Goal: Task Accomplishment & Management: Manage account settings

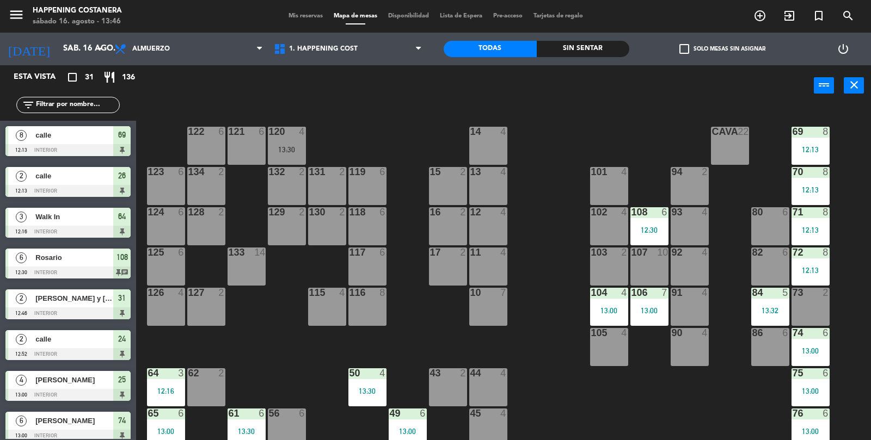
scroll to position [287, 0]
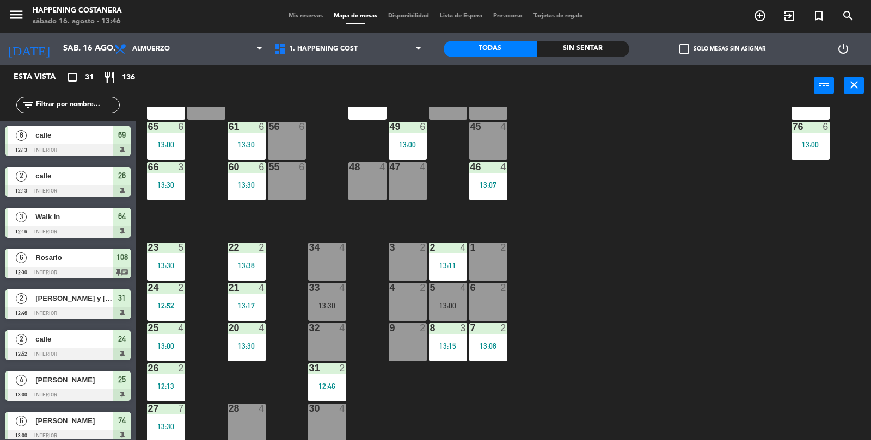
click at [320, 311] on div "33 4 13:30" at bounding box center [327, 302] width 38 height 38
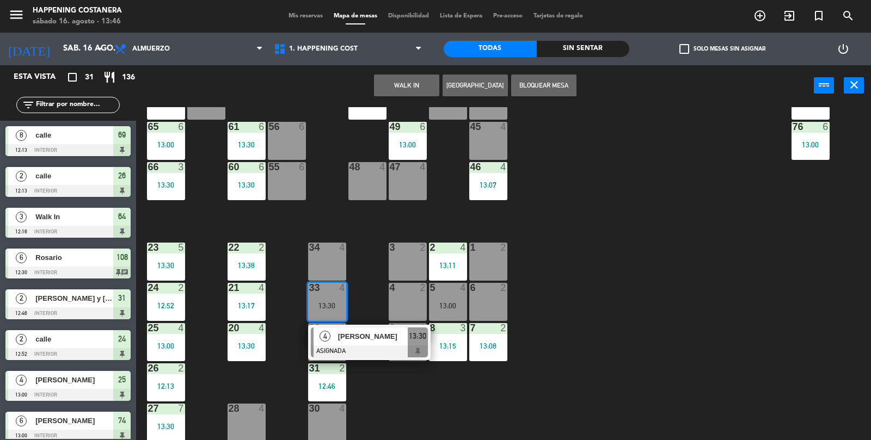
click at [326, 275] on div "34 4" at bounding box center [327, 262] width 38 height 38
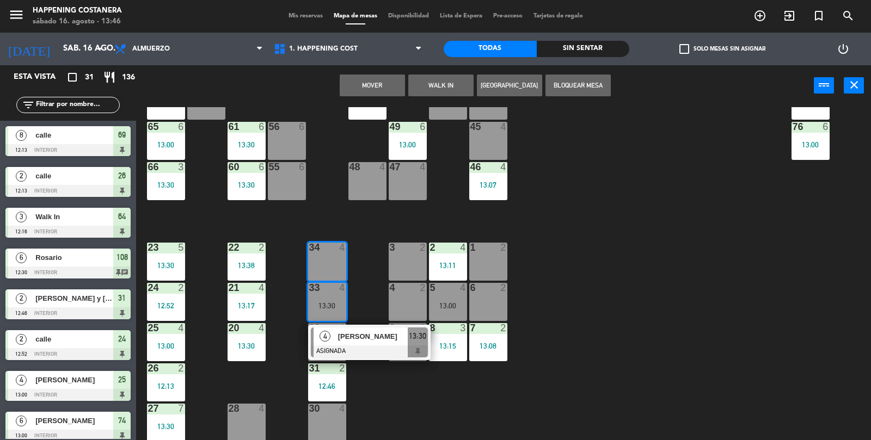
click at [355, 83] on button "Mover" at bounding box center [372, 86] width 65 height 22
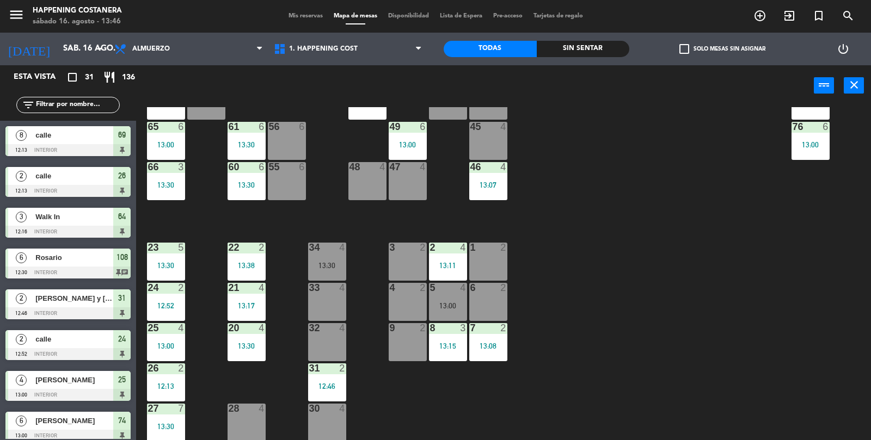
click at [329, 301] on div "33 4" at bounding box center [327, 302] width 38 height 38
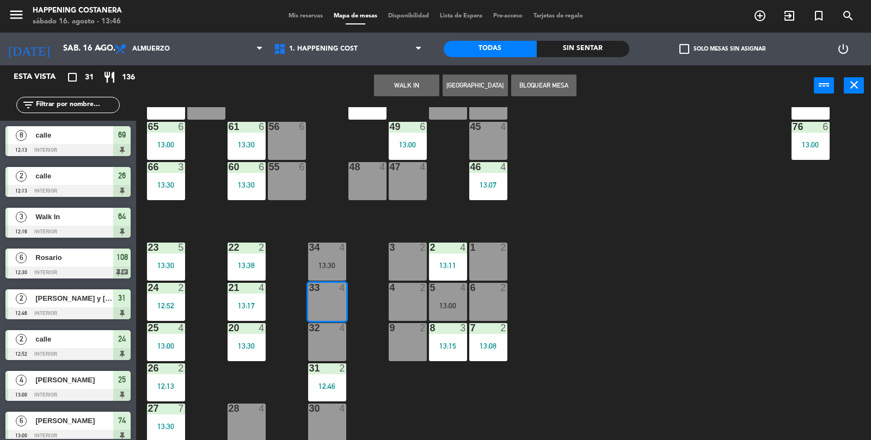
click at [400, 83] on button "WALK IN" at bounding box center [406, 86] width 65 height 22
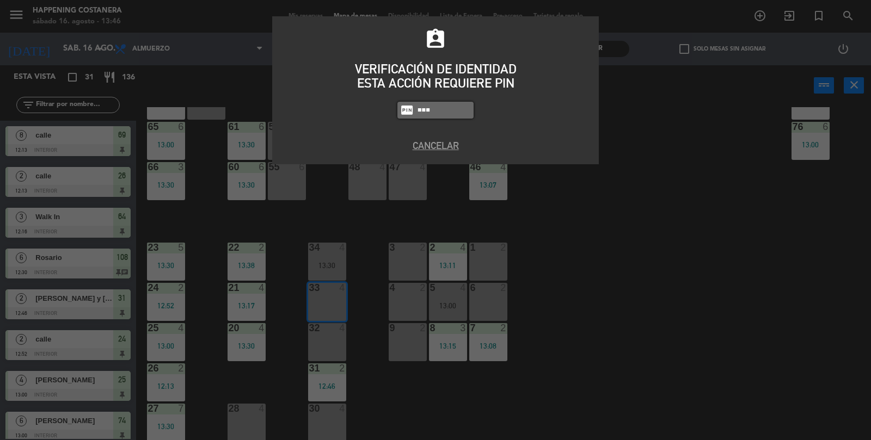
type input "9660"
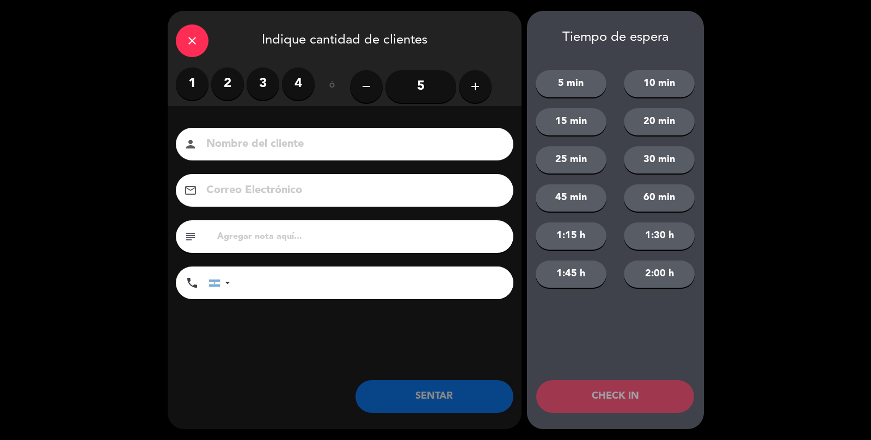
click at [271, 76] on label "3" at bounding box center [263, 84] width 33 height 33
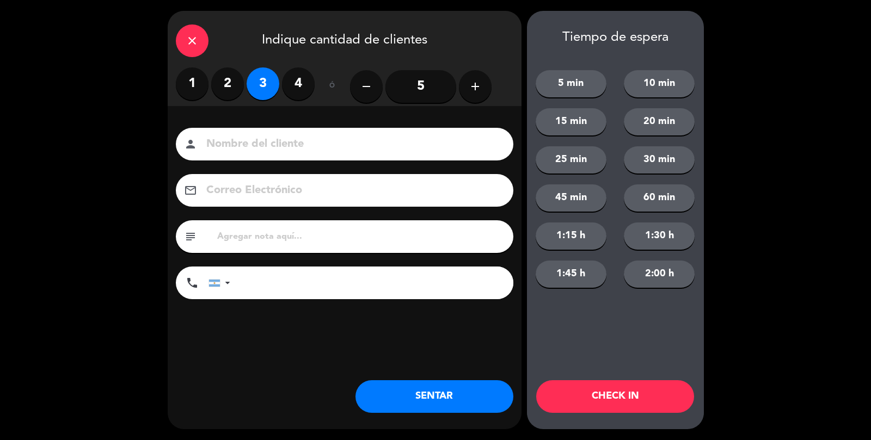
click at [256, 148] on input at bounding box center [352, 144] width 294 height 19
type input "calle"
click at [425, 392] on button "SENTAR" at bounding box center [434, 397] width 158 height 33
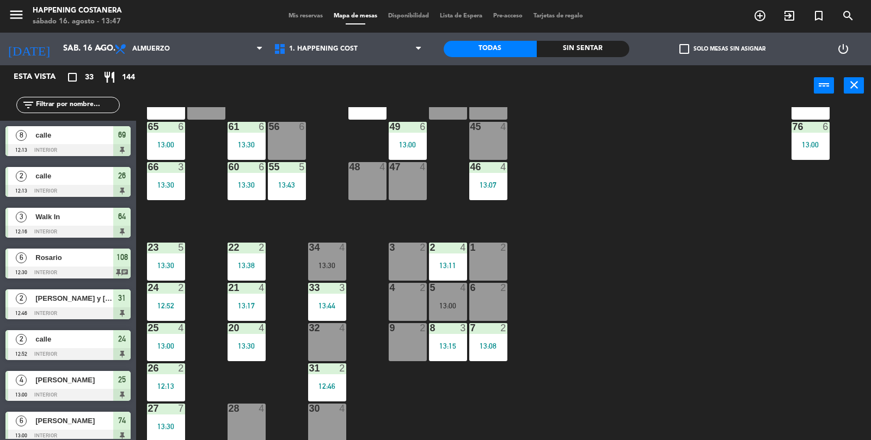
click at [603, 47] on div "Sin sentar" at bounding box center [583, 49] width 93 height 16
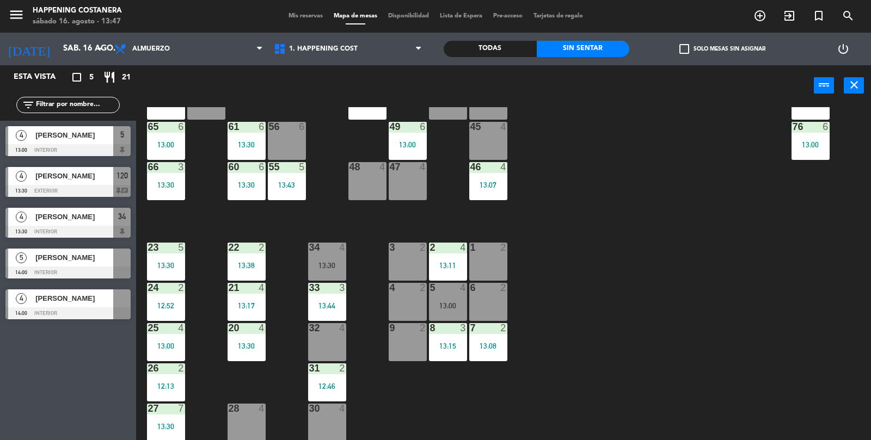
click at [727, 247] on div "69 8 12:13 122 6 121 6 120 4 13:30 14 4 CAVA 22 101 4 94 2 70 8 12:13 123 6 131…" at bounding box center [508, 274] width 726 height 334
click at [747, 290] on div "69 8 12:13 122 6 121 6 120 4 13:30 14 4 CAVA 22 101 4 94 2 70 8 12:13 123 6 131…" at bounding box center [508, 274] width 726 height 334
click at [756, 286] on div "69 8 12:13 122 6 121 6 120 4 13:30 14 4 CAVA 22 101 4 94 2 70 8 12:13 123 6 131…" at bounding box center [508, 274] width 726 height 334
click at [768, 273] on div "69 8 12:13 122 6 121 6 120 4 13:30 14 4 CAVA 22 101 4 94 2 70 8 12:13 123 6 131…" at bounding box center [508, 274] width 726 height 334
click at [756, 272] on div "69 8 12:13 122 6 121 6 120 4 13:30 14 4 CAVA 22 101 4 94 2 70 8 12:13 123 6 131…" at bounding box center [508, 274] width 726 height 334
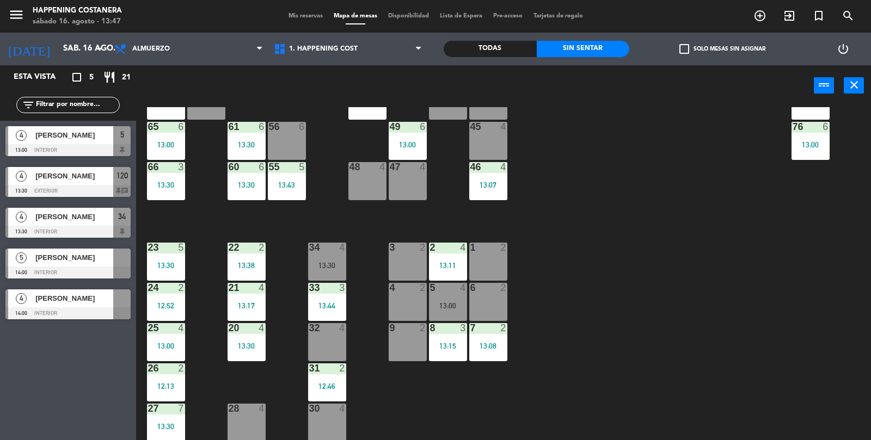
click at [786, 245] on div "69 8 12:13 122 6 121 6 120 4 13:30 14 4 CAVA 22 101 4 94 2 70 8 12:13 123 6 131…" at bounding box center [508, 274] width 726 height 334
click at [504, 52] on div "Todas" at bounding box center [490, 49] width 93 height 16
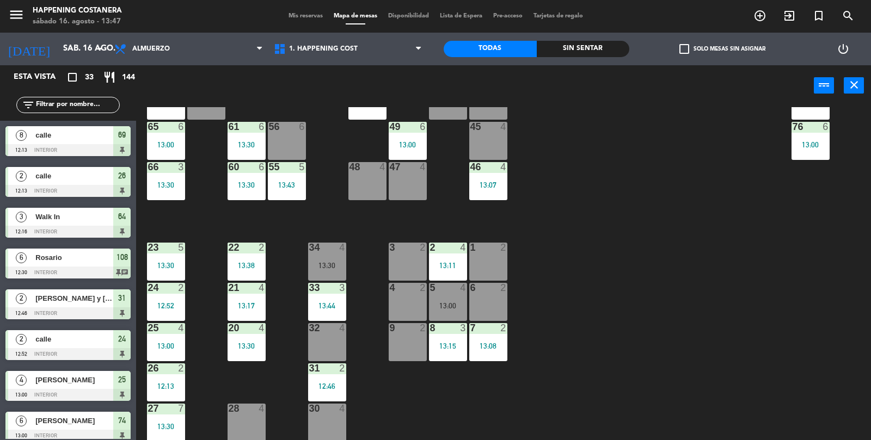
click at [66, 103] on input "text" at bounding box center [77, 105] width 84 height 12
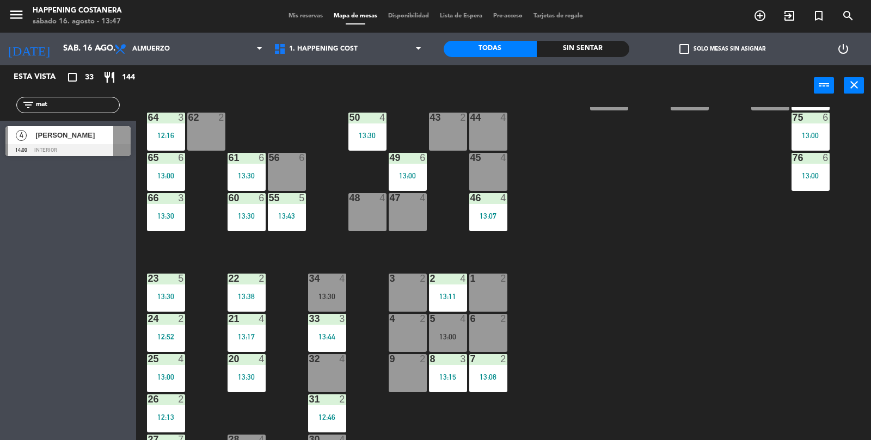
scroll to position [253, 0]
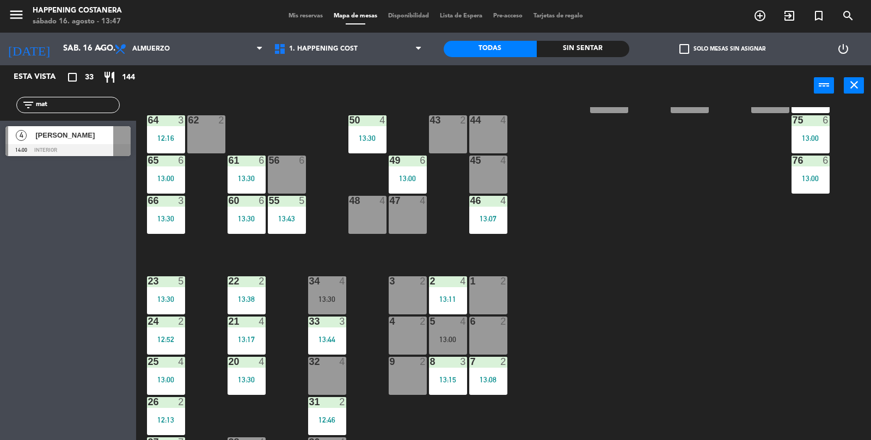
type input "mat"
click at [56, 138] on span "[PERSON_NAME]" at bounding box center [74, 135] width 78 height 11
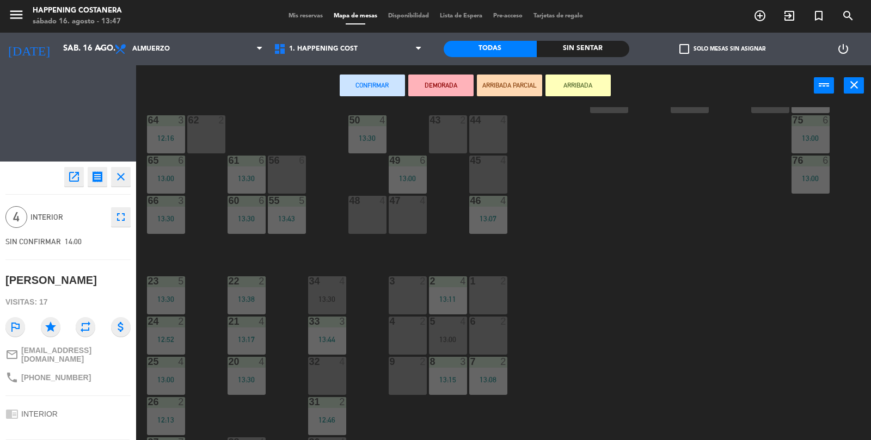
click at [491, 137] on div "44 4" at bounding box center [488, 134] width 38 height 38
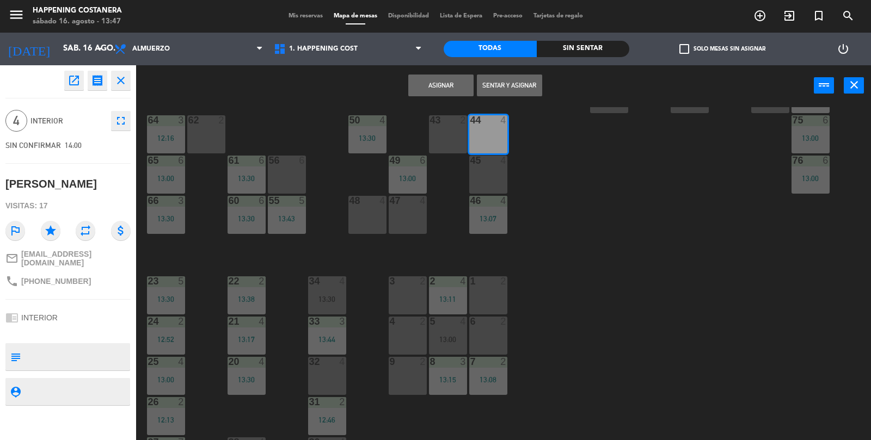
click at [526, 83] on button "Sentar y Asignar" at bounding box center [509, 86] width 65 height 22
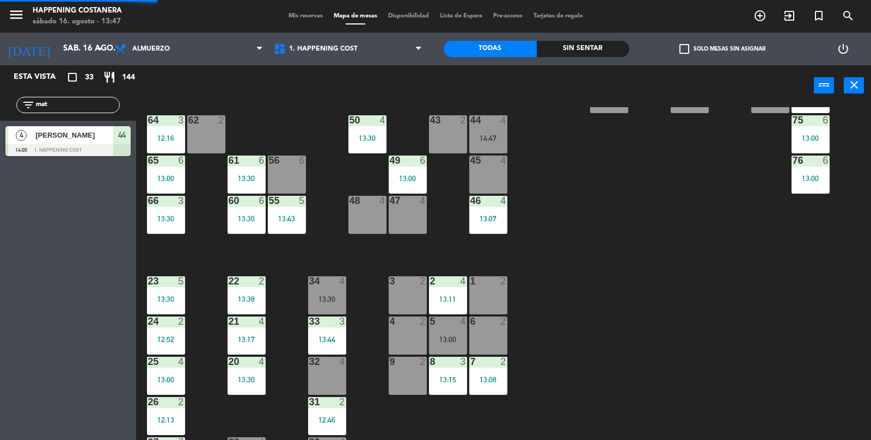
click at [100, 103] on input "mat" at bounding box center [77, 105] width 84 height 12
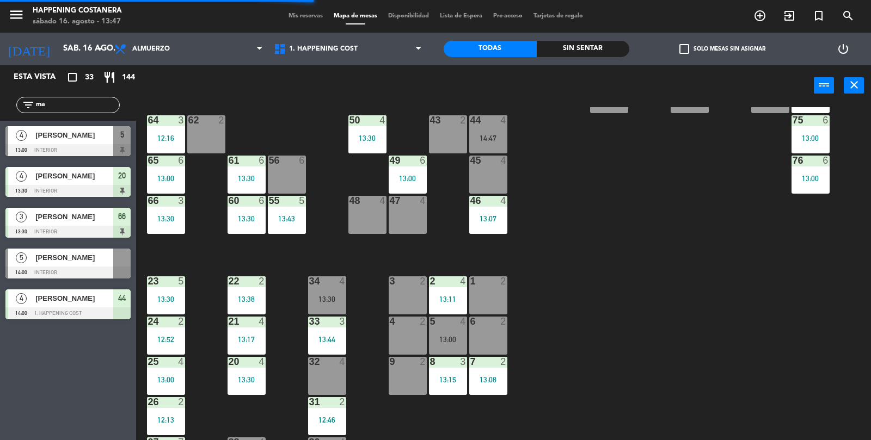
type input "m"
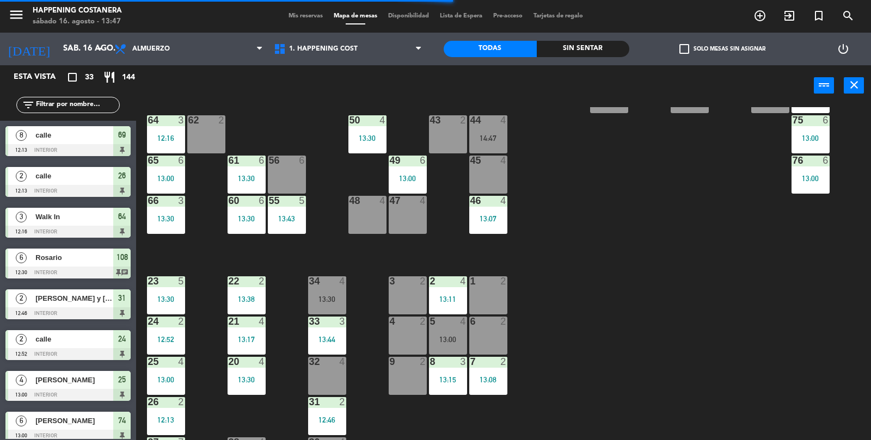
click at [504, 143] on div "44 4 14:47" at bounding box center [488, 134] width 38 height 38
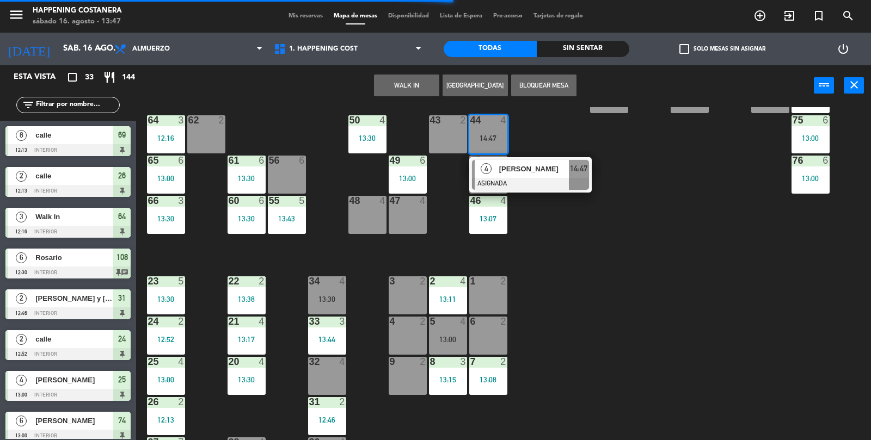
click at [611, 325] on div "69 8 12:13 122 6 121 6 120 4 13:30 14 4 CAVA 22 101 4 94 2 70 8 12:13 123 6 131…" at bounding box center [508, 274] width 726 height 334
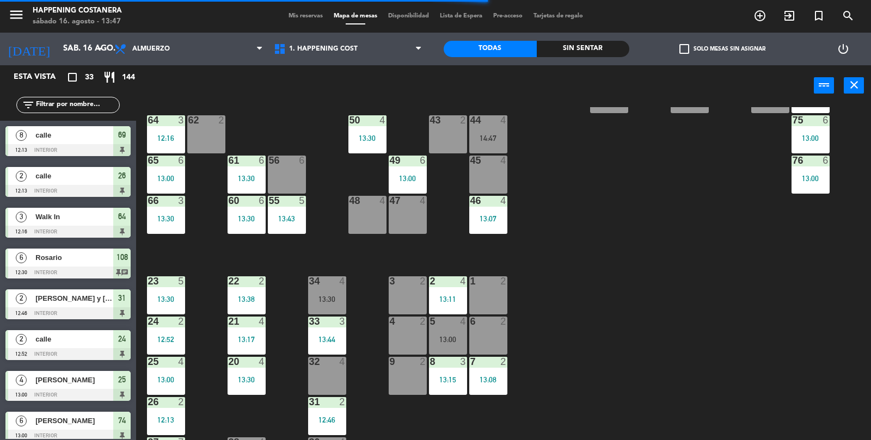
click at [610, 328] on div "69 8 12:13 122 6 121 6 120 4 13:30 14 4 CAVA 22 101 4 94 2 70 8 12:13 123 6 131…" at bounding box center [508, 274] width 726 height 334
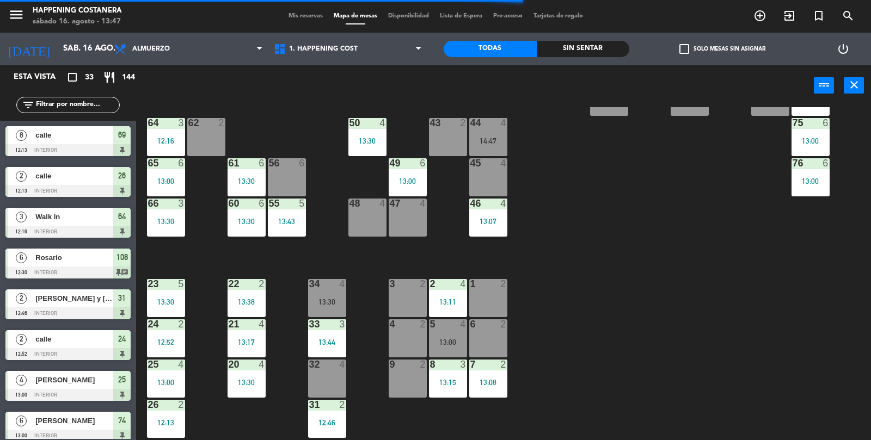
scroll to position [250, 0]
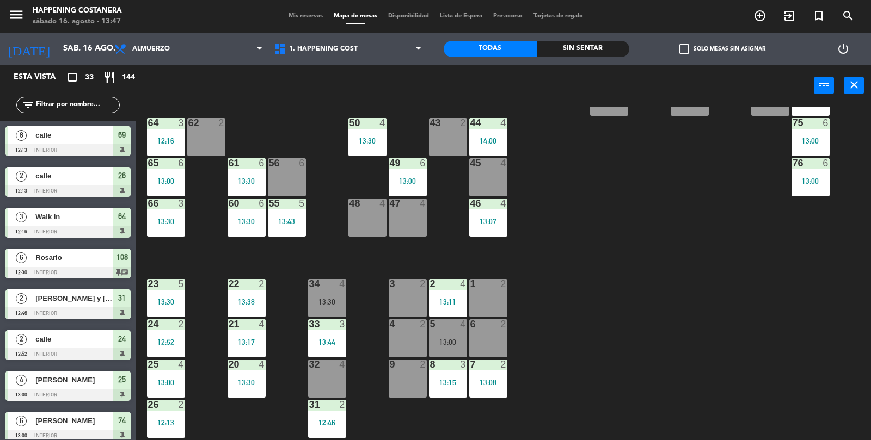
click at [599, 317] on div "69 8 12:13 122 6 121 6 120 4 13:30 14 4 CAVA 22 101 4 94 2 70 8 12:13 123 6 131…" at bounding box center [508, 274] width 726 height 334
click at [593, 44] on div "Sin sentar" at bounding box center [583, 49] width 93 height 16
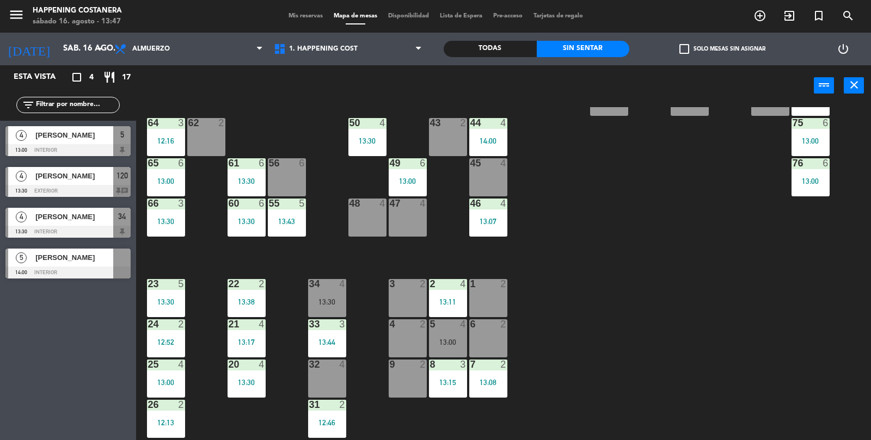
click at [485, 57] on div "Todas" at bounding box center [490, 49] width 93 height 16
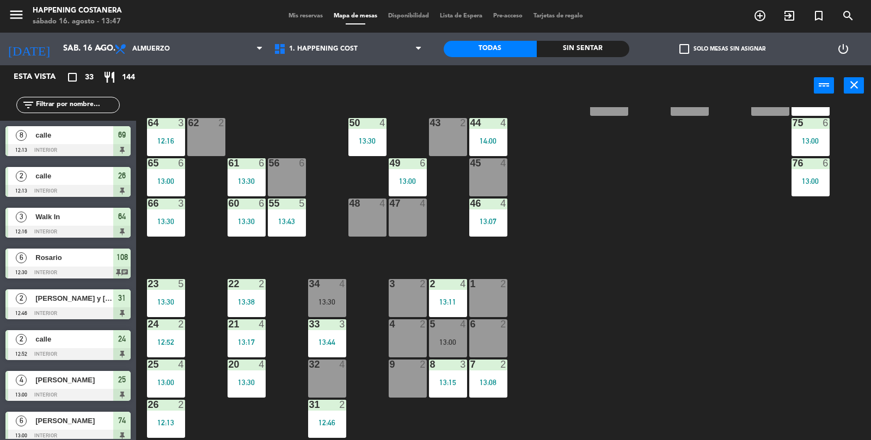
click at [556, 48] on div "Sin sentar" at bounding box center [583, 49] width 93 height 16
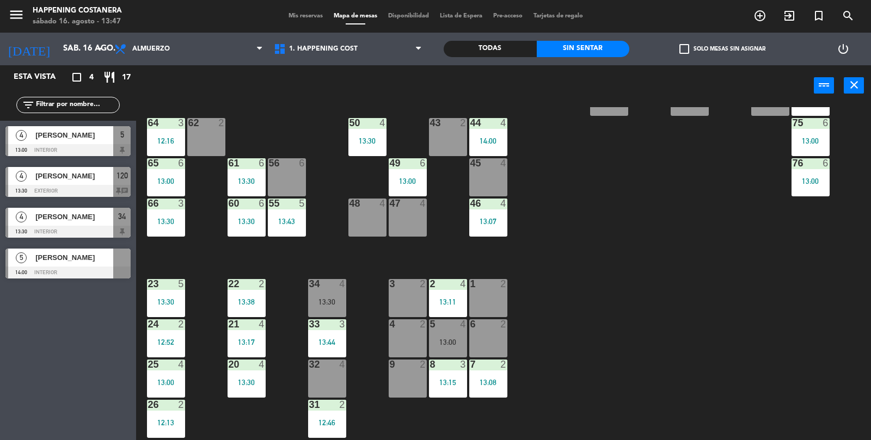
click at [36, 149] on div at bounding box center [67, 150] width 125 height 12
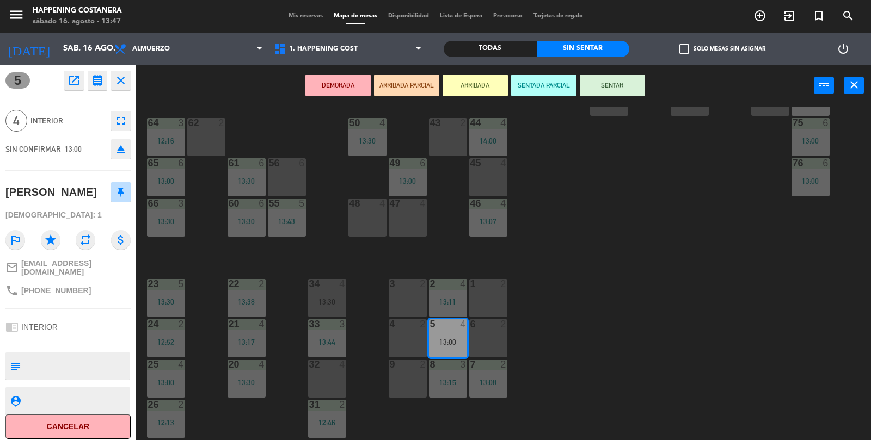
click at [120, 149] on icon "eject" at bounding box center [120, 149] width 13 height 13
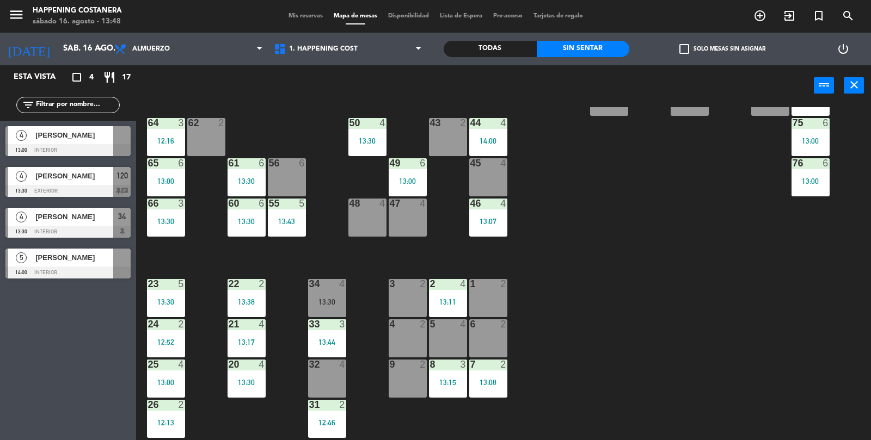
click at [487, 48] on div "Todas" at bounding box center [490, 49] width 93 height 16
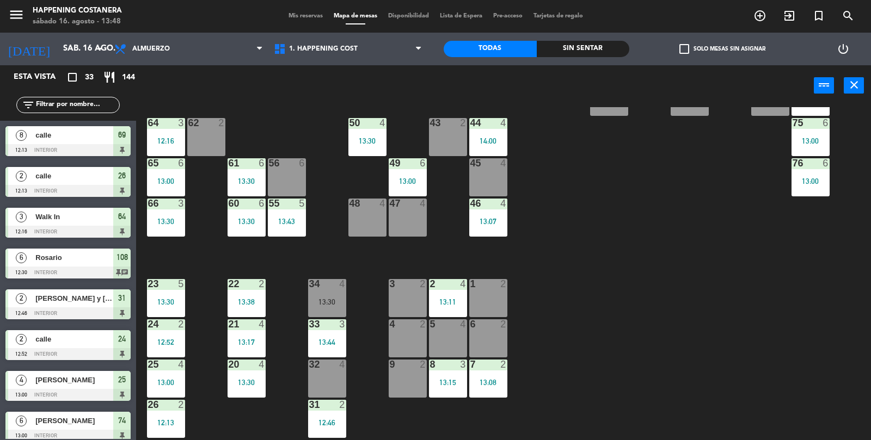
click at [787, 272] on div "69 8 12:13 122 6 121 6 120 4 13:30 14 4 CAVA 22 101 4 94 2 70 8 12:13 123 6 131…" at bounding box center [508, 274] width 726 height 334
click at [457, 138] on div "43 2" at bounding box center [448, 137] width 38 height 38
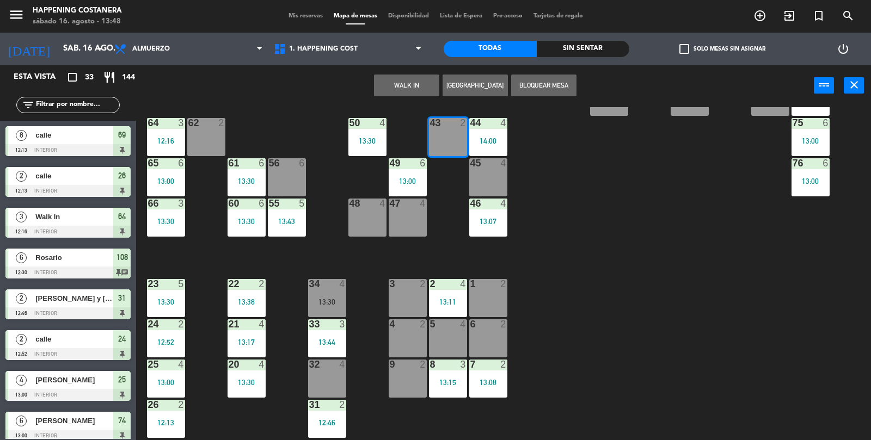
click at [586, 256] on div "69 8 12:13 122 6 121 6 120 4 13:30 14 4 CAVA 22 101 4 94 2 70 8 12:13 123 6 131…" at bounding box center [508, 274] width 726 height 334
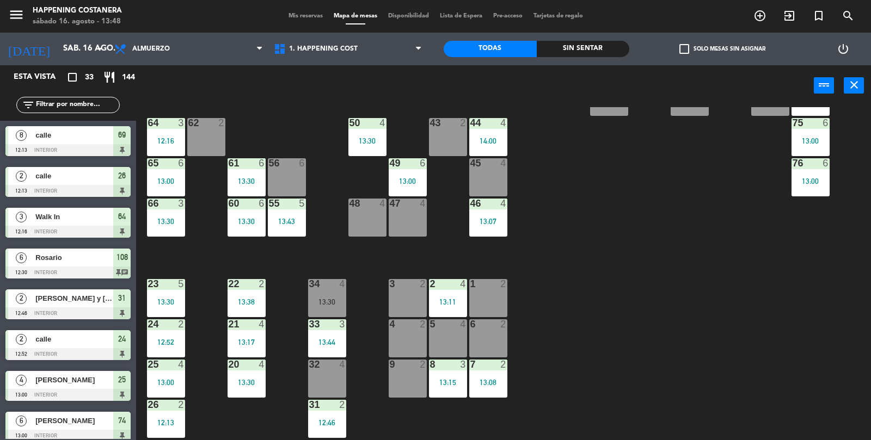
click at [495, 137] on div "14:00" at bounding box center [488, 141] width 38 height 8
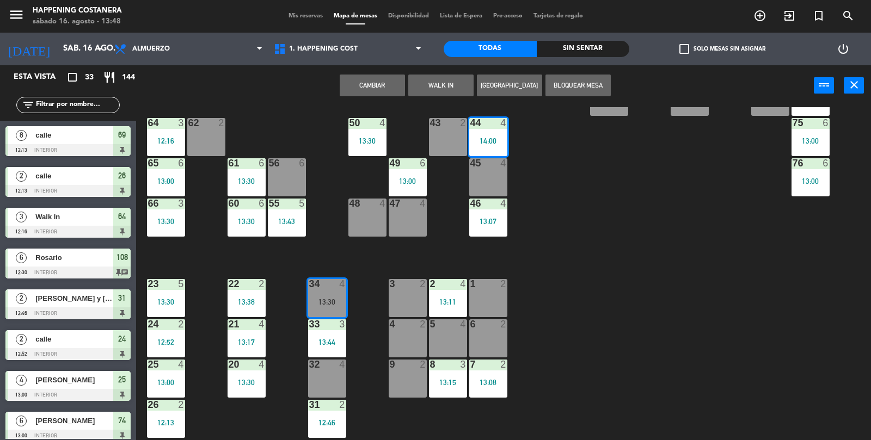
click at [379, 83] on button "Cambiar" at bounding box center [372, 86] width 65 height 22
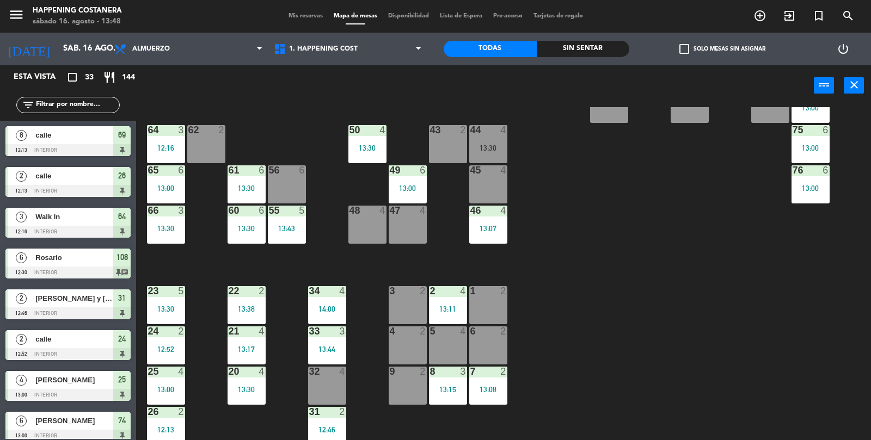
scroll to position [287, 0]
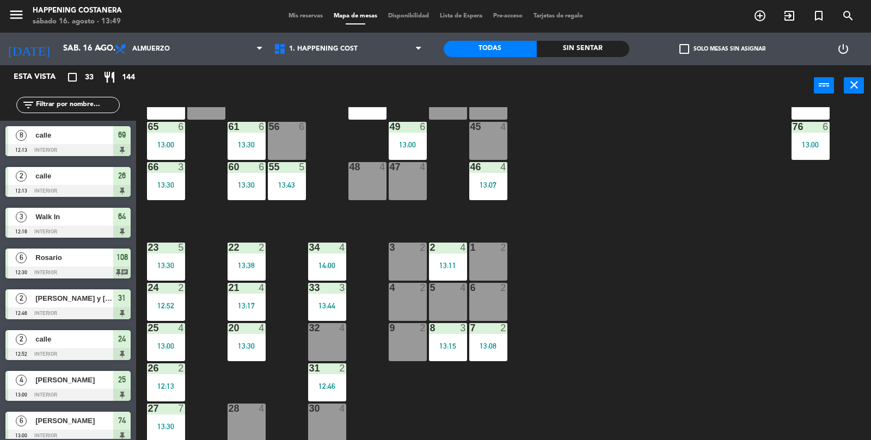
click at [740, 254] on div "69 8 12:13 122 6 121 6 120 4 13:30 14 4 CAVA 22 101 4 94 2 70 8 12:13 123 6 131…" at bounding box center [508, 274] width 726 height 334
click at [765, 7] on span "add_circle_outline" at bounding box center [759, 16] width 29 height 19
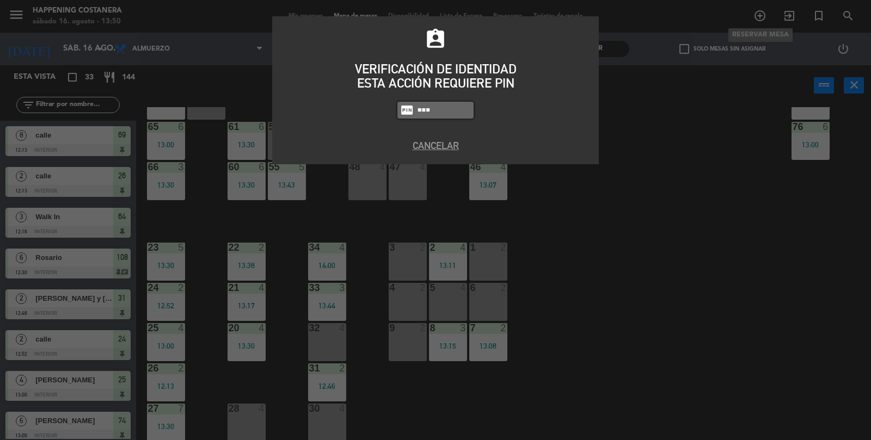
type input "9660"
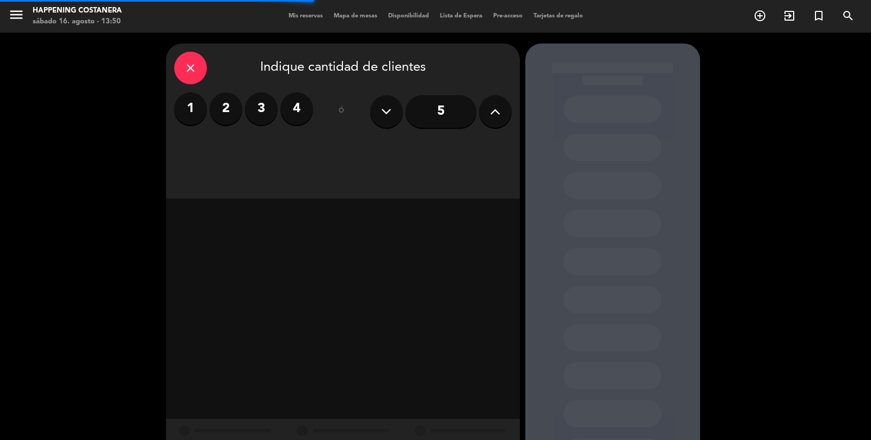
click at [276, 111] on label "3" at bounding box center [261, 109] width 33 height 33
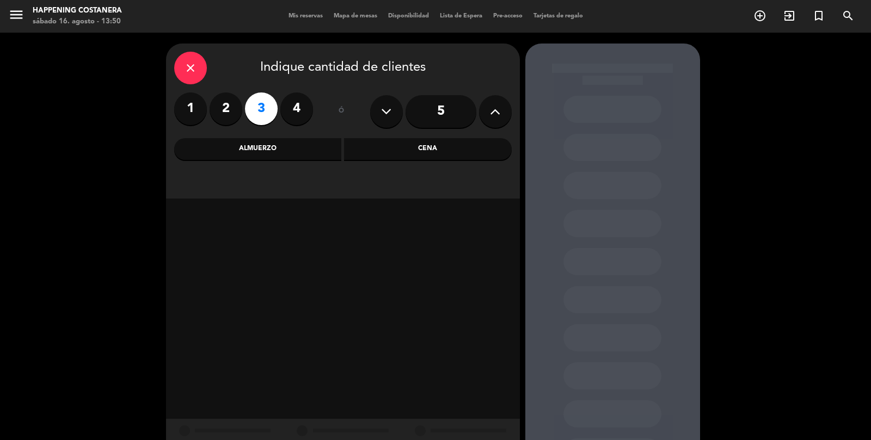
click at [297, 112] on label "4" at bounding box center [296, 109] width 33 height 33
click at [284, 144] on div "Almuerzo" at bounding box center [258, 149] width 168 height 22
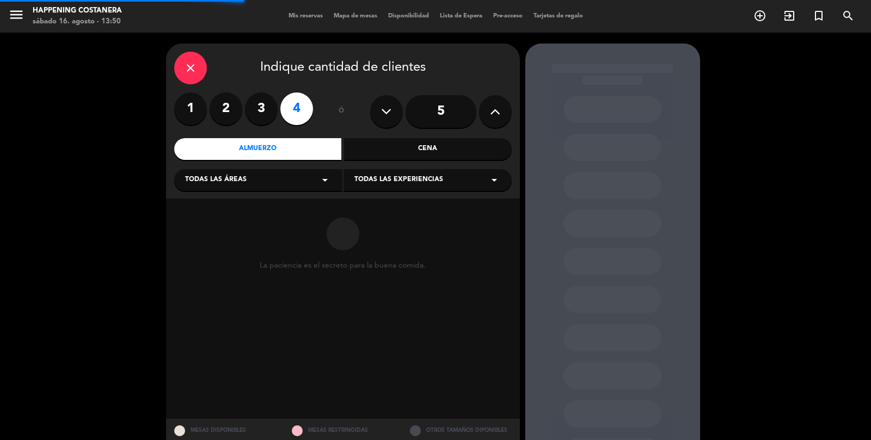
click at [213, 177] on span "Todas las áreas" at bounding box center [216, 180] width 62 height 11
click at [208, 236] on div "INTERIOR" at bounding box center [258, 239] width 146 height 11
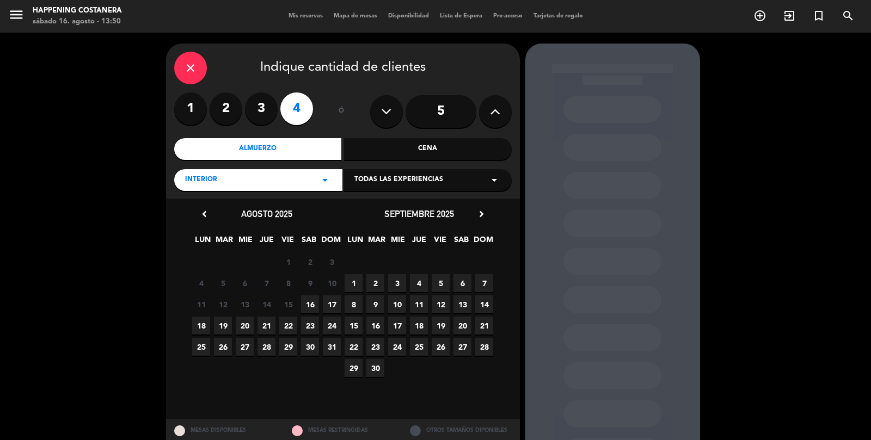
click at [303, 308] on span "16" at bounding box center [310, 305] width 18 height 18
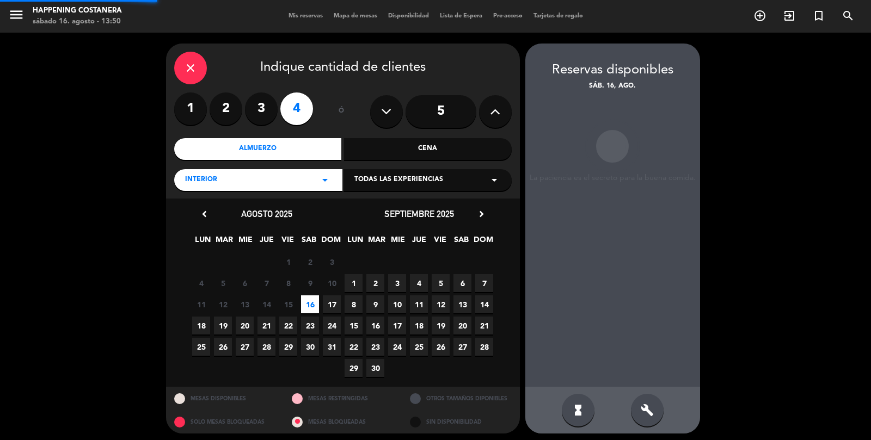
scroll to position [44, 0]
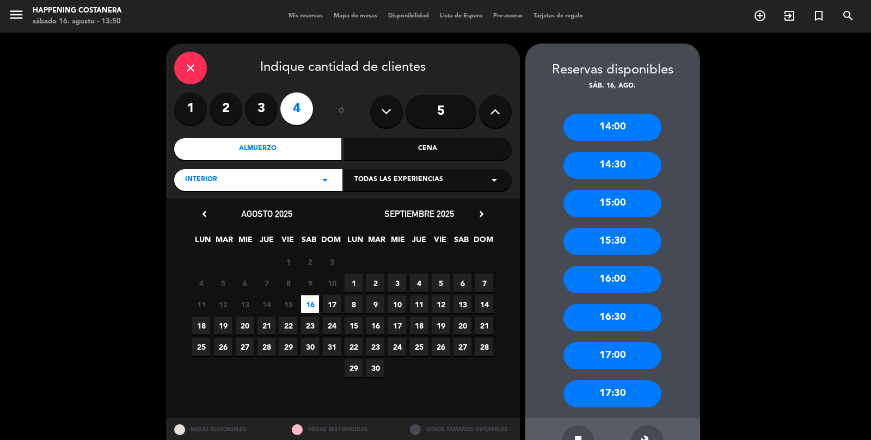
click at [606, 152] on div "14:30" at bounding box center [612, 165] width 98 height 27
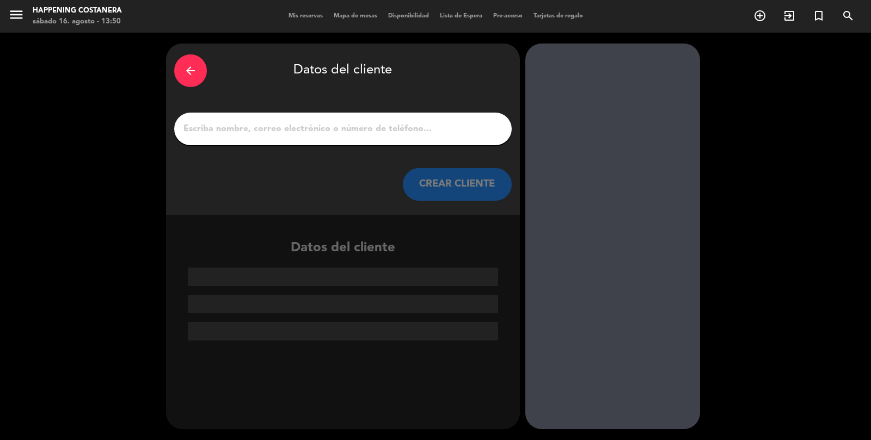
click at [441, 113] on div at bounding box center [343, 129] width 338 height 33
click at [386, 121] on input "1" at bounding box center [342, 128] width 321 height 15
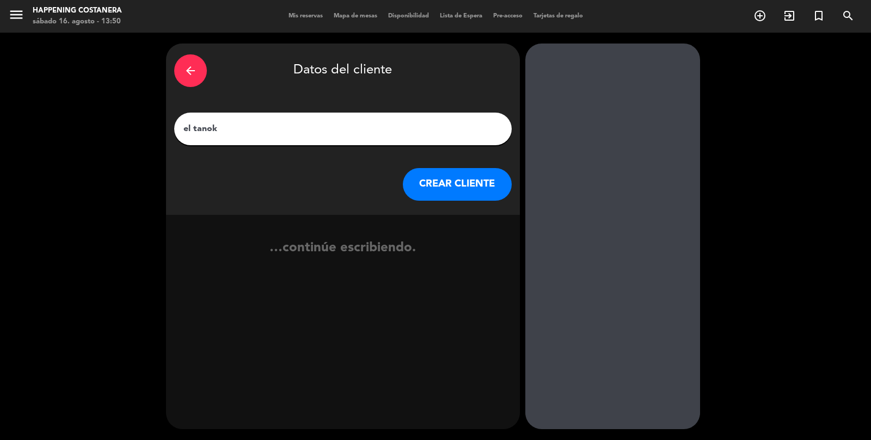
type input "el tano"
click at [470, 168] on button "CREAR CLIENTE" at bounding box center [457, 184] width 109 height 33
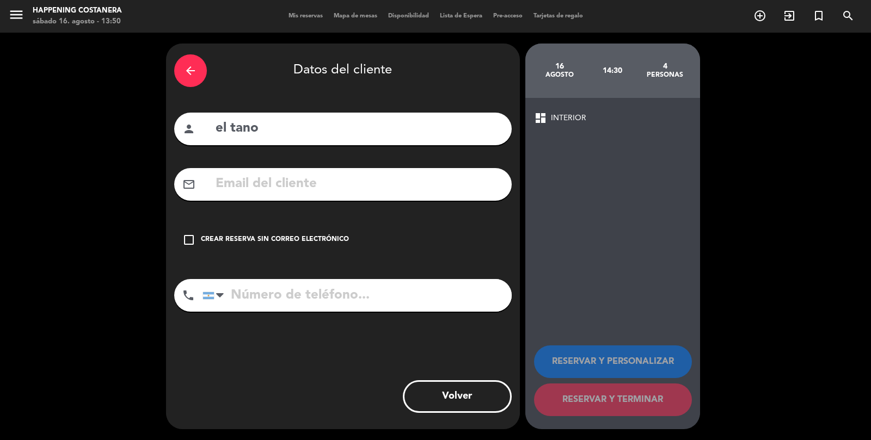
click at [188, 224] on div "check_box_outline_blank Crear reserva sin correo electrónico" at bounding box center [343, 240] width 338 height 33
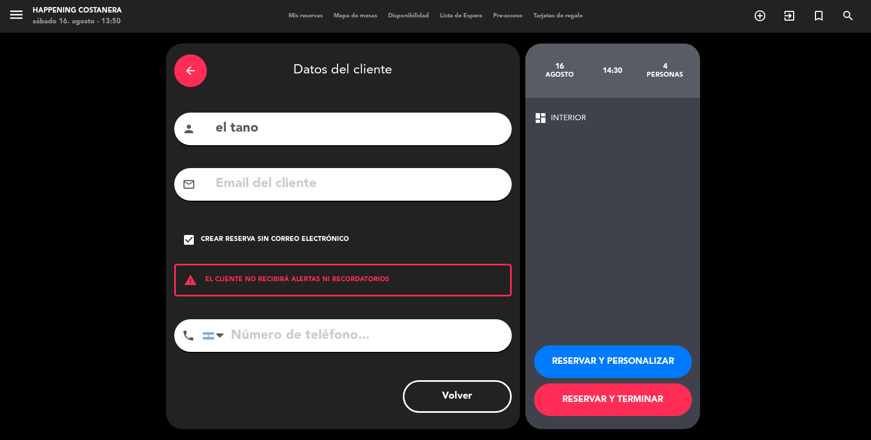
scroll to position [52, 0]
click at [598, 406] on button "RESERVAR Y TERMINAR" at bounding box center [613, 400] width 158 height 33
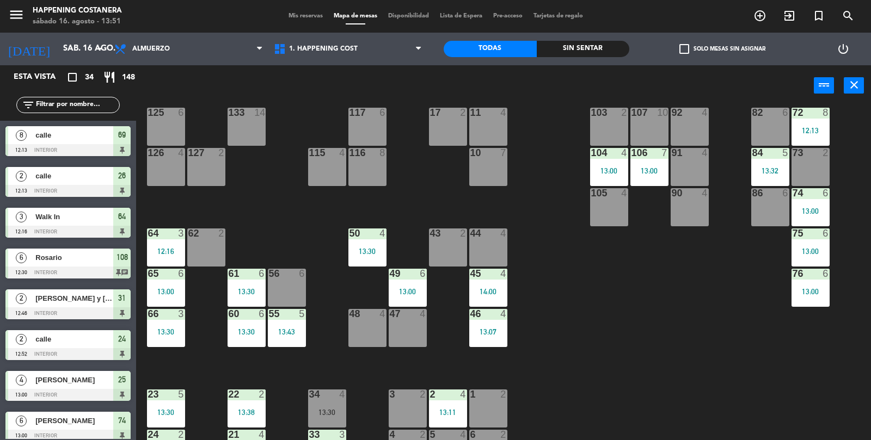
scroll to position [141, 0]
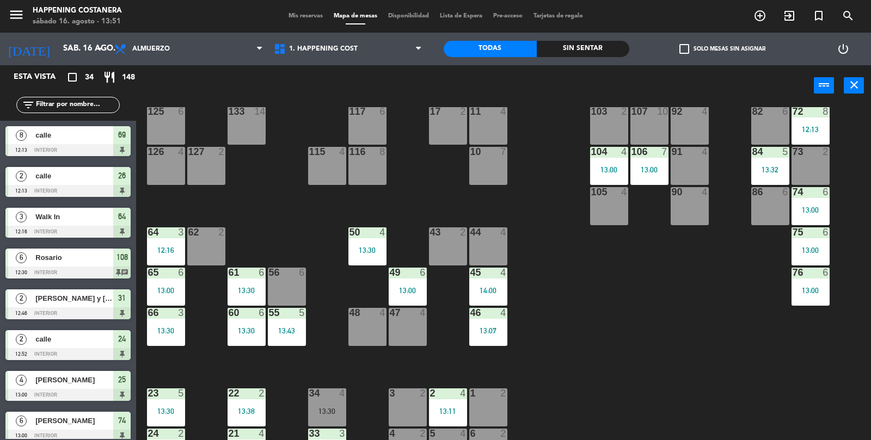
click at [250, 244] on div "69 8 12:13 122 6 121 6 120 4 13:30 14 4 CAVA 22 101 4 94 2 70 8 12:13 123 6 131…" at bounding box center [508, 274] width 726 height 334
click at [763, 387] on div "69 8 12:13 122 6 121 6 120 4 13:30 14 4 CAVA 22 101 4 94 2 70 8 12:13 123 6 131…" at bounding box center [508, 274] width 726 height 334
click at [786, 371] on div "69 8 12:13 122 6 121 6 120 4 13:30 14 4 CAVA 22 101 4 94 2 70 8 12:13 123 6 131…" at bounding box center [508, 274] width 726 height 334
click at [789, 357] on div "69 8 12:13 122 6 121 6 120 4 13:30 14 4 CAVA 22 101 4 94 2 70 8 12:13 123 6 131…" at bounding box center [508, 274] width 726 height 334
click at [794, 351] on div "69 8 12:13 122 6 121 6 120 4 13:30 14 4 CAVA 22 101 4 94 2 70 8 12:13 123 6 131…" at bounding box center [508, 274] width 726 height 334
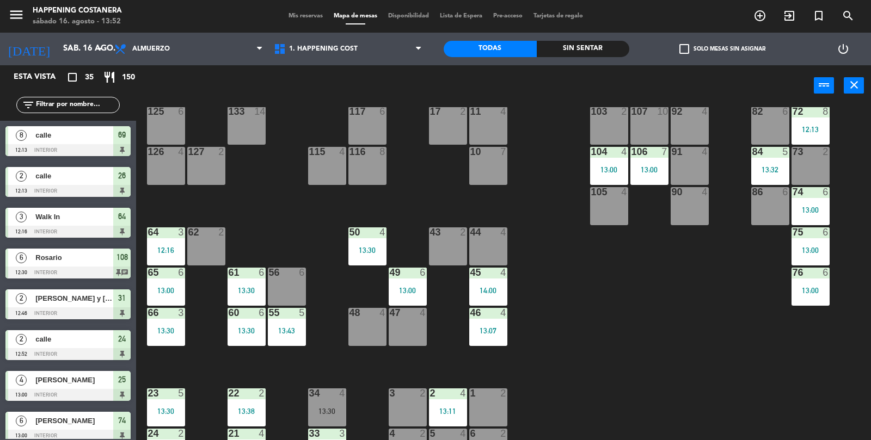
click at [788, 362] on div "69 8 12:13 122 6 121 6 120 4 13:30 14 4 CAVA 22 101 4 94 2 70 8 12:13 123 6 131…" at bounding box center [508, 274] width 726 height 334
click at [782, 366] on div "69 8 12:13 122 6 121 6 120 4 13:30 14 4 CAVA 22 101 4 94 2 70 8 12:13 123 6 131…" at bounding box center [508, 274] width 726 height 334
click at [786, 363] on div "69 8 12:13 122 6 121 6 120 4 13:30 14 4 CAVA 22 101 4 94 2 70 8 12:13 123 6 131…" at bounding box center [508, 274] width 726 height 334
click at [786, 358] on div "69 8 12:13 122 6 121 6 120 4 13:30 14 4 CAVA 22 101 4 94 2 70 8 12:13 123 6 131…" at bounding box center [508, 274] width 726 height 334
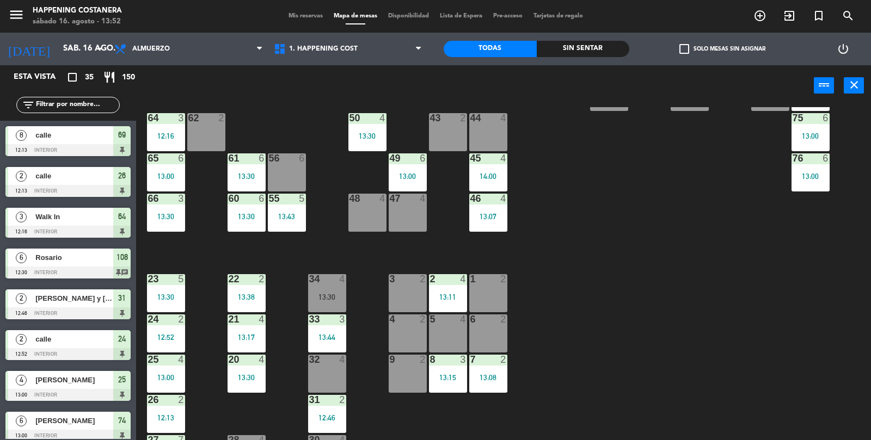
scroll to position [287, 0]
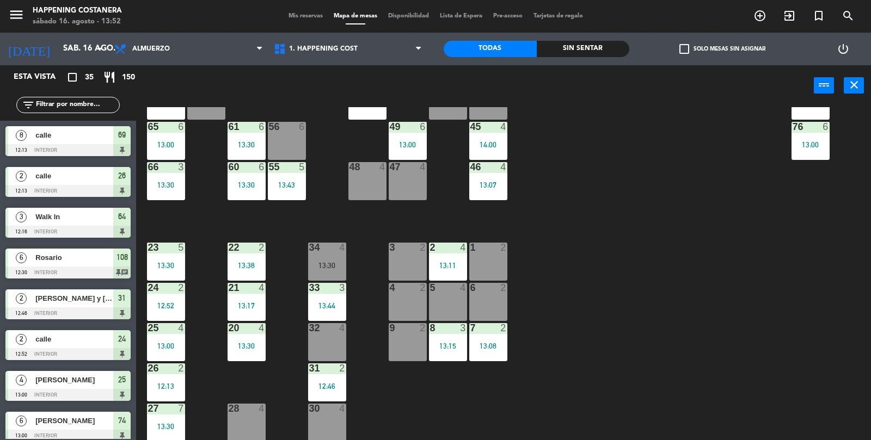
click at [825, 317] on div "69 8 12:13 122 6 121 6 120 4 13:30 14 4 CAVA 22 101 4 94 2 70 8 12:13 123 6 131…" at bounding box center [508, 274] width 726 height 334
click at [807, 336] on div "69 8 12:13 122 6 121 6 120 4 13:30 14 4 CAVA 22 101 4 94 2 70 8 12:13 123 6 131…" at bounding box center [508, 274] width 726 height 334
click at [796, 217] on div "69 8 12:13 122 6 121 6 120 4 13:30 14 4 CAVA 22 101 4 94 2 70 8 12:13 123 6 131…" at bounding box center [508, 274] width 726 height 334
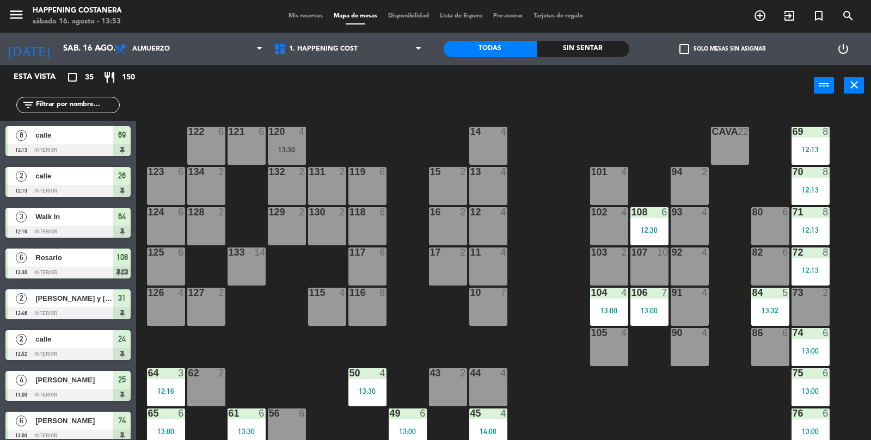
click at [626, 187] on div "101 4" at bounding box center [609, 186] width 38 height 38
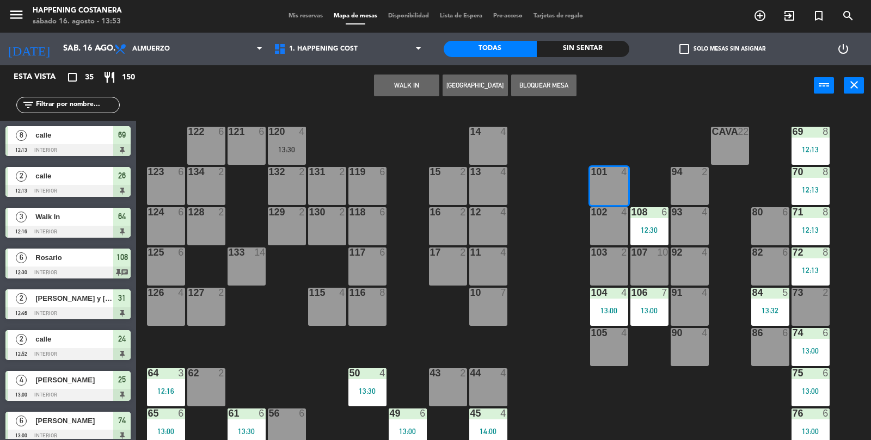
click at [397, 90] on button "WALK IN" at bounding box center [406, 86] width 65 height 22
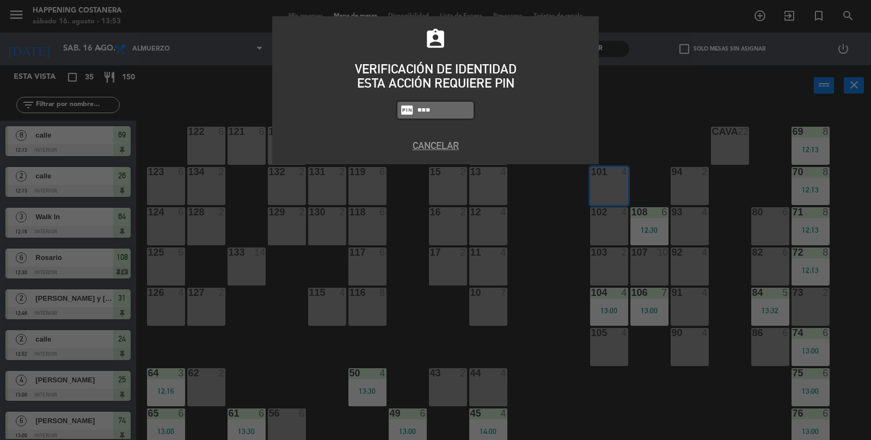
type input "9660"
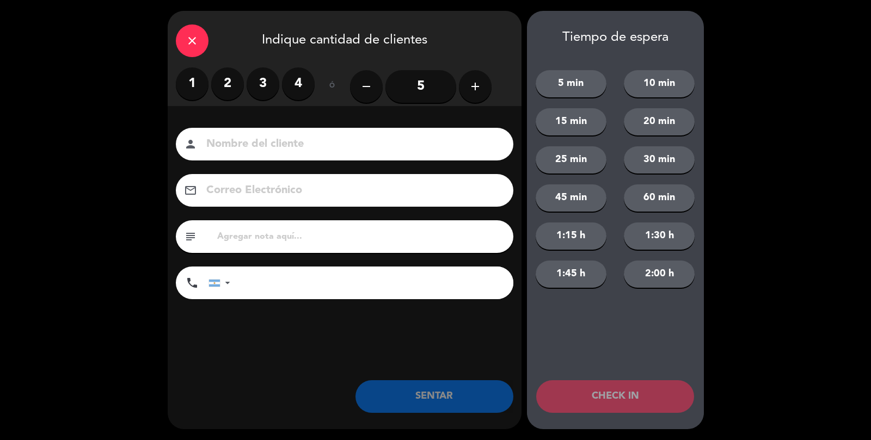
click at [275, 88] on label "3" at bounding box center [263, 84] width 33 height 33
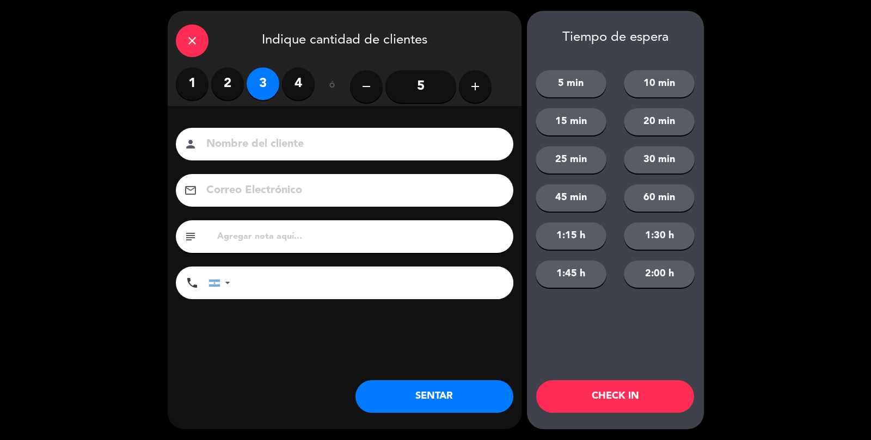
click at [259, 136] on input at bounding box center [352, 144] width 294 height 19
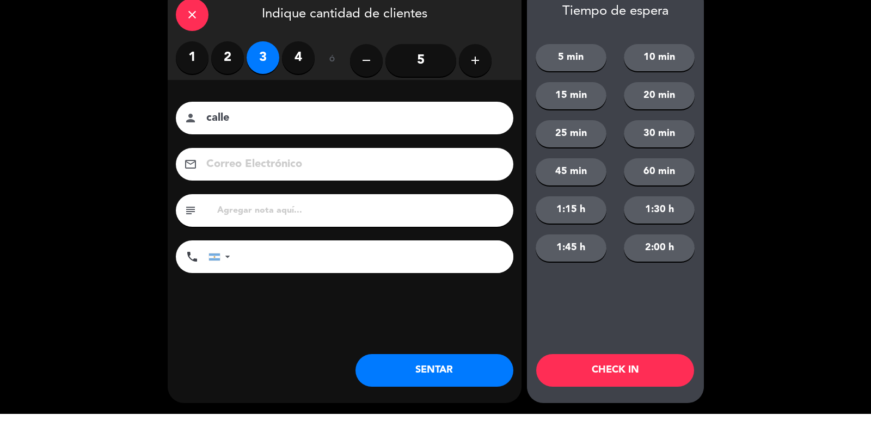
type input "calle"
click at [419, 421] on div "close Indique cantidad de clientes 1 2 3 4 ó remove 5 add Nombre del cliente pe…" at bounding box center [345, 220] width 354 height 419
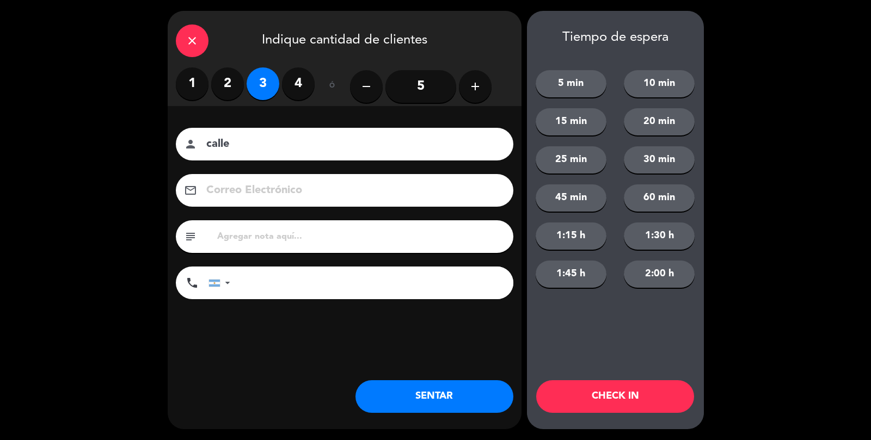
click at [422, 382] on button "SENTAR" at bounding box center [434, 397] width 158 height 33
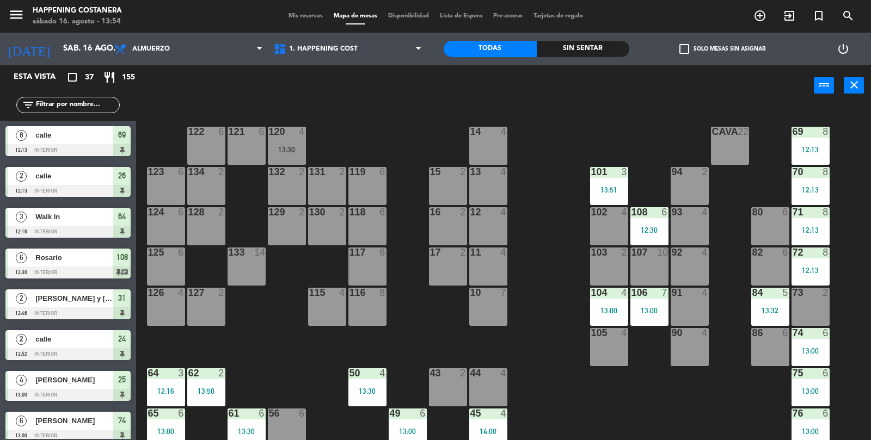
click at [753, 10] on icon "add_circle_outline" at bounding box center [759, 15] width 13 height 13
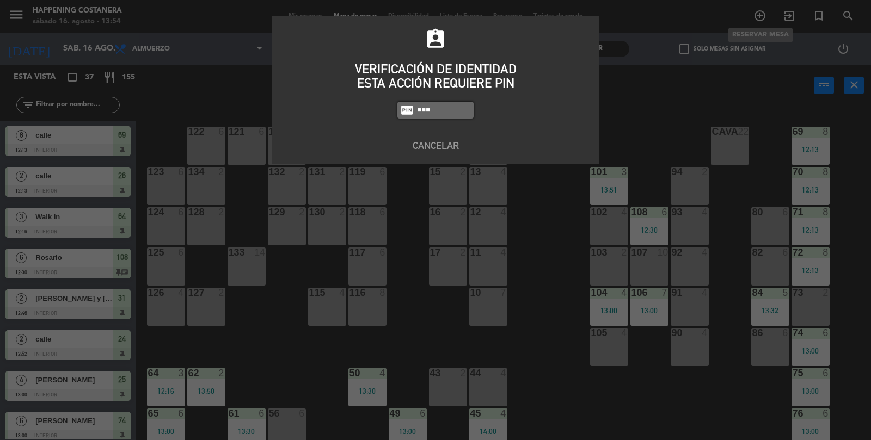
type input "9660"
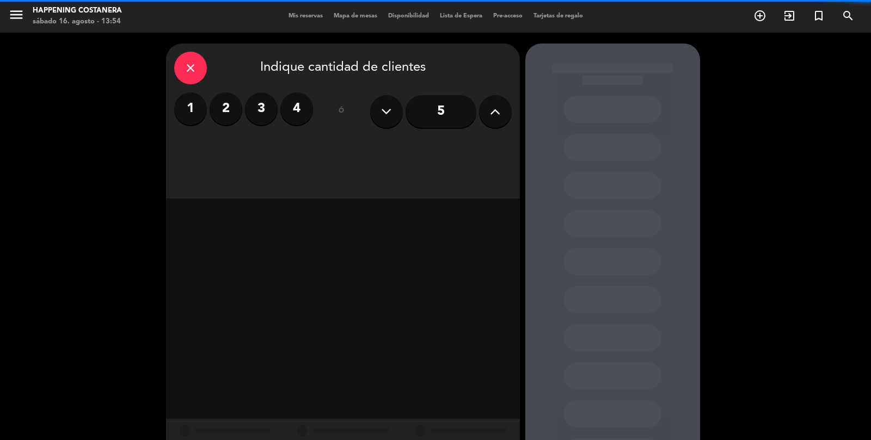
click at [506, 95] on button at bounding box center [495, 111] width 33 height 33
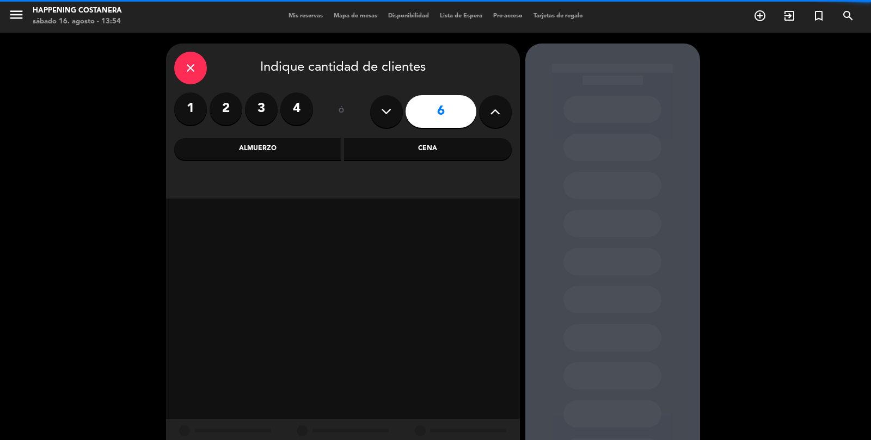
click at [499, 103] on icon at bounding box center [495, 111] width 10 height 16
click at [500, 95] on button at bounding box center [495, 111] width 33 height 33
click at [497, 103] on icon at bounding box center [495, 111] width 10 height 16
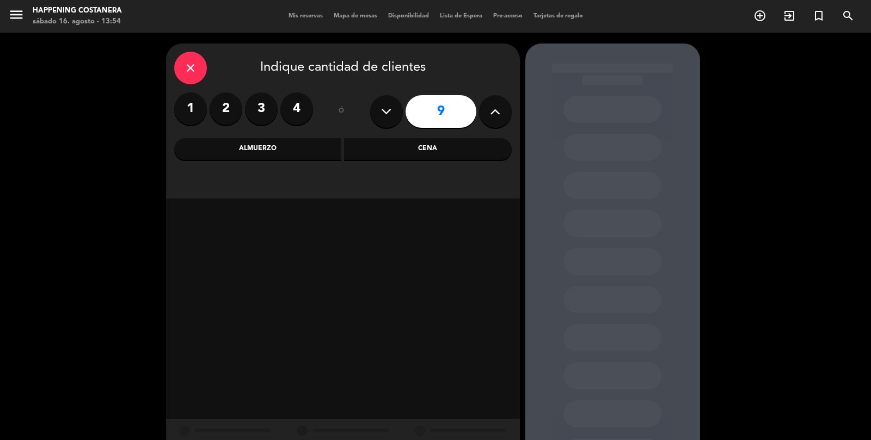
click at [500, 95] on button at bounding box center [495, 111] width 33 height 33
type input "10"
click at [433, 138] on div "Cena" at bounding box center [428, 149] width 168 height 22
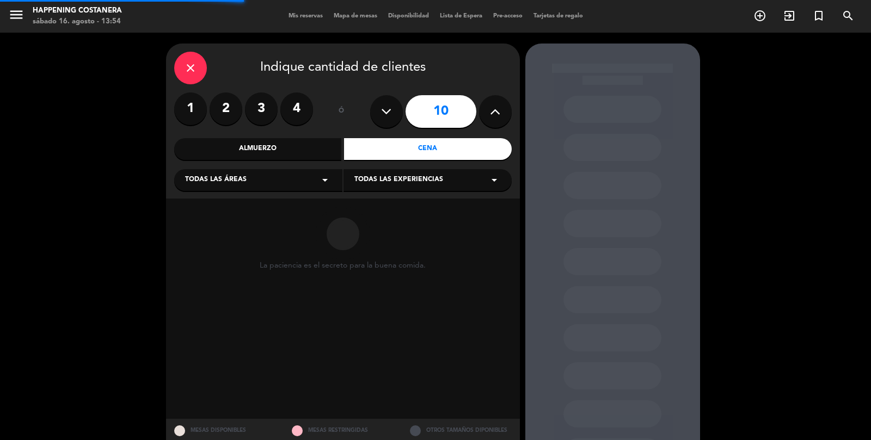
click at [268, 169] on div "Todas las áreas arrow_drop_down" at bounding box center [258, 180] width 168 height 22
click at [231, 234] on div "INTERIOR" at bounding box center [258, 239] width 146 height 11
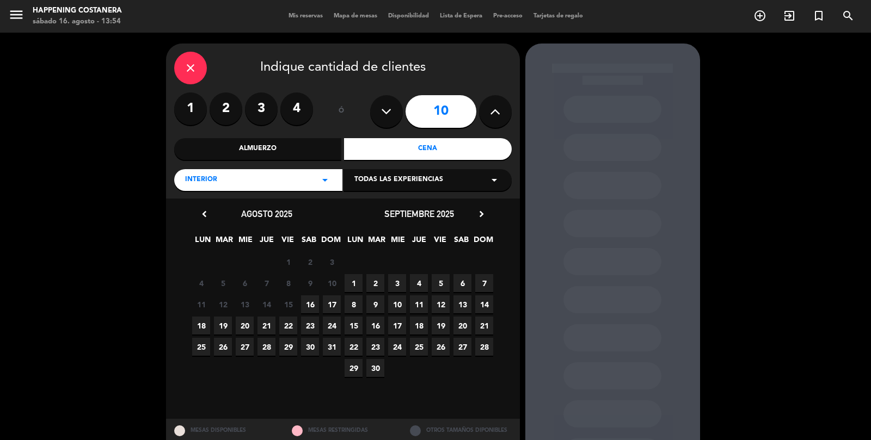
click at [309, 296] on span "16" at bounding box center [310, 305] width 18 height 18
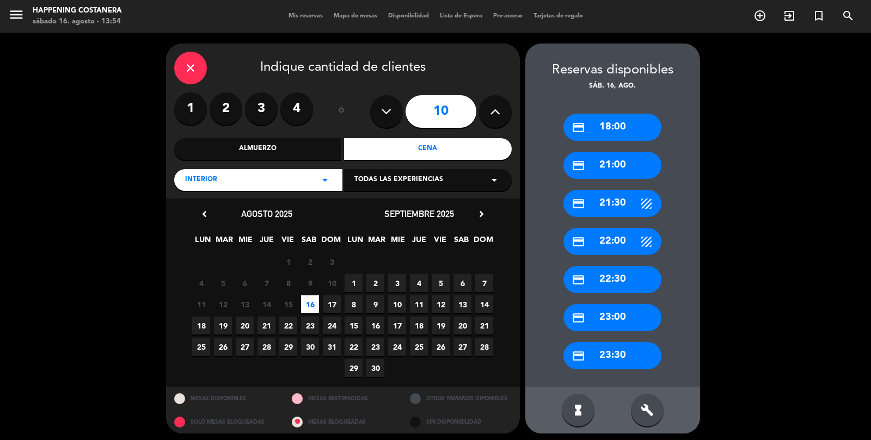
click at [613, 190] on div "credit_card 21:30" at bounding box center [612, 203] width 98 height 27
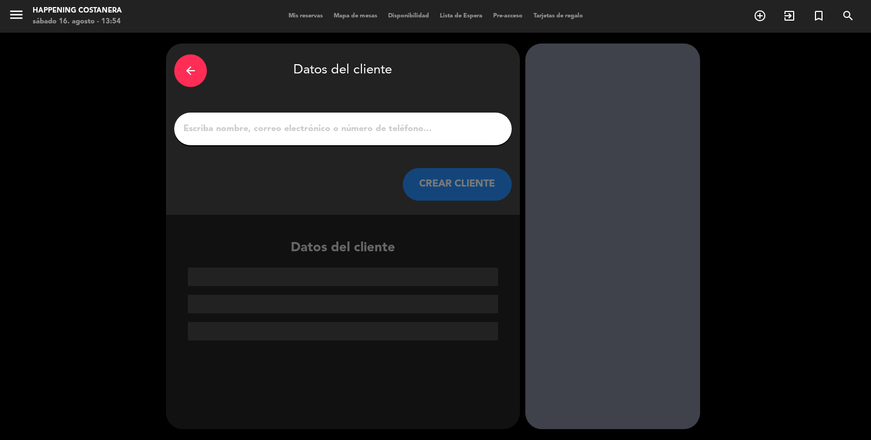
click at [389, 121] on input "1" at bounding box center [342, 128] width 321 height 15
click at [188, 64] on icon "arrow_back" at bounding box center [190, 70] width 13 height 13
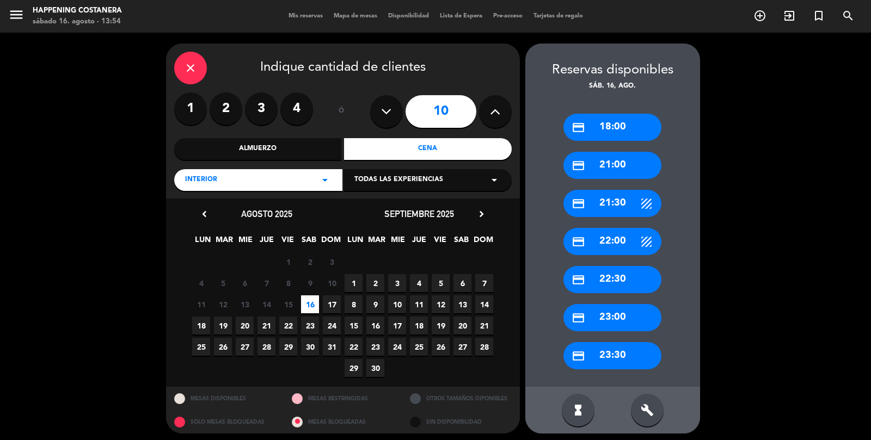
click at [600, 152] on div "credit_card 21:00" at bounding box center [612, 165] width 98 height 27
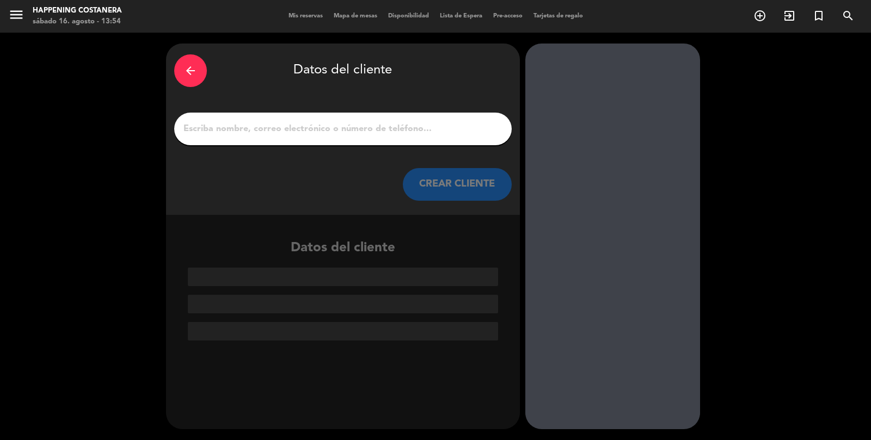
click at [392, 121] on input "1" at bounding box center [342, 128] width 321 height 15
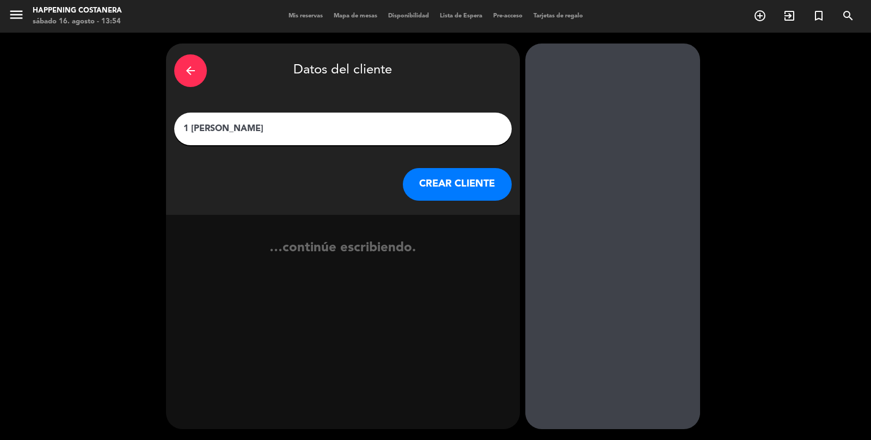
type input "1 [PERSON_NAME]"
click at [464, 168] on button "CREAR CLIENTE" at bounding box center [457, 184] width 109 height 33
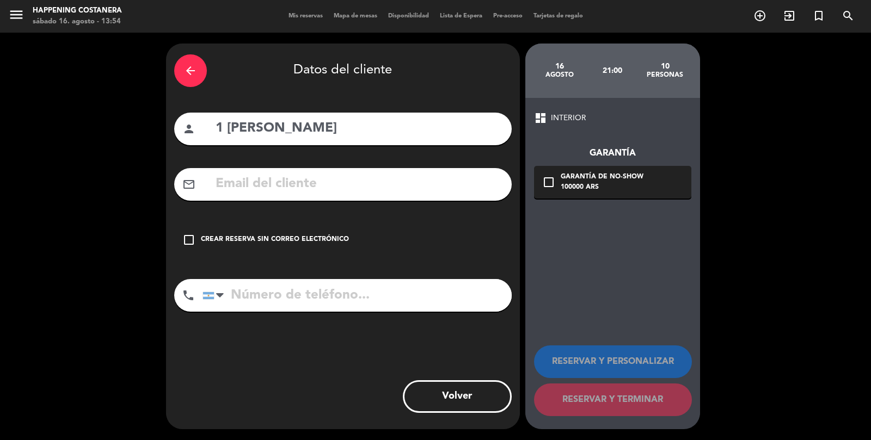
click at [201, 235] on div "Crear reserva sin correo electrónico" at bounding box center [275, 240] width 148 height 11
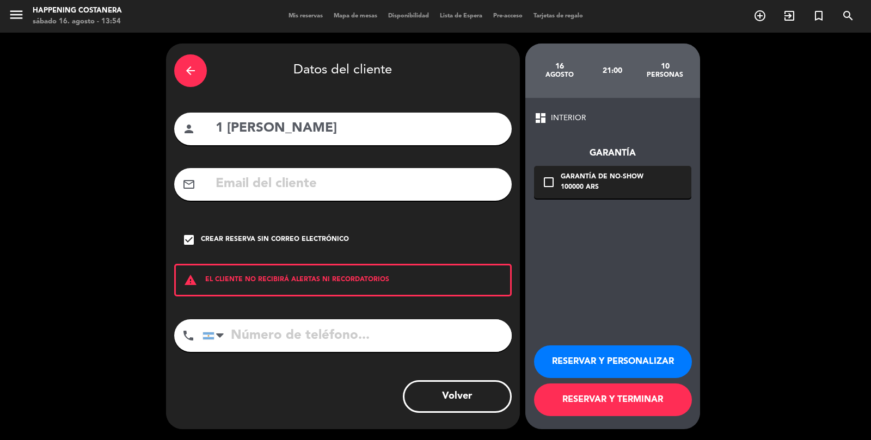
scroll to position [48, 0]
click at [593, 407] on button "RESERVAR Y TERMINAR" at bounding box center [613, 400] width 158 height 33
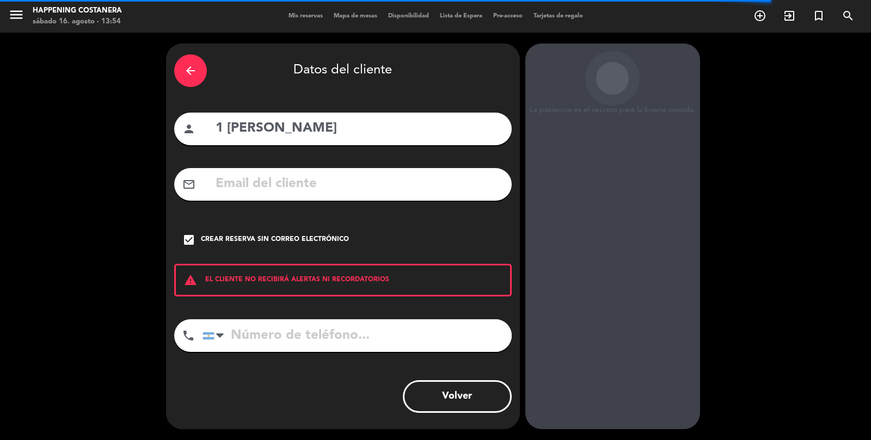
scroll to position [0, 0]
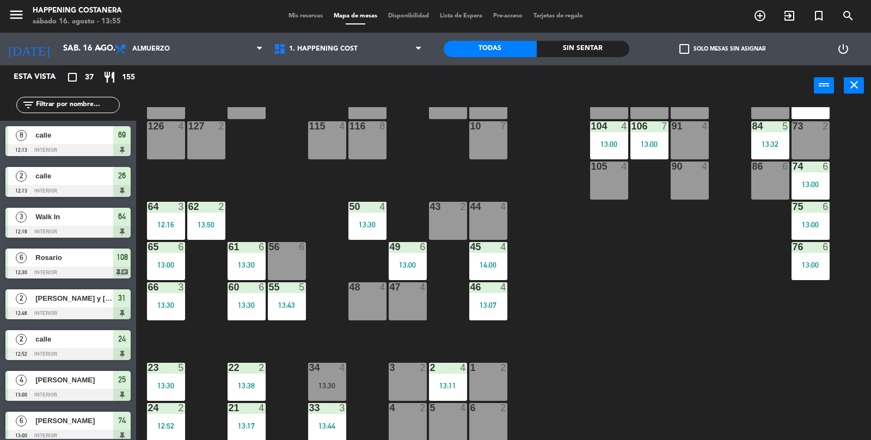
scroll to position [287, 0]
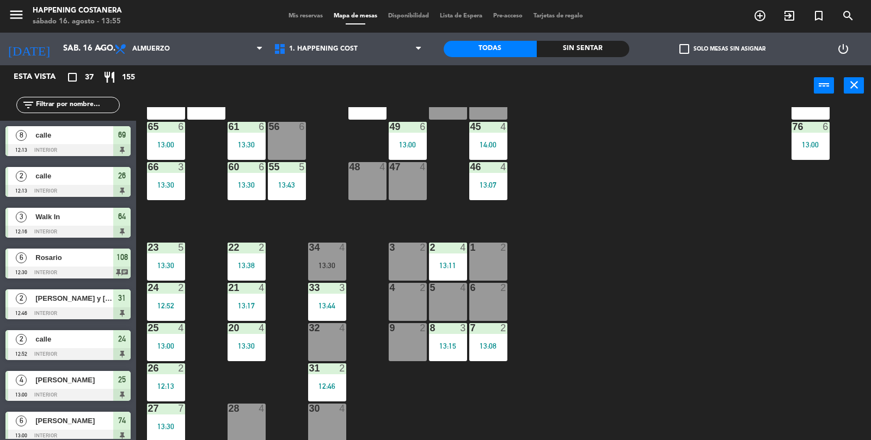
click at [756, 336] on div "69 8 12:13 122 6 121 6 120 4 13:30 14 4 CAVA 22 101 3 13:51 94 2 70 8 12:13 123…" at bounding box center [508, 274] width 726 height 334
click at [751, 340] on div "69 8 12:13 122 6 121 6 120 4 13:30 14 4 CAVA 22 101 3 13:51 94 2 70 8 12:13 123…" at bounding box center [508, 274] width 726 height 334
click at [164, 41] on span "Almuerzo" at bounding box center [189, 49] width 160 height 24
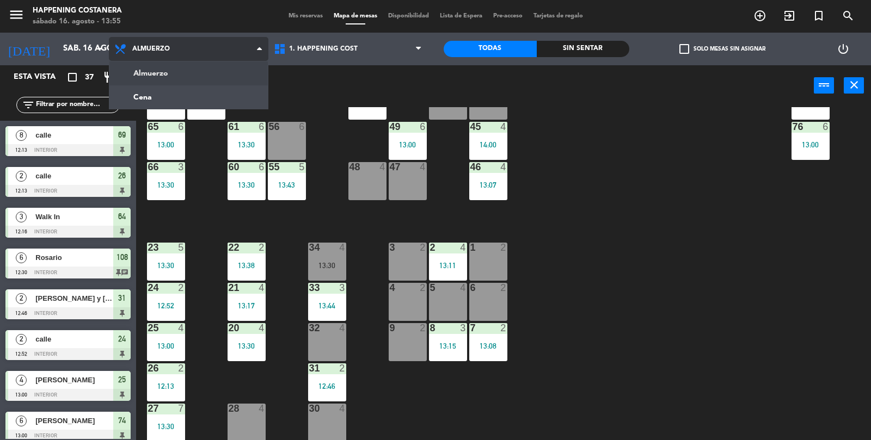
click at [173, 106] on ng-component "menu Happening Costanera sábado 16. agosto - 13:55 Mis reservas Mapa de mesas D…" at bounding box center [435, 221] width 871 height 442
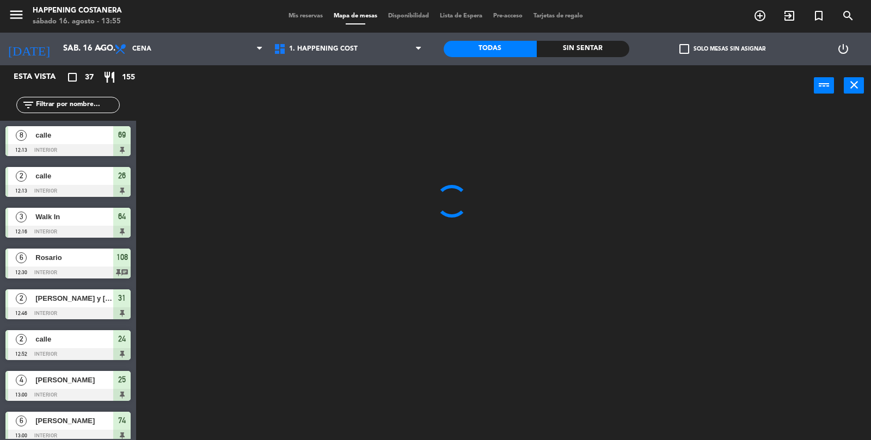
click at [78, 107] on input "text" at bounding box center [77, 105] width 84 height 12
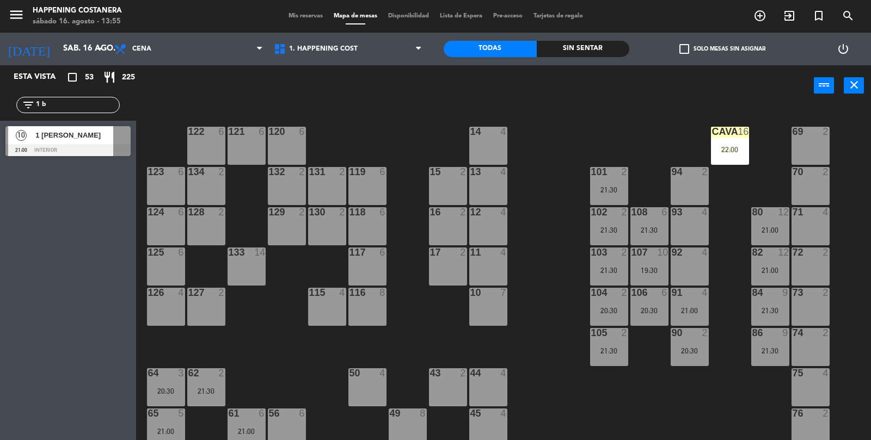
type input "1 b"
click at [42, 140] on span "1 [PERSON_NAME]" at bounding box center [74, 135] width 78 height 11
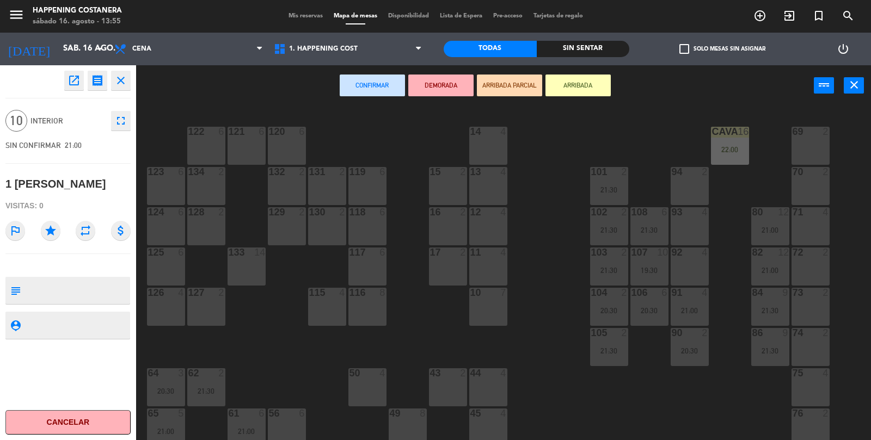
click at [77, 85] on icon "open_in_new" at bounding box center [74, 80] width 13 height 13
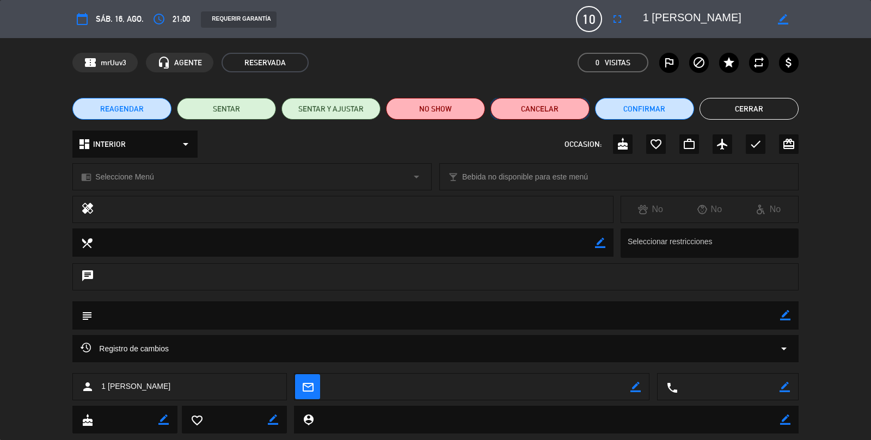
click at [544, 112] on button "Cancelar" at bounding box center [540, 109] width 99 height 22
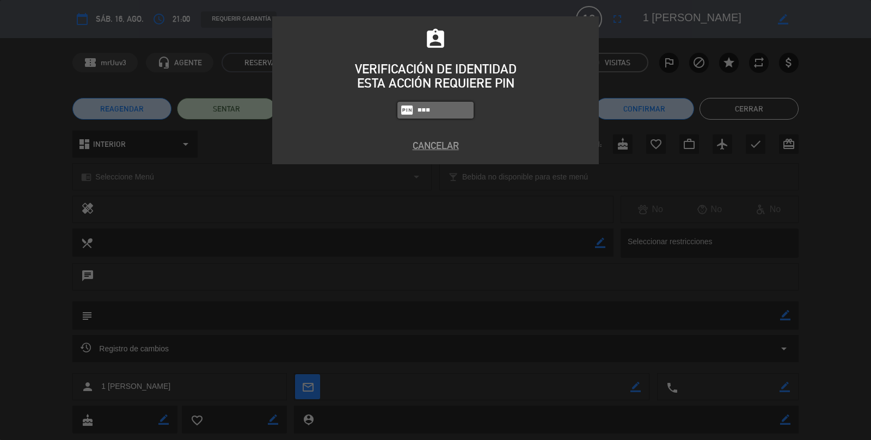
type input "9660"
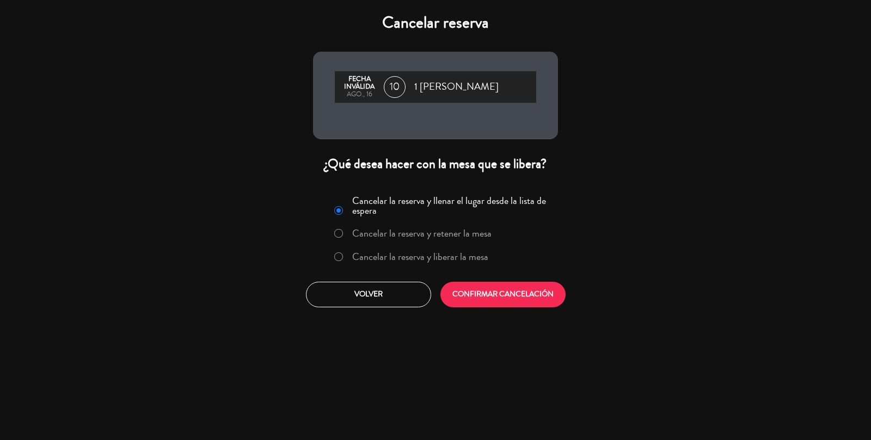
click at [458, 261] on label "Cancelar la reserva y liberar la mesa" at bounding box center [420, 257] width 136 height 10
click at [462, 306] on button "CONFIRMAR CANCELACIÓN" at bounding box center [502, 295] width 125 height 26
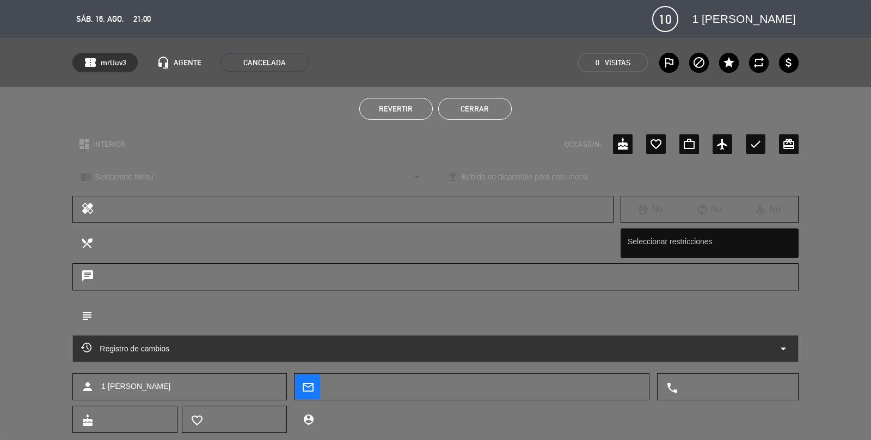
click at [486, 102] on button "Cerrar" at bounding box center [474, 109] width 73 height 22
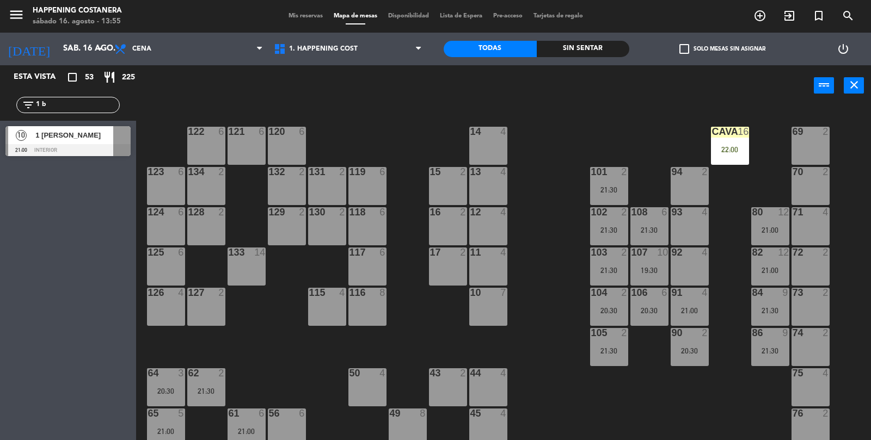
click at [69, 100] on input "1 b" at bounding box center [77, 105] width 84 height 12
type input "1"
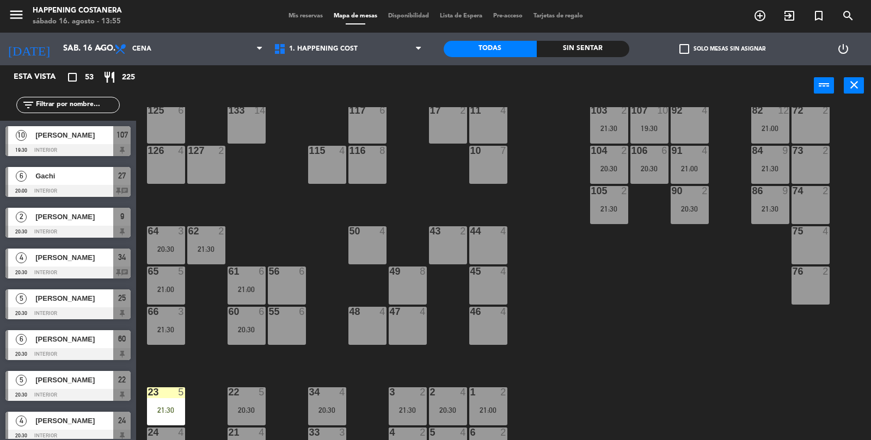
scroll to position [287, 0]
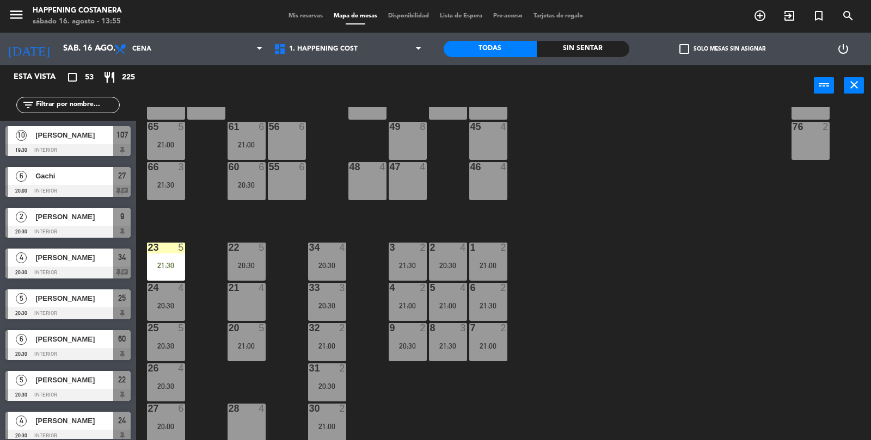
click at [642, 263] on div "69 2 122 6 121 6 120 6 14 4 CAVA 16 22:00 101 2 21:30 94 2 70 2 123 6 131 2 134…" at bounding box center [508, 274] width 726 height 334
click at [814, 366] on div "69 2 122 6 121 6 120 6 14 4 CAVA 16 22:00 101 2 21:30 94 2 70 2 123 6 131 2 134…" at bounding box center [508, 274] width 726 height 334
click at [754, 14] on icon "add_circle_outline" at bounding box center [759, 15] width 13 height 13
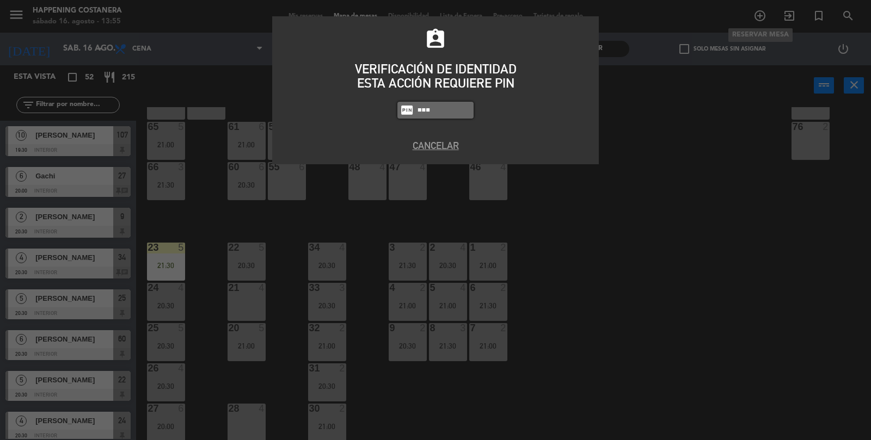
type input "9660"
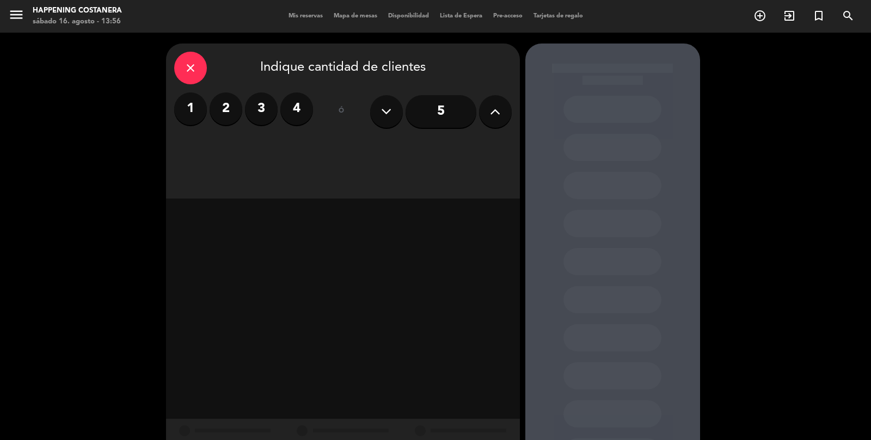
click at [264, 125] on label "3" at bounding box center [261, 109] width 33 height 33
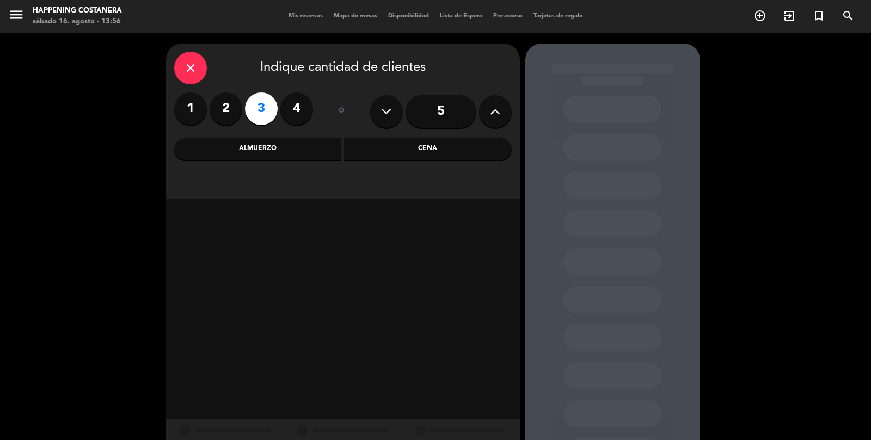
click at [274, 149] on div "Almuerzo" at bounding box center [258, 149] width 168 height 22
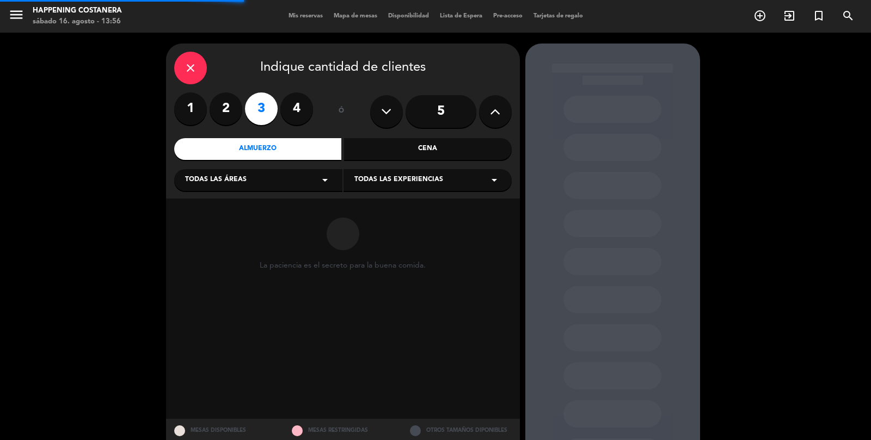
click at [205, 188] on div "Todas las áreas arrow_drop_down" at bounding box center [258, 180] width 168 height 22
click at [196, 244] on div "INTERIOR" at bounding box center [258, 239] width 146 height 11
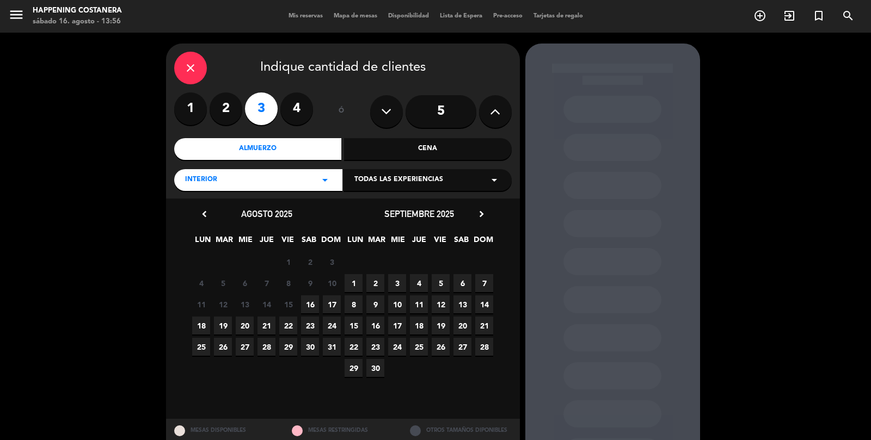
click at [318, 301] on span "16" at bounding box center [310, 305] width 18 height 18
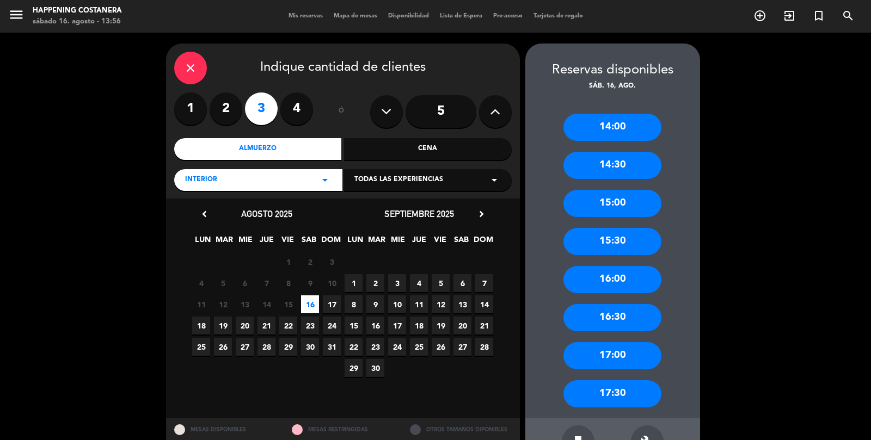
click at [605, 164] on div "14:30" at bounding box center [612, 165] width 98 height 27
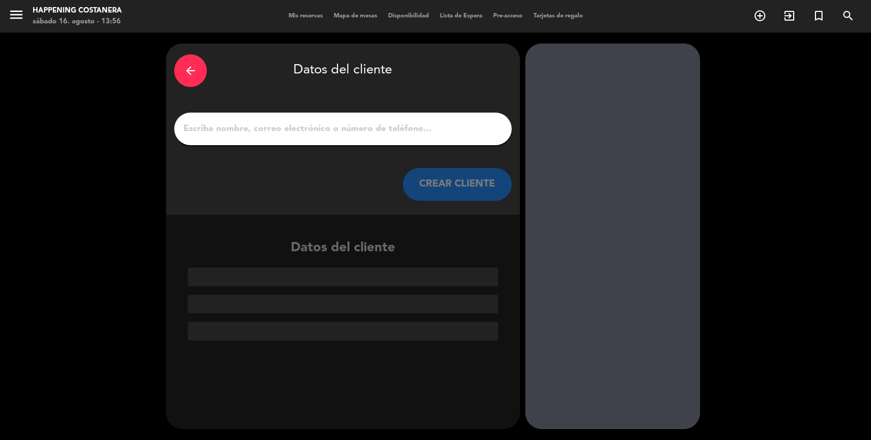
click at [401, 132] on input "1" at bounding box center [342, 128] width 321 height 15
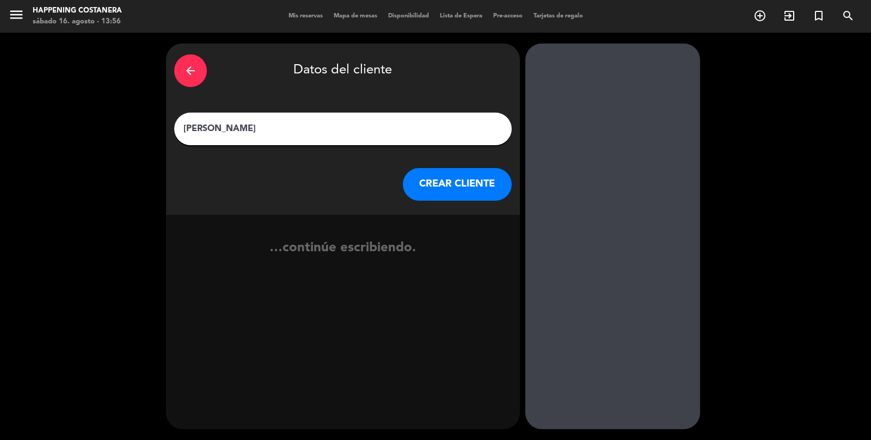
type input "[PERSON_NAME]"
click at [425, 186] on button "CREAR CLIENTE" at bounding box center [457, 184] width 109 height 33
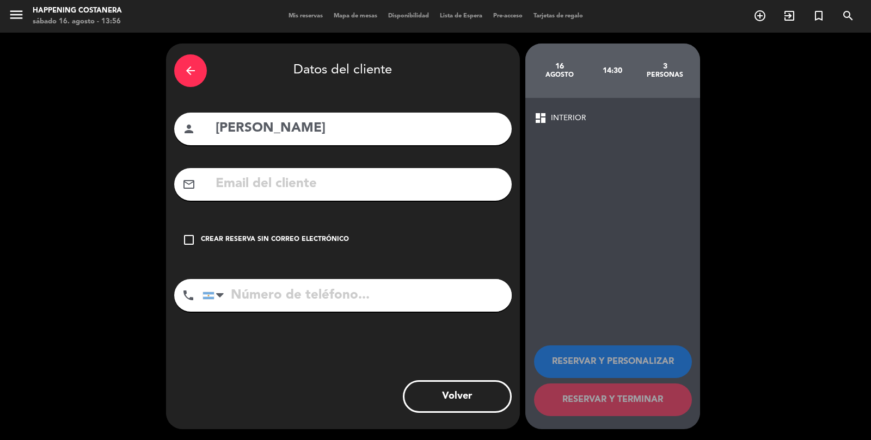
click at [202, 240] on div "Crear reserva sin correo electrónico" at bounding box center [275, 240] width 148 height 11
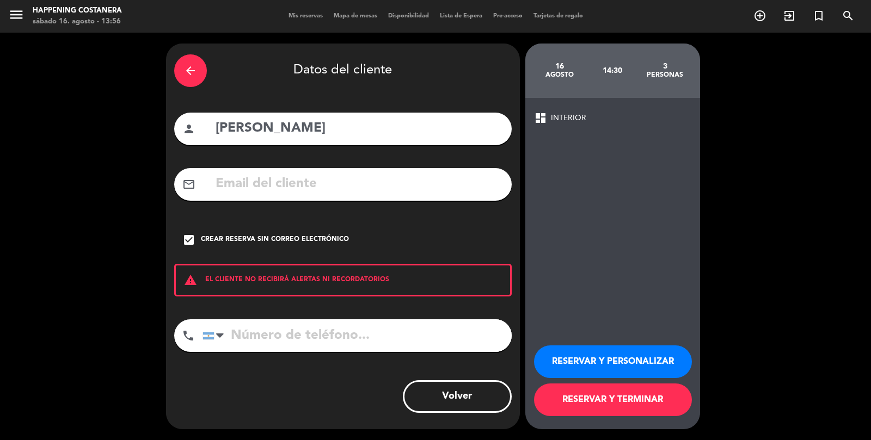
click at [589, 416] on button "RESERVAR Y TERMINAR" at bounding box center [613, 400] width 158 height 33
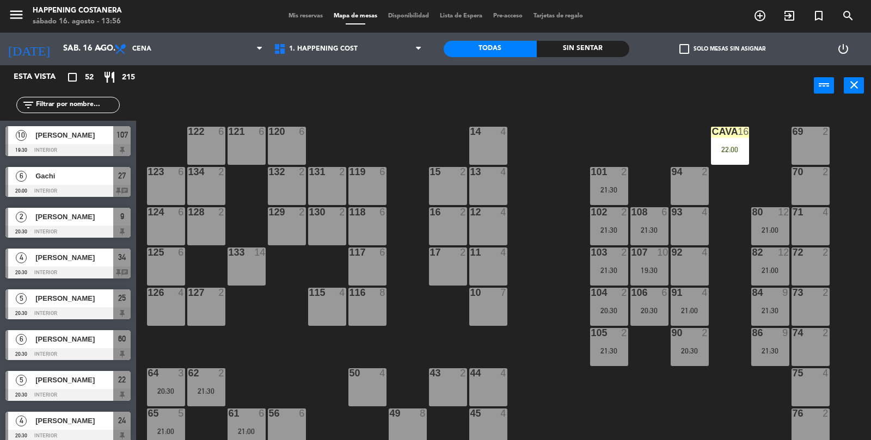
click at [766, 394] on div "69 2 122 6 121 6 120 6 14 4 CAVA 16 22:00 101 2 21:30 94 2 70 2 123 6 131 2 134…" at bounding box center [508, 300] width 726 height 387
click at [744, 437] on div "69 2 122 6 121 6 120 6 14 4 CAVA 16 22:00 101 2 21:30 94 2 70 2 123 6 131 2 134…" at bounding box center [508, 300] width 726 height 387
click at [734, 436] on div "69 2 122 6 121 6 120 6 14 4 CAVA 16 22:00 101 2 21:30 94 2 70 2 123 6 131 2 134…" at bounding box center [508, 300] width 726 height 387
click at [734, 440] on div "69 2 122 6 121 6 120 6 14 4 CAVA 16 22:00 101 2 21:30 94 2 70 2 123 6 131 2 134…" at bounding box center [508, 300] width 726 height 387
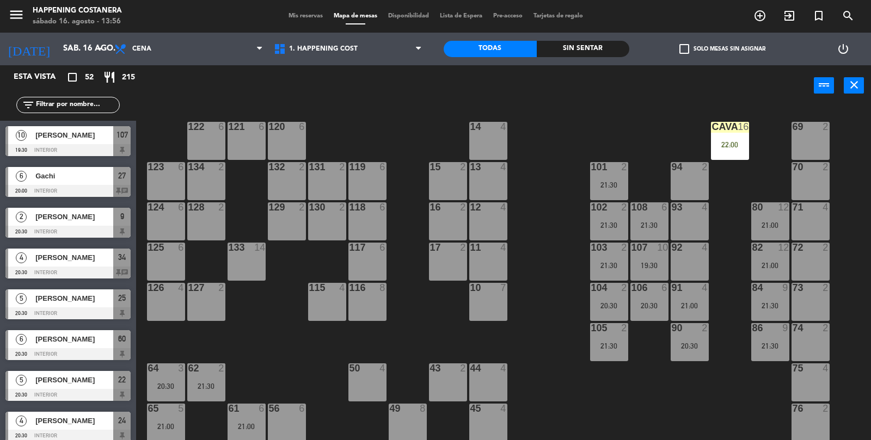
scroll to position [5, 0]
click at [769, 440] on div "69 2 122 6 121 6 120 6 14 4 CAVA 16 22:00 101 2 21:30 94 2 70 2 123 6 131 2 134…" at bounding box center [508, 300] width 726 height 387
click at [784, 440] on div "69 2 122 6 121 6 120 6 14 4 CAVA 16 22:00 101 2 21:30 94 2 70 2 123 6 131 2 134…" at bounding box center [508, 300] width 726 height 387
click at [780, 440] on div "69 2 122 6 121 6 120 6 14 4 CAVA 16 22:00 101 2 21:30 94 2 70 2 123 6 131 2 134…" at bounding box center [508, 300] width 726 height 387
click at [785, 421] on div "69 2 122 6 121 6 120 6 14 4 CAVA 16 22:00 101 2 21:30 94 2 70 2 123 6 131 2 134…" at bounding box center [508, 300] width 726 height 387
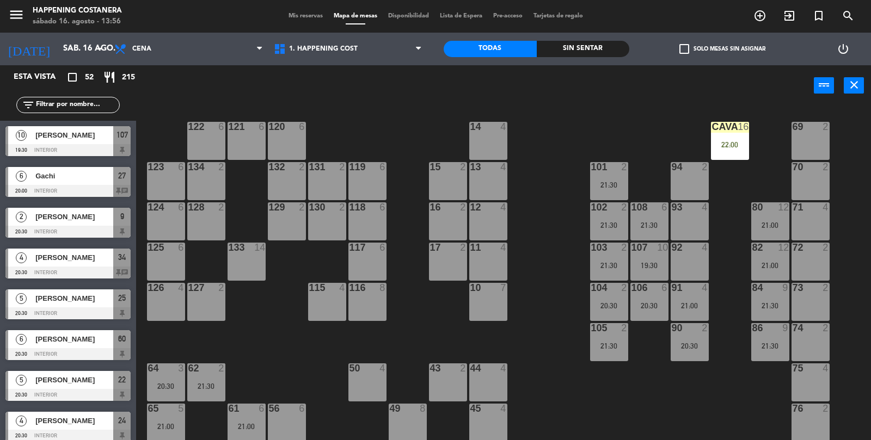
click at [745, 440] on div "69 2 122 6 121 6 120 6 14 4 CAVA 16 22:00 101 2 21:30 94 2 70 2 123 6 131 2 134…" at bounding box center [508, 300] width 726 height 387
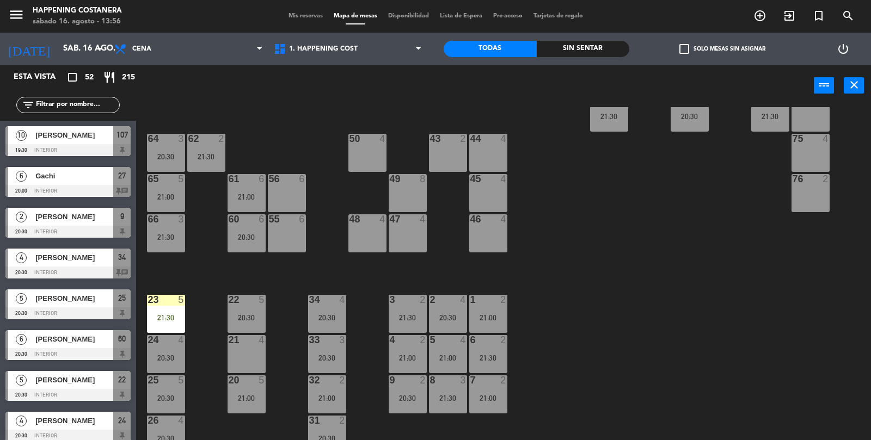
click at [780, 397] on div "69 2 122 6 121 6 120 6 14 4 CAVA 16 22:00 101 2 21:30 94 2 70 2 123 6 131 2 134…" at bounding box center [508, 300] width 726 height 387
click at [789, 395] on div "69 2 122 6 121 6 120 6 14 4 CAVA 16 22:00 101 2 21:30 94 2 70 2 123 6 131 2 134…" at bounding box center [508, 300] width 726 height 387
click at [786, 397] on div "69 2 122 6 121 6 120 6 14 4 CAVA 16 22:00 101 2 21:30 94 2 70 2 123 6 131 2 134…" at bounding box center [508, 300] width 726 height 387
click at [780, 415] on div "69 2 122 6 121 6 120 6 14 4 CAVA 16 22:00 101 2 21:30 94 2 70 2 123 6 131 2 134…" at bounding box center [508, 300] width 726 height 387
click at [786, 410] on div "69 2 122 6 121 6 120 6 14 4 CAVA 16 22:00 101 2 21:30 94 2 70 2 123 6 131 2 134…" at bounding box center [508, 300] width 726 height 387
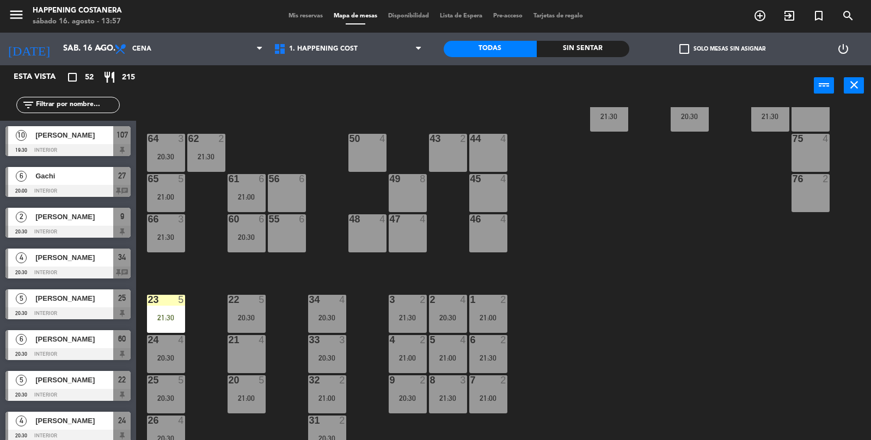
click at [772, 405] on div "69 2 122 6 121 6 120 6 14 4 CAVA 16 22:00 101 2 21:30 94 2 70 2 123 6 131 2 134…" at bounding box center [508, 300] width 726 height 387
click at [839, 403] on div "69 2 122 6 121 6 120 6 14 4 CAVA 16 22:00 101 2 21:30 94 2 70 2 123 6 131 2 134…" at bounding box center [508, 300] width 726 height 387
click at [150, 50] on span "Cena" at bounding box center [141, 49] width 19 height 8
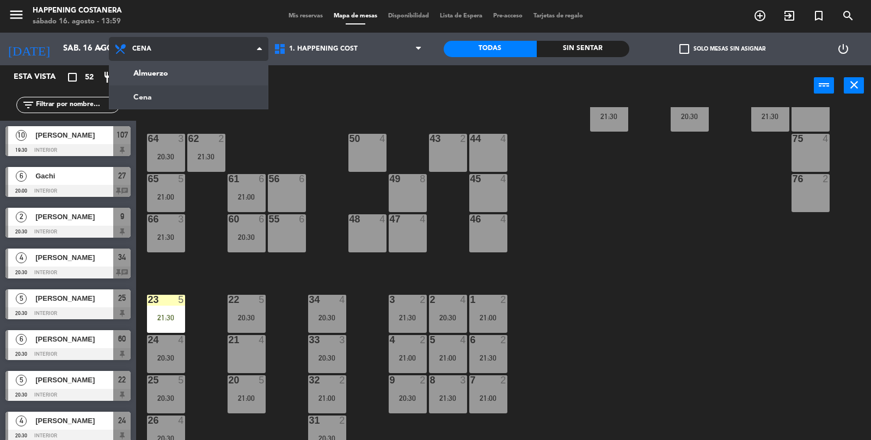
click at [134, 70] on ng-component "menu Happening Costanera sábado 16. agosto - 13:59 Mis reservas Mapa de mesas D…" at bounding box center [435, 247] width 871 height 494
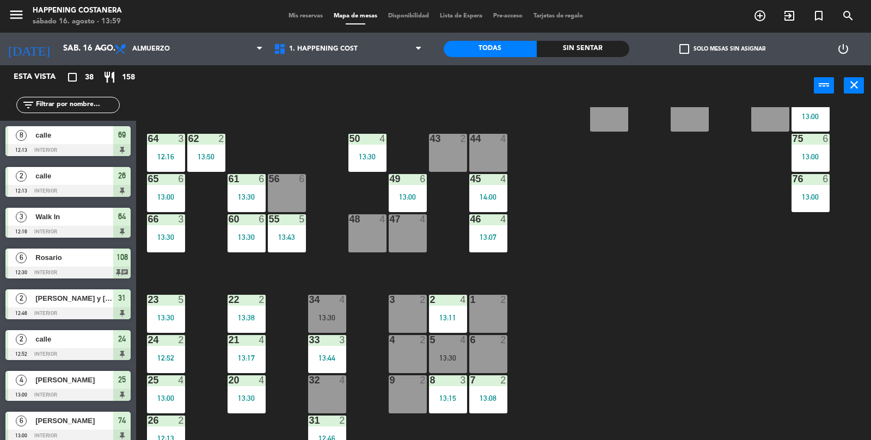
click at [821, 364] on div "69 8 12:13 122 6 121 6 120 6 14 4 CAVA 22 101 3 13:51 94 2 70 8 12:13 123 6 131…" at bounding box center [508, 300] width 726 height 387
click at [824, 342] on div "69 8 12:13 122 6 121 6 120 6 14 4 CAVA 22 101 3 13:51 94 2 70 8 12:13 123 6 131…" at bounding box center [508, 300] width 726 height 387
click at [825, 342] on div "69 8 12:13 122 6 121 6 120 6 14 4 CAVA 22 101 3 13:51 94 2 70 8 12:13 123 6 131…" at bounding box center [508, 300] width 726 height 387
click at [826, 333] on div "69 8 12:13 122 6 121 6 120 6 14 4 CAVA 22 101 3 13:51 94 2 70 8 12:13 123 6 131…" at bounding box center [508, 300] width 726 height 387
click at [820, 326] on div "69 8 12:13 122 6 121 6 120 6 14 4 CAVA 22 101 3 13:51 94 2 70 8 12:13 123 6 131…" at bounding box center [508, 300] width 726 height 387
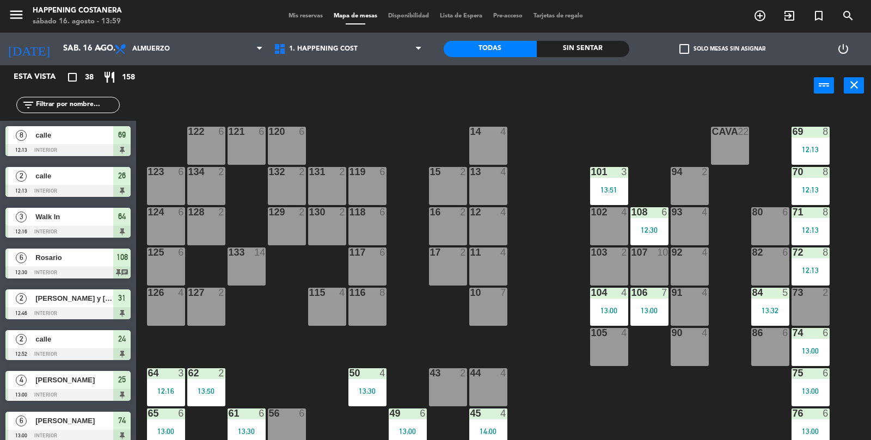
scroll to position [1, 0]
click at [708, 422] on div "69 8 12:13 122 6 121 6 120 6 14 4 CAVA 22 101 3 13:51 94 2 70 8 12:13 123 6 131…" at bounding box center [508, 300] width 726 height 387
click at [642, 283] on div "107 10" at bounding box center [649, 266] width 38 height 38
click at [765, 440] on div "69 8 12:13 122 6 121 6 120 6 14 4 CAVA 22 101 3 13:51 94 2 70 8 12:13 123 6 131…" at bounding box center [508, 300] width 726 height 387
click at [768, 297] on div at bounding box center [770, 292] width 18 height 10
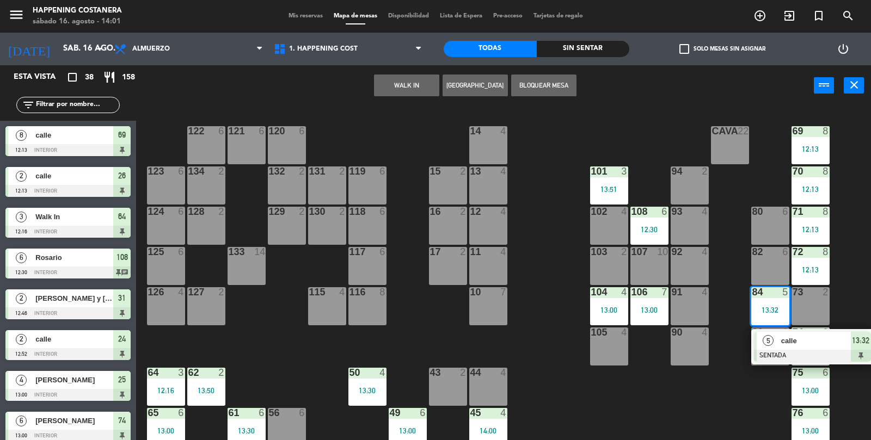
click at [762, 364] on div "5 calle SENTADA 13:32" at bounding box center [812, 346] width 122 height 35
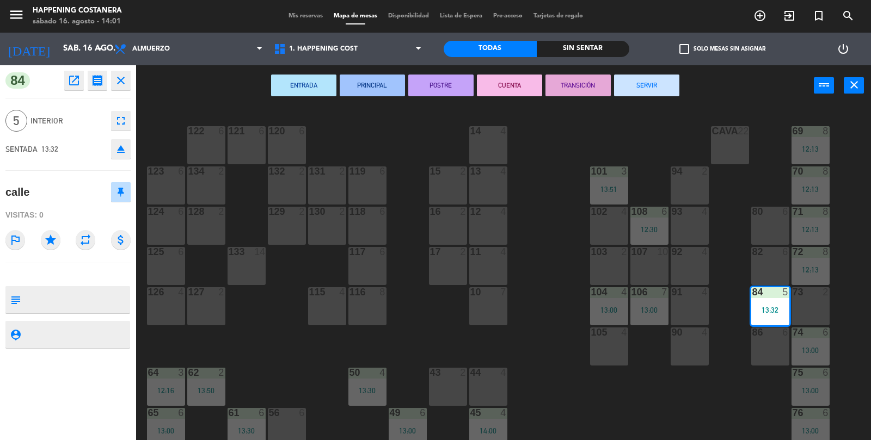
click at [774, 354] on div "86 6" at bounding box center [770, 347] width 38 height 38
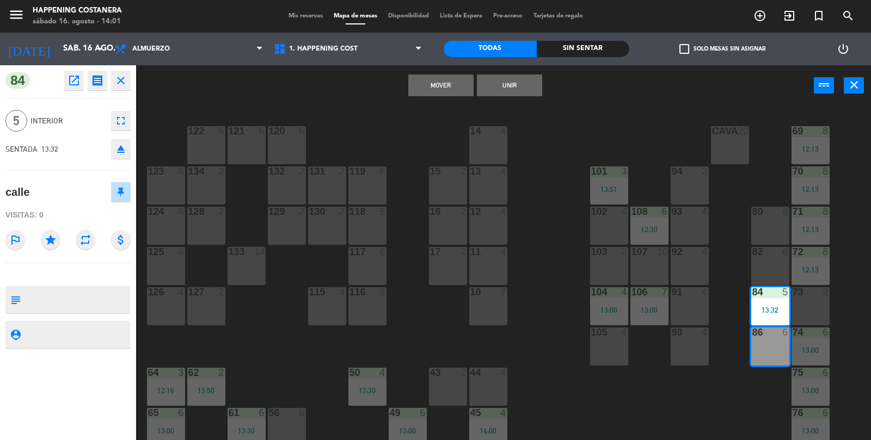
click at [424, 85] on button "Mover" at bounding box center [440, 86] width 65 height 22
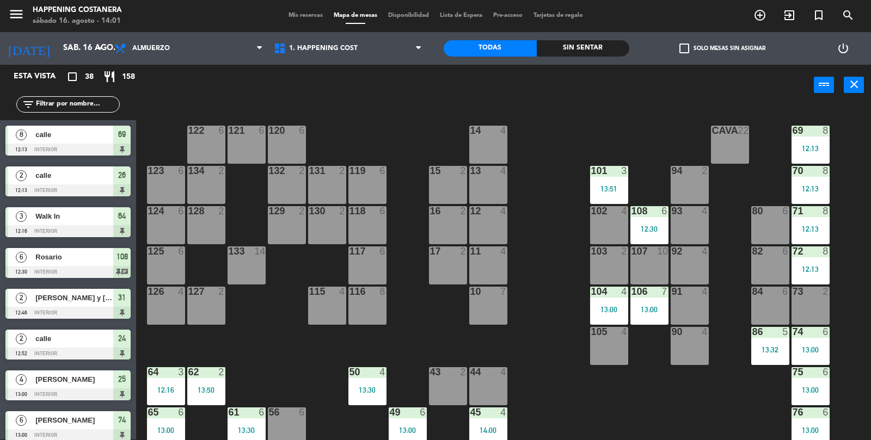
scroll to position [99, 0]
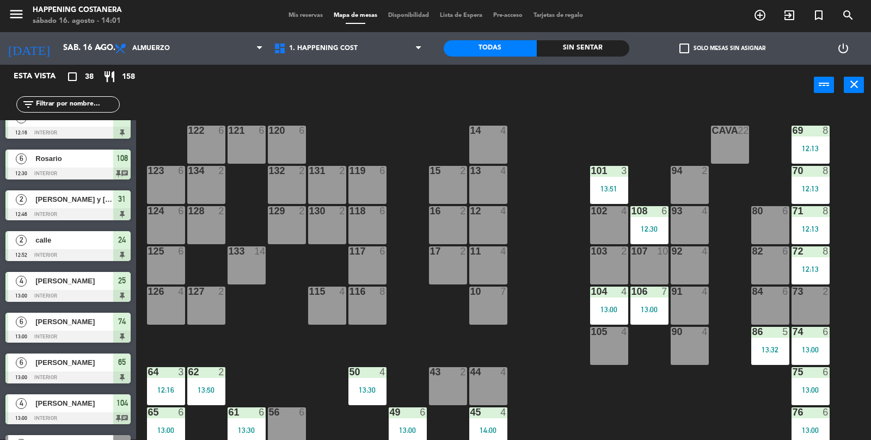
click at [762, 261] on div "82 6" at bounding box center [770, 266] width 38 height 38
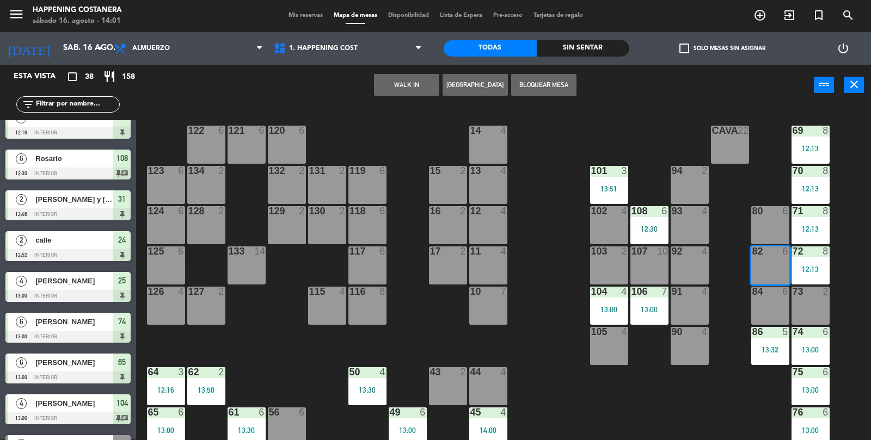
click at [414, 93] on button "WALK IN" at bounding box center [406, 85] width 65 height 22
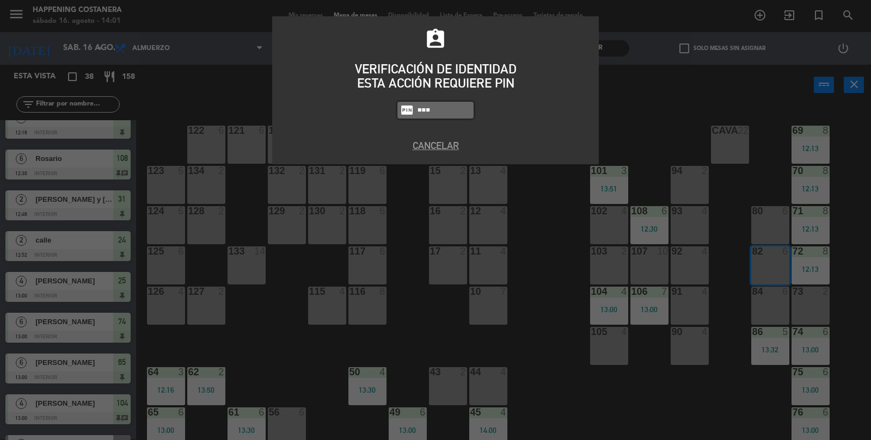
type input "9660"
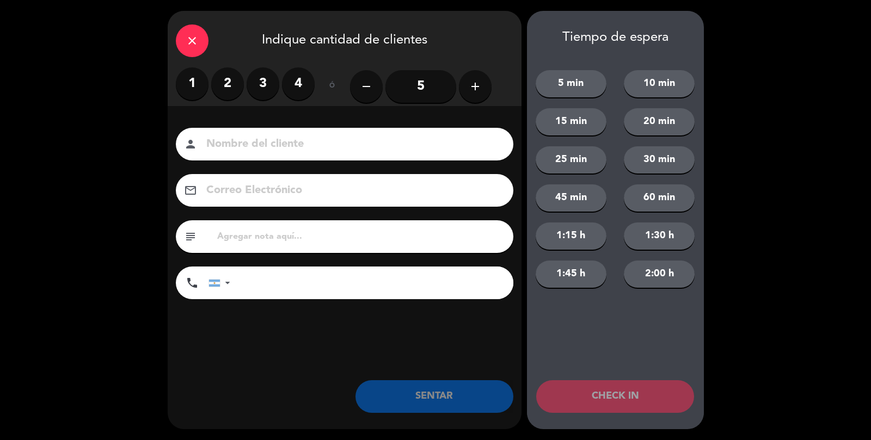
click at [430, 84] on input "5" at bounding box center [420, 86] width 71 height 33
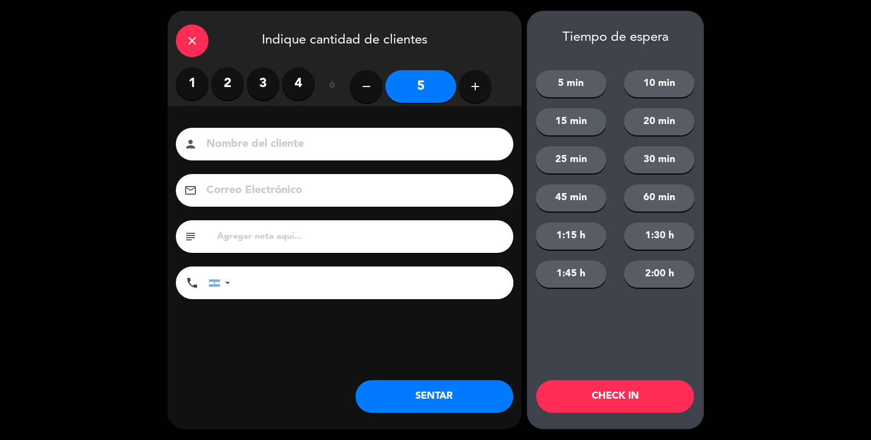
click at [370, 143] on input at bounding box center [352, 144] width 294 height 19
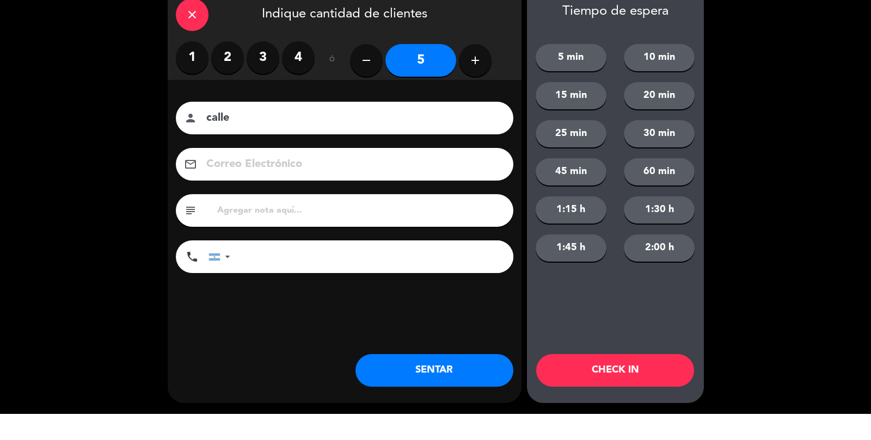
type input "calle"
click at [489, 410] on button "SENTAR" at bounding box center [434, 397] width 158 height 33
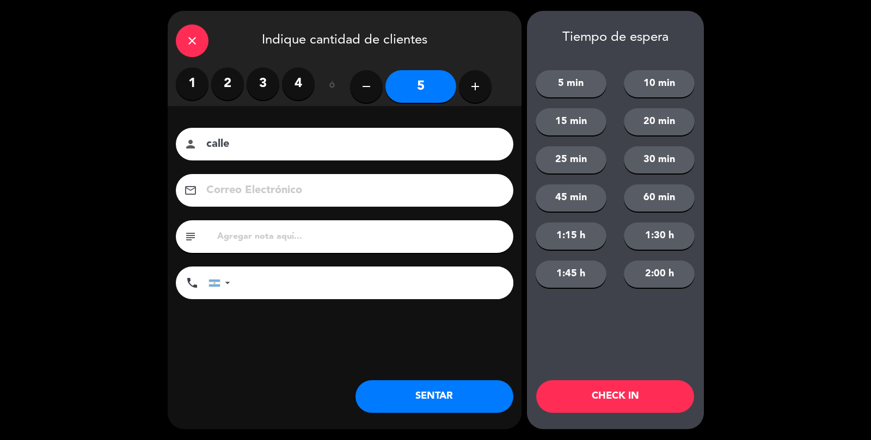
click at [396, 430] on div "close Indique cantidad de clientes 1 2 3 4 ó remove 5 add Nombre del cliente pe…" at bounding box center [345, 220] width 354 height 419
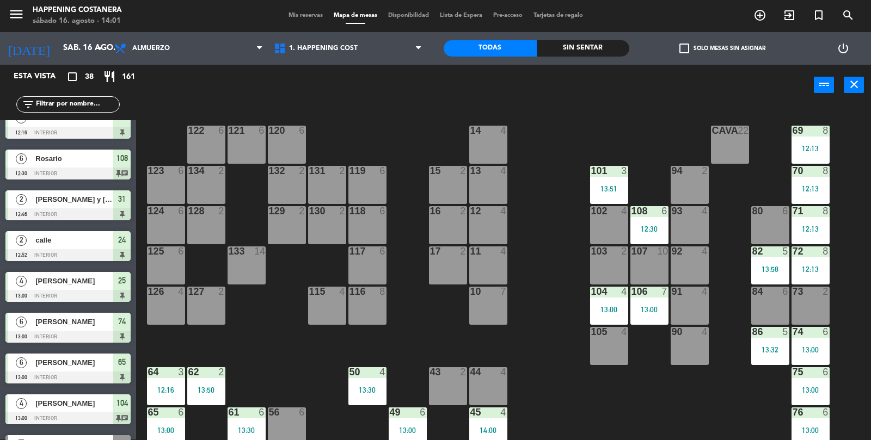
scroll to position [0, 0]
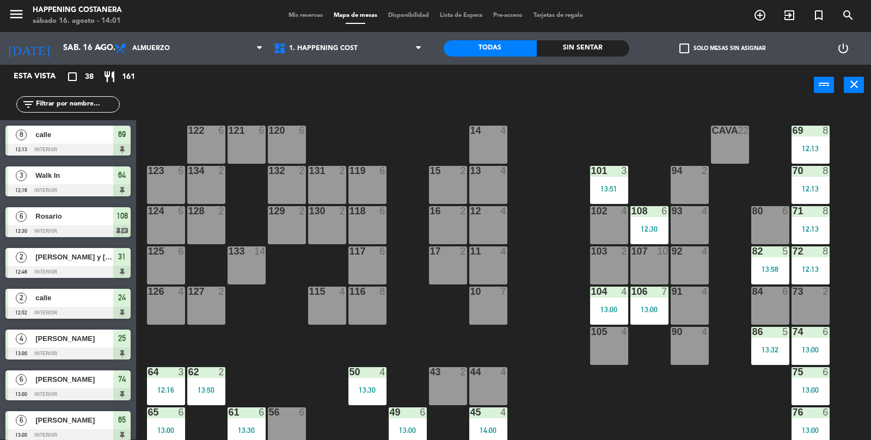
click at [741, 440] on div "69 8 12:13 122 6 121 6 120 6 14 4 CAVA 22 101 3 13:51 94 2 70 8 12:13 123 6 131…" at bounding box center [508, 300] width 726 height 387
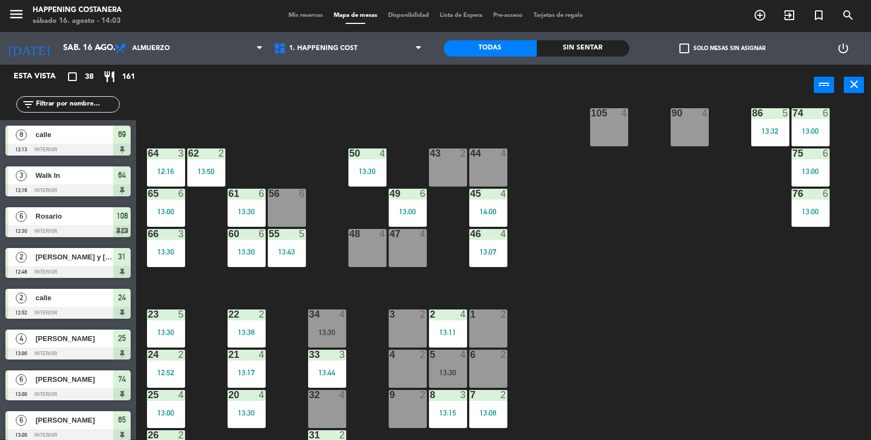
scroll to position [235, 0]
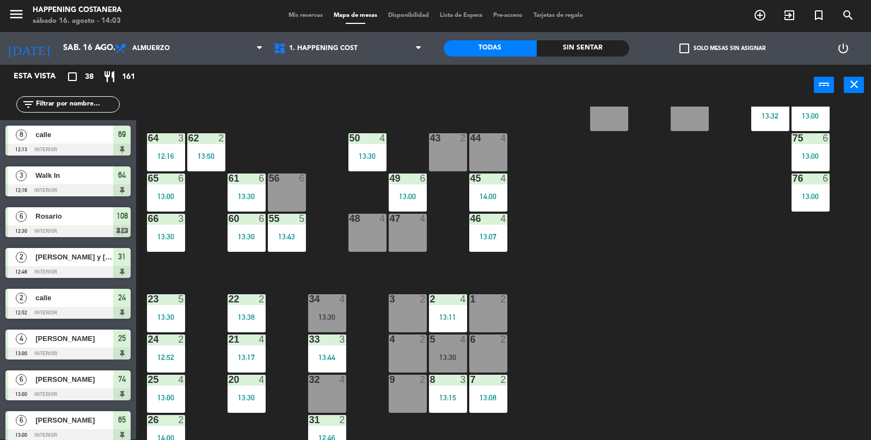
click at [593, 320] on div "69 8 12:13 122 6 121 6 120 6 14 4 CAVA 22 101 3 13:51 94 2 70 8 12:13 123 6 131…" at bounding box center [508, 300] width 726 height 387
click at [749, 330] on div "69 8 12:13 122 6 121 6 120 6 14 4 CAVA 22 101 3 13:51 94 2 70 8 12:13 123 6 131…" at bounding box center [508, 300] width 726 height 387
click at [642, 329] on div "69 8 12:13 122 6 121 6 120 6 14 4 CAVA 22 101 3 13:51 94 2 70 8 12:13 123 6 131…" at bounding box center [508, 300] width 726 height 387
click at [683, 44] on span "check_box_outline_blank" at bounding box center [684, 49] width 10 height 10
click at [722, 48] on input "check_box_outline_blank Solo mesas sin asignar" at bounding box center [722, 48] width 0 height 0
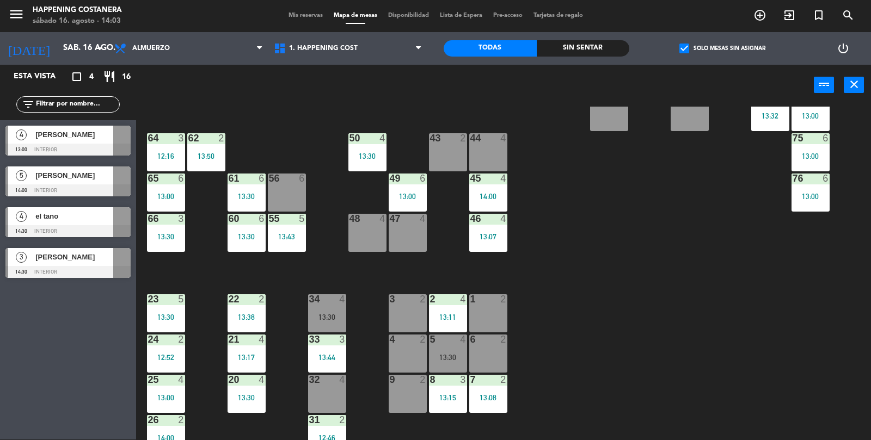
click at [688, 44] on span "check_box" at bounding box center [684, 49] width 10 height 10
click at [722, 48] on input "check_box Solo mesas sin asignar" at bounding box center [722, 48] width 0 height 0
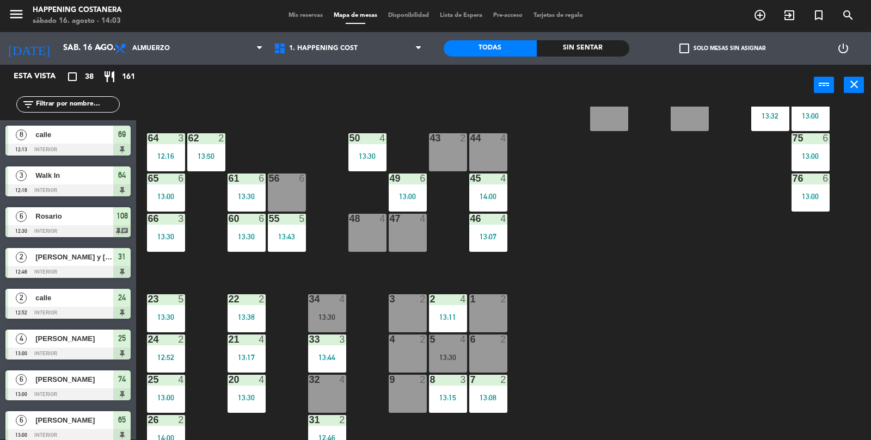
click at [640, 304] on div "69 8 12:13 122 6 121 6 120 6 14 4 CAVA 22 101 3 13:51 94 2 70 8 12:13 123 6 131…" at bounding box center [508, 300] width 726 height 387
click at [639, 316] on div "69 8 12:13 122 6 121 6 120 6 14 4 CAVA 22 101 3 13:51 94 2 70 8 12:13 123 6 131…" at bounding box center [508, 300] width 726 height 387
click at [707, 367] on div "69 8 12:13 122 6 121 6 120 6 14 4 CAVA 22 101 3 13:51 94 2 70 8 12:13 123 6 131…" at bounding box center [508, 300] width 726 height 387
click at [678, 413] on div "69 8 12:13 122 6 121 6 120 6 14 4 CAVA 22 101 3 13:51 94 2 70 8 12:13 123 6 131…" at bounding box center [508, 300] width 726 height 387
click at [335, 429] on div "31 2 12:46" at bounding box center [327, 434] width 38 height 38
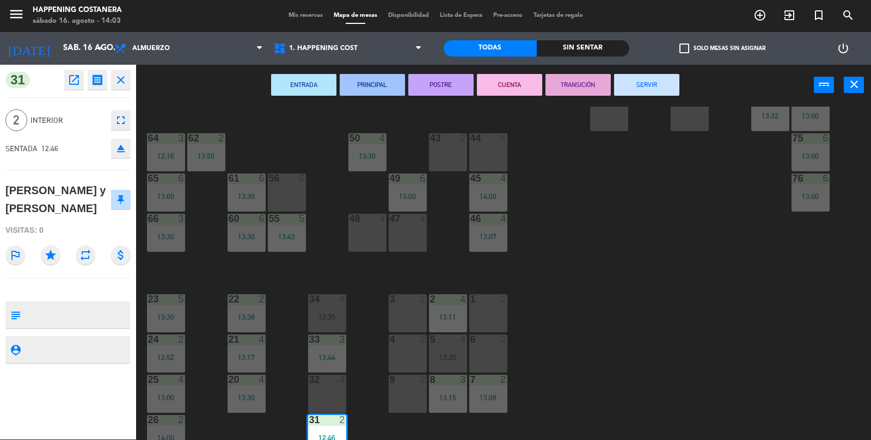
click at [666, 77] on button "SERVIR" at bounding box center [646, 85] width 65 height 22
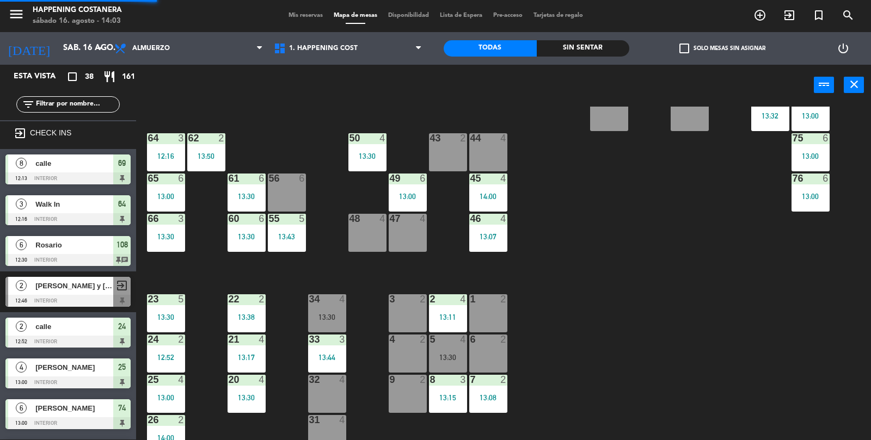
click at [645, 312] on div "69 8 12:13 122 6 121 6 120 6 14 4 CAVA 22 101 3 13:51 94 2 70 8 12:13 123 6 131…" at bounding box center [508, 300] width 726 height 387
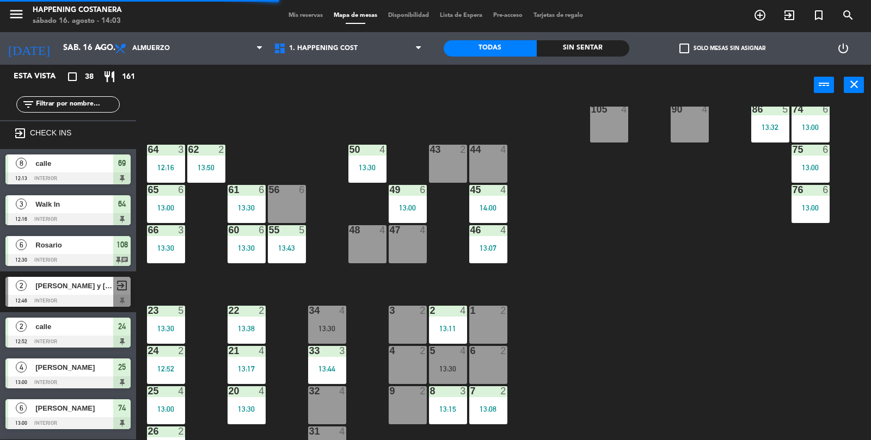
click at [456, 357] on div "5 4 13:30" at bounding box center [448, 365] width 38 height 38
click at [642, 343] on div "69 8 12:13 122 6 121 6 120 6 14 4 CAVA 22 101 3 13:51 94 2 70 8 12:13 123 6 131…" at bounding box center [508, 300] width 726 height 387
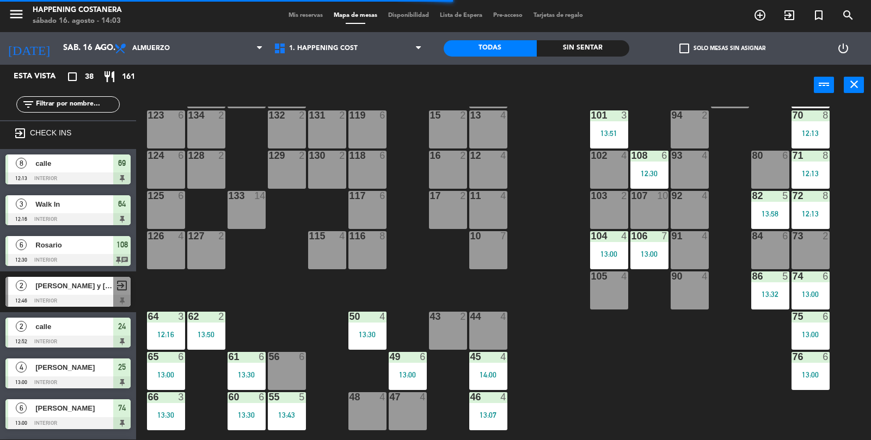
scroll to position [57, 0]
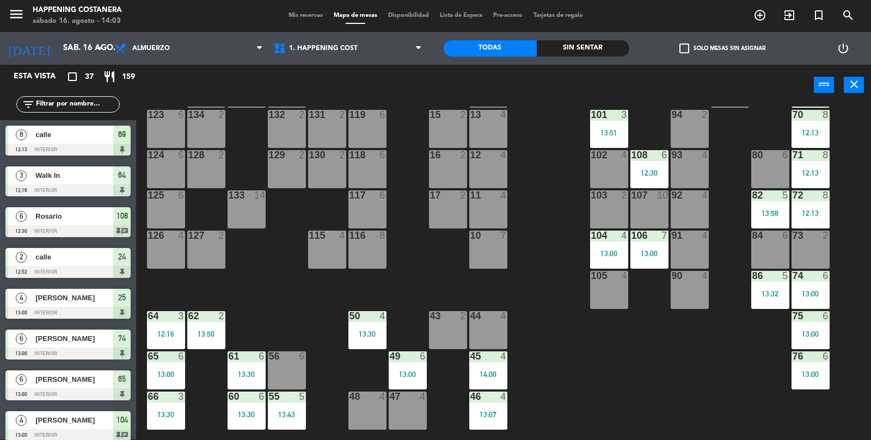
click at [778, 225] on div "82 5 13:58" at bounding box center [770, 210] width 38 height 38
click at [751, 387] on div "69 8 12:13 122 6 121 6 120 6 14 4 CAVA 22 101 3 13:51 94 2 70 8 12:13 123 6 131…" at bounding box center [508, 300] width 726 height 387
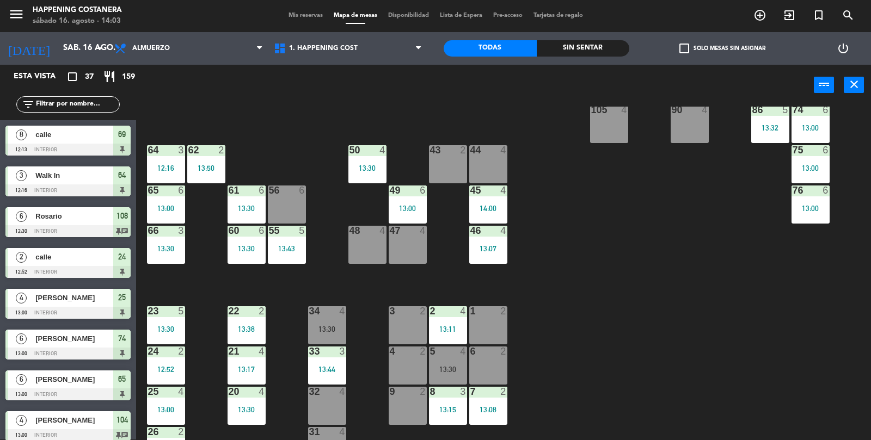
scroll to position [235, 0]
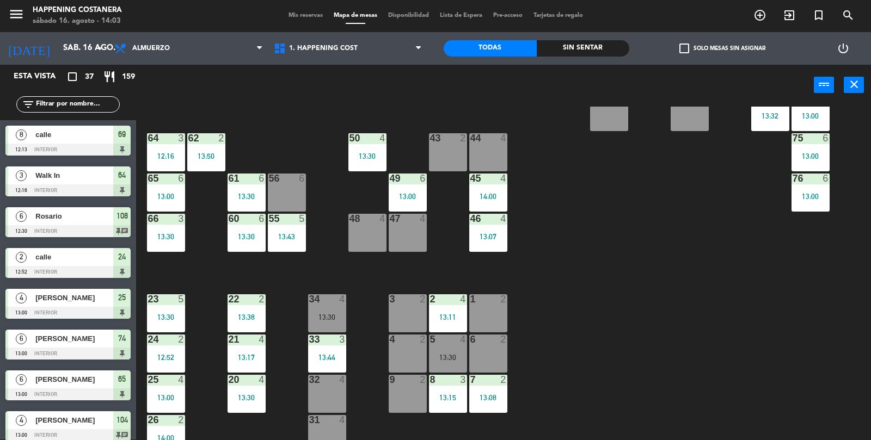
click at [630, 376] on div "69 8 12:13 122 6 121 6 120 6 14 4 CAVA 22 101 3 13:51 94 2 70 8 12:13 123 6 131…" at bounding box center [508, 300] width 726 height 387
click at [700, 45] on label "check_box_outline_blank Solo mesas sin asignar" at bounding box center [722, 49] width 86 height 10
click at [722, 48] on input "check_box_outline_blank Solo mesas sin asignar" at bounding box center [722, 48] width 0 height 0
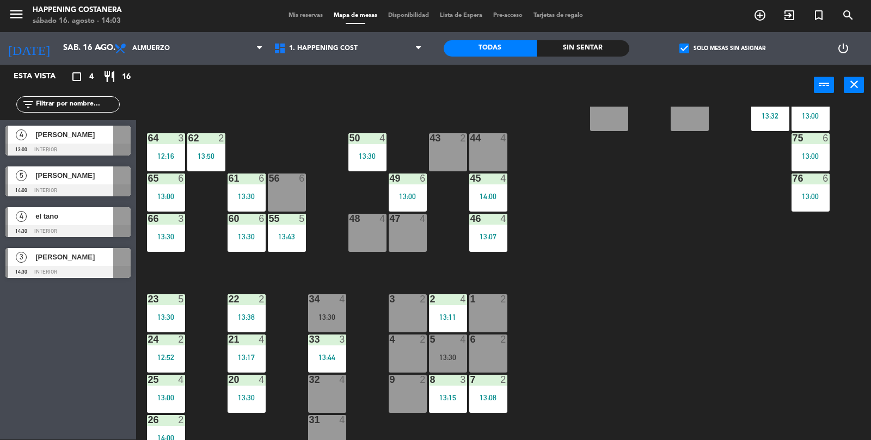
click at [704, 36] on div "check_box Solo mesas sin asignar" at bounding box center [722, 48] width 186 height 33
click at [626, 295] on div "69 8 12:13 122 6 121 6 120 6 14 4 CAVA 22 101 3 13:51 94 2 70 8 12:13 123 6 131…" at bounding box center [508, 300] width 726 height 387
click at [704, 44] on label "check_box Solo mesas sin asignar" at bounding box center [722, 49] width 86 height 10
click at [722, 48] on input "check_box Solo mesas sin asignar" at bounding box center [722, 48] width 0 height 0
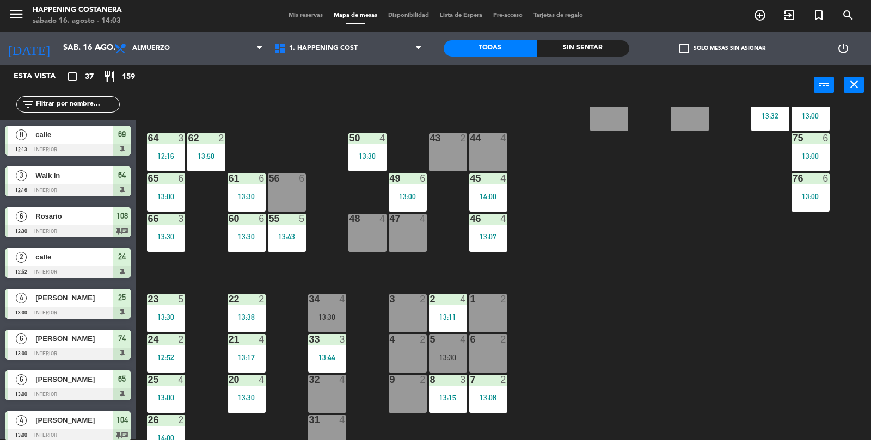
click at [689, 45] on span "check_box_outline_blank" at bounding box center [684, 49] width 10 height 10
click at [722, 48] on input "check_box_outline_blank Solo mesas sin asignar" at bounding box center [722, 48] width 0 height 0
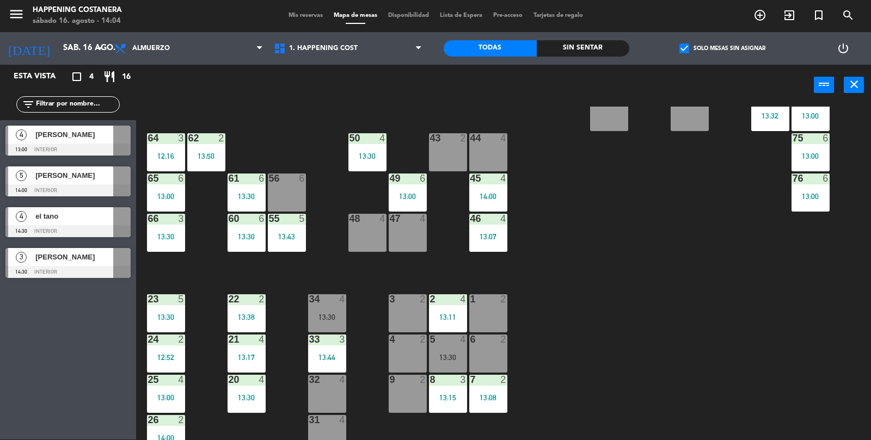
click at [23, 140] on span "4" at bounding box center [21, 135] width 11 height 11
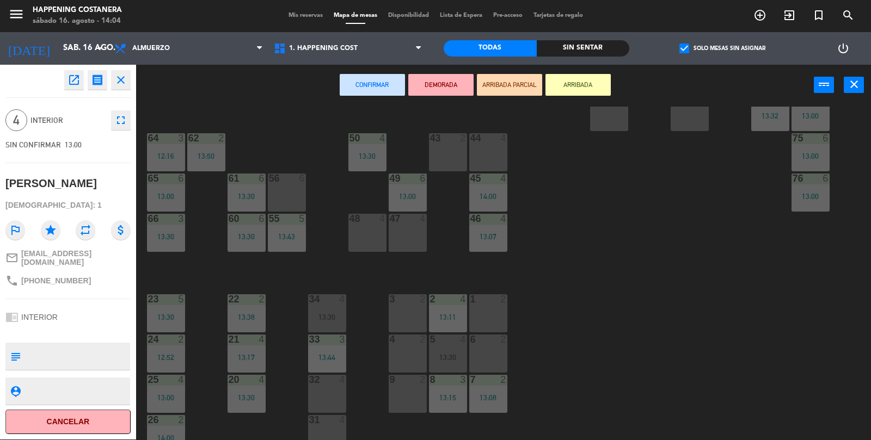
click at [66, 78] on button "open_in_new" at bounding box center [74, 80] width 20 height 20
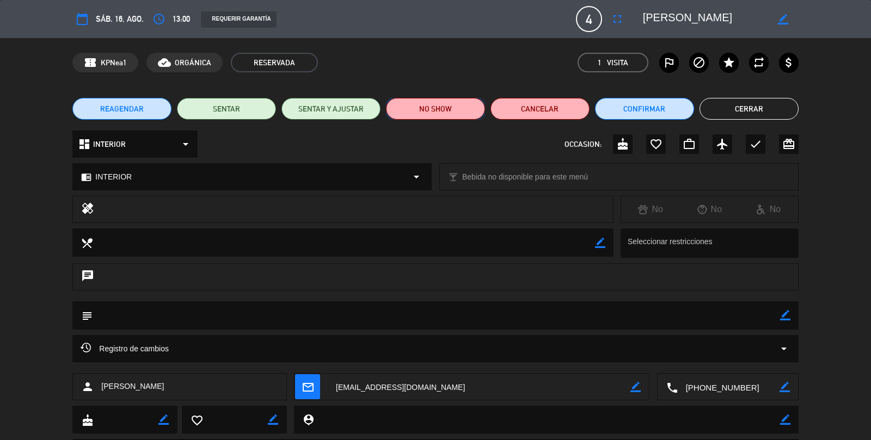
click at [449, 103] on button "NO SHOW" at bounding box center [435, 109] width 99 height 22
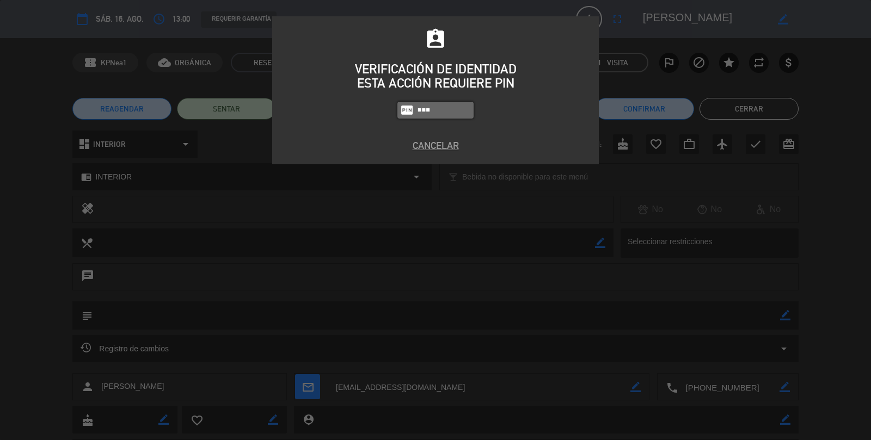
type input "9660"
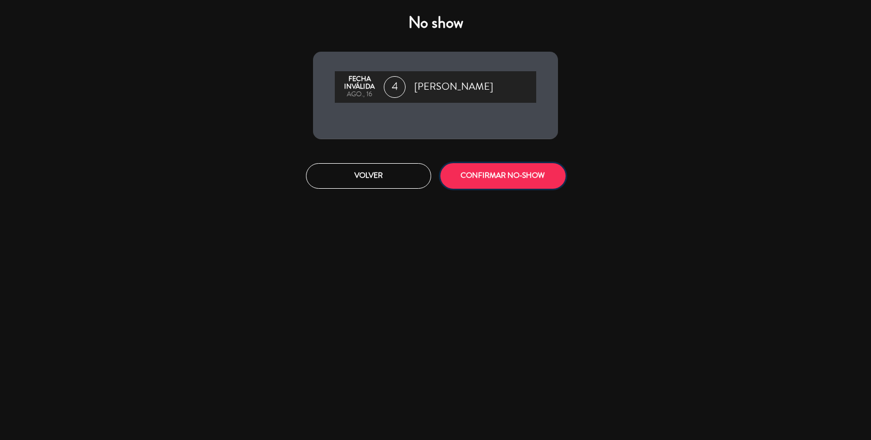
click at [508, 180] on button "CONFIRMAR NO-SHOW" at bounding box center [502, 176] width 125 height 26
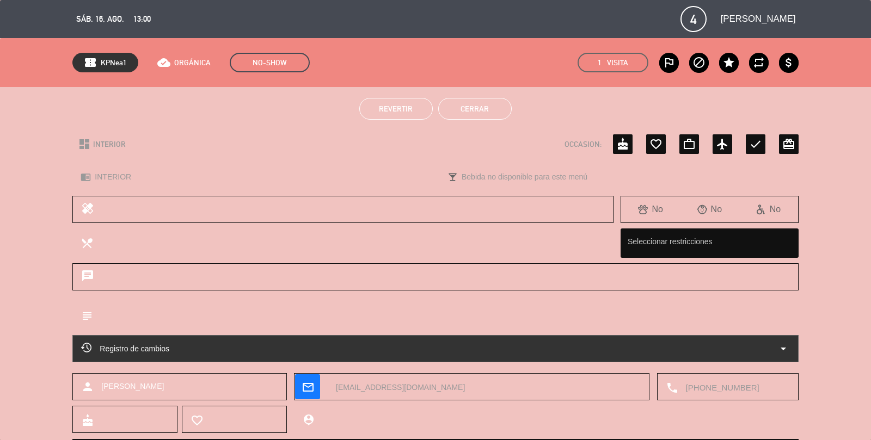
click at [492, 119] on button "Cerrar" at bounding box center [474, 109] width 73 height 22
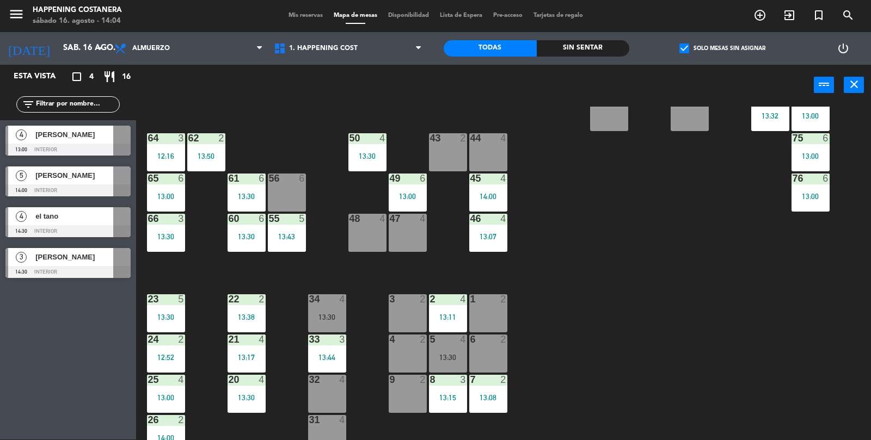
click at [659, 292] on div "69 8 12:13 122 6 121 6 120 6 14 4 CAVA 22 101 3 13:51 94 2 70 8 12:13 123 6 131…" at bounding box center [508, 300] width 726 height 387
click at [708, 34] on div "check_box Solo mesas sin asignar" at bounding box center [722, 48] width 186 height 33
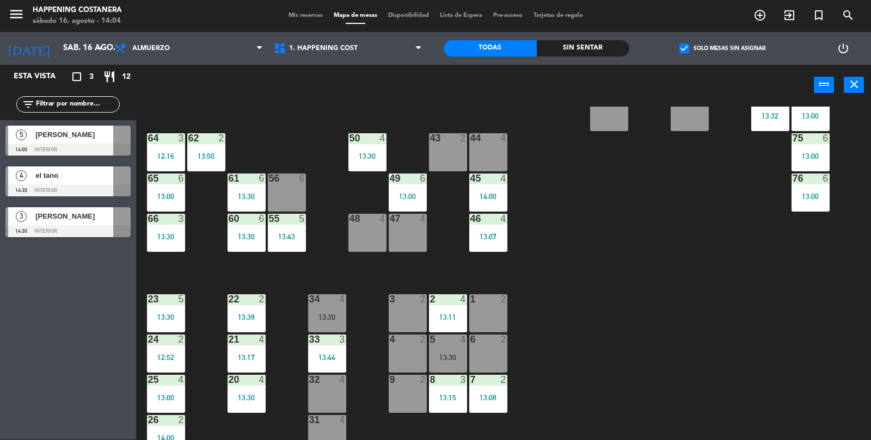
click at [686, 46] on span "check_box" at bounding box center [684, 49] width 10 height 10
click at [722, 48] on input "check_box Solo mesas sin asignar" at bounding box center [722, 48] width 0 height 0
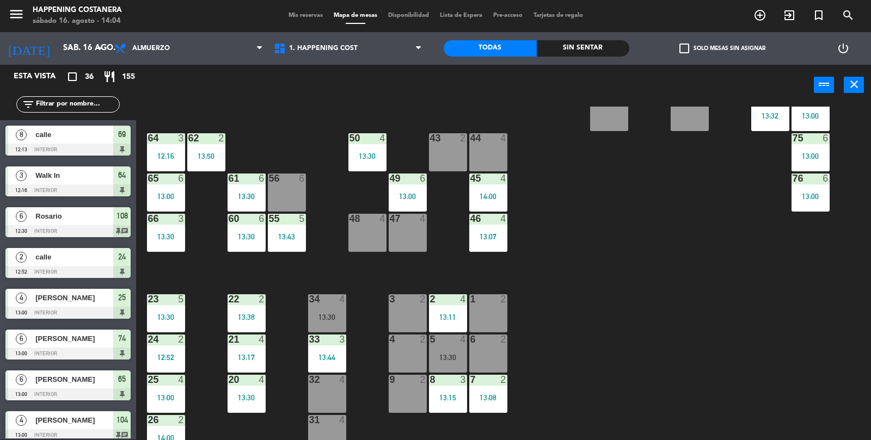
click at [625, 290] on div "69 8 12:13 122 6 121 6 120 6 14 4 CAVA 22 101 3 13:51 94 2 70 8 12:13 123 6 131…" at bounding box center [508, 300] width 726 height 387
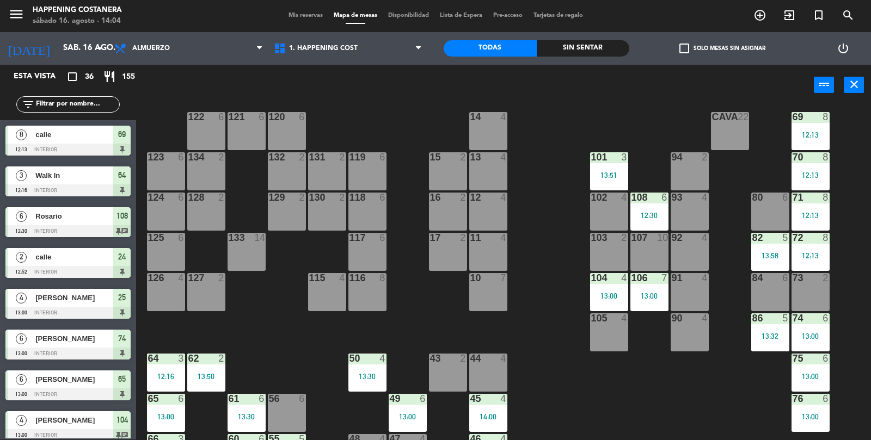
scroll to position [11, 0]
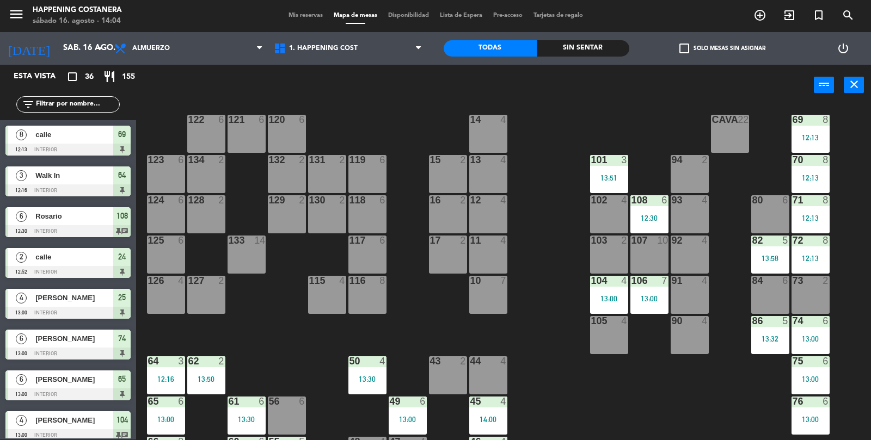
click at [779, 252] on div "82 5 13:58" at bounding box center [770, 255] width 38 height 38
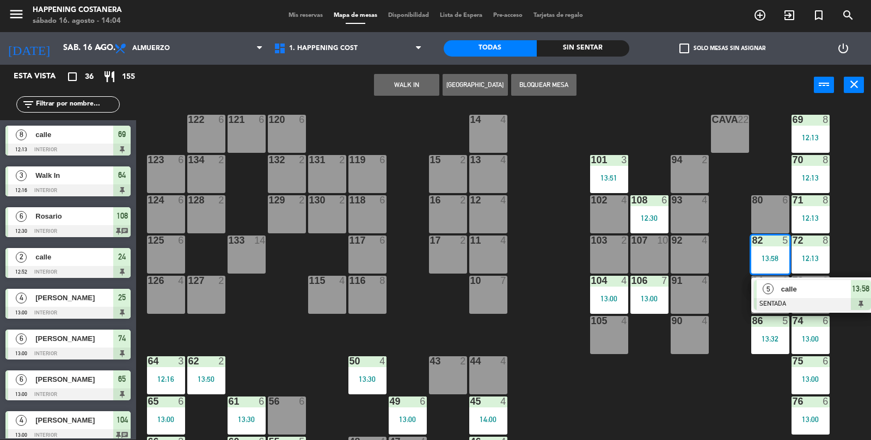
click at [734, 405] on div "69 8 12:13 122 6 121 6 120 6 14 4 CAVA 22 101 3 13:51 94 2 70 8 12:13 123 6 131…" at bounding box center [508, 300] width 726 height 387
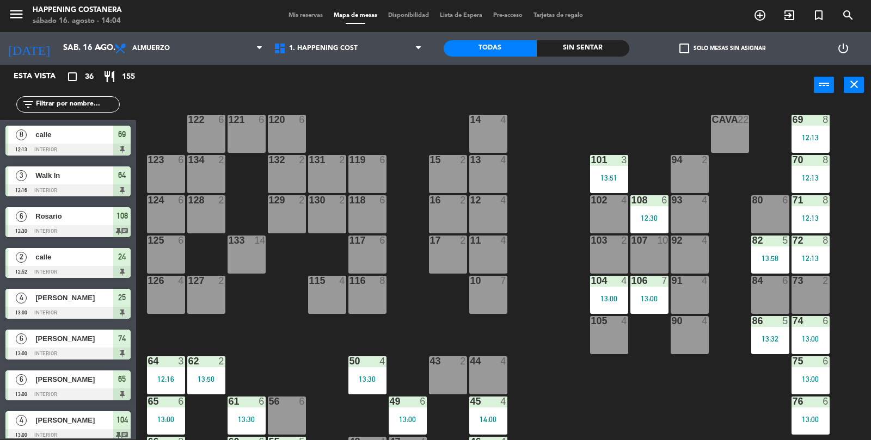
click at [735, 416] on div "69 8 12:13 122 6 121 6 120 6 14 4 CAVA 22 101 3 13:51 94 2 70 8 12:13 123 6 131…" at bounding box center [508, 300] width 726 height 387
click at [752, 425] on div "69 8 12:13 122 6 121 6 120 6 14 4 CAVA 22 101 3 13:51 94 2 70 8 12:13 123 6 131…" at bounding box center [508, 300] width 726 height 387
click at [732, 414] on div "69 8 12:13 122 6 121 6 120 6 14 4 CAVA 22 101 3 13:51 94 2 70 8 12:13 123 6 131…" at bounding box center [508, 300] width 726 height 387
click at [740, 416] on div "69 8 12:13 122 6 121 6 120 6 14 4 CAVA 22 101 3 13:51 94 2 70 8 12:13 123 6 131…" at bounding box center [508, 300] width 726 height 387
click at [738, 440] on div "69 8 12:13 122 6 121 6 120 6 14 4 CAVA 22 101 3 13:51 94 2 70 8 12:13 123 6 131…" at bounding box center [508, 300] width 726 height 387
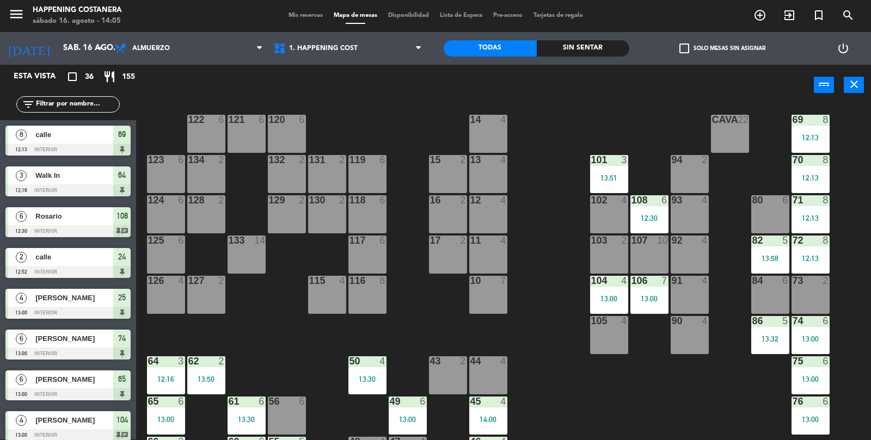
click at [745, 440] on div "69 8 12:13 122 6 121 6 120 6 14 4 CAVA 22 101 3 13:51 94 2 70 8 12:13 123 6 131…" at bounding box center [508, 300] width 726 height 387
click at [744, 440] on div "69 8 12:13 122 6 121 6 120 6 14 4 CAVA 22 101 3 13:51 94 2 70 8 12:13 123 6 131…" at bounding box center [508, 300] width 726 height 387
click at [730, 432] on div "69 8 12:13 122 6 121 6 120 6 14 4 CAVA 22 101 3 13:51 94 2 70 8 12:13 123 6 131…" at bounding box center [508, 300] width 726 height 387
click at [740, 422] on div "69 8 12:13 122 6 121 6 120 6 14 4 CAVA 22 101 3 13:51 94 2 70 8 12:13 123 6 131…" at bounding box center [508, 300] width 726 height 387
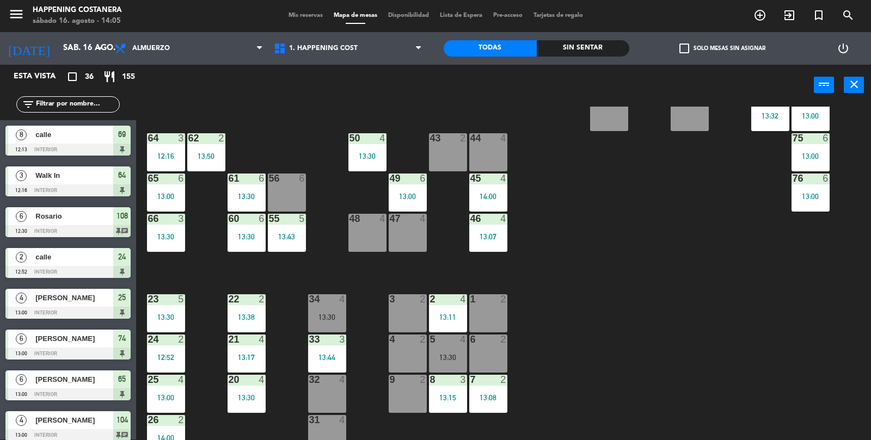
click at [763, 406] on div "69 8 12:13 122 6 121 6 120 6 14 4 CAVA 22 101 3 13:51 94 2 70 8 12:13 123 6 131…" at bounding box center [508, 300] width 726 height 387
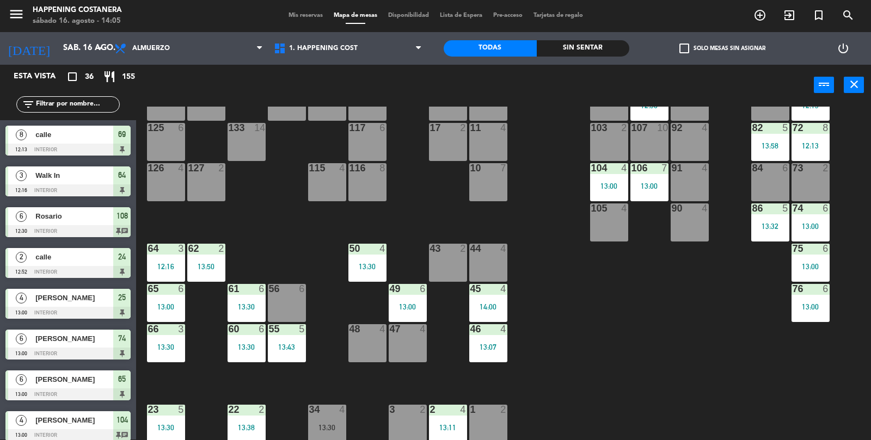
scroll to position [118, 0]
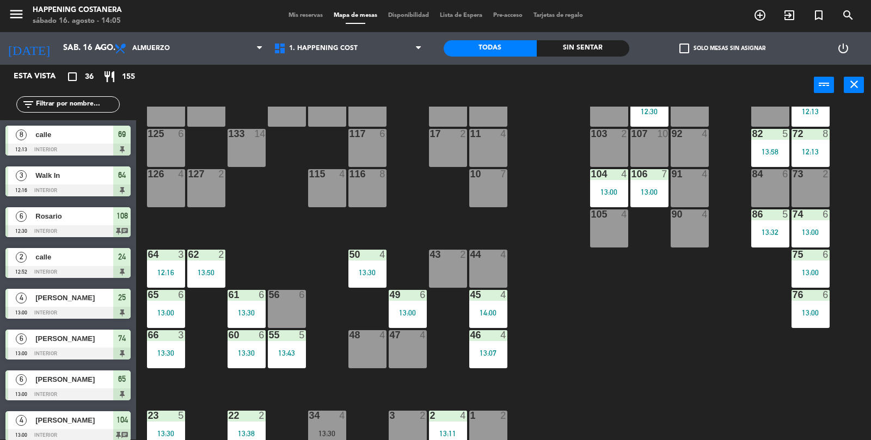
click at [752, 428] on div "69 8 12:13 122 6 121 6 120 6 14 4 CAVA 22 101 3 13:51 94 2 70 8 12:13 123 6 131…" at bounding box center [508, 300] width 726 height 387
click at [753, 419] on div "69 8 12:13 122 6 121 6 120 6 14 4 CAVA 22 101 3 13:51 94 2 70 8 12:13 123 6 131…" at bounding box center [508, 300] width 726 height 387
click at [757, 413] on div "69 8 12:13 122 6 121 6 120 6 14 4 CAVA 22 101 3 13:51 94 2 70 8 12:13 123 6 131…" at bounding box center [508, 300] width 726 height 387
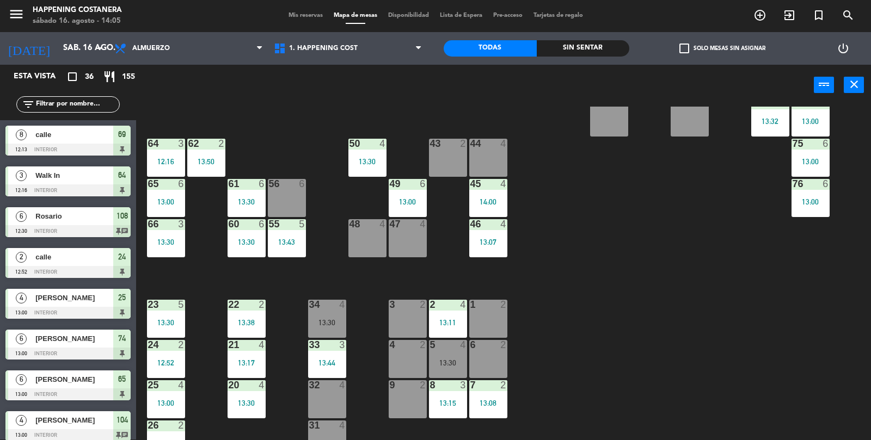
scroll to position [235, 0]
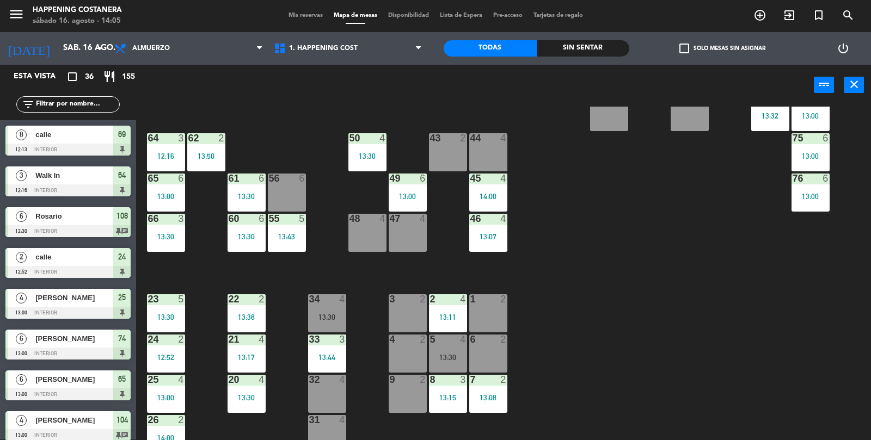
click at [780, 412] on div "69 8 12:13 122 6 121 6 120 6 14 4 CAVA 22 101 3 13:51 94 2 70 8 12:13 123 6 131…" at bounding box center [508, 300] width 726 height 387
click at [778, 404] on div "69 8 12:13 122 6 121 6 120 6 14 4 CAVA 22 101 3 13:51 94 2 70 8 12:13 123 6 131…" at bounding box center [508, 300] width 726 height 387
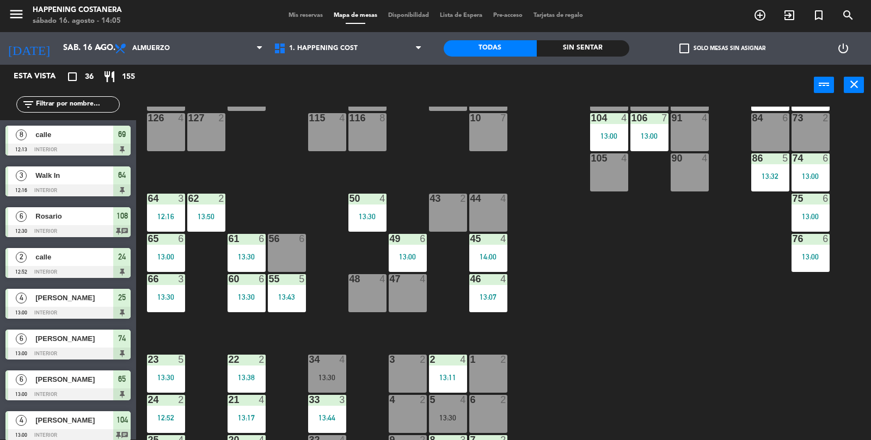
scroll to position [174, 0]
click at [181, 318] on div "69 8 12:13 122 6 121 6 120 6 14 4 CAVA 22 101 3 13:51 94 2 70 8 12:13 123 6 131…" at bounding box center [508, 300] width 726 height 387
click at [757, 440] on div "69 8 12:13 122 6 121 6 120 6 14 4 CAVA 22 101 3 13:51 94 2 70 8 12:13 123 6 131…" at bounding box center [508, 300] width 726 height 387
click at [169, 301] on div "13:30" at bounding box center [166, 298] width 38 height 8
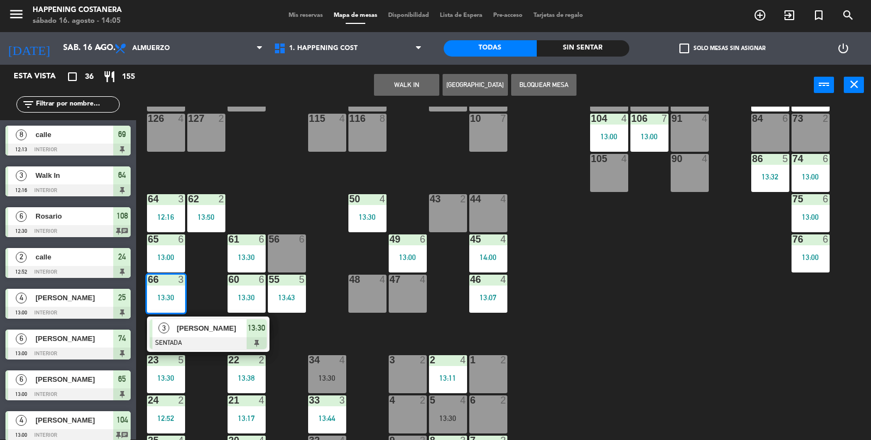
click at [760, 438] on div "69 8 12:13 122 6 121 6 120 6 14 4 CAVA 22 101 3 13:51 94 2 70 8 12:13 123 6 131…" at bounding box center [508, 300] width 726 height 387
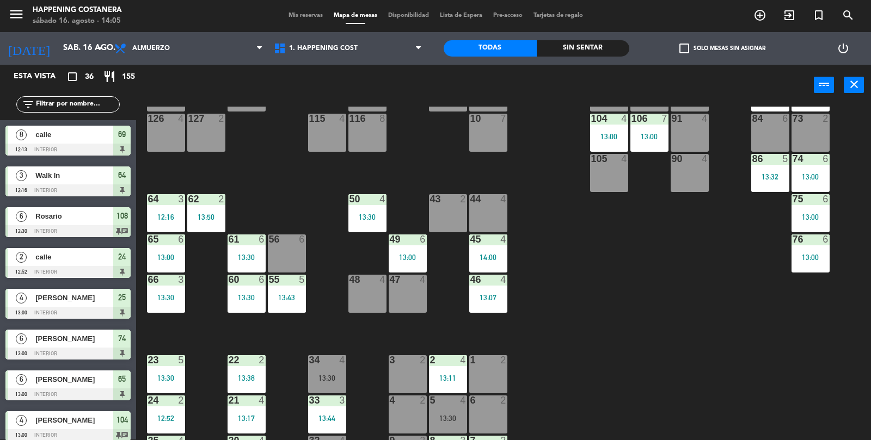
click at [775, 412] on div "69 8 12:13 122 6 121 6 120 6 14 4 CAVA 22 101 3 13:51 94 2 70 8 12:13 123 6 131…" at bounding box center [508, 300] width 726 height 387
click at [775, 425] on div "69 8 12:13 122 6 121 6 120 6 14 4 CAVA 22 101 3 13:51 94 2 70 8 12:13 123 6 131…" at bounding box center [508, 300] width 726 height 387
click at [758, 378] on div "69 8 12:13 122 6 121 6 120 6 14 4 CAVA 22 101 3 13:51 94 2 70 8 12:13 123 6 131…" at bounding box center [508, 300] width 726 height 387
click at [739, 432] on div "69 8 12:13 122 6 121 6 120 6 14 4 CAVA 22 101 3 13:51 94 2 70 8 12:13 123 6 131…" at bounding box center [508, 300] width 726 height 387
click at [684, 53] on span "check_box_outline_blank" at bounding box center [684, 49] width 10 height 10
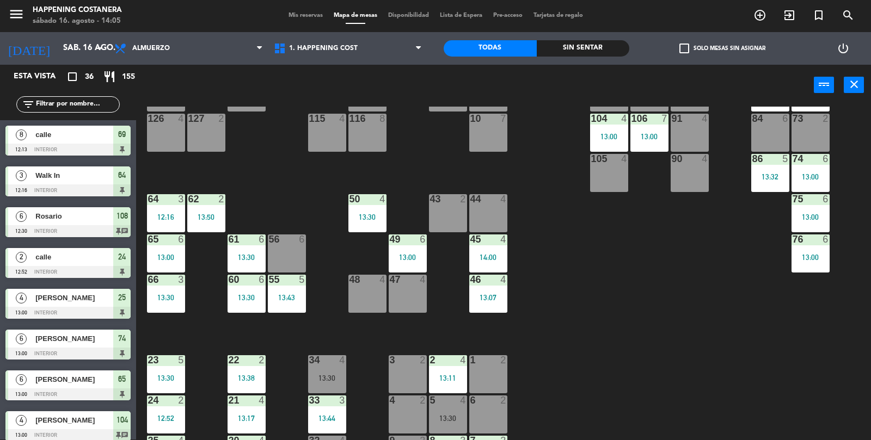
click at [722, 48] on input "check_box_outline_blank Solo mesas sin asignar" at bounding box center [722, 48] width 0 height 0
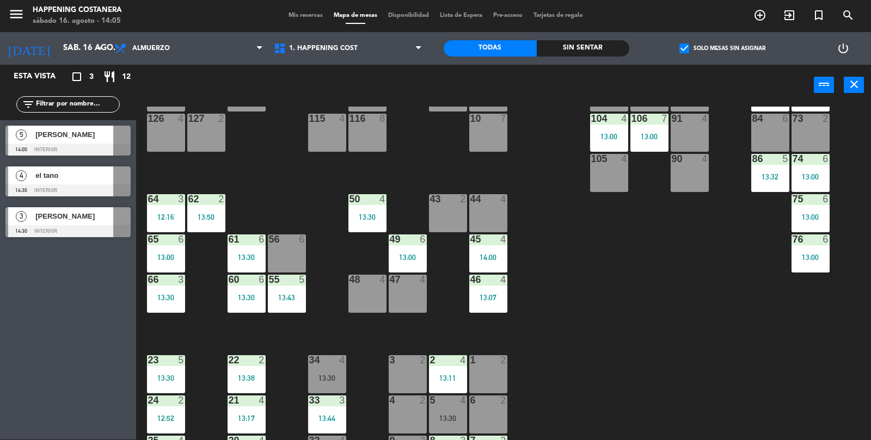
click at [666, 271] on div "69 8 12:13 122 6 121 6 120 6 14 4 CAVA 22 101 3 13:51 94 2 70 8 12:13 123 6 131…" at bounding box center [508, 300] width 726 height 387
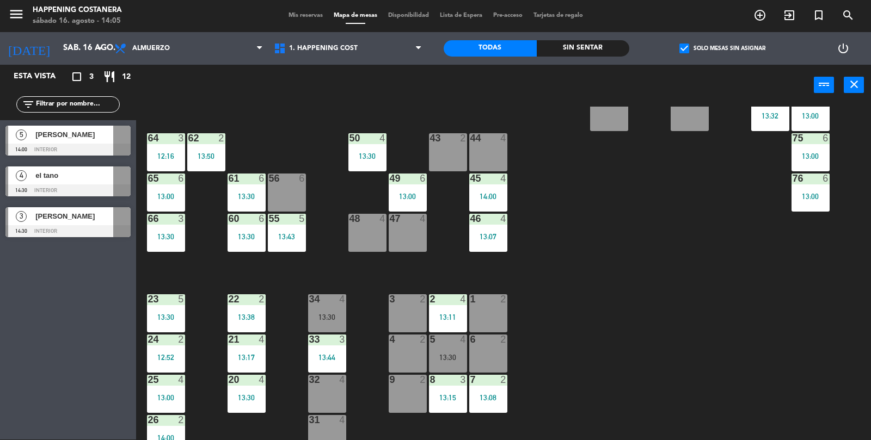
click at [707, 263] on div "69 8 12:13 122 6 121 6 120 6 14 4 CAVA 22 101 3 13:51 94 2 70 8 12:13 123 6 131…" at bounding box center [508, 300] width 726 height 387
click at [692, 51] on label "check_box Solo mesas sin asignar" at bounding box center [722, 49] width 86 height 10
click at [722, 48] on input "check_box Solo mesas sin asignar" at bounding box center [722, 48] width 0 height 0
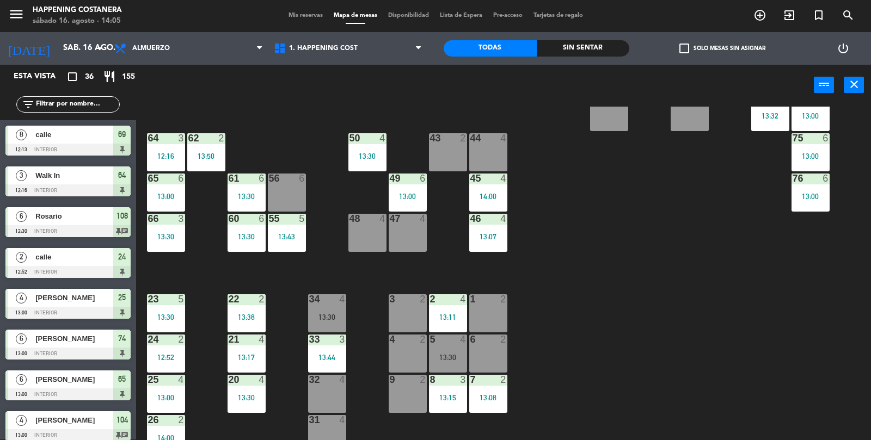
click at [691, 47] on label "check_box_outline_blank Solo mesas sin asignar" at bounding box center [722, 49] width 86 height 10
click at [722, 48] on input "check_box_outline_blank Solo mesas sin asignar" at bounding box center [722, 48] width 0 height 0
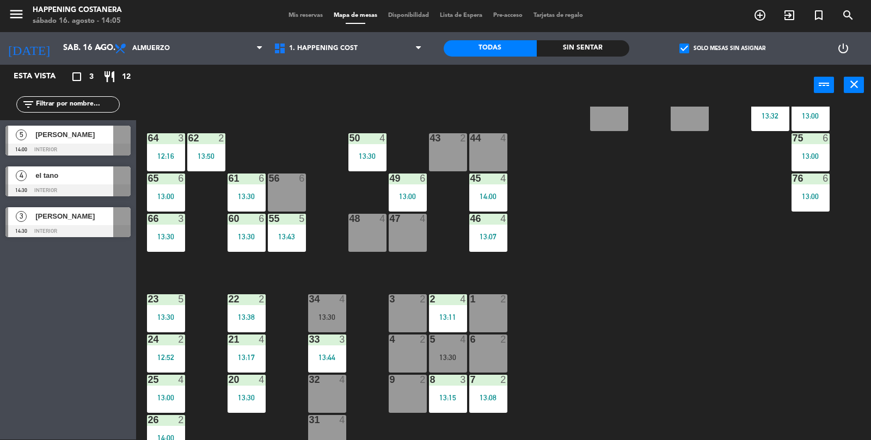
click at [689, 50] on span "check_box" at bounding box center [684, 49] width 10 height 10
click at [722, 48] on input "check_box Solo mesas sin asignar" at bounding box center [722, 48] width 0 height 0
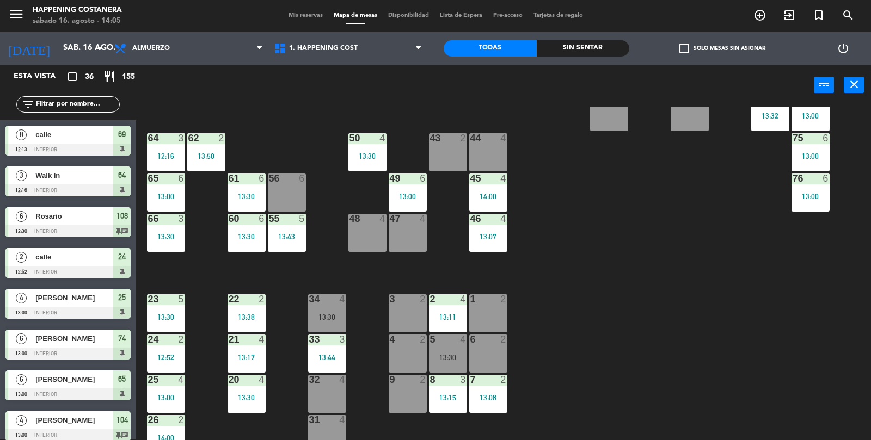
click at [685, 52] on span "check_box_outline_blank" at bounding box center [684, 49] width 10 height 10
click at [722, 48] on input "check_box_outline_blank Solo mesas sin asignar" at bounding box center [722, 48] width 0 height 0
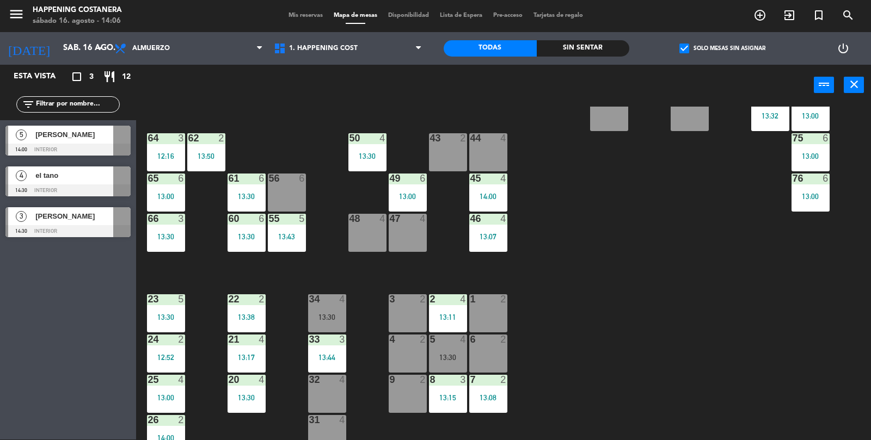
click at [686, 53] on span "check_box" at bounding box center [684, 49] width 10 height 10
click at [722, 48] on input "check_box Solo mesas sin asignar" at bounding box center [722, 48] width 0 height 0
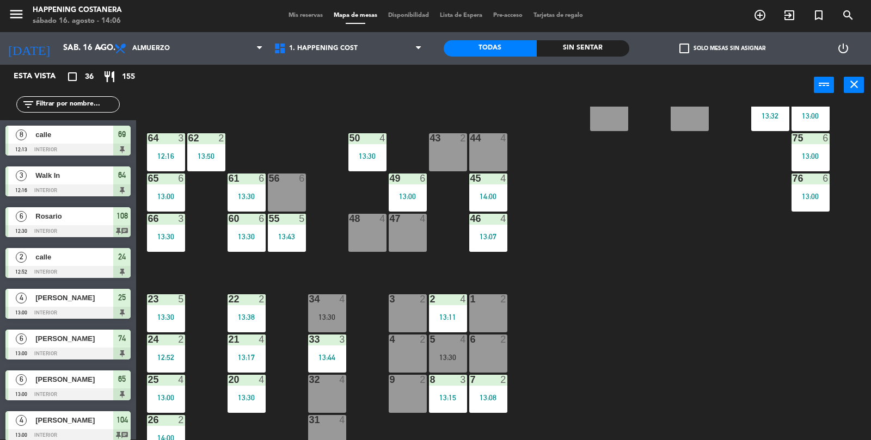
click at [443, 351] on div "5 4 13:30" at bounding box center [448, 354] width 38 height 38
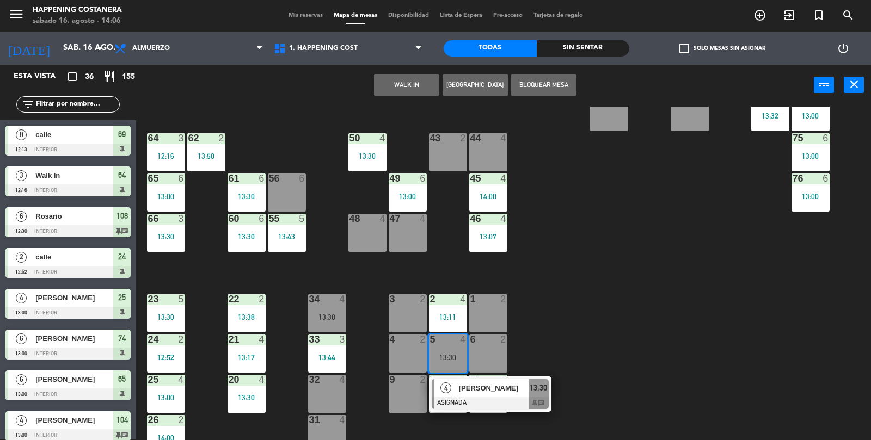
click at [494, 408] on div at bounding box center [490, 403] width 117 height 12
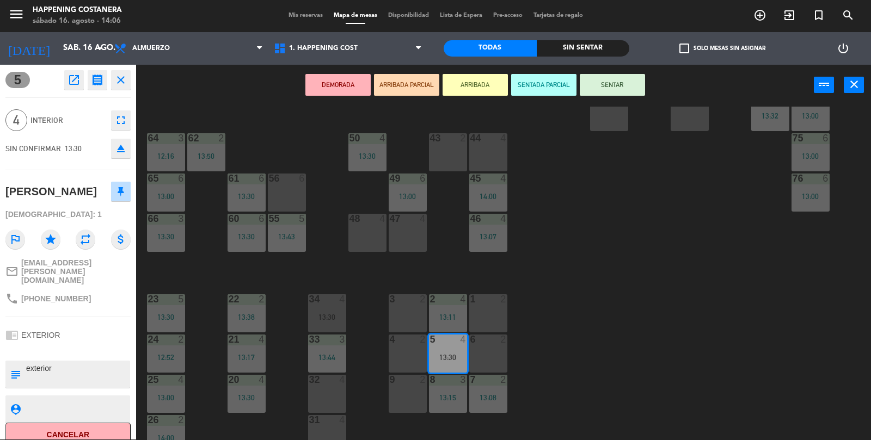
click at [127, 153] on icon "eject" at bounding box center [120, 148] width 13 height 13
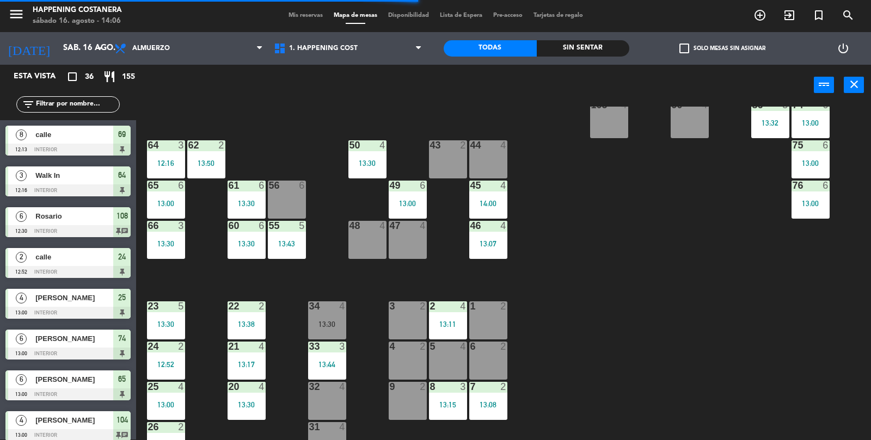
scroll to position [227, 0]
click at [832, 388] on div "69 8 12:13 122 6 121 6 120 6 14 4 CAVA 22 101 3 13:51 94 2 70 8 12:13 123 6 131…" at bounding box center [508, 300] width 726 height 387
click at [837, 404] on div "69 8 12:13 122 6 121 6 120 6 14 4 CAVA 22 101 3 13:51 94 2 70 8 12:13 123 6 131…" at bounding box center [508, 300] width 726 height 387
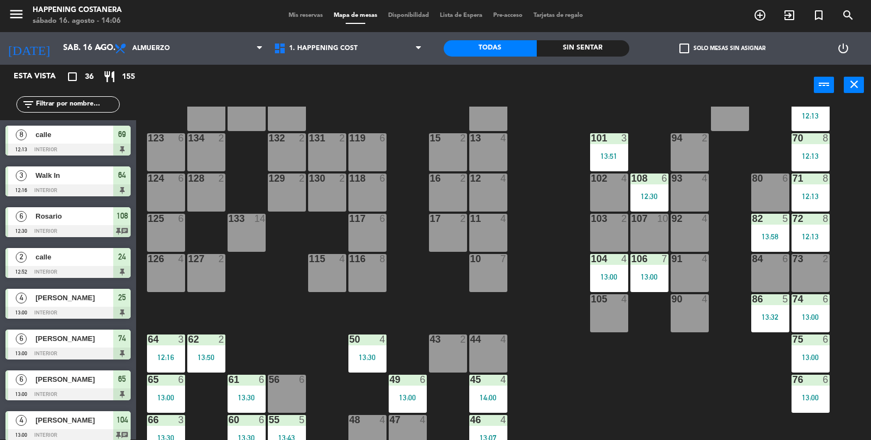
scroll to position [0, 0]
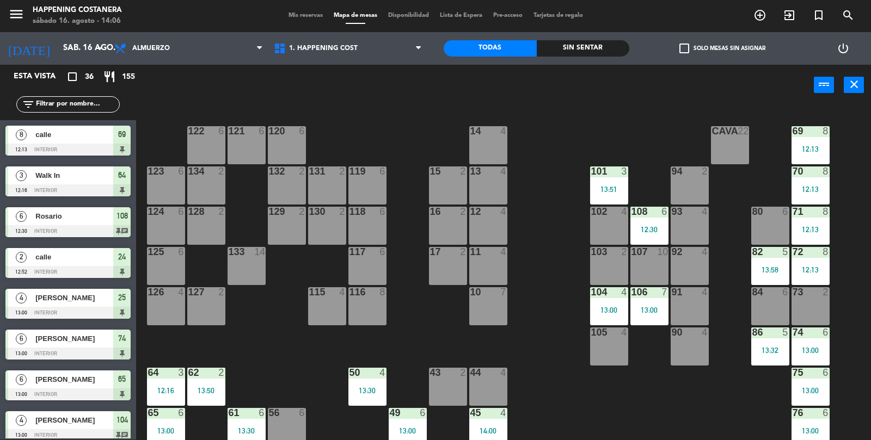
click at [54, 101] on input "text" at bounding box center [77, 105] width 84 height 12
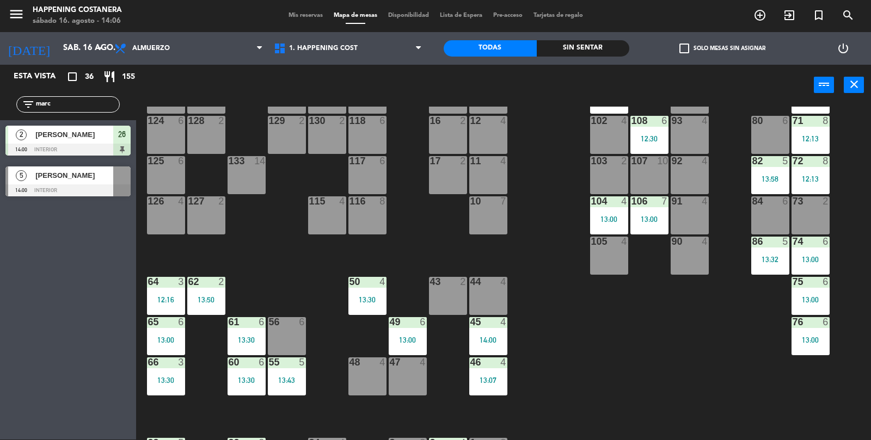
scroll to position [235, 0]
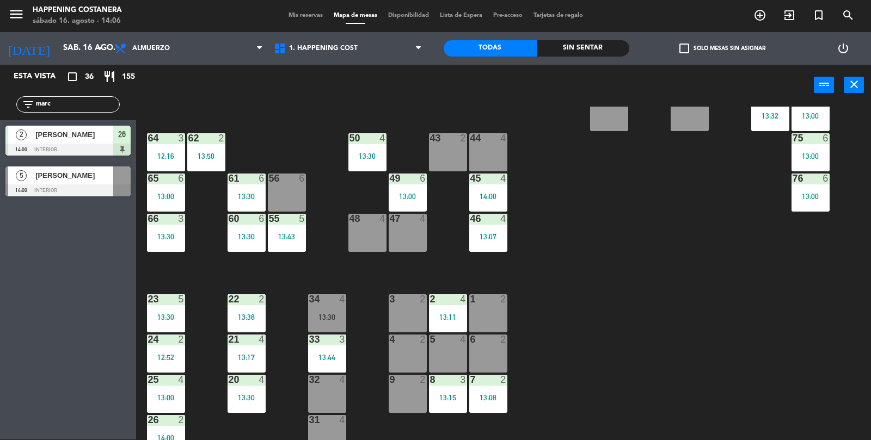
type input "marc"
click at [756, 342] on div "69 8 12:13 122 6 121 6 120 6 14 4 CAVA 22 101 3 13:51 94 2 70 8 12:13 123 6 131…" at bounding box center [508, 300] width 726 height 387
click at [34, 181] on div "[PERSON_NAME]" at bounding box center [73, 176] width 79 height 18
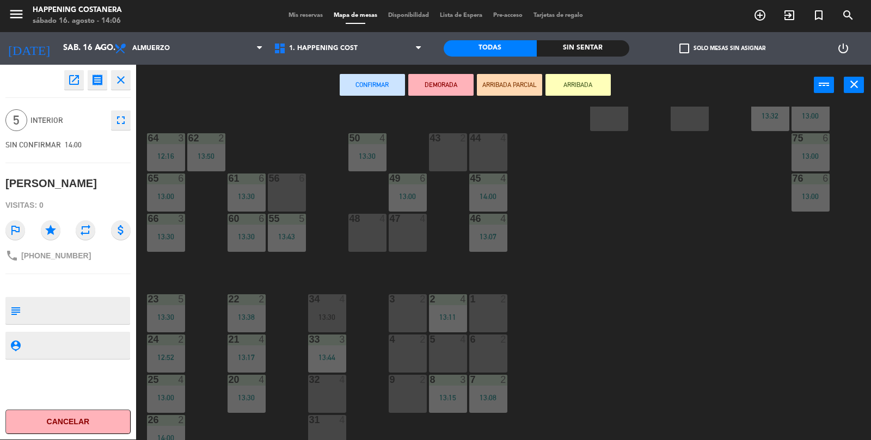
click at [414, 234] on div "47 4" at bounding box center [408, 233] width 38 height 38
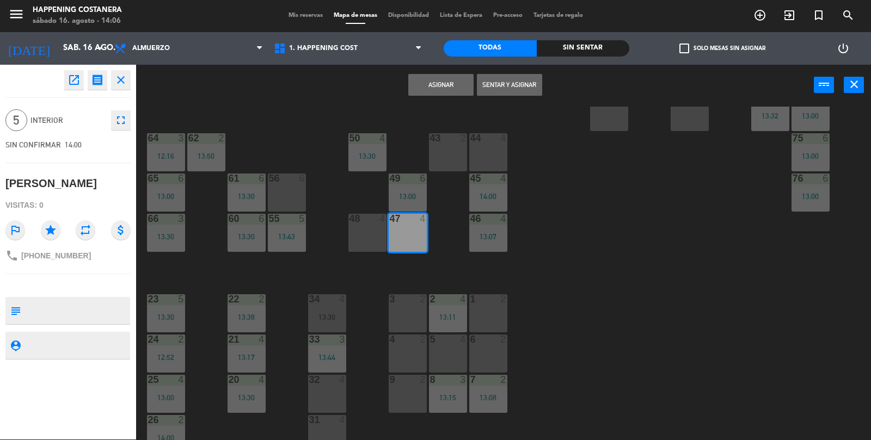
click at [511, 90] on button "Sentar y Asignar" at bounding box center [509, 85] width 65 height 22
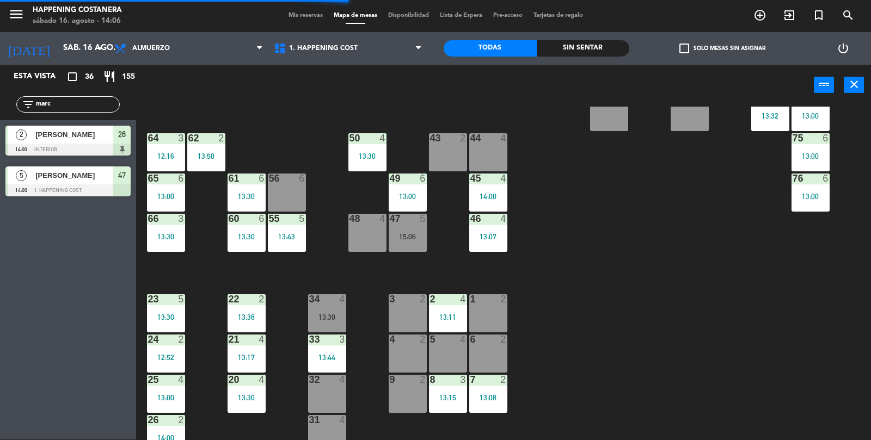
click at [761, 332] on div "69 8 12:13 122 6 121 6 120 6 14 4 CAVA 22 101 3 13:51 94 2 70 8 12:13 123 6 131…" at bounding box center [508, 300] width 726 height 387
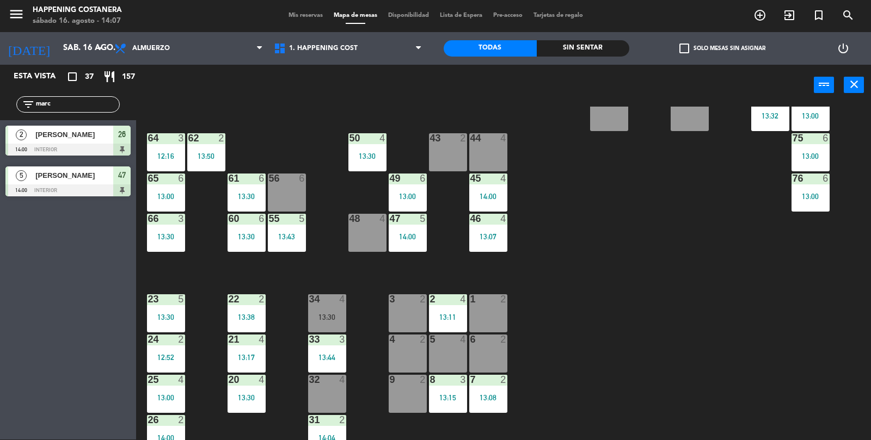
click at [409, 229] on div "47 5 14:00" at bounding box center [408, 233] width 38 height 38
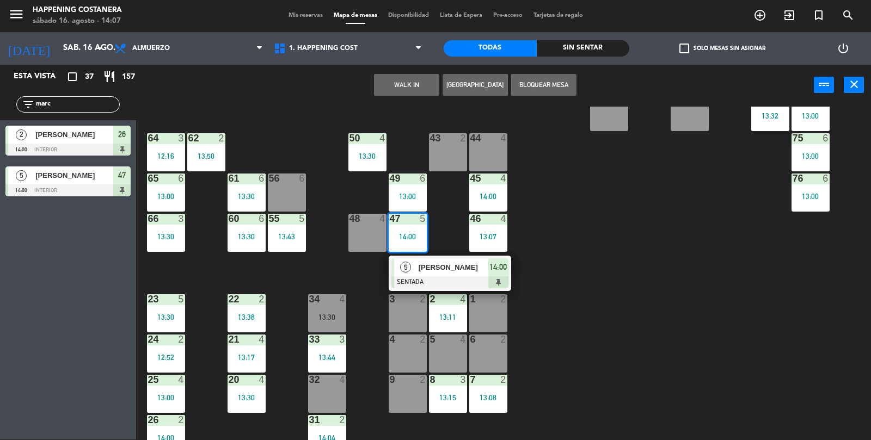
click at [366, 229] on div "48 4" at bounding box center [367, 233] width 38 height 38
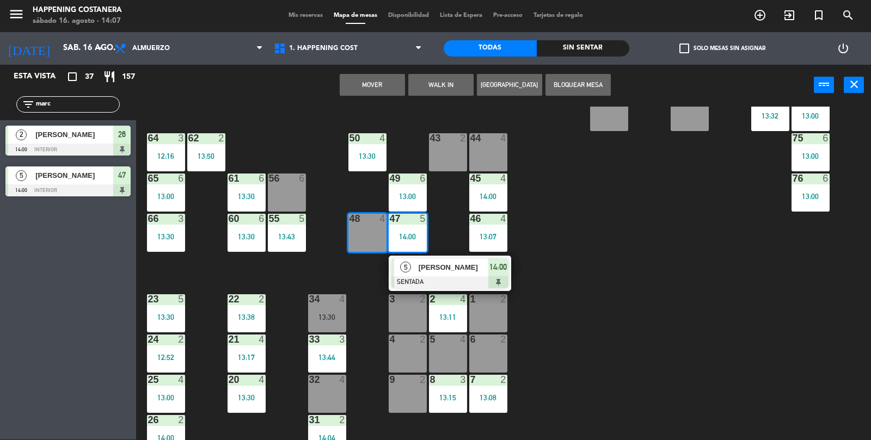
click at [370, 91] on button "Mover" at bounding box center [372, 85] width 65 height 22
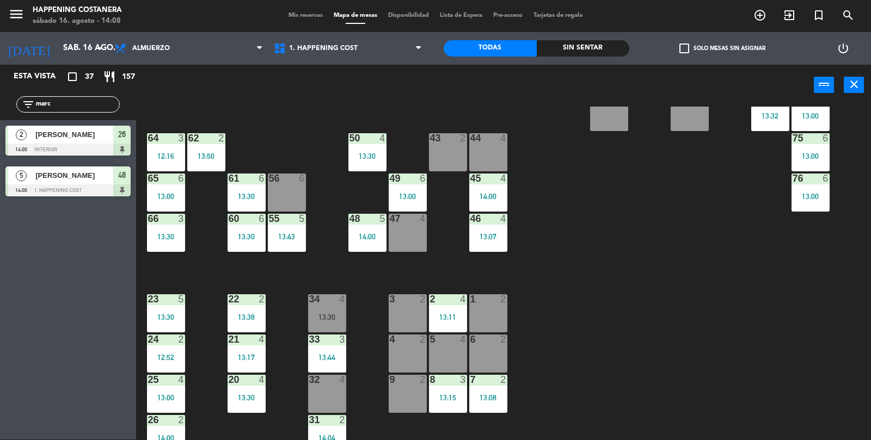
click at [86, 107] on input "marc" at bounding box center [77, 105] width 84 height 12
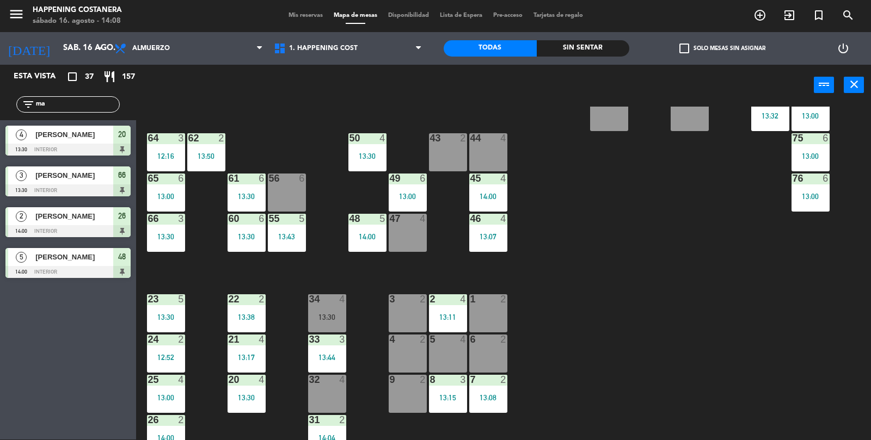
type input "m"
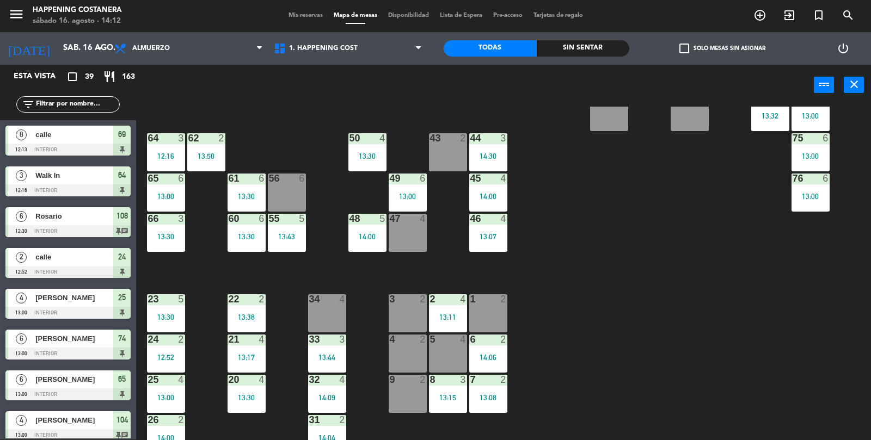
click at [75, 106] on input "text" at bounding box center [77, 105] width 84 height 12
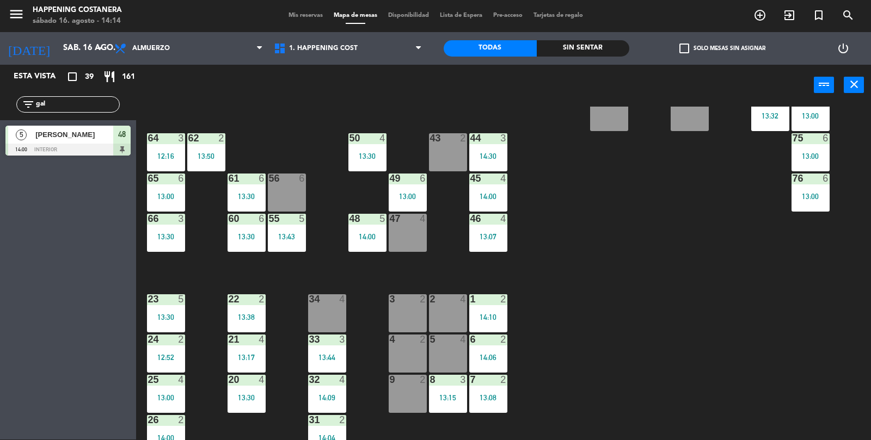
click at [79, 107] on input "gal" at bounding box center [77, 105] width 84 height 12
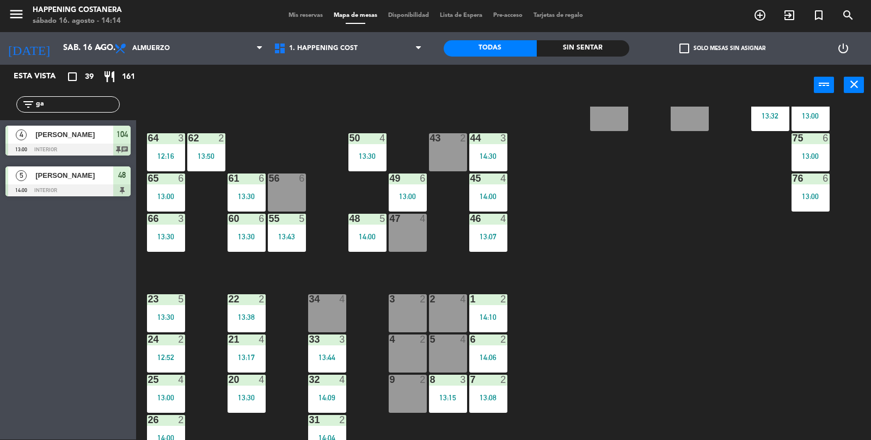
type input "g"
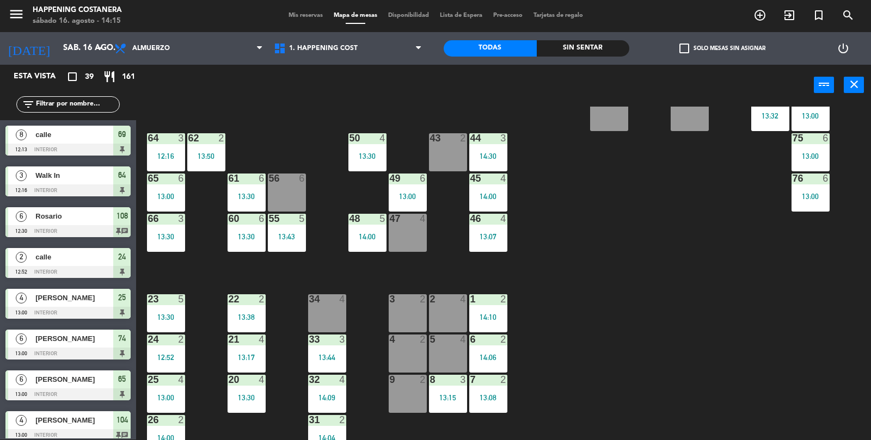
click at [58, 105] on input "text" at bounding box center [77, 105] width 84 height 12
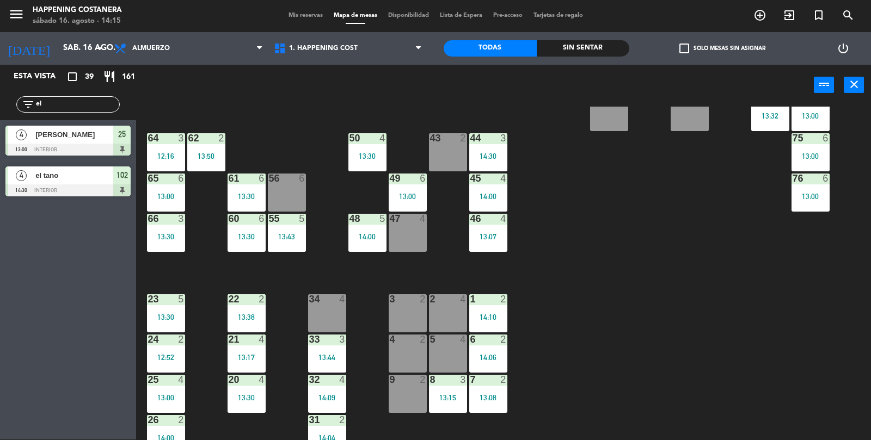
type input "e"
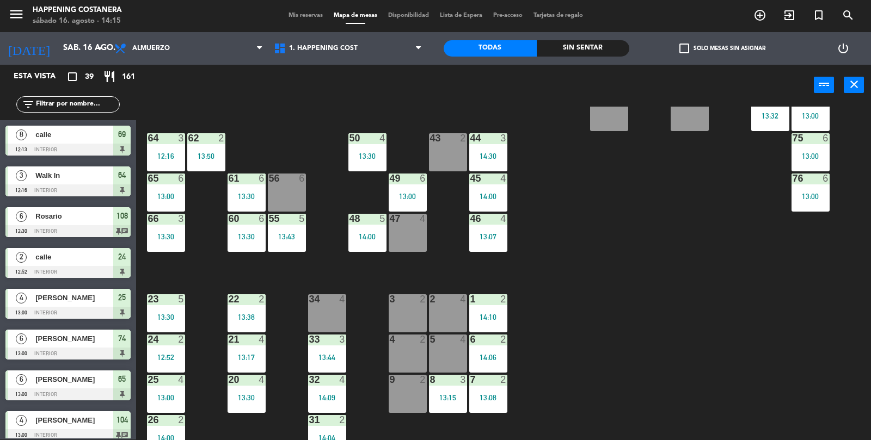
click at [753, 392] on div "69 8 12:13 122 6 121 6 120 6 14 4 CAVA 22 101 3 13:51 94 2 70 8 12:13 123 6 131…" at bounding box center [508, 300] width 726 height 387
click at [808, 399] on div "69 8 12:13 122 6 121 6 120 6 14 4 CAVA 22 101 3 13:51 94 2 70 8 12:13 123 6 131…" at bounding box center [508, 300] width 726 height 387
click at [679, 51] on span "check_box_outline_blank" at bounding box center [684, 49] width 10 height 10
click at [722, 48] on input "check_box_outline_blank Solo mesas sin asignar" at bounding box center [722, 48] width 0 height 0
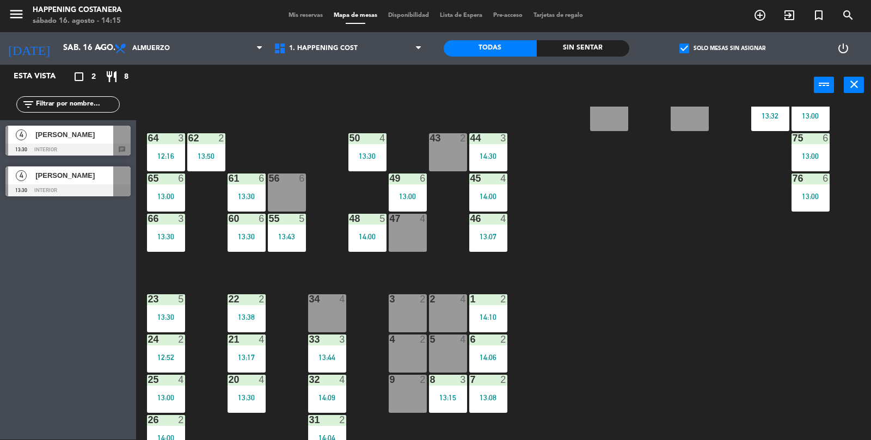
click at [691, 47] on label "check_box Solo mesas sin asignar" at bounding box center [722, 49] width 86 height 10
click at [722, 48] on input "check_box Solo mesas sin asignar" at bounding box center [722, 48] width 0 height 0
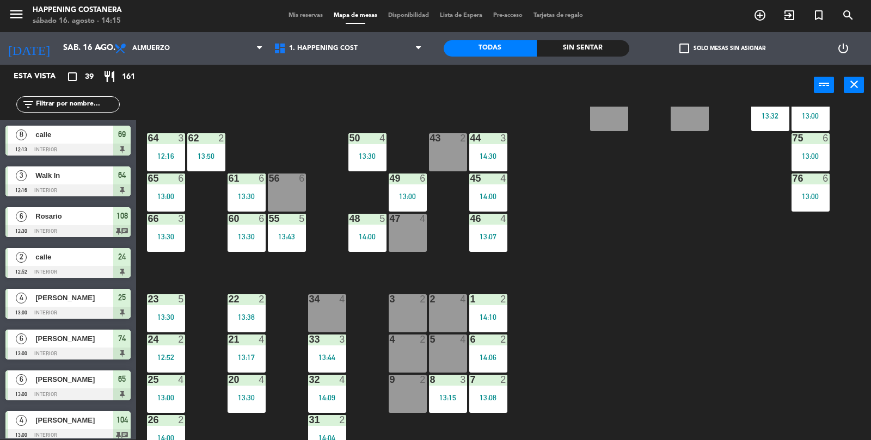
click at [825, 341] on div "69 8 12:13 122 6 121 6 120 6 14 4 CAVA 22 101 3 13:51 94 2 70 8 12:13 123 6 131…" at bounding box center [508, 300] width 726 height 387
click at [781, 343] on div "69 8 12:13 122 6 121 6 120 6 14 4 CAVA 22 101 3 13:51 94 2 70 8 12:13 123 6 131…" at bounding box center [508, 300] width 726 height 387
click at [777, 359] on div "69 8 12:13 122 6 121 6 120 6 14 4 CAVA 22 101 3 13:51 94 2 70 8 12:13 123 6 131…" at bounding box center [508, 300] width 726 height 387
click at [790, 373] on div "69 8 12:13 122 6 121 6 120 6 14 4 CAVA 22 101 3 13:51 94 2 70 8 12:13 123 6 131…" at bounding box center [508, 300] width 726 height 387
click at [796, 373] on div "69 8 12:13 122 6 121 6 120 6 14 4 CAVA 22 101 3 13:51 94 2 70 8 12:13 123 6 131…" at bounding box center [508, 300] width 726 height 387
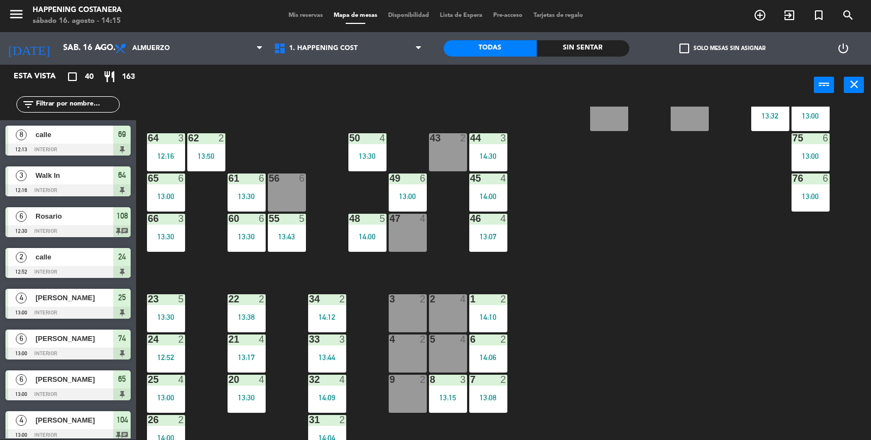
click at [798, 376] on div "69 8 12:13 122 6 121 6 120 6 14 4 CAVA 22 101 3 13:51 94 2 70 8 12:13 123 6 131…" at bounding box center [508, 300] width 726 height 387
click at [794, 350] on div "69 8 12:13 122 6 121 6 120 6 14 4 CAVA 22 101 3 13:51 94 2 70 8 12:13 123 6 131…" at bounding box center [508, 300] width 726 height 387
click at [792, 353] on div "69 8 12:13 122 6 121 6 120 6 14 4 CAVA 22 101 3 13:51 94 2 70 8 12:13 123 6 131…" at bounding box center [508, 300] width 726 height 387
click at [790, 353] on div "69 8 12:13 122 6 121 6 120 6 14 4 CAVA 22 101 3 13:51 94 2 70 8 12:13 123 6 131…" at bounding box center [508, 300] width 726 height 387
click at [788, 350] on div "69 8 12:13 122 6 121 6 120 6 14 4 CAVA 22 101 3 13:51 94 2 70 8 12:13 123 6 131…" at bounding box center [508, 300] width 726 height 387
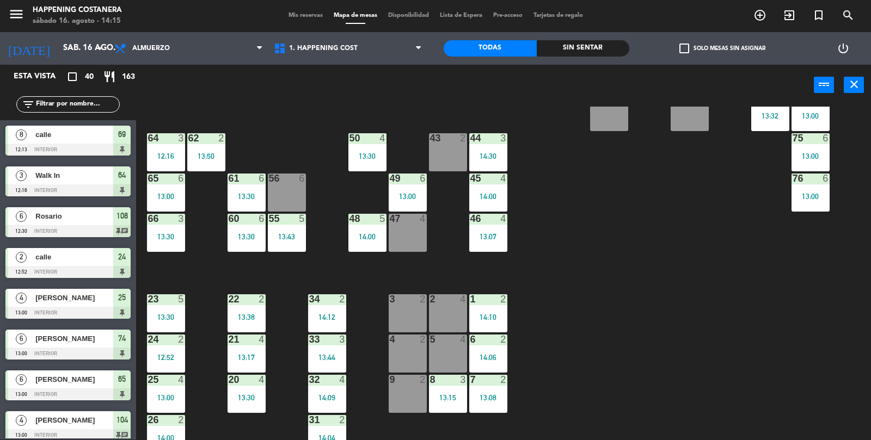
click at [789, 352] on div "69 8 12:13 122 6 121 6 120 6 14 4 CAVA 22 101 3 13:51 94 2 70 8 12:13 123 6 131…" at bounding box center [508, 300] width 726 height 387
click at [790, 351] on div "69 8 12:13 122 6 121 6 120 6 14 4 CAVA 22 101 3 13:51 94 2 70 8 12:13 123 6 131…" at bounding box center [508, 300] width 726 height 387
click at [793, 346] on div "69 8 12:13 122 6 121 6 120 6 14 4 CAVA 22 101 3 13:51 94 2 70 8 12:13 123 6 131…" at bounding box center [508, 300] width 726 height 387
click at [790, 346] on div "69 8 12:13 122 6 121 6 120 6 14 4 CAVA 22 101 3 13:51 94 2 70 8 12:13 123 6 131…" at bounding box center [508, 300] width 726 height 387
click at [790, 344] on div "69 8 12:13 122 6 121 6 120 6 14 4 CAVA 22 101 3 13:51 94 2 70 8 12:13 123 6 131…" at bounding box center [508, 300] width 726 height 387
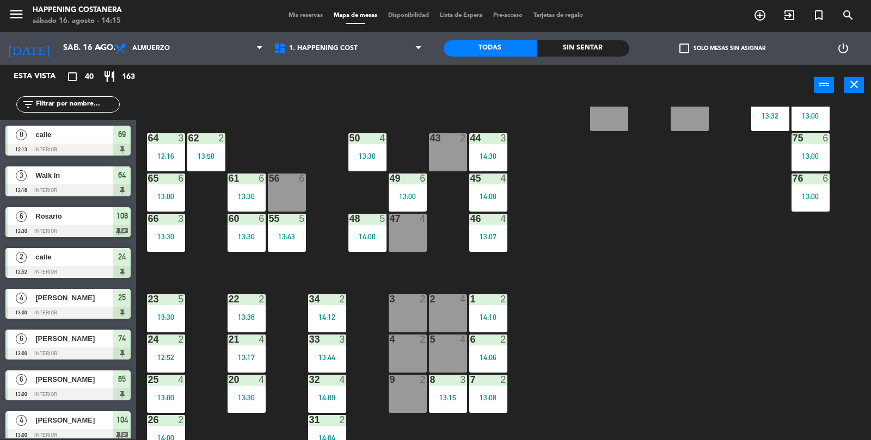
click at [783, 338] on div "69 8 12:13 122 6 121 6 120 6 14 4 CAVA 22 101 3 13:51 94 2 70 8 12:13 123 6 131…" at bounding box center [508, 300] width 726 height 387
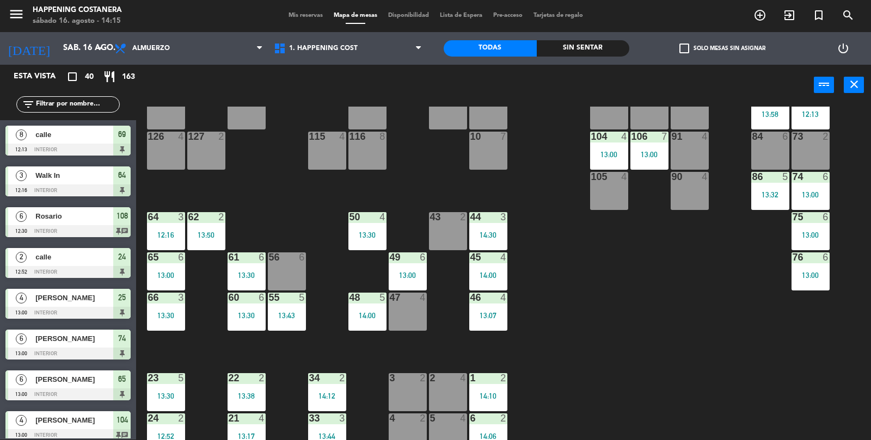
click at [862, 440] on div "69 8 12:13 122 6 121 6 120 6 14 4 CAVA 22 101 3 13:51 94 2 70 8 12:13 123 6 131…" at bounding box center [508, 300] width 726 height 387
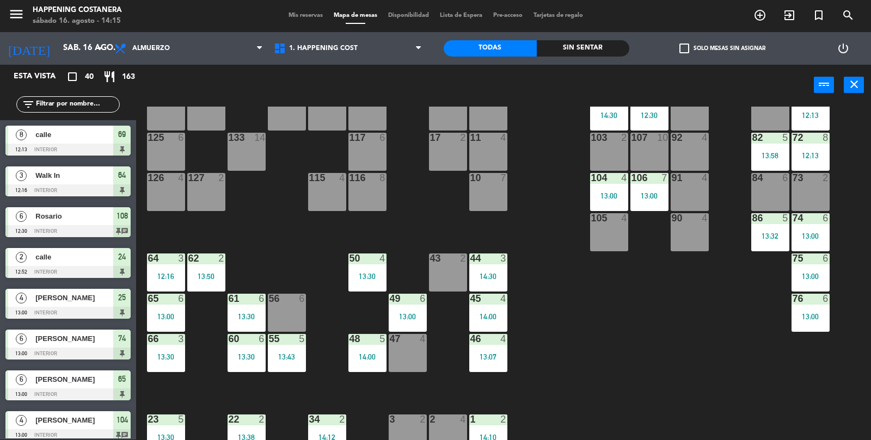
scroll to position [112, 0]
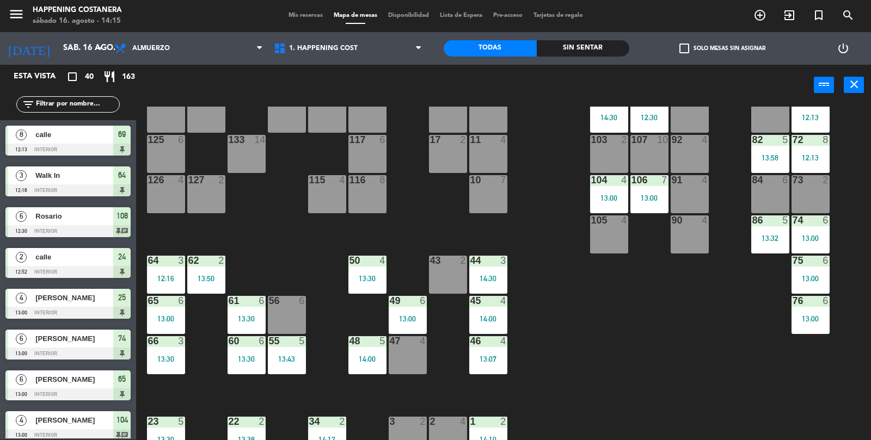
click at [477, 371] on div "46 4 13:07" at bounding box center [488, 355] width 38 height 38
click at [637, 391] on div "69 8 12:13 122 6 121 6 120 6 14 4 CAVA 22 101 3 13:51 94 2 70 8 12:13 123 6 131…" at bounding box center [508, 300] width 726 height 387
click at [482, 343] on div at bounding box center [488, 341] width 18 height 10
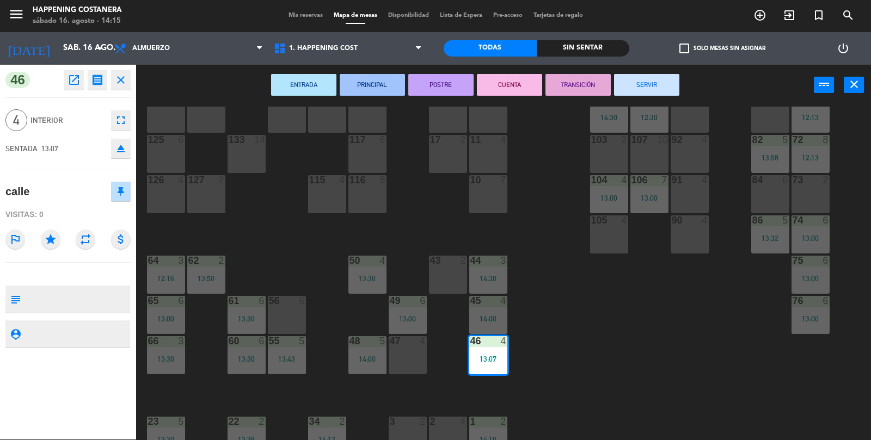
click at [665, 91] on button "SERVIR" at bounding box center [646, 85] width 65 height 22
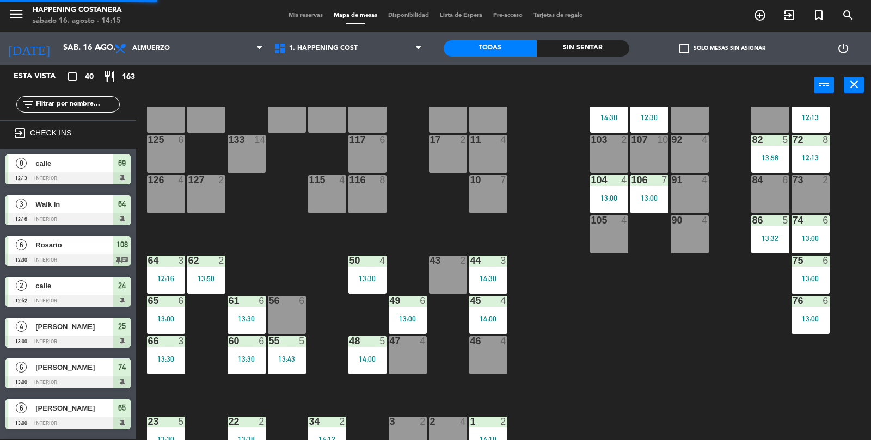
scroll to position [1, 0]
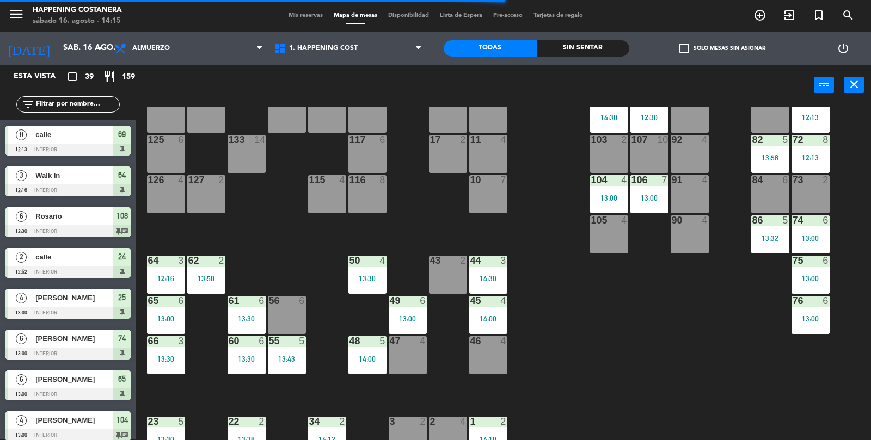
click at [377, 337] on div "5" at bounding box center [385, 341] width 18 height 10
click at [792, 416] on div "69 8 12:13 122 6 121 6 120 6 14 4 CAVA 22 101 3 13:51 94 2 70 8 12:13 123 6 131…" at bounding box center [508, 300] width 726 height 387
click at [793, 413] on div "69 8 12:13 122 6 121 6 120 6 14 4 CAVA 22 101 3 13:51 94 2 70 8 12:13 123 6 131…" at bounding box center [508, 300] width 726 height 387
click at [791, 412] on div "69 8 12:13 122 6 121 6 120 6 14 4 CAVA 22 101 3 13:51 94 2 70 8 12:13 123 6 131…" at bounding box center [508, 300] width 726 height 387
click at [795, 406] on div "69 8 12:13 122 6 121 6 120 6 14 4 CAVA 22 101 3 13:51 94 2 70 8 12:13 123 6 131…" at bounding box center [508, 300] width 726 height 387
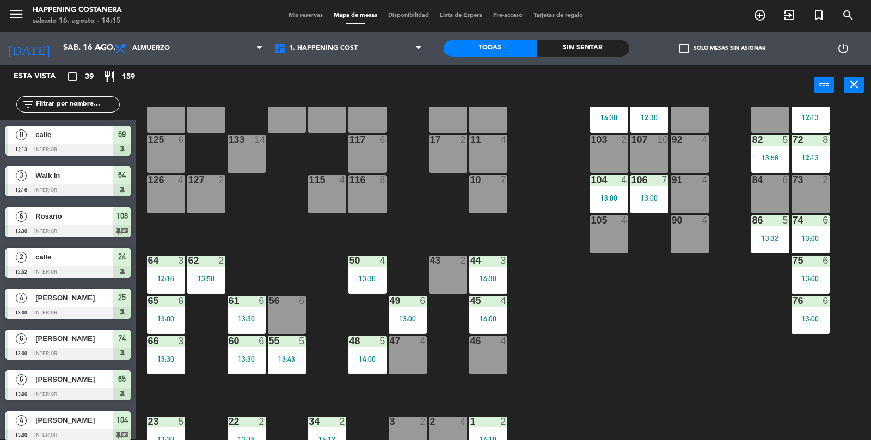
click at [625, 376] on div "69 8 12:13 122 6 121 6 120 6 14 4 CAVA 22 101 3 13:51 94 2 70 8 12:13 123 6 131…" at bounding box center [508, 300] width 726 height 387
click at [611, 350] on div "69 8 12:13 122 6 121 6 120 6 14 4 CAVA 22 101 3 13:51 94 2 70 8 12:13 123 6 131…" at bounding box center [508, 300] width 726 height 387
click at [618, 332] on div "69 8 12:13 122 6 121 6 120 6 14 4 CAVA 22 101 3 13:51 94 2 70 8 12:13 123 6 131…" at bounding box center [508, 300] width 726 height 387
click at [639, 349] on div "69 8 12:13 122 6 121 6 120 6 14 4 CAVA 22 101 3 13:51 94 2 70 8 12:13 123 6 131…" at bounding box center [508, 300] width 726 height 387
click at [637, 336] on div "69 8 12:13 122 6 121 6 120 6 14 4 CAVA 22 101 3 13:51 94 2 70 8 12:13 123 6 131…" at bounding box center [508, 300] width 726 height 387
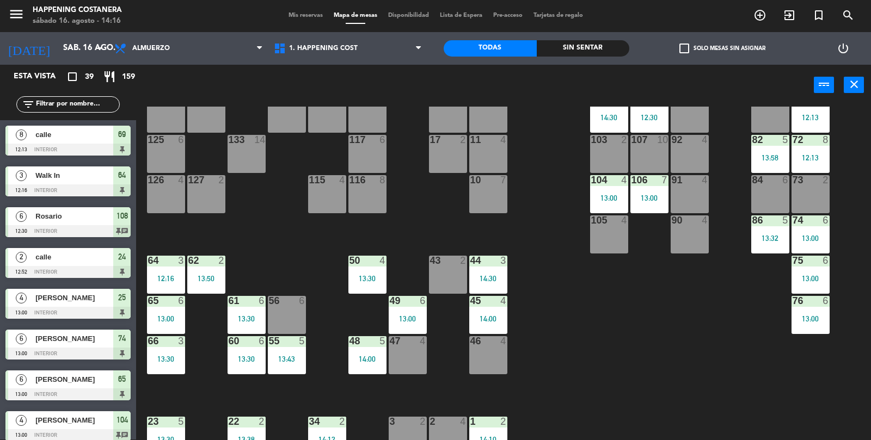
click at [655, 352] on div "69 8 12:13 122 6 121 6 120 6 14 4 CAVA 22 101 3 13:51 94 2 70 8 12:13 123 6 131…" at bounding box center [508, 300] width 726 height 387
click at [647, 360] on div "69 8 12:13 122 6 121 6 120 6 14 4 CAVA 22 101 3 13:51 94 2 70 8 12:13 123 6 131…" at bounding box center [508, 300] width 726 height 387
click at [627, 383] on div "69 8 12:13 122 6 121 6 120 6 14 4 CAVA 22 101 3 13:51 94 2 70 8 12:13 123 6 131…" at bounding box center [508, 300] width 726 height 387
click at [623, 389] on div "69 8 12:13 122 6 121 6 120 6 14 4 CAVA 22 101 3 13:51 94 2 70 8 12:13 123 6 131…" at bounding box center [508, 300] width 726 height 387
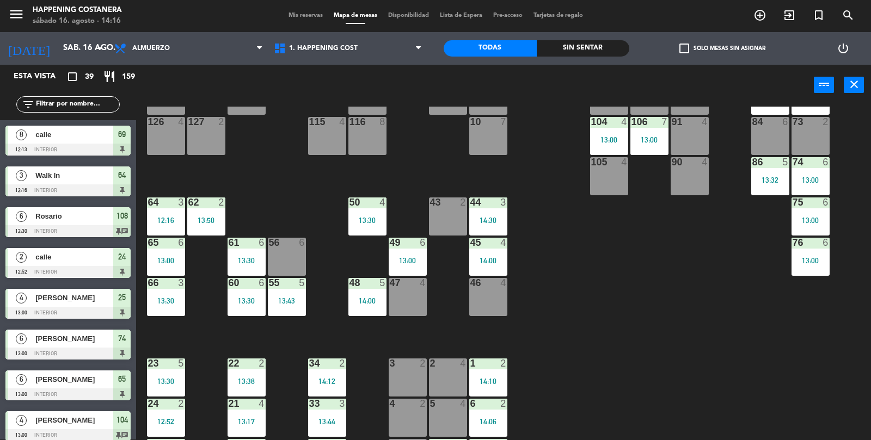
scroll to position [235, 0]
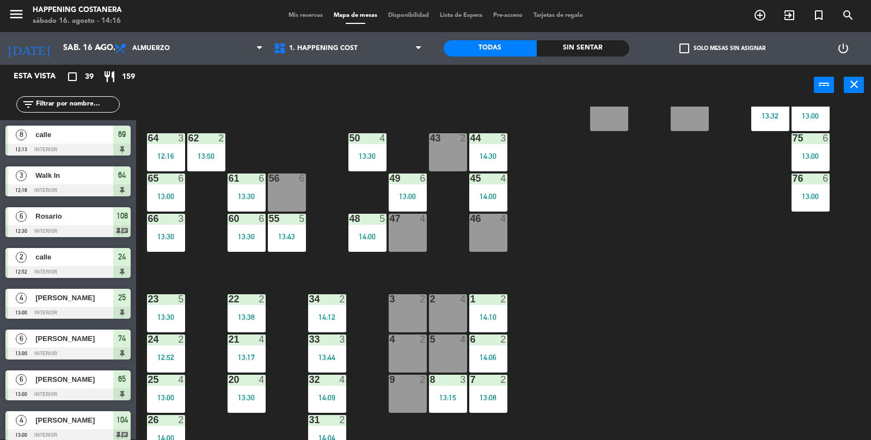
click at [649, 345] on div "69 8 12:13 122 6 121 6 120 6 14 4 CAVA 22 101 3 13:51 94 2 70 8 12:13 123 6 131…" at bounding box center [508, 300] width 726 height 387
click at [689, 33] on div "check_box_outline_blank Solo mesas sin asignar" at bounding box center [722, 48] width 186 height 33
click at [686, 44] on span "check_box_outline_blank" at bounding box center [684, 49] width 10 height 10
click at [722, 48] on input "check_box_outline_blank Solo mesas sin asignar" at bounding box center [722, 48] width 0 height 0
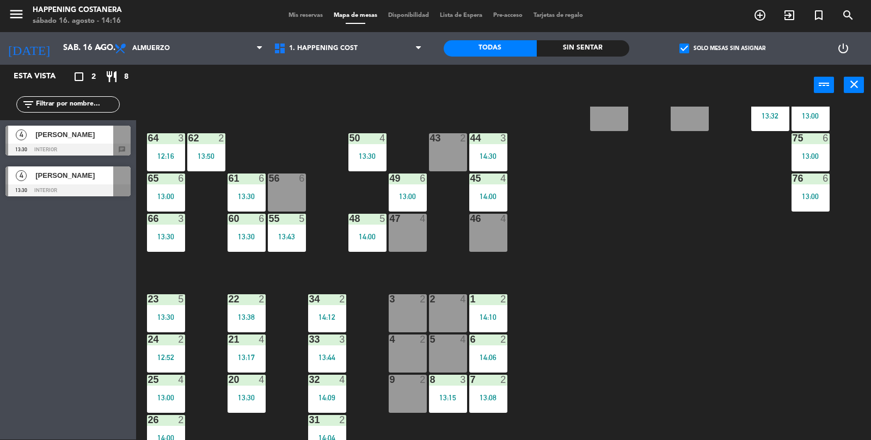
click at [687, 46] on span "check_box" at bounding box center [684, 49] width 10 height 10
click at [722, 48] on input "check_box Solo mesas sin asignar" at bounding box center [722, 48] width 0 height 0
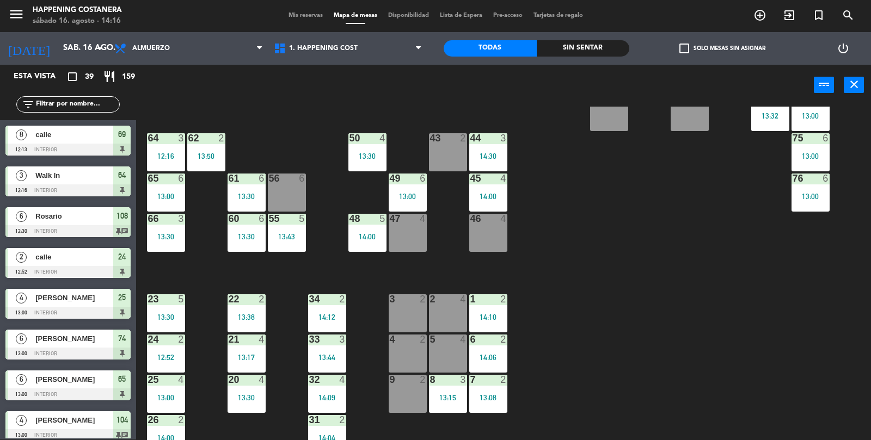
click at [690, 279] on div "69 8 12:13 122 6 121 6 120 6 14 4 CAVA 22 101 3 13:51 94 2 70 8 12:13 123 6 131…" at bounding box center [508, 300] width 726 height 387
click at [686, 291] on div "69 8 12:13 122 6 121 6 120 6 14 4 CAVA 22 101 3 13:51 94 2 70 8 12:13 123 6 131…" at bounding box center [508, 300] width 726 height 387
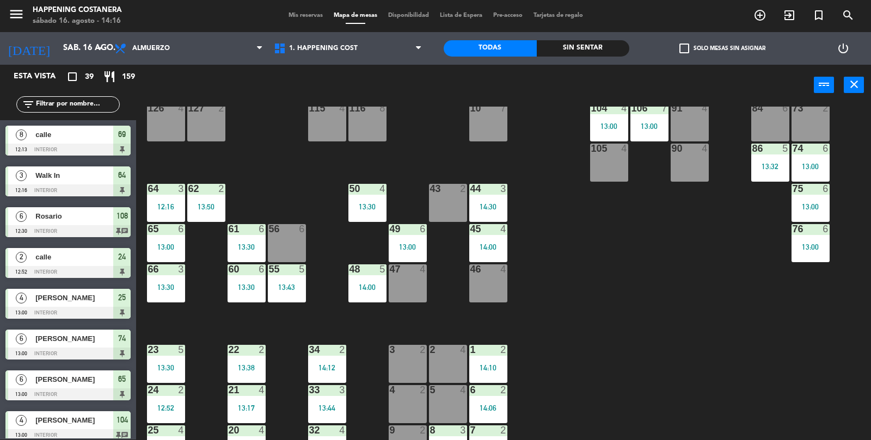
scroll to position [183, 0]
click at [455, 205] on div "43 2" at bounding box center [448, 204] width 38 height 38
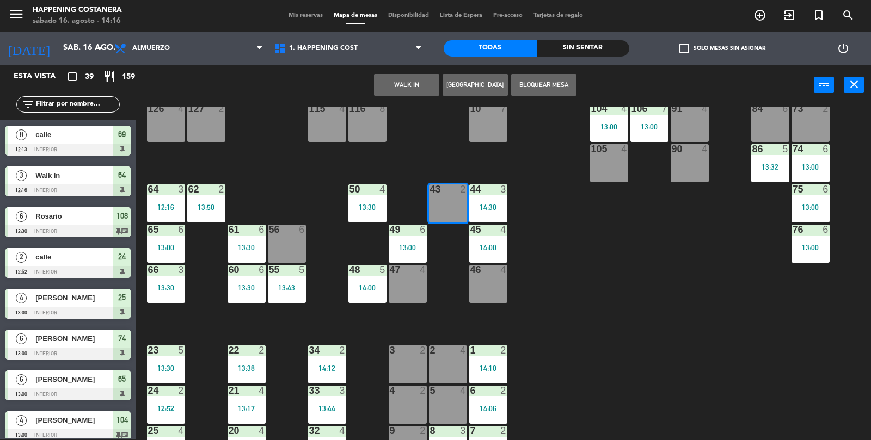
click at [406, 89] on button "WALK IN" at bounding box center [406, 85] width 65 height 22
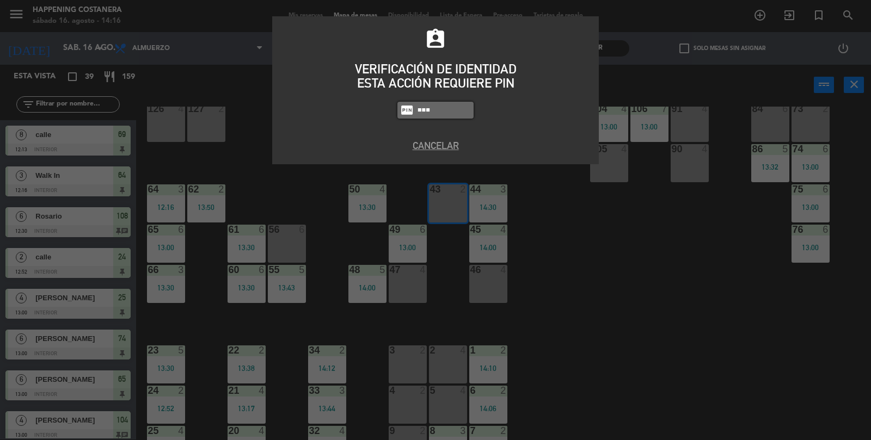
type input "9660"
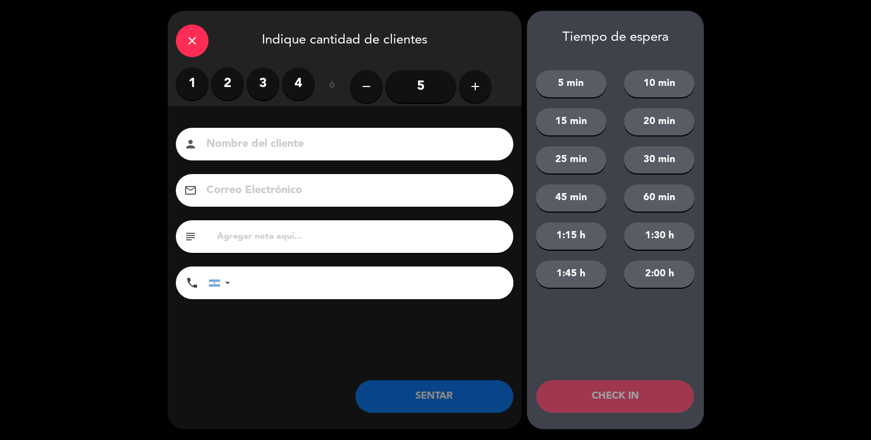
click at [204, 94] on label "1" at bounding box center [192, 84] width 33 height 33
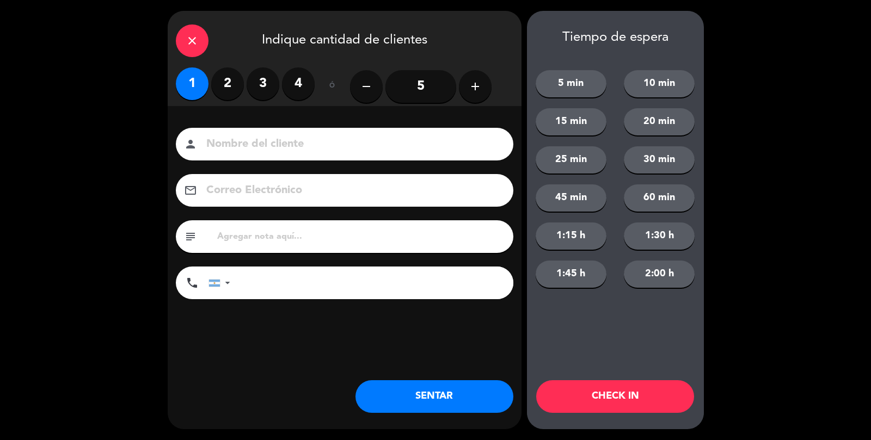
click at [218, 95] on label "2" at bounding box center [227, 84] width 33 height 33
click at [226, 166] on div "Nombre del cliente person Correo Electrónico email subject phone [GEOGRAPHIC_DA…" at bounding box center [345, 215] width 354 height 175
click at [239, 113] on div "Nombre del cliente person Correo Electrónico email subject phone [GEOGRAPHIC_DA…" at bounding box center [345, 231] width 354 height 251
click at [225, 150] on input at bounding box center [352, 144] width 294 height 19
type input "[PERSON_NAME]"
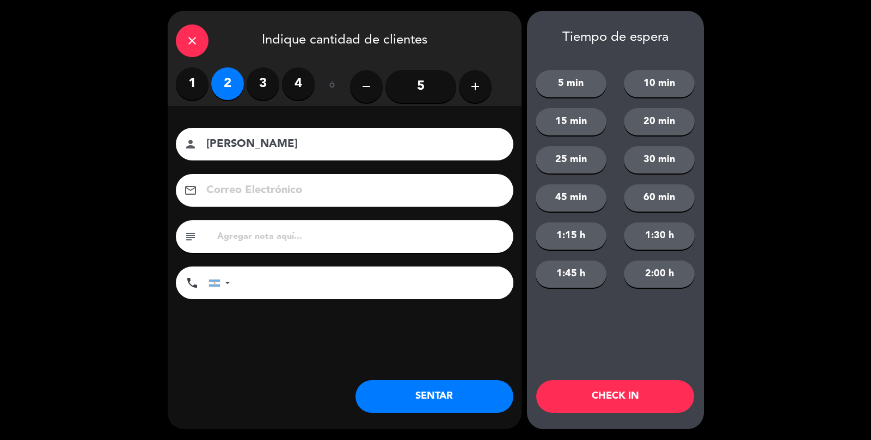
click at [465, 401] on button "SENTAR" at bounding box center [434, 397] width 158 height 33
click at [471, 422] on div "close Indique cantidad de clientes 1 2 3 4 ó remove 5 add Nombre del cliente pe…" at bounding box center [345, 220] width 354 height 419
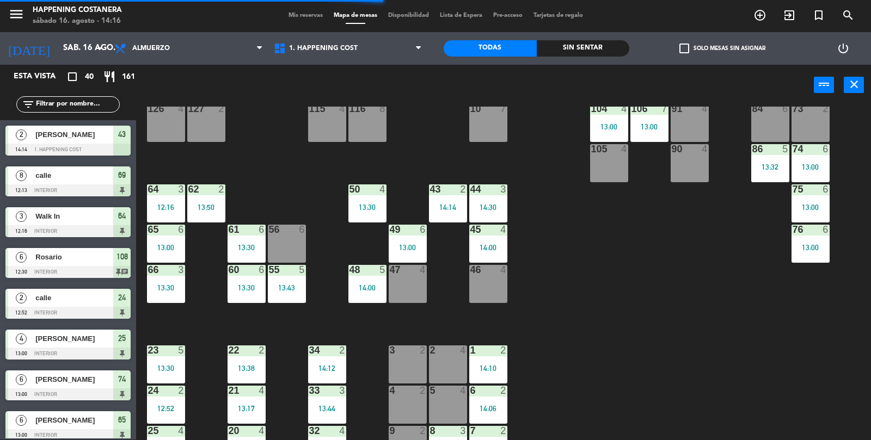
scroll to position [235, 0]
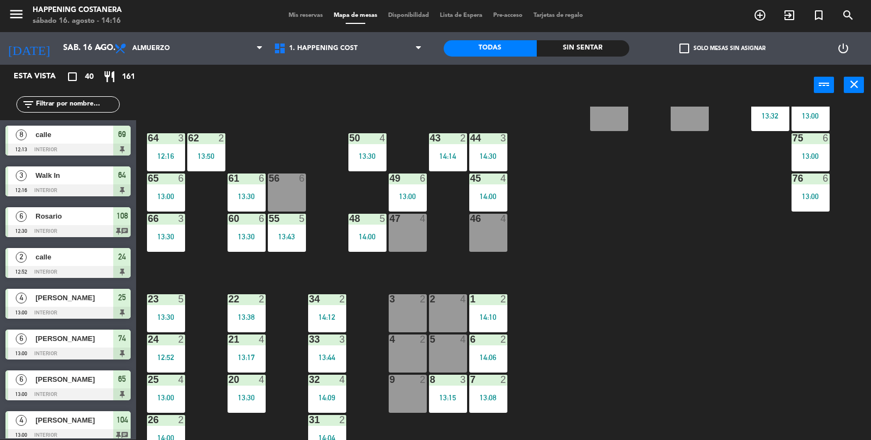
click at [786, 394] on div "69 8 12:13 122 6 121 6 120 6 14 4 CAVA 22 101 3 13:51 94 2 70 8 12:13 123 6 131…" at bounding box center [508, 300] width 726 height 387
click at [706, 321] on div "69 8 12:13 122 6 121 6 120 6 14 4 CAVA 22 101 3 13:51 94 2 70 8 12:13 123 6 131…" at bounding box center [508, 300] width 726 height 387
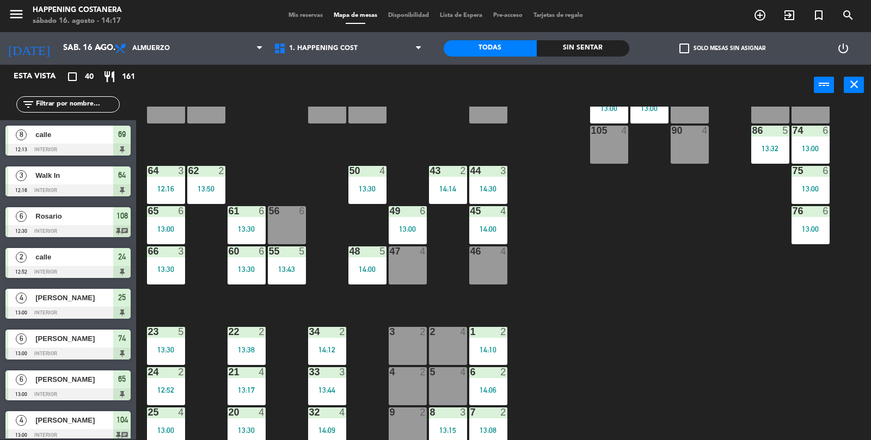
scroll to position [204, 0]
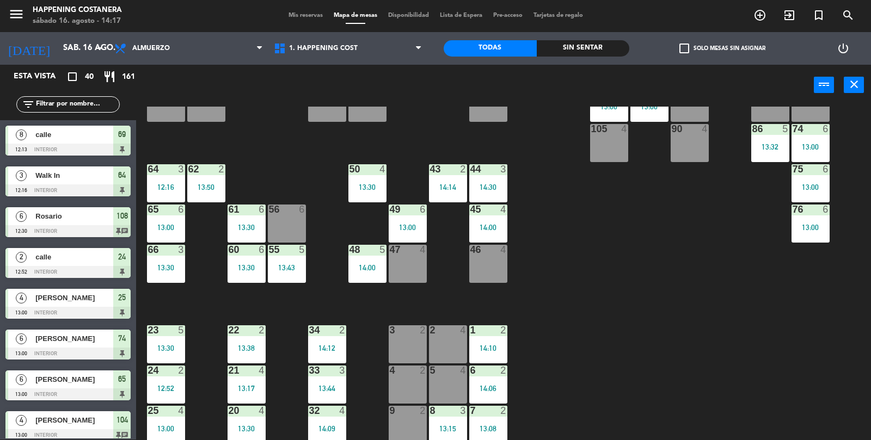
click at [788, 369] on div "69 8 12:13 122 6 121 6 120 6 14 4 CAVA 22 101 3 13:51 94 2 70 8 12:13 123 6 131…" at bounding box center [508, 300] width 726 height 387
click at [457, 185] on div "14:14" at bounding box center [448, 187] width 38 height 8
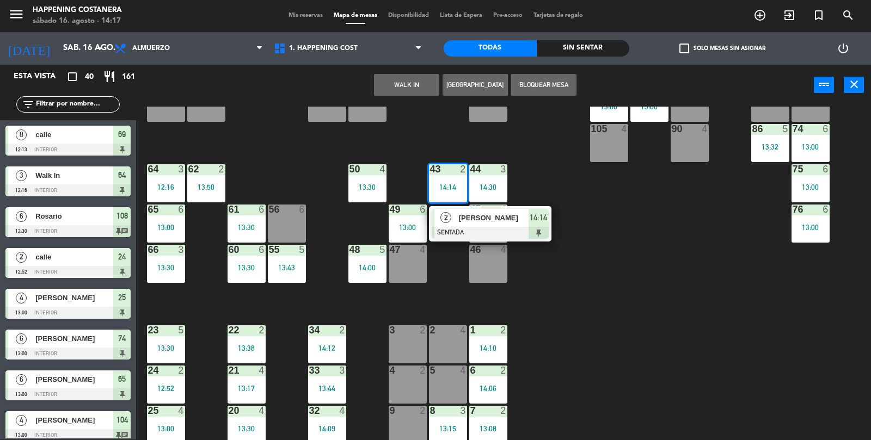
click at [403, 262] on div "47 4" at bounding box center [408, 264] width 38 height 38
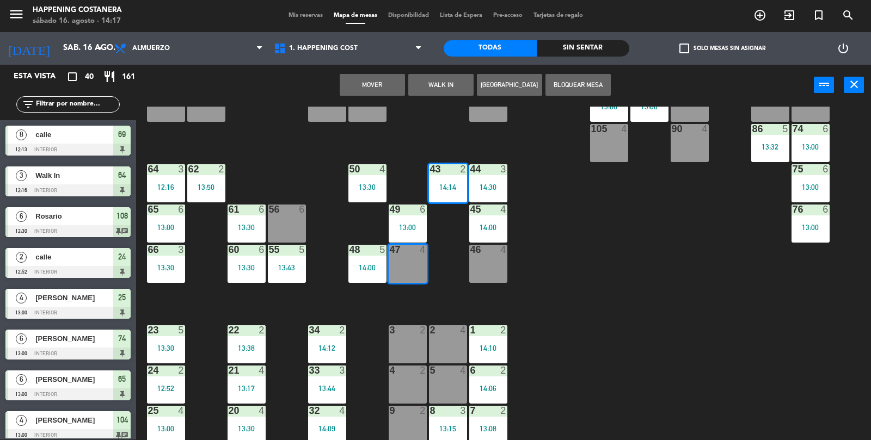
click at [342, 75] on button "Mover" at bounding box center [372, 85] width 65 height 22
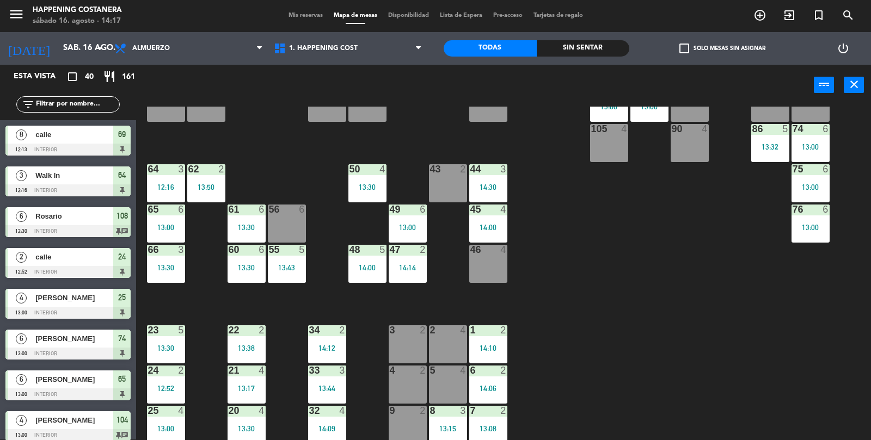
click at [792, 387] on div "69 8 12:13 122 6 121 6 120 6 14 4 CAVA 22 101 3 13:51 94 2 70 8 12:13 123 6 131…" at bounding box center [508, 300] width 726 height 387
click at [794, 440] on div "69 8 12:13 122 6 121 6 120 6 14 4 CAVA 22 101 3 13:51 94 2 70 8 12:13 123 6 131…" at bounding box center [508, 300] width 726 height 387
click at [791, 437] on div "69 8 12:13 122 6 121 6 120 6 14 4 CAVA 22 101 3 13:51 94 2 70 8 12:13 123 6 131…" at bounding box center [508, 300] width 726 height 387
click at [820, 413] on div "69 8 12:13 122 6 121 6 120 6 14 4 CAVA 22 101 3 13:51 94 2 70 8 12:13 123 6 131…" at bounding box center [508, 300] width 726 height 387
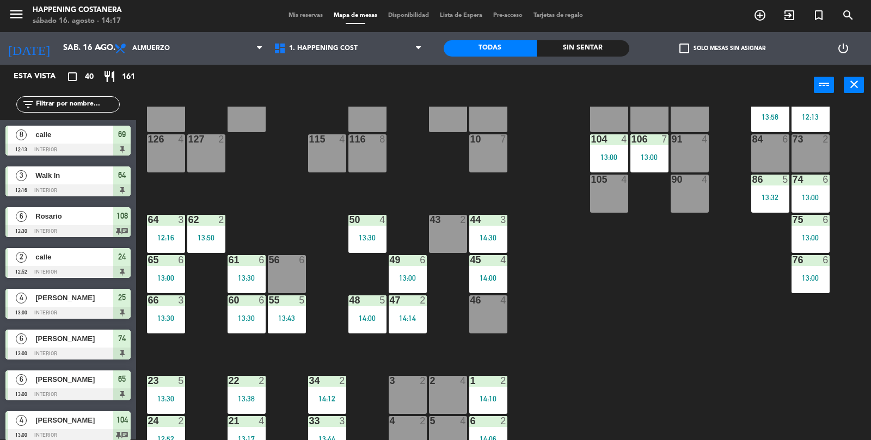
scroll to position [235, 0]
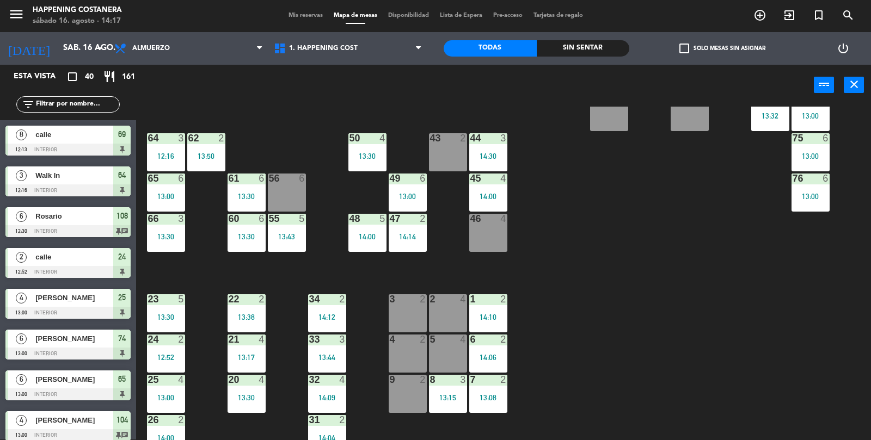
click at [797, 399] on div "69 8 12:13 122 6 121 6 120 6 14 4 CAVA 22 101 3 13:51 94 2 70 8 12:13 123 6 131…" at bounding box center [508, 300] width 726 height 387
click at [440, 162] on div "43 2" at bounding box center [448, 152] width 38 height 38
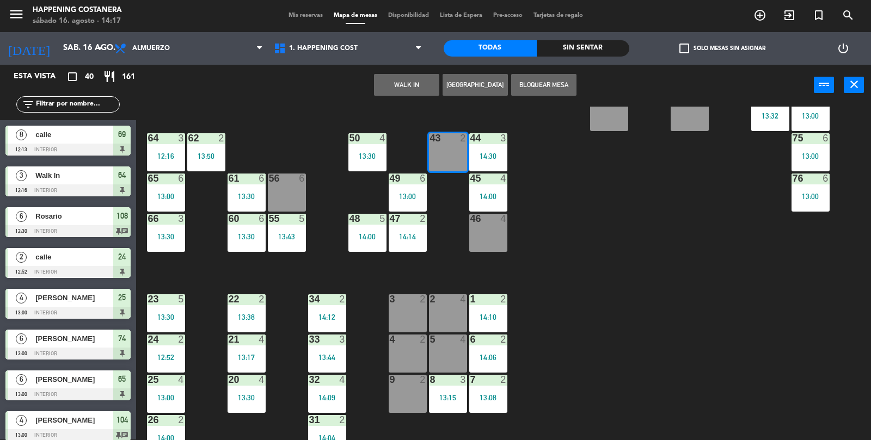
click at [781, 440] on div "69 8 12:13 122 6 121 6 120 6 14 4 CAVA 22 101 3 13:51 94 2 70 8 12:13 123 6 131…" at bounding box center [508, 300] width 726 height 387
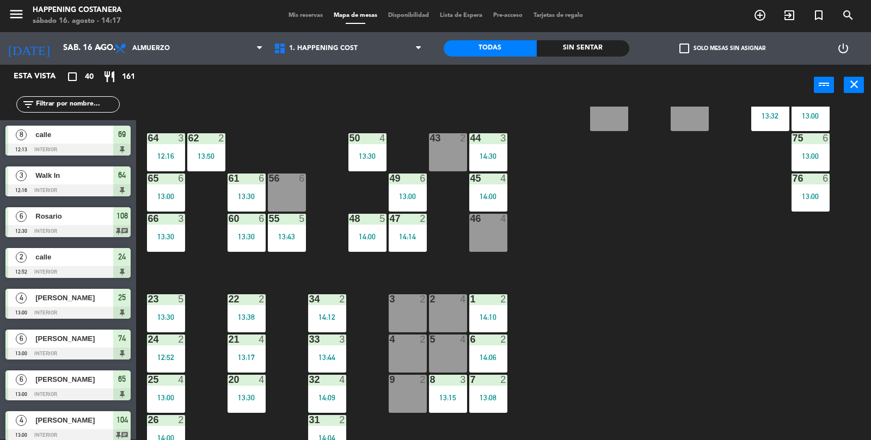
click at [406, 360] on div "4 2" at bounding box center [408, 354] width 38 height 38
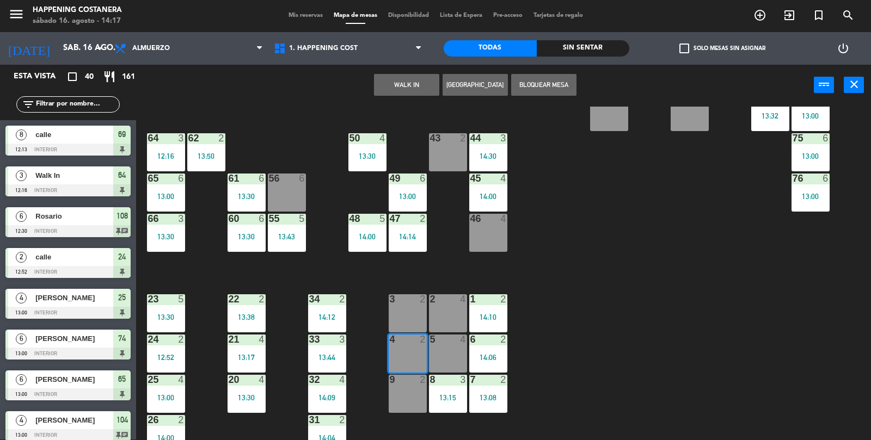
click at [792, 426] on div "69 8 12:13 122 6 121 6 120 6 14 4 CAVA 22 101 3 13:51 94 2 70 8 12:13 123 6 131…" at bounding box center [508, 300] width 726 height 387
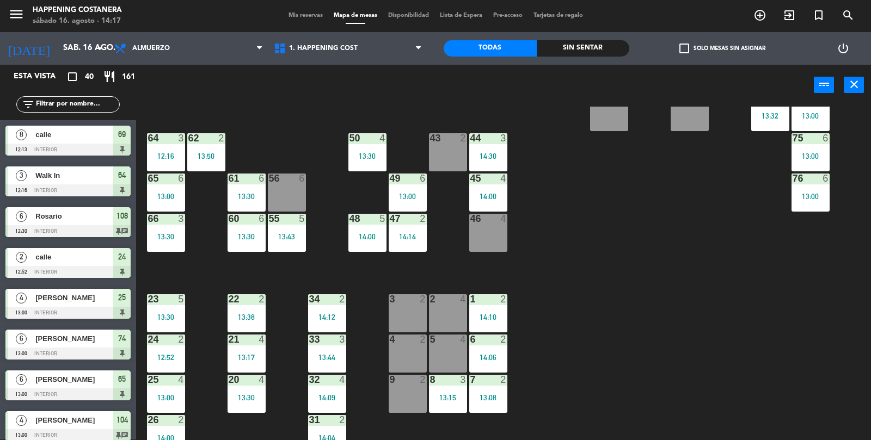
click at [405, 358] on div "4 2" at bounding box center [408, 354] width 38 height 38
click at [585, 253] on div "69 8 12:13 122 6 121 6 120 6 14 4 CAVA 22 101 3 13:51 94 2 70 8 12:13 123 6 131…" at bounding box center [508, 300] width 726 height 387
click at [806, 338] on div "69 8 12:13 122 6 121 6 120 6 14 4 CAVA 22 101 3 13:51 94 2 70 8 12:13 123 6 131…" at bounding box center [508, 300] width 726 height 387
click at [806, 336] on div "69 8 12:13 122 6 121 6 120 6 14 4 CAVA 22 101 3 13:51 94 2 70 8 12:13 123 6 131…" at bounding box center [508, 300] width 726 height 387
click at [813, 334] on div "69 8 12:13 122 6 121 6 120 6 14 4 CAVA 22 101 3 13:51 94 2 70 8 12:13 123 6 131…" at bounding box center [508, 300] width 726 height 387
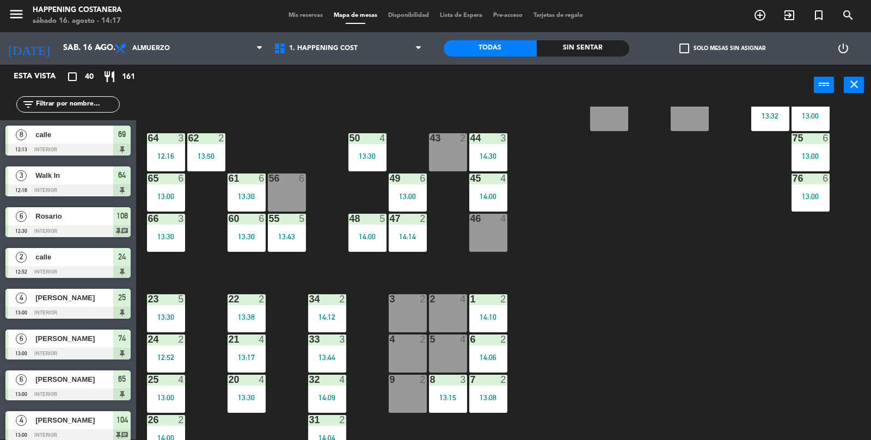
click at [818, 326] on div "69 8 12:13 122 6 121 6 120 6 14 4 CAVA 22 101 3 13:51 94 2 70 8 12:13 123 6 131…" at bounding box center [508, 300] width 726 height 387
click at [819, 327] on div "69 8 12:13 122 6 121 6 120 6 14 4 CAVA 22 101 3 13:51 94 2 70 8 12:13 123 6 131…" at bounding box center [508, 300] width 726 height 387
click at [813, 322] on div "69 8 12:13 122 6 121 6 120 6 14 4 CAVA 22 101 3 13:51 94 2 70 8 12:13 123 6 131…" at bounding box center [508, 300] width 726 height 387
click at [170, 155] on div "12:16" at bounding box center [166, 156] width 38 height 8
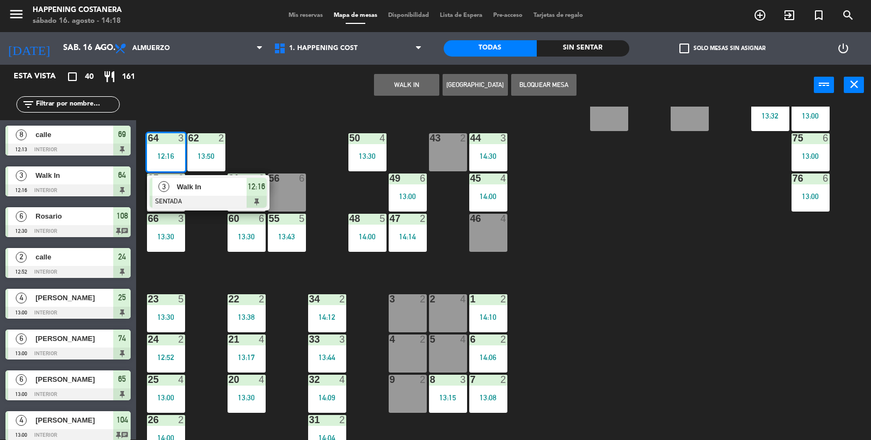
click at [204, 197] on div at bounding box center [208, 202] width 117 height 12
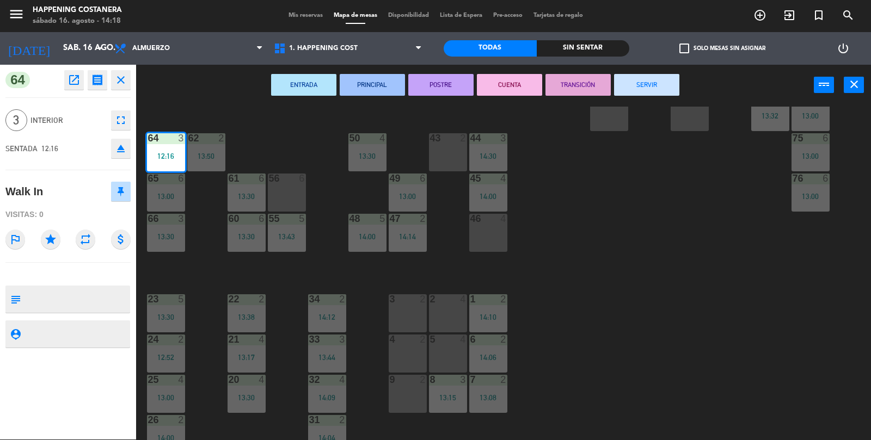
click at [654, 88] on button "SERVIR" at bounding box center [646, 85] width 65 height 22
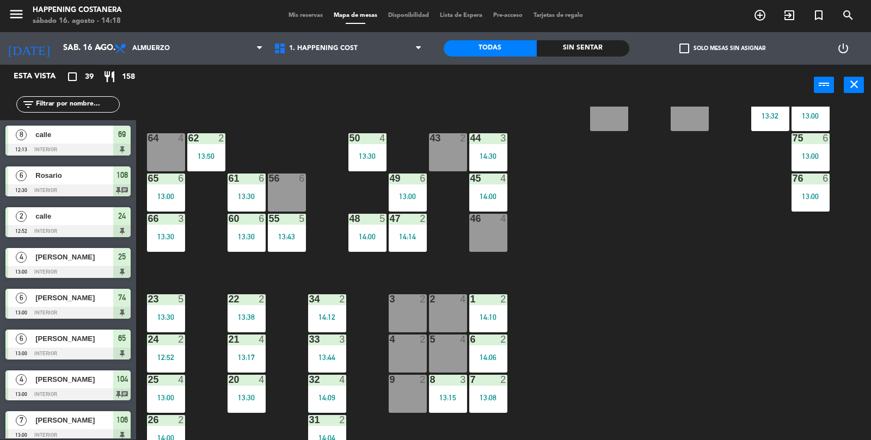
click at [808, 328] on div "69 8 12:13 122 6 121 6 120 6 14 4 CAVA 22 101 3 13:51 94 2 70 8 12:13 123 6 131…" at bounding box center [508, 300] width 726 height 387
click at [481, 399] on div "13:08" at bounding box center [488, 398] width 38 height 8
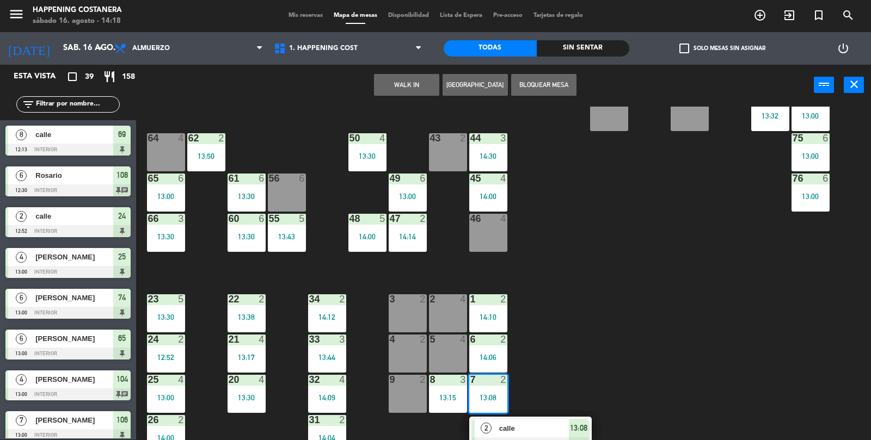
click at [735, 400] on div "69 8 12:13 122 6 121 6 120 6 14 4 CAVA 22 101 3 13:51 94 2 70 8 12:13 123 6 131…" at bounding box center [508, 300] width 726 height 387
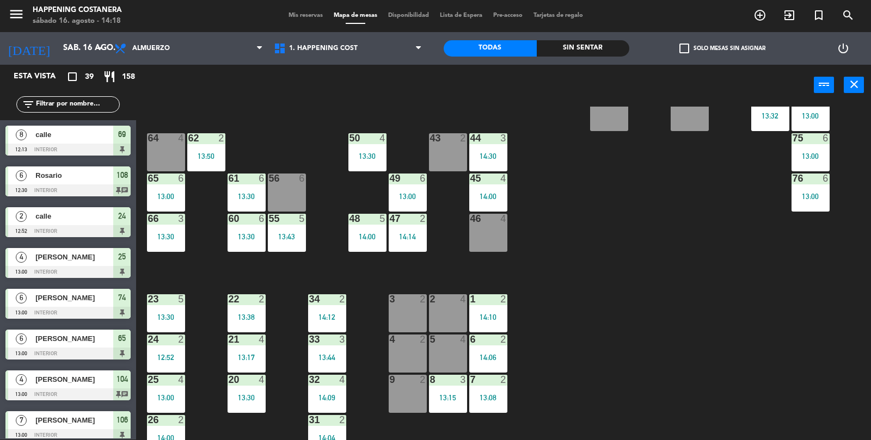
click at [588, 361] on div "69 8 12:13 122 6 121 6 120 6 14 4 CAVA 22 101 3 13:51 94 2 70 8 12:13 123 6 131…" at bounding box center [508, 300] width 726 height 387
click at [493, 395] on div "13:08" at bounding box center [488, 398] width 38 height 8
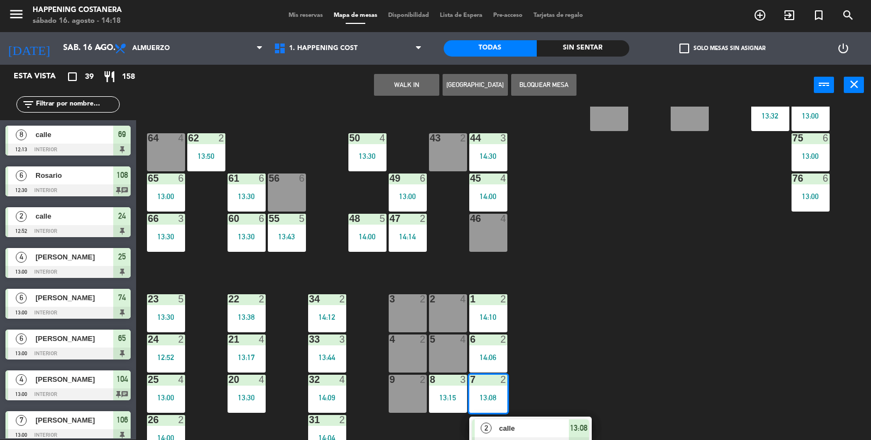
click at [443, 166] on div "43 2" at bounding box center [448, 152] width 38 height 38
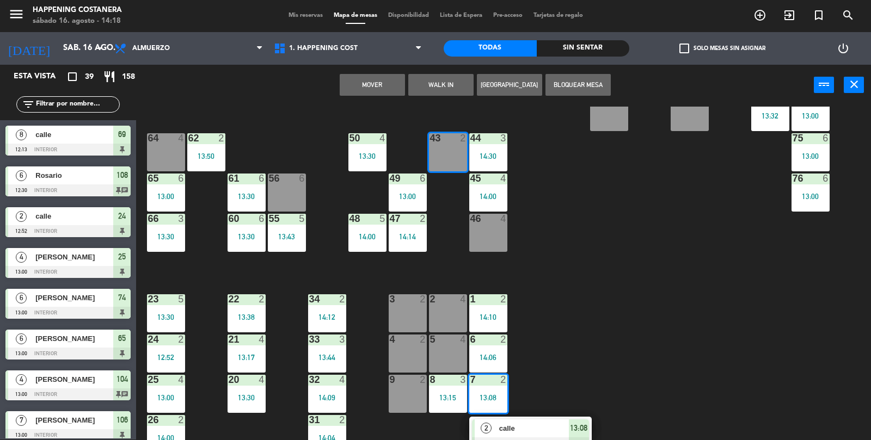
click at [361, 83] on button "Mover" at bounding box center [372, 85] width 65 height 22
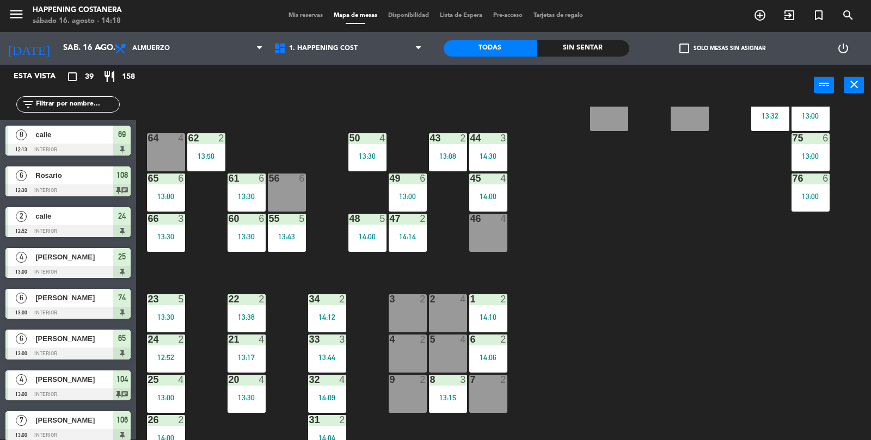
click at [482, 399] on div "7 2" at bounding box center [488, 394] width 38 height 38
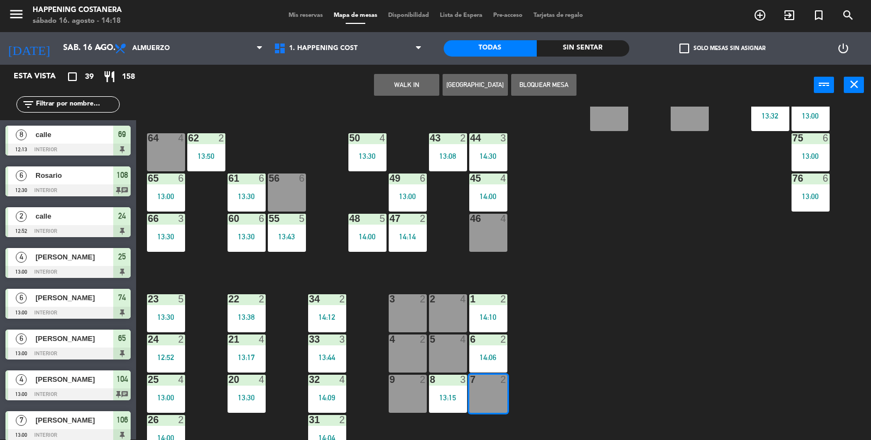
click at [394, 95] on button "WALK IN" at bounding box center [406, 85] width 65 height 22
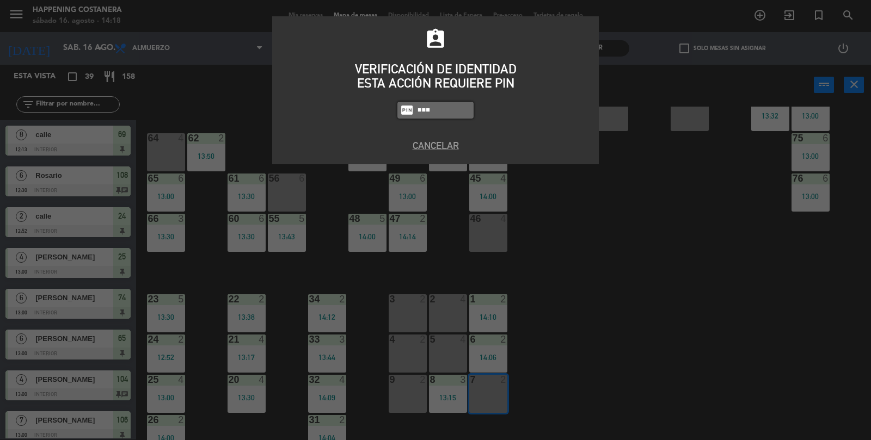
type input "9660"
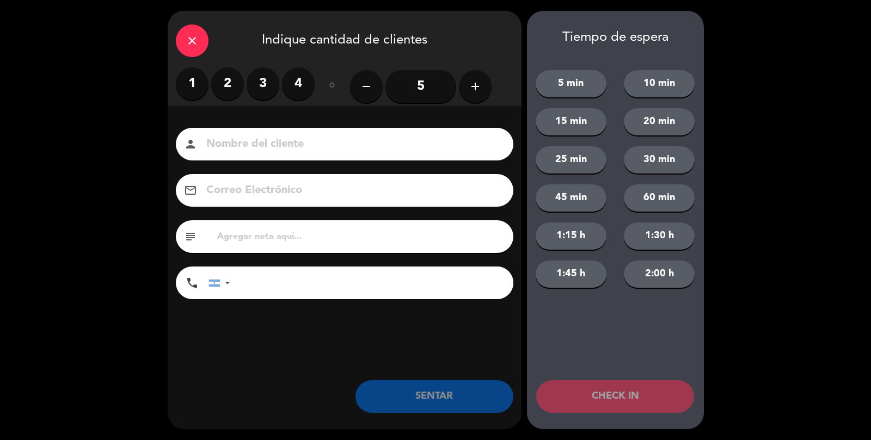
click at [218, 97] on label "2" at bounding box center [227, 84] width 33 height 33
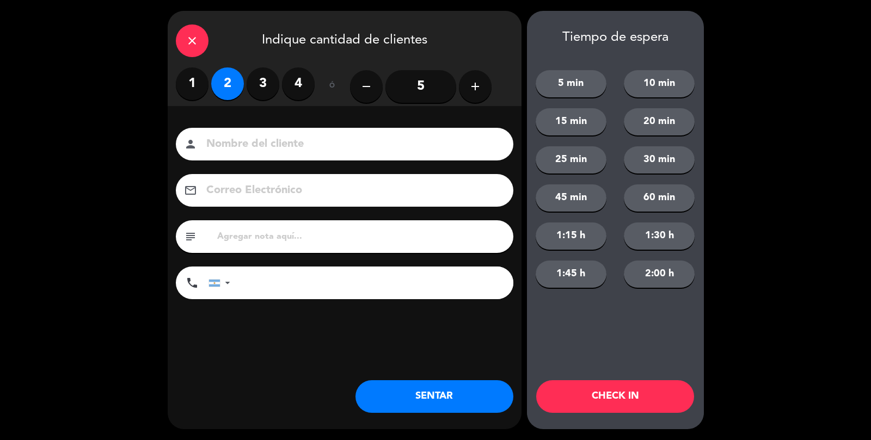
click at [220, 150] on input at bounding box center [352, 144] width 294 height 19
type input "calle"
click at [469, 395] on button "SENTAR" at bounding box center [434, 397] width 158 height 33
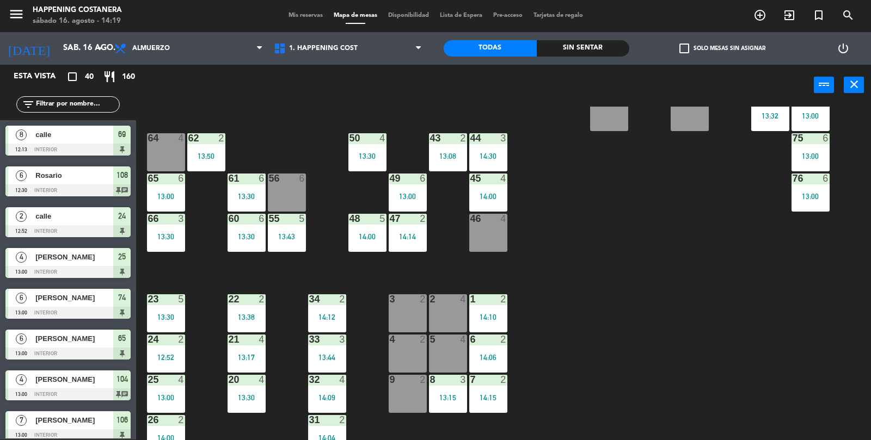
click at [825, 317] on div "69 8 12:13 122 6 121 6 120 6 14 4 CAVA 22 101 3 13:51 94 2 70 8 12:13 123 6 131…" at bounding box center [508, 300] width 726 height 387
click at [787, 314] on div "69 8 12:13 122 6 121 6 120 6 14 4 CAVA 22 101 3 13:51 94 2 70 8 12:13 123 6 131…" at bounding box center [508, 300] width 726 height 387
click at [149, 137] on div "64" at bounding box center [148, 138] width 1 height 10
click at [765, 326] on div "69 8 12:13 122 6 121 6 120 6 14 4 CAVA 22 101 3 13:51 94 2 70 8 12:13 123 6 131…" at bounding box center [508, 300] width 726 height 387
click at [573, 46] on div "Sin sentar" at bounding box center [583, 48] width 93 height 16
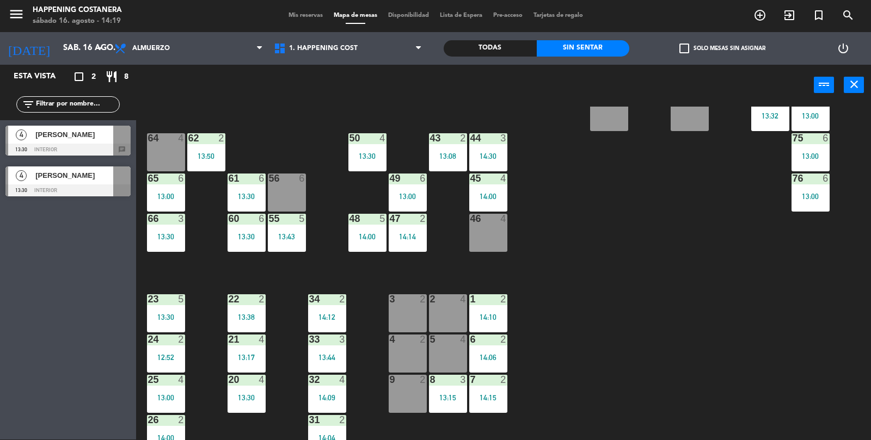
click at [474, 46] on div "Todas" at bounding box center [490, 48] width 93 height 16
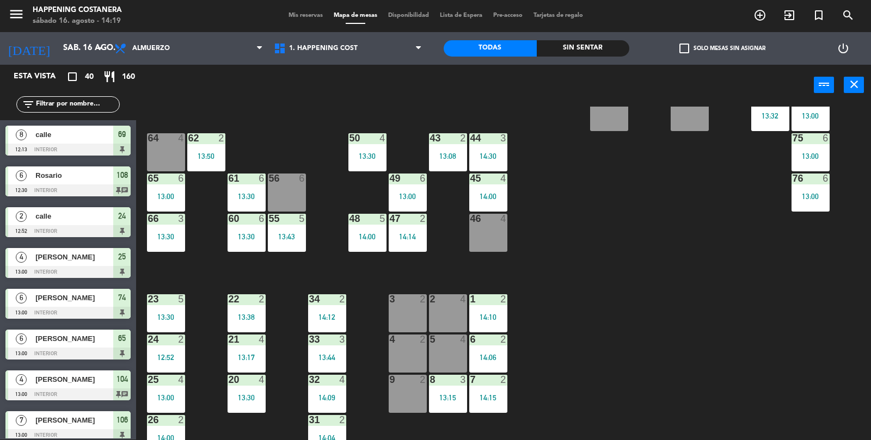
click at [168, 144] on div "64 4" at bounding box center [166, 152] width 38 height 38
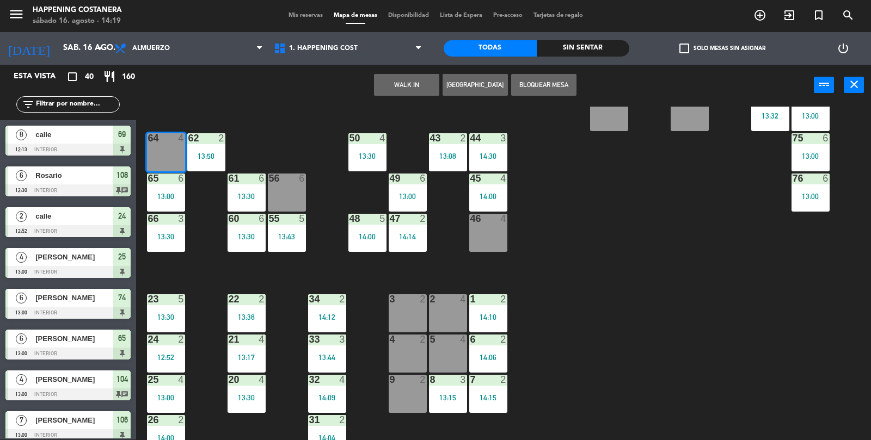
click at [408, 87] on button "WALK IN" at bounding box center [406, 85] width 65 height 22
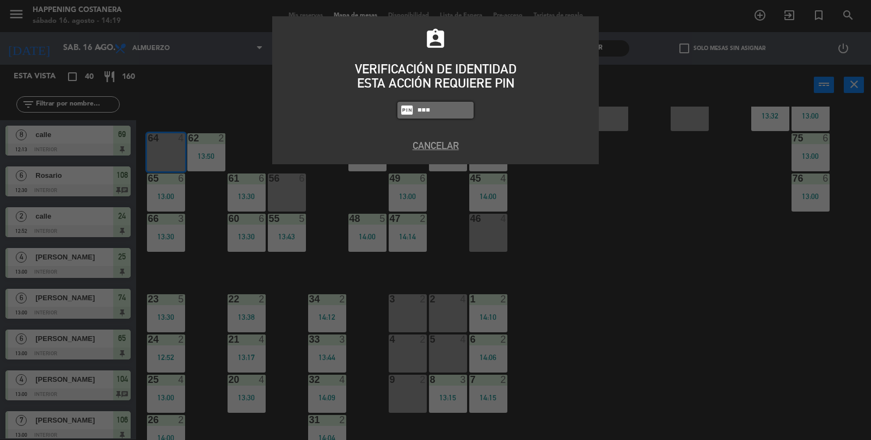
type input "9660"
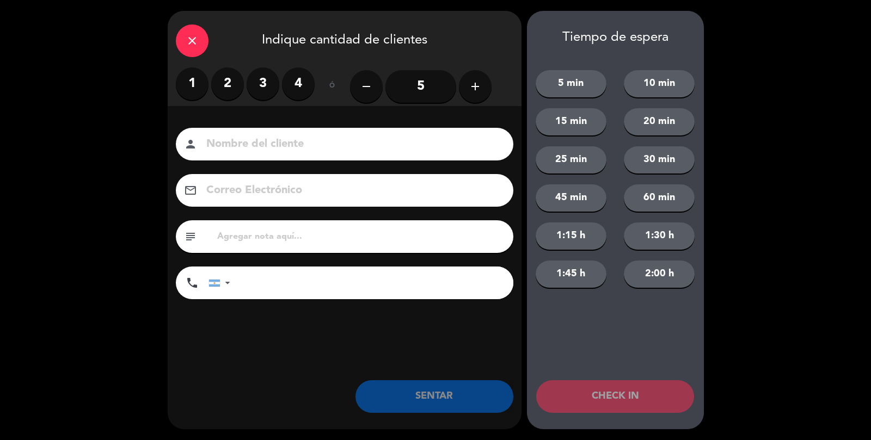
click at [213, 83] on label "2" at bounding box center [227, 84] width 33 height 33
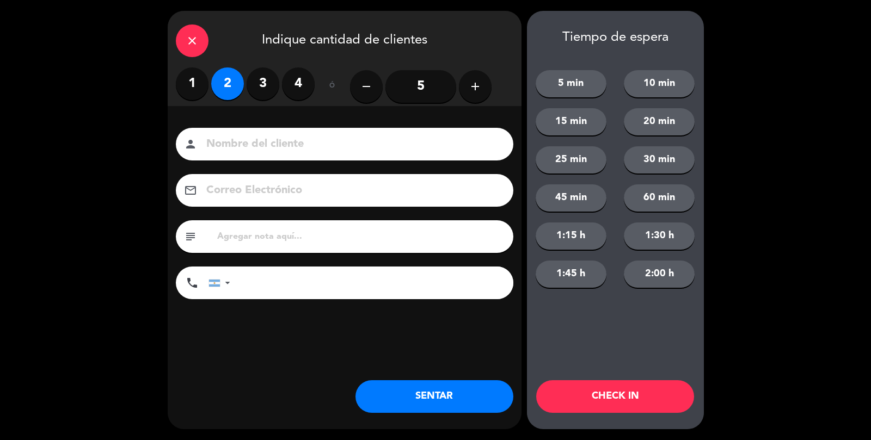
click at [231, 136] on input at bounding box center [352, 144] width 294 height 19
type input "calle"
click at [455, 402] on button "SENTAR" at bounding box center [434, 397] width 158 height 33
click at [457, 426] on div "close Indique cantidad de clientes 1 2 3 4 ó remove 5 add Nombre del cliente pe…" at bounding box center [345, 220] width 354 height 419
click at [443, 430] on div "close Indique cantidad de clientes 1 2 3 4 ó remove 5 add Nombre del cliente pe…" at bounding box center [435, 220] width 871 height 440
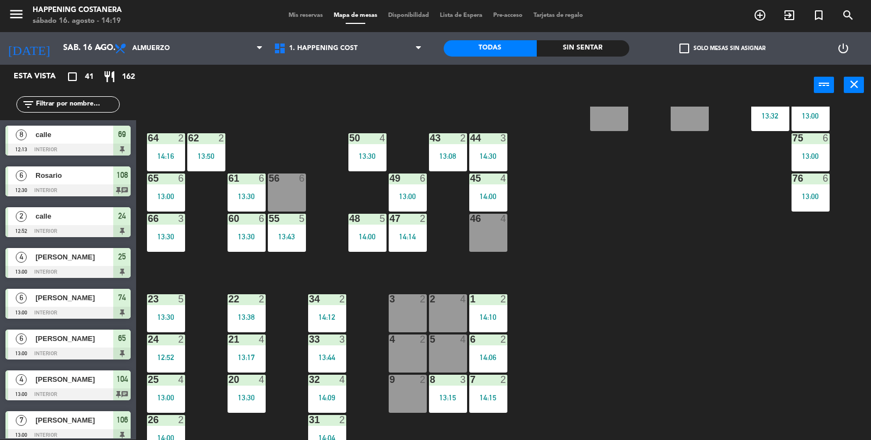
click at [171, 233] on div "13:30" at bounding box center [166, 237] width 38 height 8
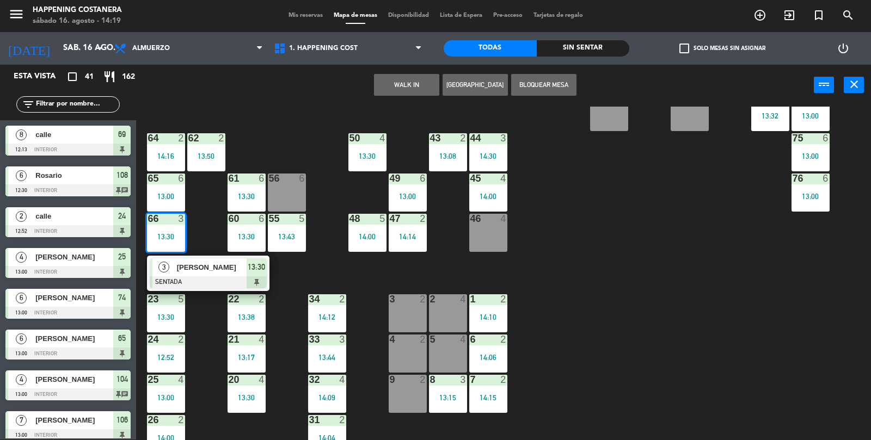
click at [194, 284] on div at bounding box center [208, 283] width 117 height 12
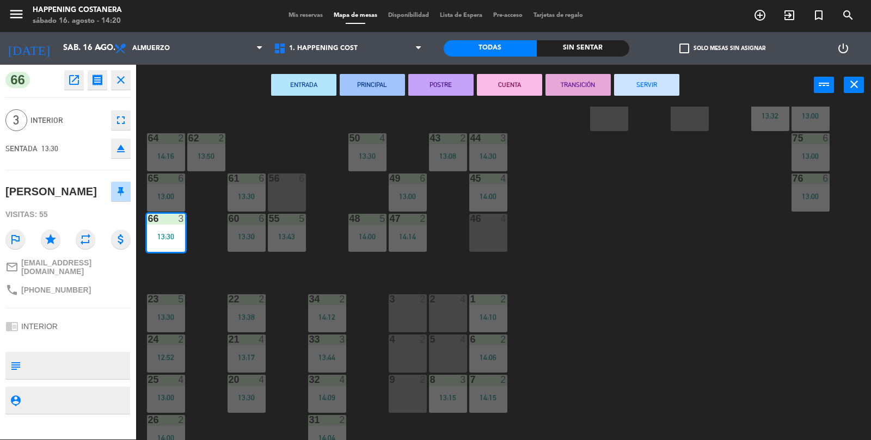
click at [641, 94] on button "SERVIR" at bounding box center [646, 85] width 65 height 22
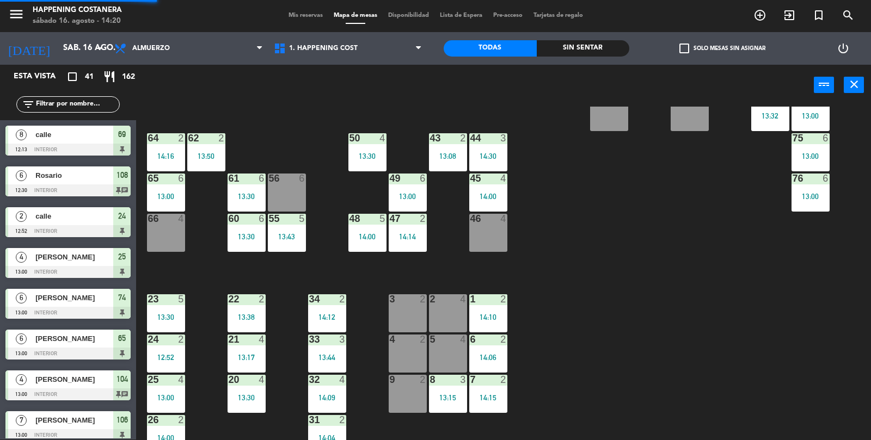
scroll to position [53, 0]
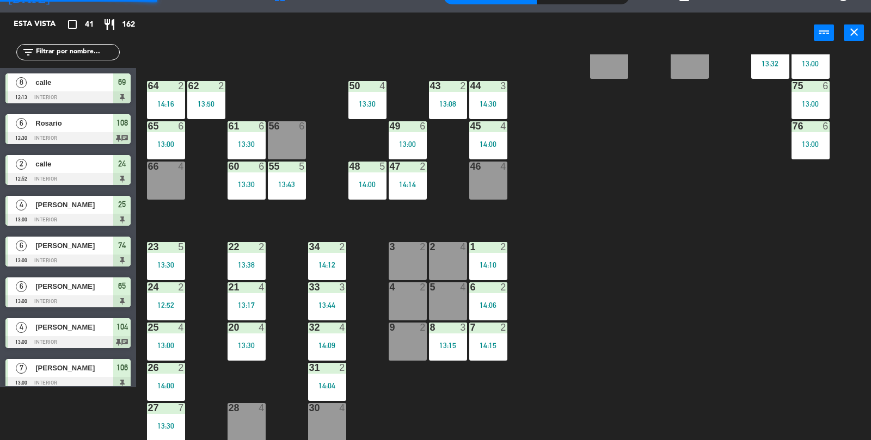
click at [675, 264] on div "69 8 12:13 122 6 121 6 120 6 14 4 CAVA 22 101 3 13:51 94 2 70 8 12:13 123 6 131…" at bounding box center [508, 247] width 726 height 387
click at [166, 179] on div "66 4" at bounding box center [166, 181] width 38 height 38
click at [746, 223] on div "69 8 12:13 122 6 121 6 120 6 14 4 CAVA 22 101 3 13:51 94 2 70 8 12:13 123 6 131…" at bounding box center [508, 247] width 726 height 387
click at [158, 176] on div "66 4" at bounding box center [166, 181] width 38 height 38
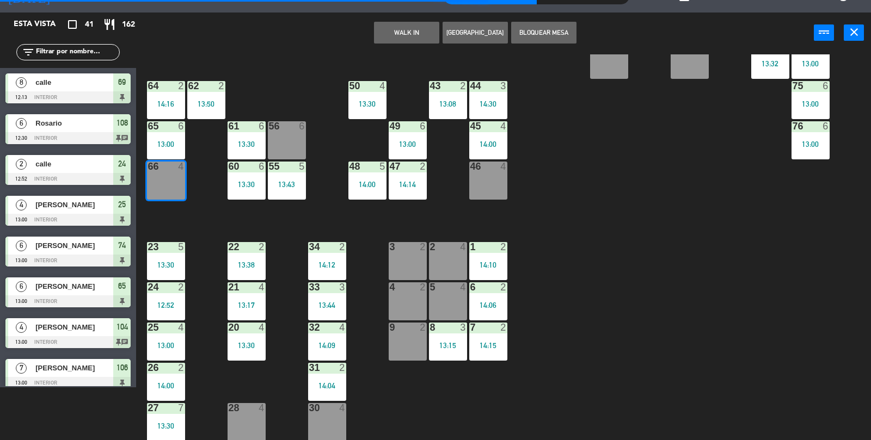
click at [403, 35] on button "WALK IN" at bounding box center [406, 33] width 65 height 22
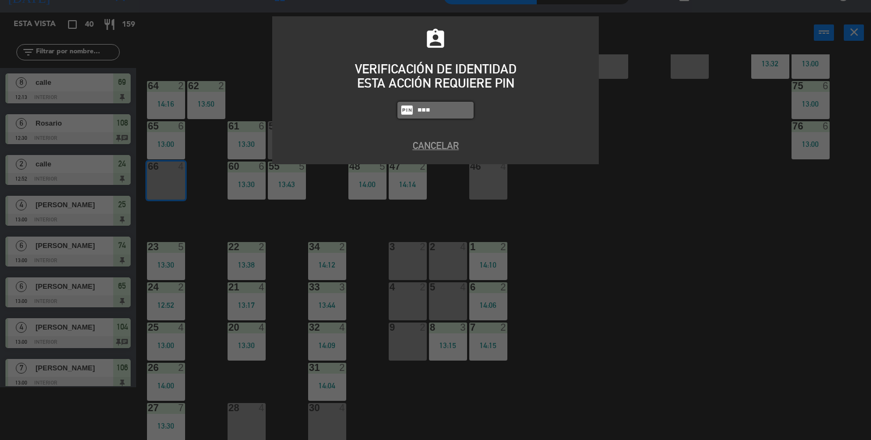
type input "9660"
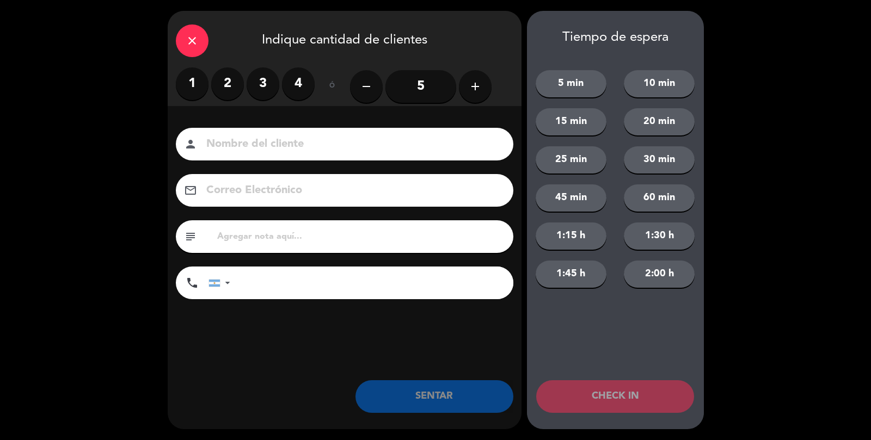
click at [238, 60] on div "close Indique cantidad de clientes" at bounding box center [345, 39] width 354 height 57
click at [227, 108] on div "Nombre del cliente person Correo Electrónico email subject phone [GEOGRAPHIC_DA…" at bounding box center [345, 231] width 354 height 251
click at [228, 79] on label "2" at bounding box center [227, 84] width 33 height 33
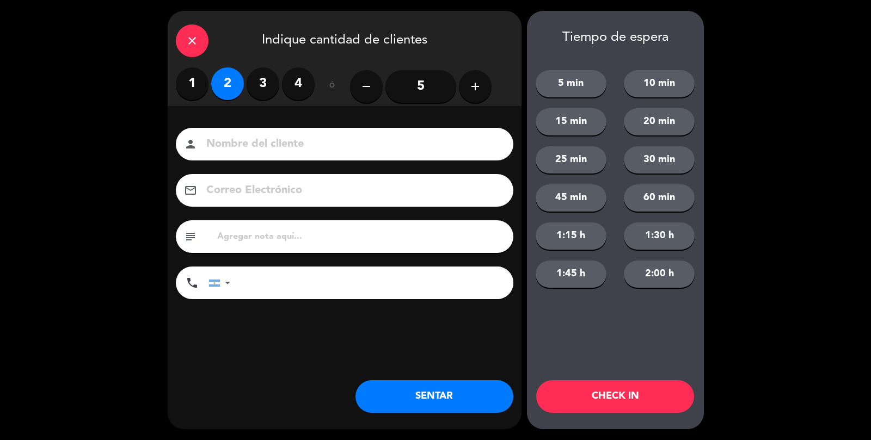
click at [223, 136] on input at bounding box center [352, 144] width 294 height 19
type input "calle"
click at [447, 408] on button "SENTAR" at bounding box center [434, 397] width 158 height 33
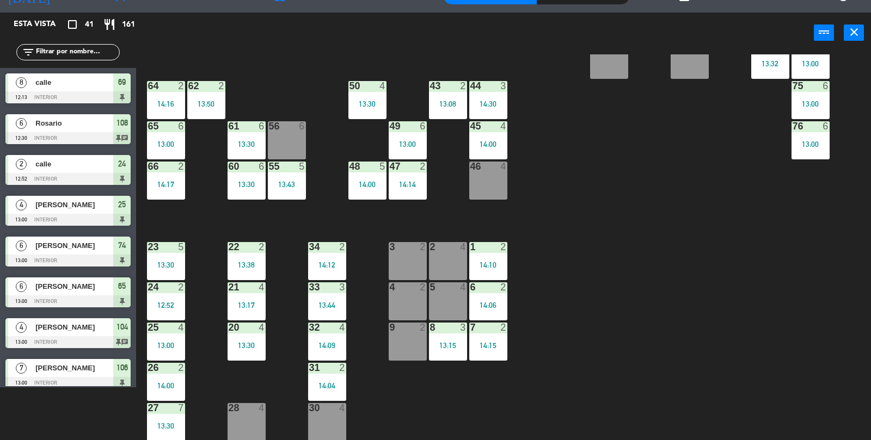
click at [775, 304] on div "69 8 12:13 122 6 121 6 120 6 14 4 CAVA 22 101 3 13:51 94 2 70 8 12:13 123 6 131…" at bounding box center [508, 247] width 726 height 387
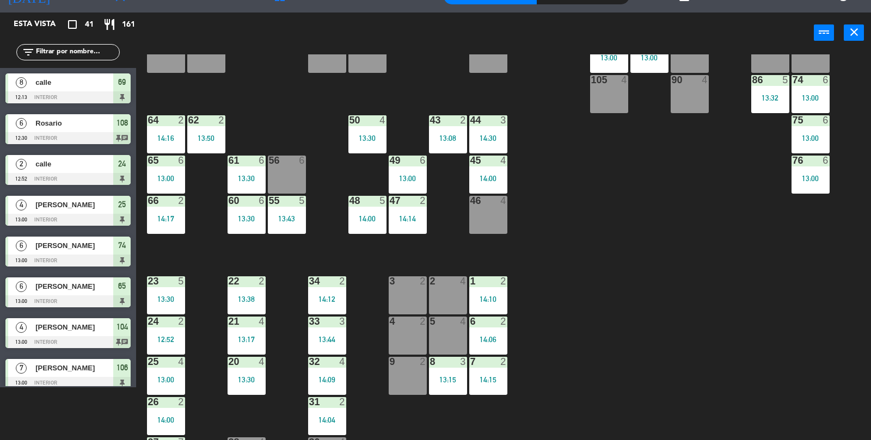
scroll to position [201, 0]
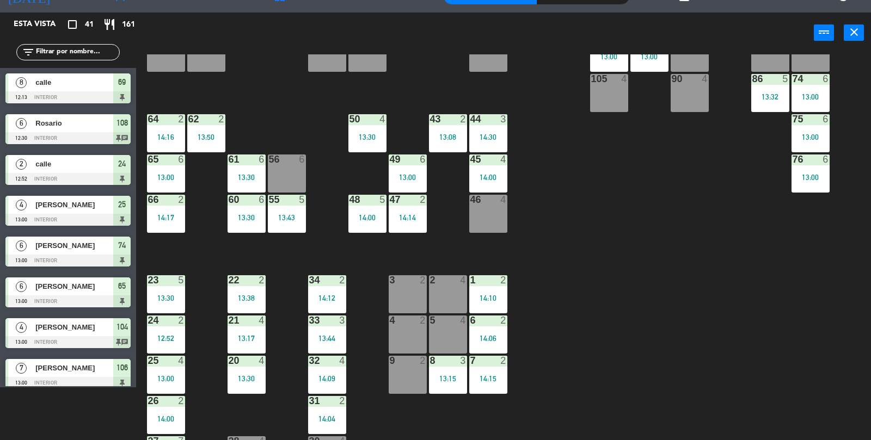
click at [431, 140] on div "13:08" at bounding box center [448, 137] width 38 height 8
click at [677, 252] on div "69 8 12:13 122 6 121 6 120 6 14 4 CAVA 22 101 3 13:51 94 2 70 8 12:13 123 6 131…" at bounding box center [508, 247] width 726 height 387
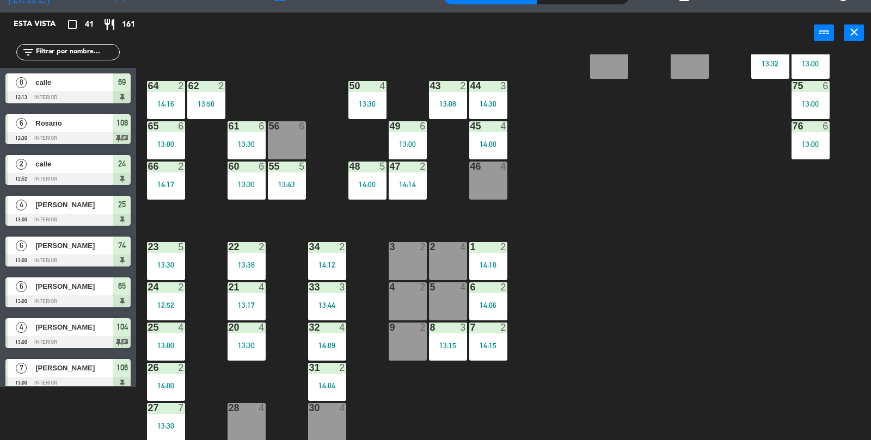
scroll to position [1, 0]
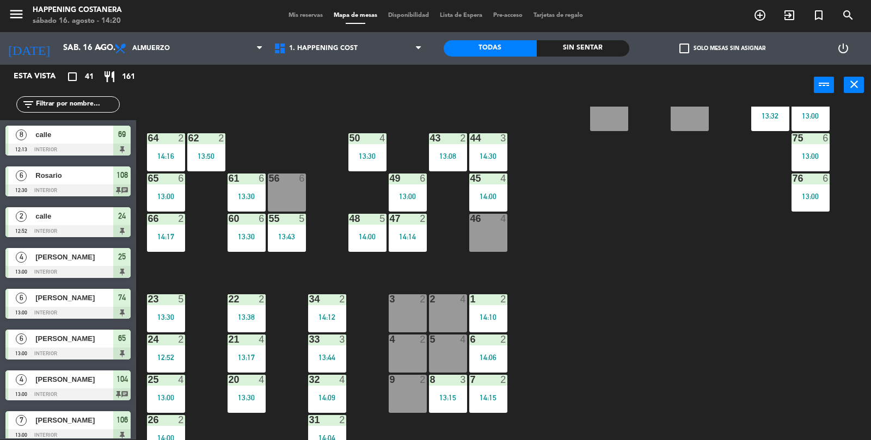
click at [821, 394] on div "69 8 12:13 122 6 121 6 120 6 14 4 CAVA 22 101 3 13:51 94 2 70 8 12:13 123 6 131…" at bounding box center [508, 300] width 726 height 387
click at [810, 397] on div "69 8 12:13 122 6 121 6 120 6 14 4 CAVA 22 101 3 13:51 94 2 70 8 12:13 123 6 131…" at bounding box center [508, 300] width 726 height 387
click at [751, 344] on div "69 8 12:13 122 6 121 6 120 6 14 4 CAVA 22 101 3 13:51 94 2 70 8 12:13 123 6 131…" at bounding box center [508, 300] width 726 height 387
click at [702, 45] on label "check_box_outline_blank Solo mesas sin asignar" at bounding box center [722, 49] width 86 height 10
click at [722, 48] on input "check_box_outline_blank Solo mesas sin asignar" at bounding box center [722, 48] width 0 height 0
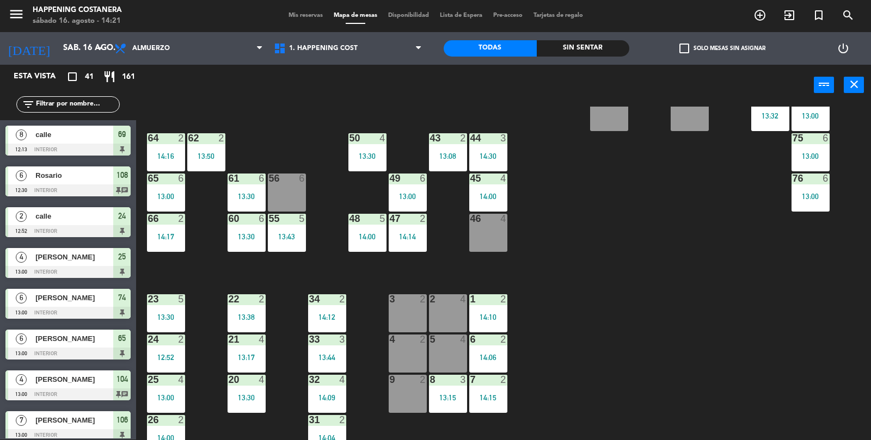
click at [687, 46] on span "check_box_outline_blank" at bounding box center [684, 49] width 10 height 10
click at [722, 48] on input "check_box_outline_blank Solo mesas sin asignar" at bounding box center [722, 48] width 0 height 0
click at [829, 401] on div "69 8 12:13 122 6 121 6 120 6 14 4 CAVA 22 101 3 13:51 94 2 70 8 12:13 123 6 131…" at bounding box center [508, 300] width 726 height 387
click at [838, 399] on div "69 8 12:13 122 6 121 6 120 6 14 4 CAVA 22 101 3 13:51 94 2 70 8 12:13 123 6 131…" at bounding box center [508, 300] width 726 height 387
click at [839, 396] on div "69 8 12:13 122 6 121 6 120 6 14 4 CAVA 22 101 3 13:51 94 2 70 8 12:13 123 6 131…" at bounding box center [508, 300] width 726 height 387
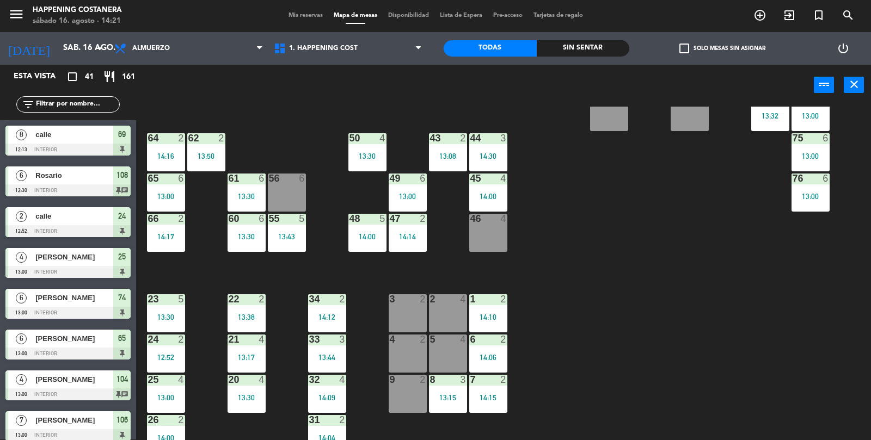
click at [836, 400] on div "69 8 12:13 122 6 121 6 120 6 14 4 CAVA 22 101 3 13:51 94 2 70 8 12:13 123 6 131…" at bounding box center [508, 300] width 726 height 387
click at [829, 411] on div "69 8 12:13 122 6 121 6 120 6 14 4 CAVA 22 101 3 13:51 94 2 70 8 12:13 123 6 131…" at bounding box center [508, 300] width 726 height 387
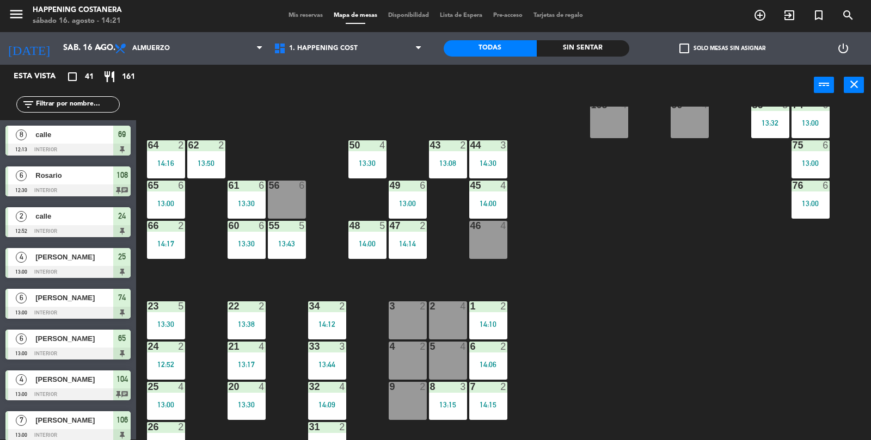
scroll to position [235, 0]
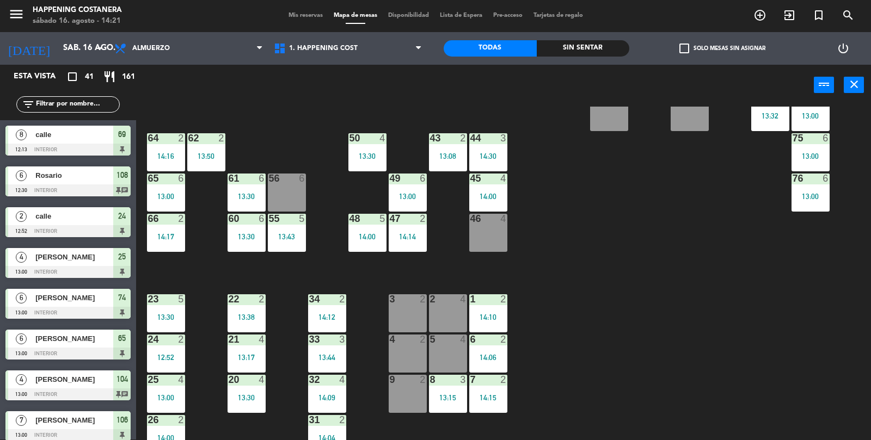
click at [798, 318] on div "69 8 12:13 122 6 121 6 120 6 14 4 CAVA 22 101 3 13:51 94 2 70 8 12:13 123 6 131…" at bounding box center [508, 300] width 726 height 387
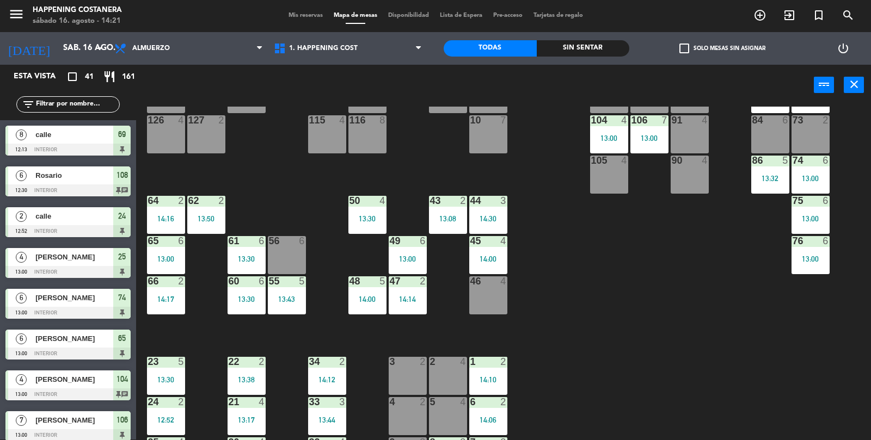
scroll to position [30, 0]
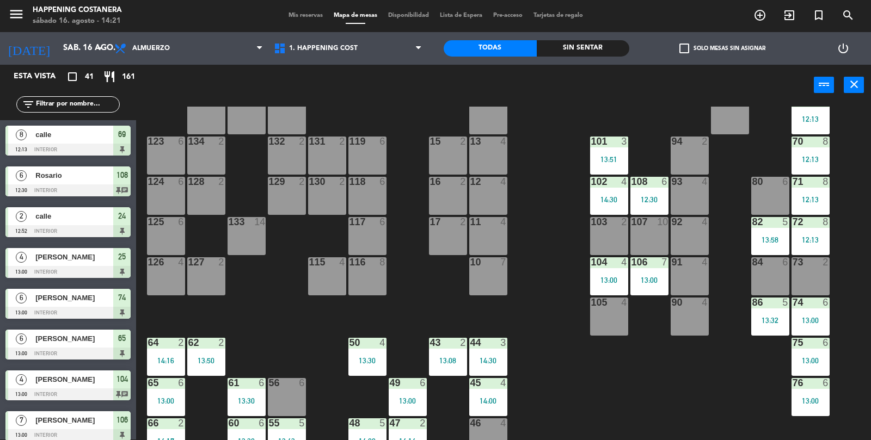
click at [594, 327] on div "105 4" at bounding box center [609, 317] width 38 height 38
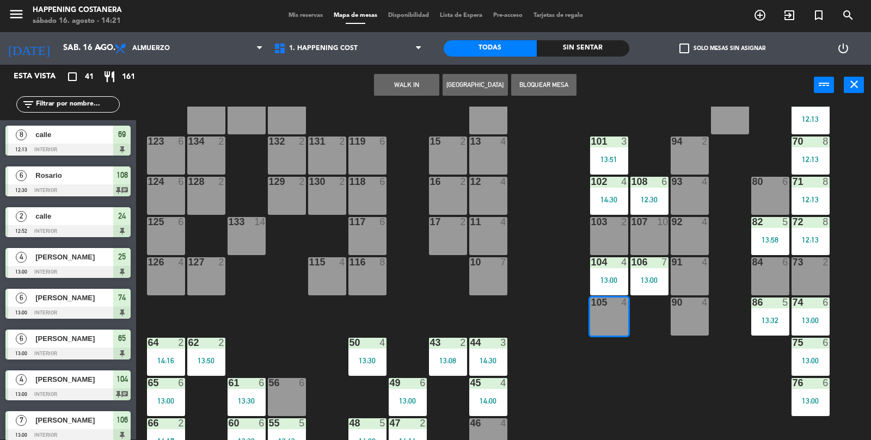
click at [711, 425] on div "69 8 12:13 122 6 121 6 120 6 14 4 CAVA 22 101 3 13:51 94 2 70 8 12:13 123 6 131…" at bounding box center [508, 300] width 726 height 387
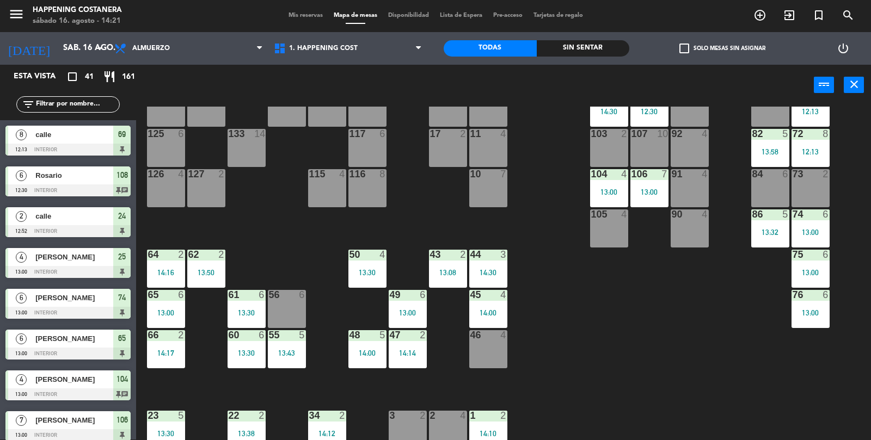
scroll to position [235, 0]
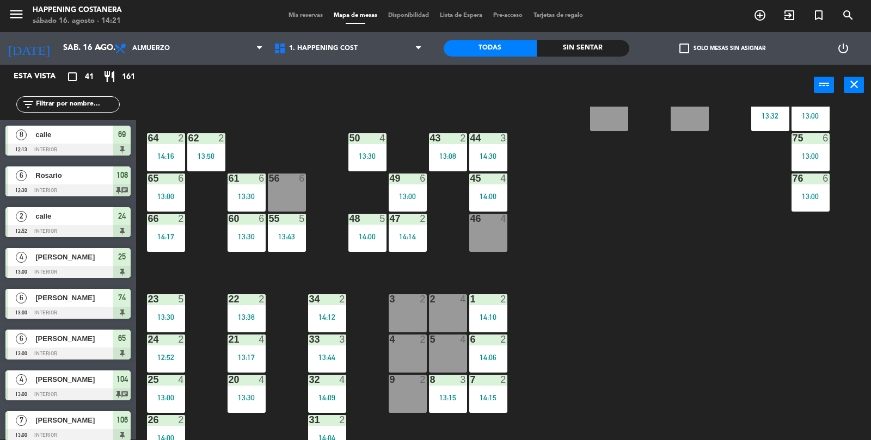
click at [389, 106] on main "69 8 12:13 122 6 121 6 120 6 14 4 CAVA 22 101 3 13:51 94 2 70 8 12:13 123 6 131…" at bounding box center [503, 295] width 735 height 395
click at [392, 77] on button "WALK IN" at bounding box center [406, 85] width 65 height 22
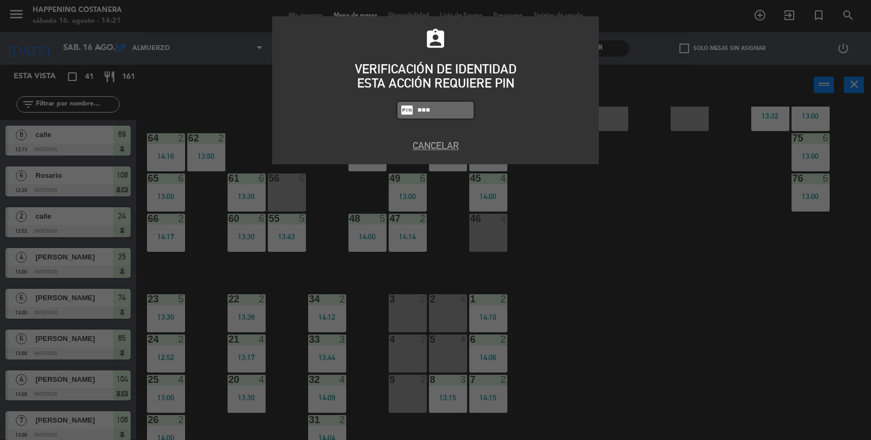
type input "9660"
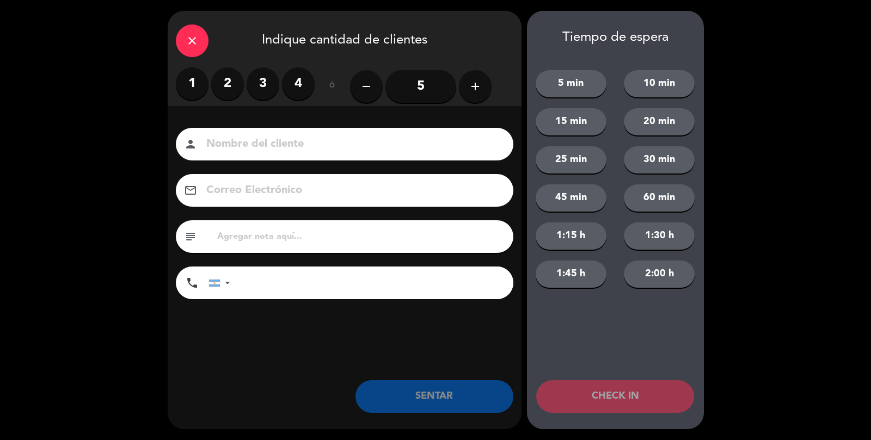
click at [229, 89] on label "2" at bounding box center [227, 84] width 33 height 33
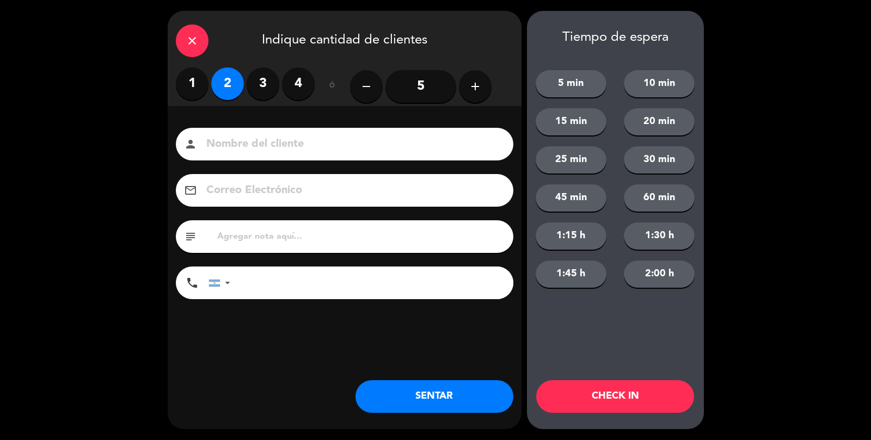
click at [234, 138] on input at bounding box center [352, 144] width 294 height 19
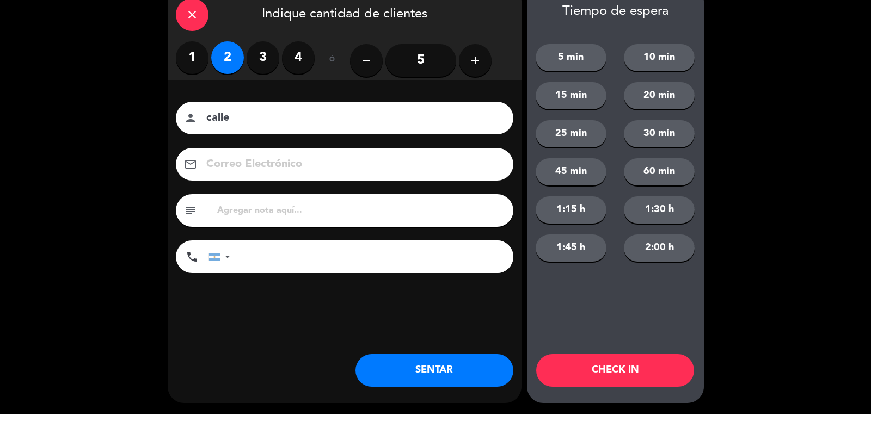
type input "calle"
click at [469, 399] on button "SENTAR" at bounding box center [434, 397] width 158 height 33
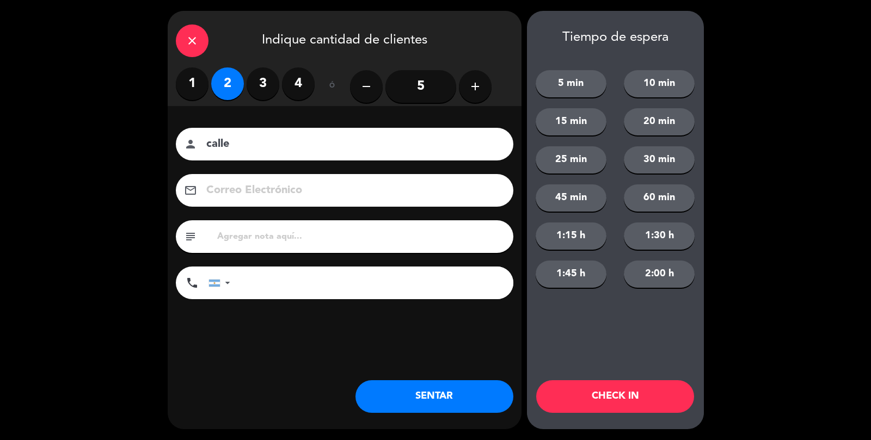
click at [450, 422] on div "close Indique cantidad de clientes 1 2 3 4 ó remove 5 add Nombre del cliente pe…" at bounding box center [345, 220] width 354 height 419
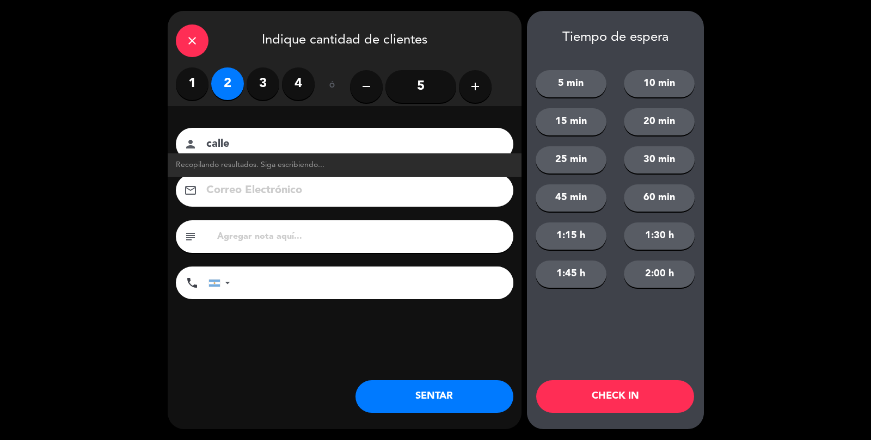
click at [490, 436] on div "close Indique cantidad de clientes 1 2 3 4 ó remove 5 add Nombre del cliente pe…" at bounding box center [435, 220] width 871 height 440
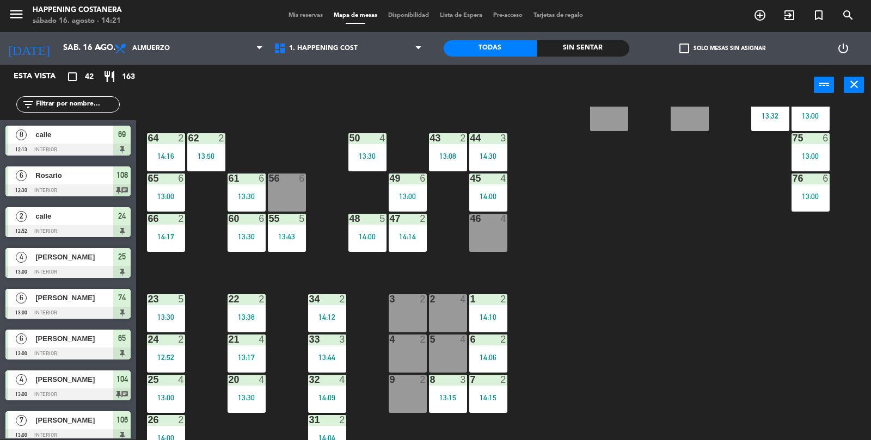
click at [832, 279] on div "69 8 12:13 122 6 121 6 120 6 14 4 CAVA 22 101 3 13:51 94 2 70 8 12:13 123 6 131…" at bounding box center [508, 300] width 726 height 387
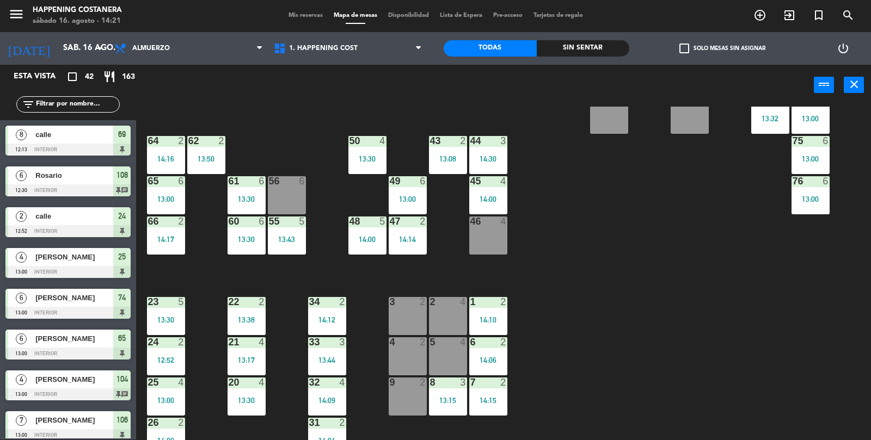
click at [811, 308] on div "69 8 12:13 122 6 121 6 120 6 14 4 CAVA 22 101 3 13:51 94 2 70 8 12:13 123 6 131…" at bounding box center [508, 300] width 726 height 387
click at [702, 44] on label "check_box_outline_blank Solo mesas sin asignar" at bounding box center [722, 49] width 86 height 10
click at [722, 48] on input "check_box_outline_blank Solo mesas sin asignar" at bounding box center [722, 48] width 0 height 0
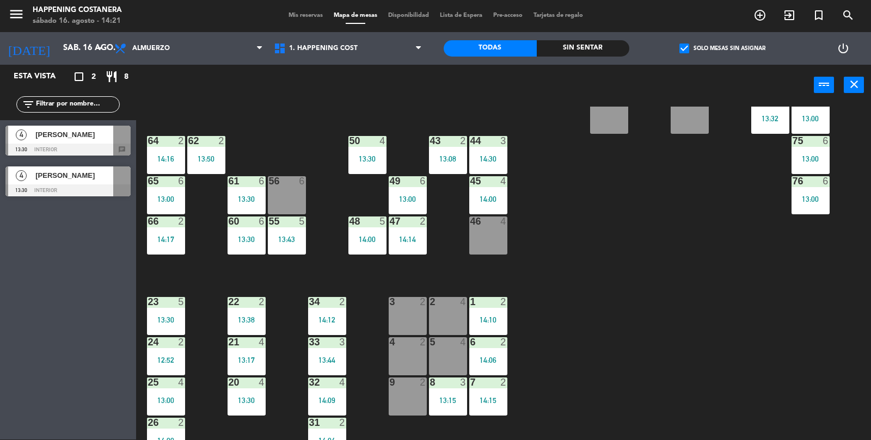
click at [682, 46] on span "check_box" at bounding box center [684, 49] width 10 height 10
click at [722, 48] on input "check_box Solo mesas sin asignar" at bounding box center [722, 48] width 0 height 0
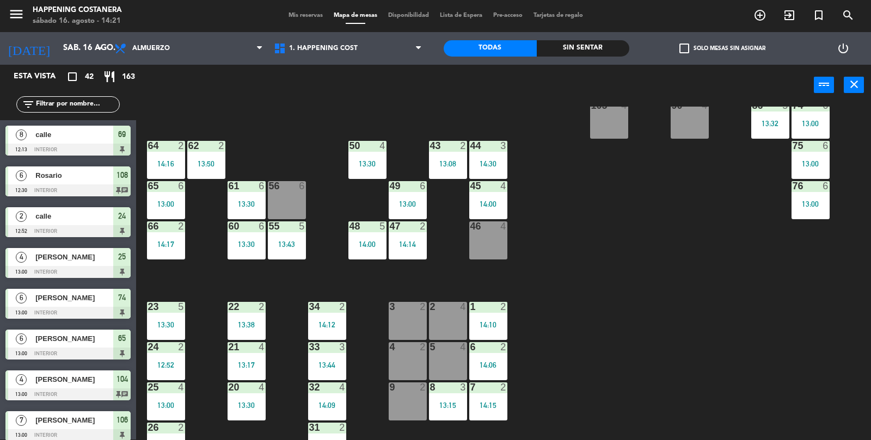
scroll to position [233, 0]
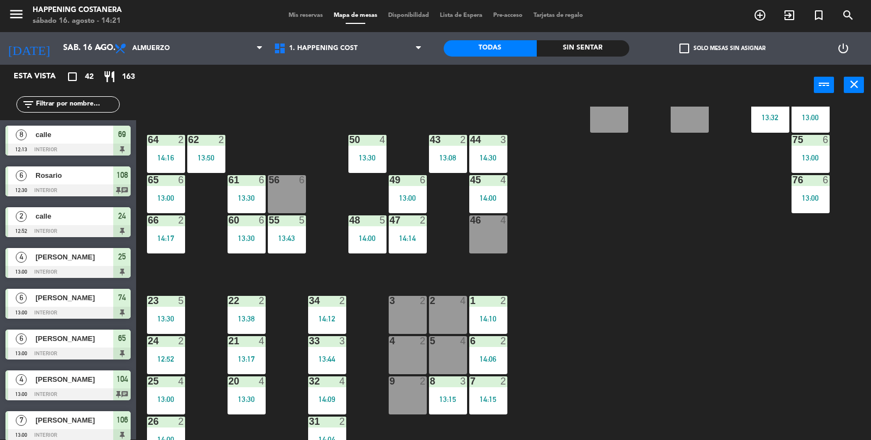
click at [488, 223] on div at bounding box center [488, 221] width 18 height 10
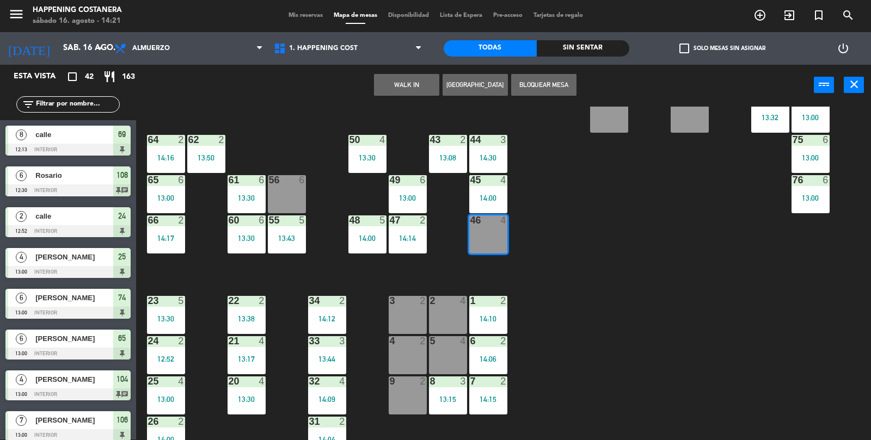
click at [641, 319] on div "69 8 12:13 122 6 121 6 120 6 14 4 CAVA 22 101 3 13:51 94 2 70 8 12:13 123 6 131…" at bounding box center [508, 300] width 726 height 387
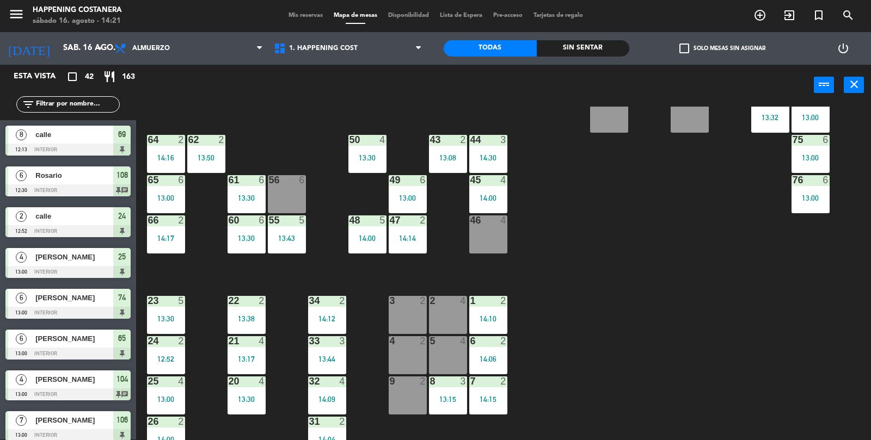
click at [491, 201] on div "14:00" at bounding box center [488, 198] width 38 height 8
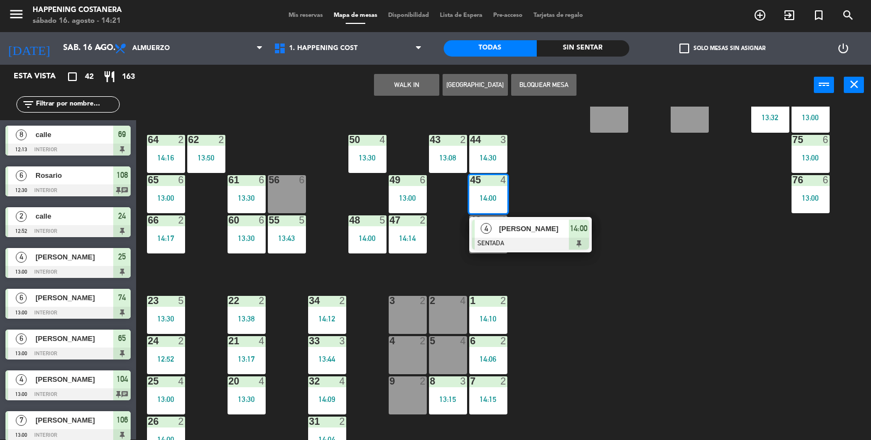
click at [624, 344] on div "69 8 12:13 122 6 121 6 120 6 14 4 CAVA 22 101 3 13:51 94 2 70 8 12:13 123 6 131…" at bounding box center [508, 300] width 726 height 387
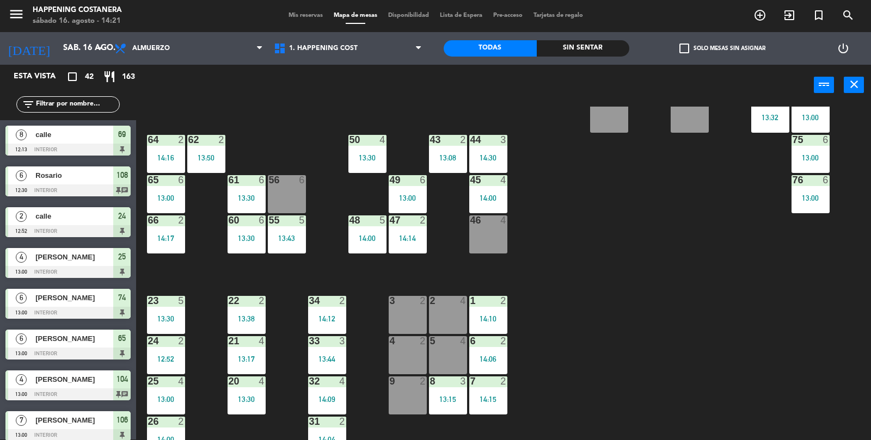
click at [485, 157] on div "14:30" at bounding box center [488, 158] width 38 height 8
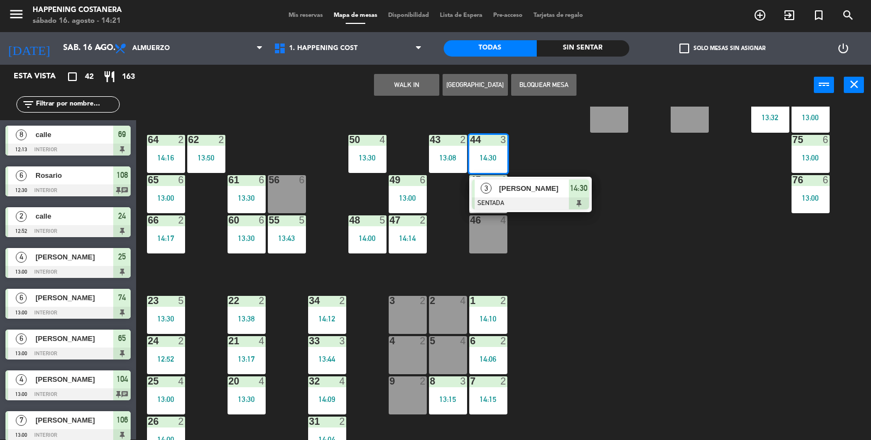
click at [616, 327] on div "69 8 12:13 122 6 121 6 120 6 14 4 CAVA 22 101 3 13:51 94 2 70 8 12:13 123 6 131…" at bounding box center [508, 300] width 726 height 387
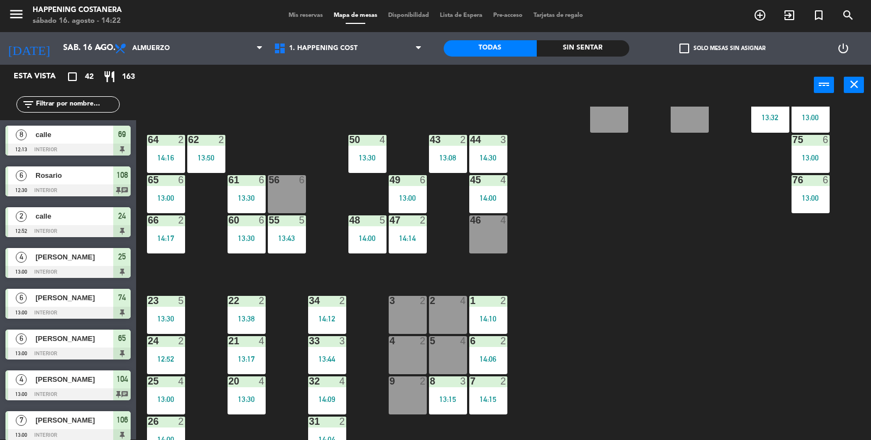
click at [505, 403] on div "7 2 14:15" at bounding box center [488, 396] width 38 height 38
click at [646, 306] on div "69 8 12:13 122 6 121 6 120 6 14 4 CAVA 22 101 3 13:51 94 2 70 8 12:13 123 6 131…" at bounding box center [508, 300] width 726 height 387
click at [510, 297] on div "2" at bounding box center [506, 301] width 18 height 10
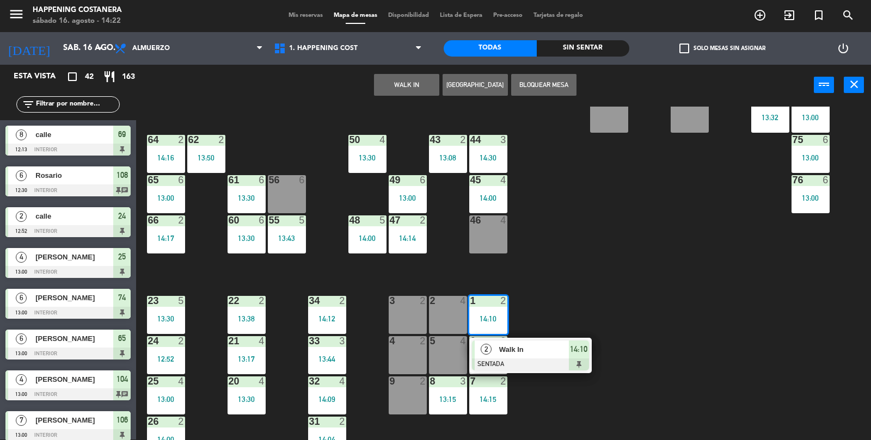
click at [699, 310] on div "69 8 12:13 122 6 121 6 120 6 14 4 CAVA 22 101 3 13:51 94 2 70 8 12:13 123 6 131…" at bounding box center [508, 300] width 726 height 387
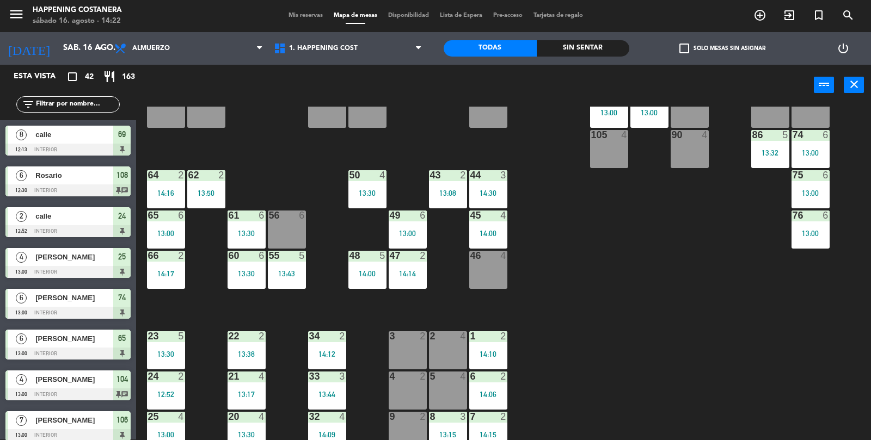
scroll to position [200, 0]
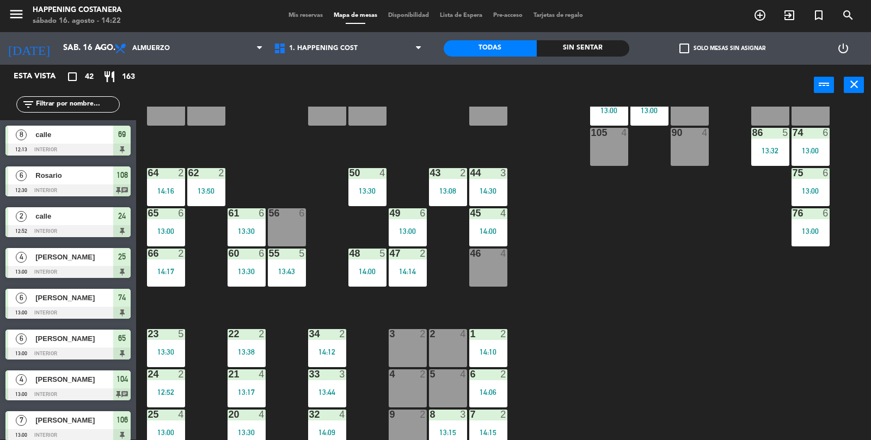
click at [506, 254] on div "4" at bounding box center [503, 254] width 7 height 10
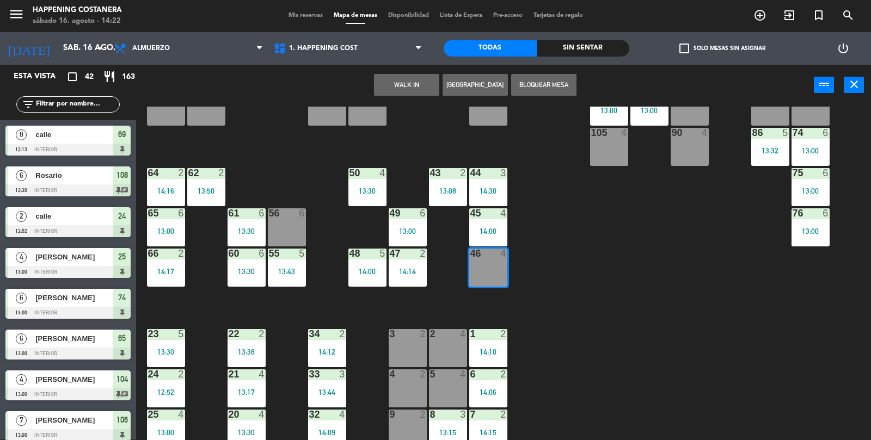
click at [690, 328] on div "69 8 12:13 122 6 121 6 120 6 14 4 CAVA 22 101 3 13:51 94 2 70 8 12:13 123 6 131…" at bounding box center [508, 300] width 726 height 387
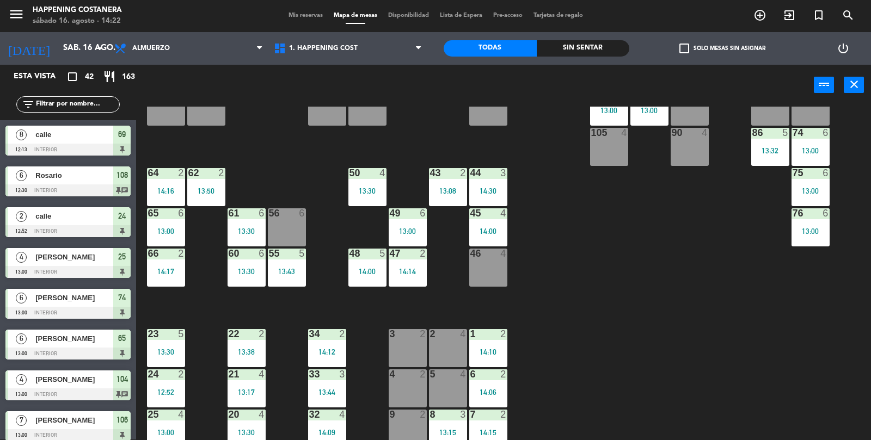
click at [777, 384] on div "69 8 12:13 122 6 121 6 120 6 14 4 CAVA 22 101 3 13:51 94 2 70 8 12:13 123 6 131…" at bounding box center [508, 300] width 726 height 387
click at [761, 423] on div "69 8 12:13 122 6 121 6 120 6 14 4 CAVA 22 101 3 13:51 94 2 70 8 12:13 123 6 131…" at bounding box center [508, 300] width 726 height 387
click at [770, 409] on div "69 8 12:13 122 6 121 6 120 6 14 4 CAVA 22 101 3 13:51 94 2 70 8 12:13 123 6 131…" at bounding box center [508, 300] width 726 height 387
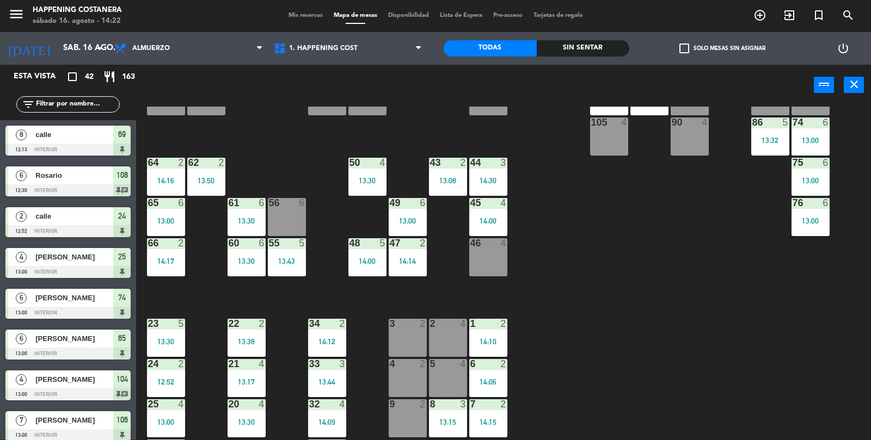
scroll to position [235, 0]
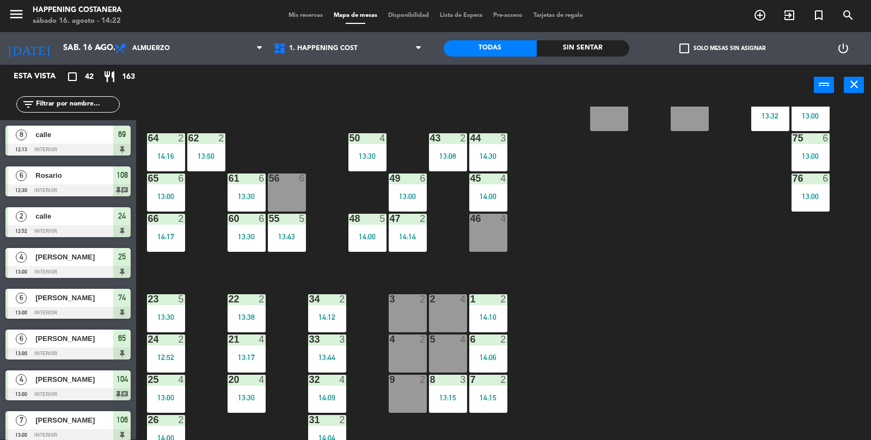
click at [792, 382] on div "69 8 12:13 122 6 121 6 120 6 14 4 CAVA 22 101 3 13:51 94 2 70 8 12:13 123 6 131…" at bounding box center [508, 300] width 726 height 387
click at [810, 364] on div "69 8 12:13 122 6 121 6 120 6 14 4 CAVA 22 101 3 13:51 94 2 70 8 12:13 123 6 131…" at bounding box center [508, 300] width 726 height 387
click at [804, 371] on div "69 8 12:13 122 6 121 6 120 6 14 4 CAVA 22 101 3 13:51 94 2 70 8 12:13 123 6 131…" at bounding box center [508, 300] width 726 height 387
click at [798, 377] on div "69 8 12:13 122 6 121 6 120 6 14 4 CAVA 22 101 3 13:51 94 2 70 8 12:13 123 6 131…" at bounding box center [508, 300] width 726 height 387
click at [805, 372] on div "69 8 12:13 122 6 121 6 120 6 14 4 CAVA 22 101 3 13:51 94 2 70 8 12:13 123 6 131…" at bounding box center [508, 300] width 726 height 387
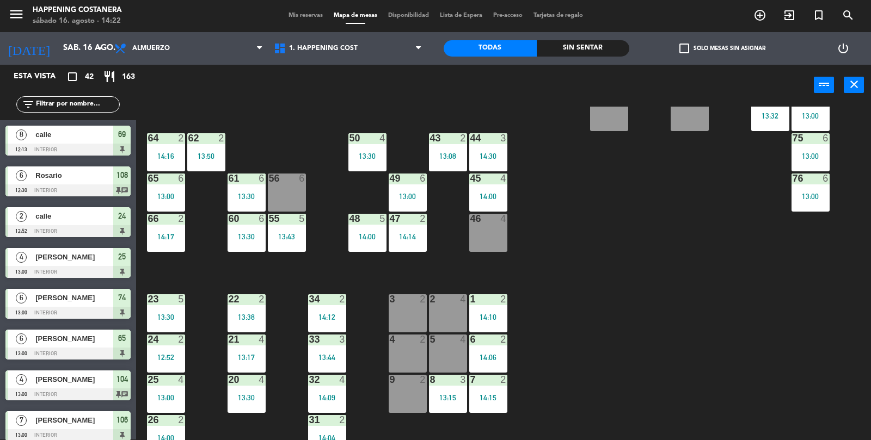
click at [802, 373] on div "69 8 12:13 122 6 121 6 120 6 14 4 CAVA 22 101 3 13:51 94 2 70 8 12:13 123 6 131…" at bounding box center [508, 300] width 726 height 387
click at [809, 375] on div "69 8 12:13 122 6 121 6 120 6 14 4 CAVA 22 101 3 13:51 94 2 70 8 12:13 123 6 131…" at bounding box center [508, 300] width 726 height 387
click at [825, 364] on div "69 8 12:13 122 6 121 6 120 6 14 4 CAVA 22 101 3 13:51 94 2 70 8 12:13 123 6 131…" at bounding box center [508, 300] width 726 height 387
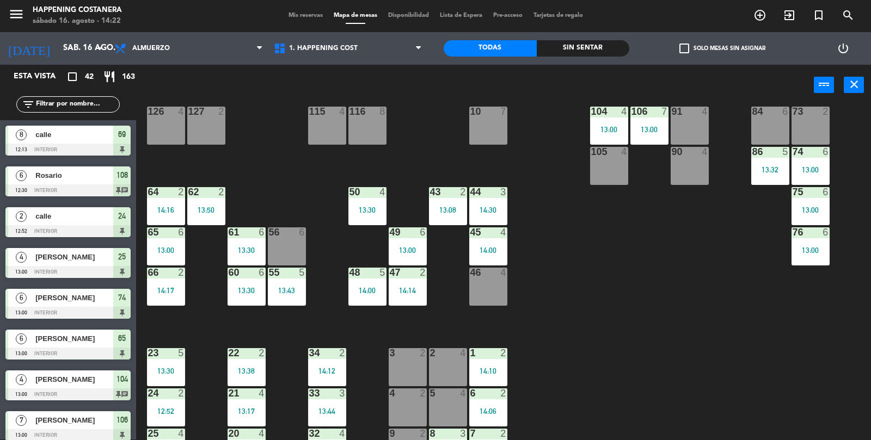
scroll to position [180, 0]
click at [802, 409] on div "69 8 12:13 122 6 121 6 120 6 14 4 CAVA 22 101 3 13:51 94 2 70 8 12:13 123 6 131…" at bounding box center [508, 300] width 726 height 387
click at [832, 353] on div "69 8 12:13 122 6 121 6 120 6 14 4 CAVA 22 101 3 13:51 94 2 70 8 12:13 123 6 131…" at bounding box center [508, 300] width 726 height 387
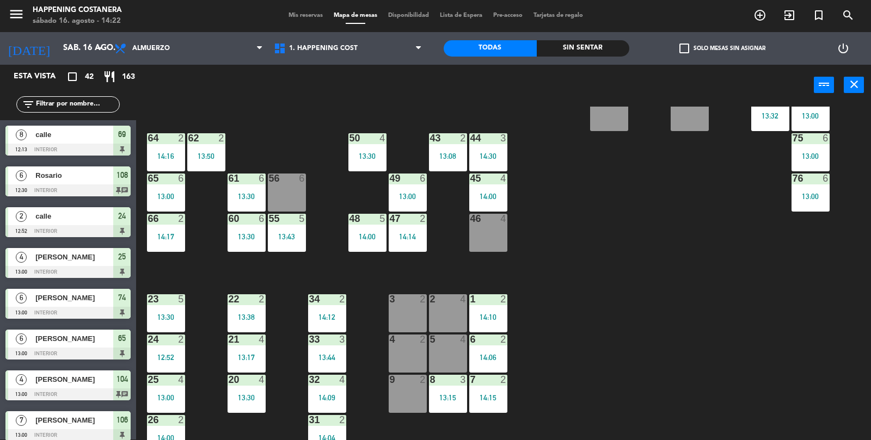
click at [772, 385] on div "69 8 12:13 122 6 121 6 120 6 14 4 CAVA 22 101 3 13:51 94 2 70 8 12:13 123 6 131…" at bounding box center [508, 300] width 726 height 387
click at [783, 366] on div "69 8 12:13 122 6 121 6 120 6 14 4 CAVA 22 101 3 13:51 94 2 70 8 12:13 123 6 131…" at bounding box center [508, 300] width 726 height 387
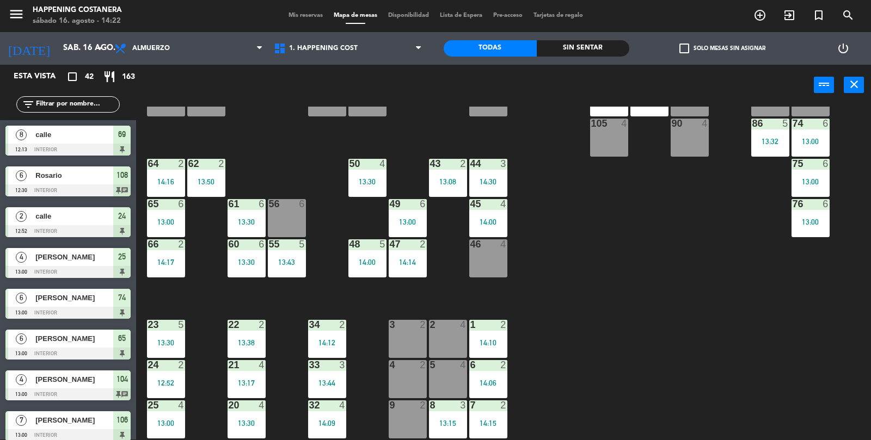
scroll to position [207, 0]
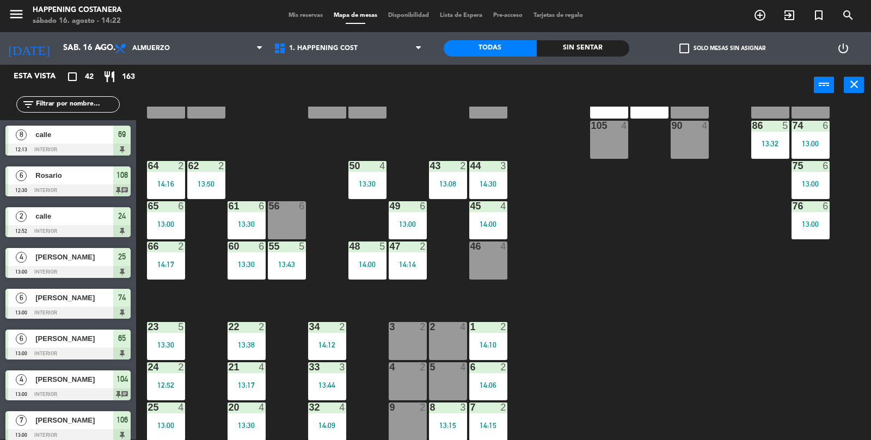
click at [153, 256] on div "66 2 14:17" at bounding box center [166, 261] width 38 height 38
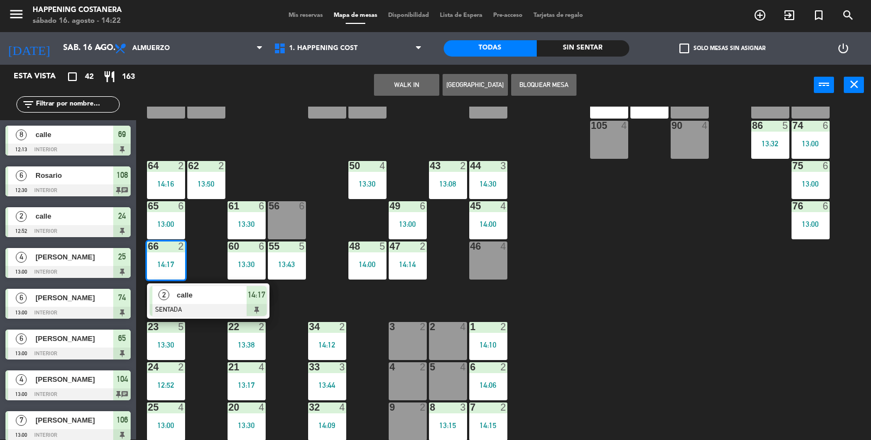
click at [785, 357] on div "69 8 12:13 122 6 121 6 120 6 14 4 CAVA 22 101 3 13:51 94 2 70 8 12:13 123 6 131…" at bounding box center [508, 300] width 726 height 387
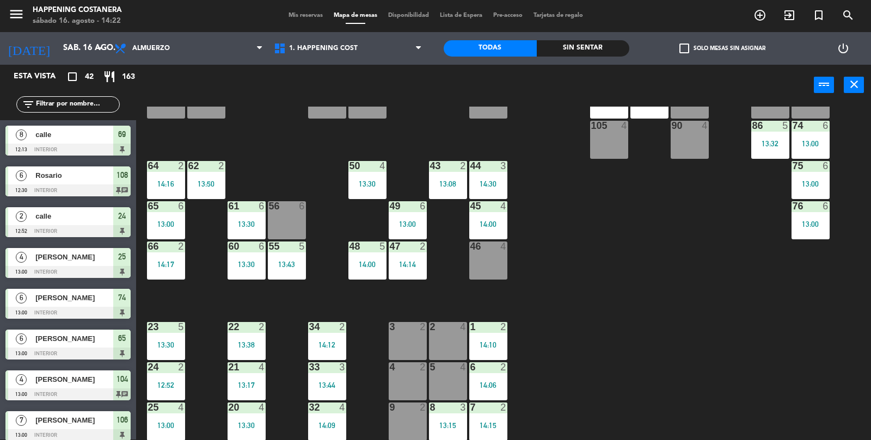
click at [810, 329] on div "69 8 12:13 122 6 121 6 120 6 14 4 CAVA 22 101 3 13:51 94 2 70 8 12:13 123 6 131…" at bounding box center [508, 300] width 726 height 387
click at [817, 321] on div "69 8 12:13 122 6 121 6 120 6 14 4 CAVA 22 101 3 13:51 94 2 70 8 12:13 123 6 131…" at bounding box center [508, 300] width 726 height 387
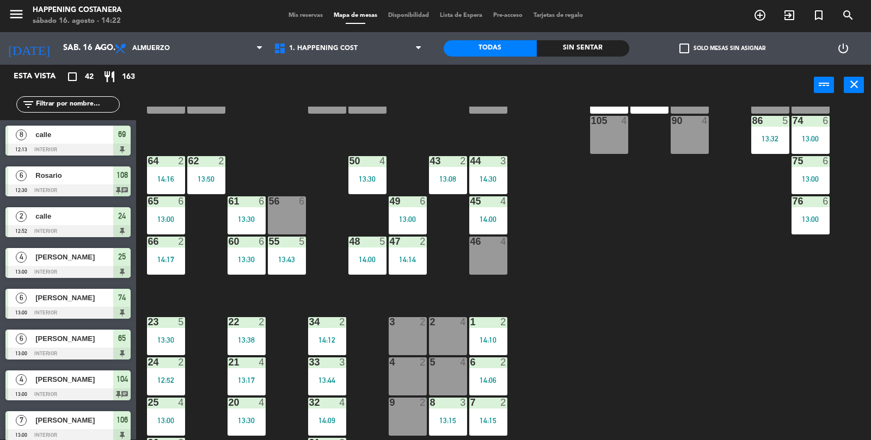
click at [817, 320] on div "69 8 12:13 122 6 121 6 120 6 14 4 CAVA 22 101 3 13:51 94 2 70 8 12:13 123 6 131…" at bounding box center [508, 300] width 726 height 387
click at [682, 47] on span "check_box_outline_blank" at bounding box center [684, 49] width 10 height 10
click at [722, 48] on input "check_box_outline_blank Solo mesas sin asignar" at bounding box center [722, 48] width 0 height 0
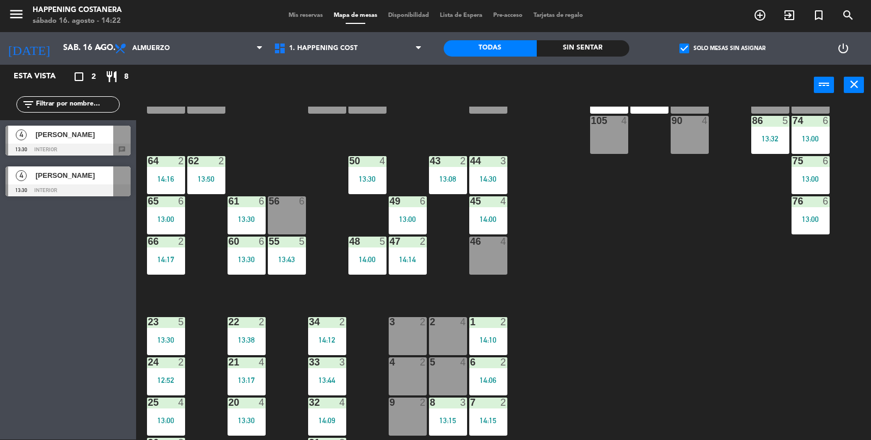
click at [687, 51] on span "check_box" at bounding box center [684, 49] width 10 height 10
click at [722, 48] on input "check_box Solo mesas sin asignar" at bounding box center [722, 48] width 0 height 0
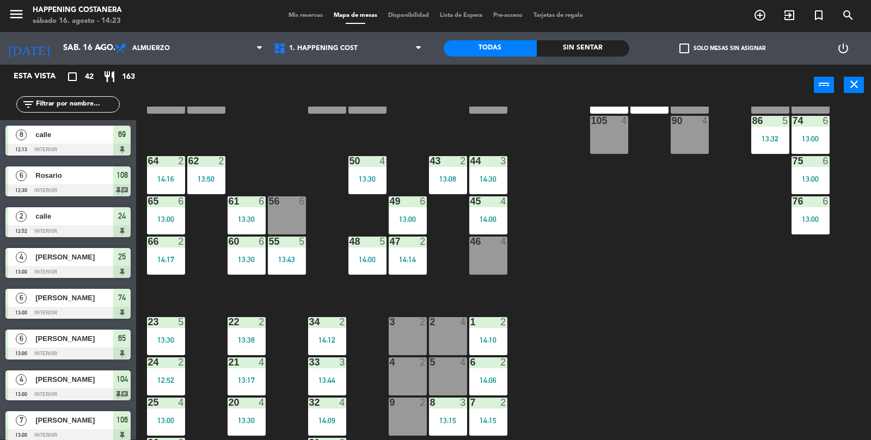
click at [166, 201] on div at bounding box center [166, 202] width 18 height 10
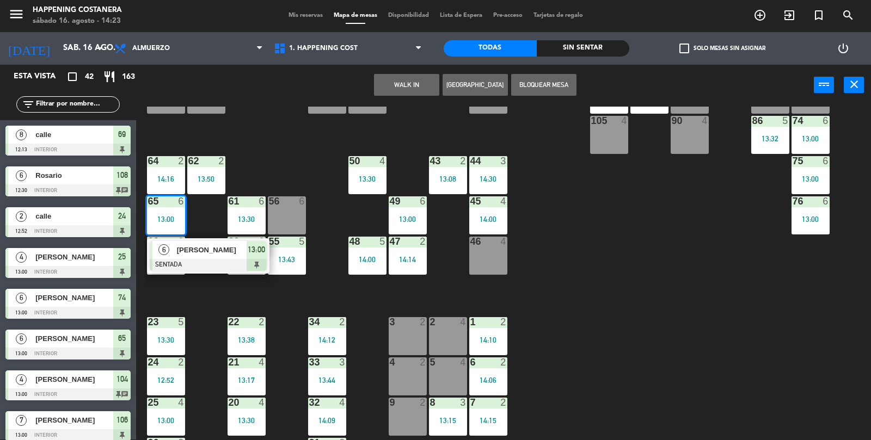
click at [172, 242] on div "6" at bounding box center [163, 250] width 23 height 18
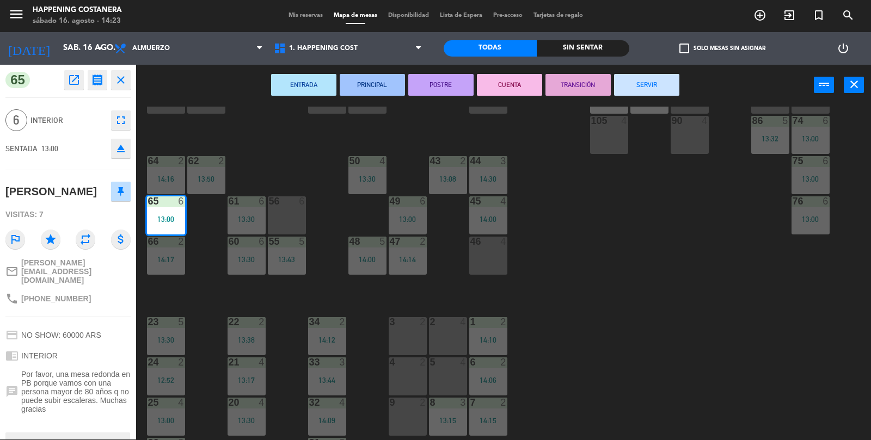
click at [627, 88] on button "SERVIR" at bounding box center [646, 85] width 65 height 22
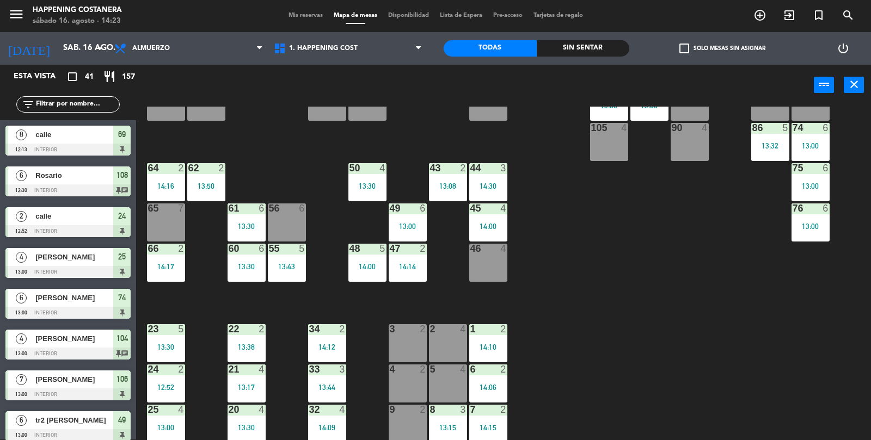
scroll to position [235, 0]
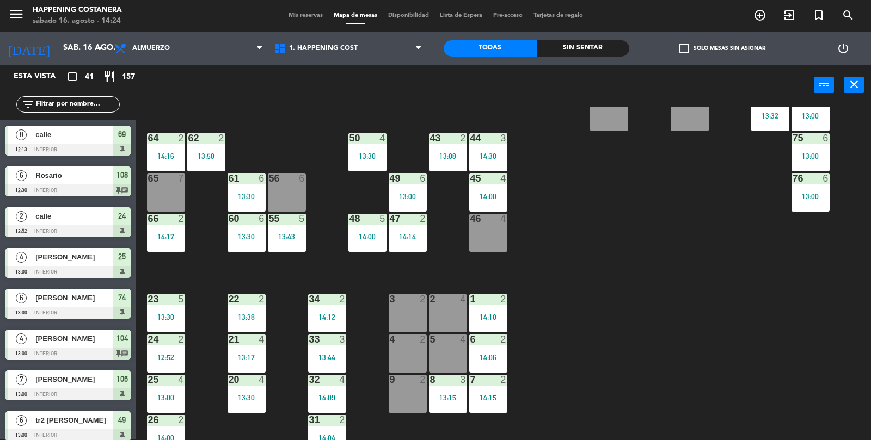
click at [395, 81] on button "WALK IN" at bounding box center [406, 85] width 65 height 22
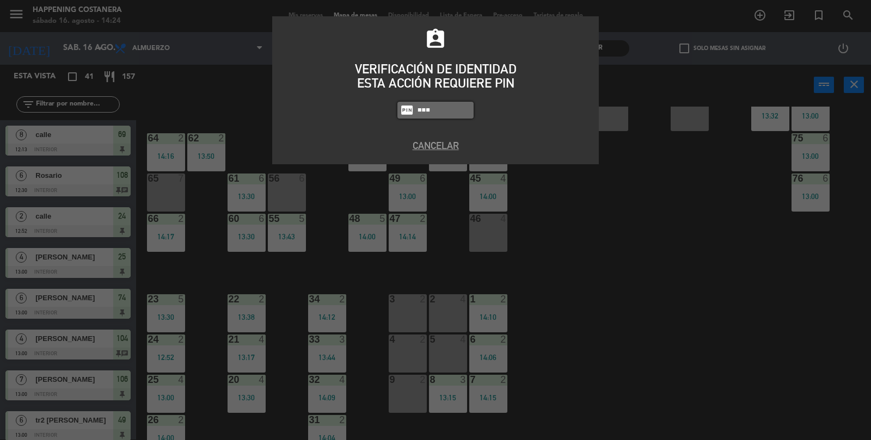
type input "9660"
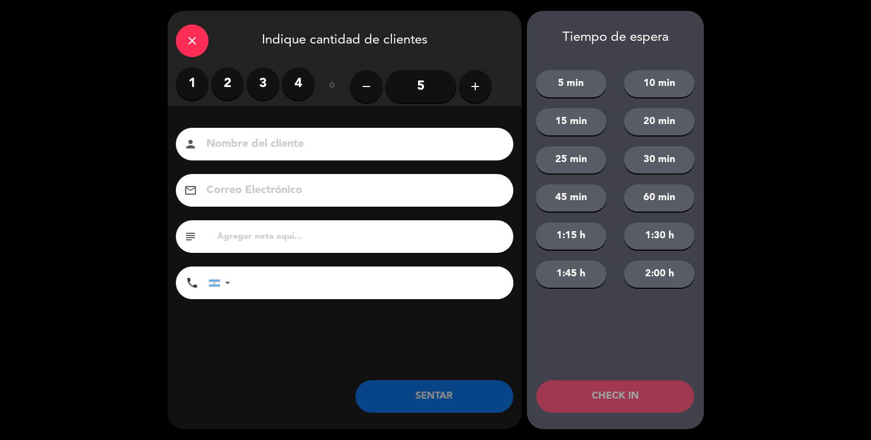
click at [268, 88] on label "3" at bounding box center [263, 84] width 33 height 33
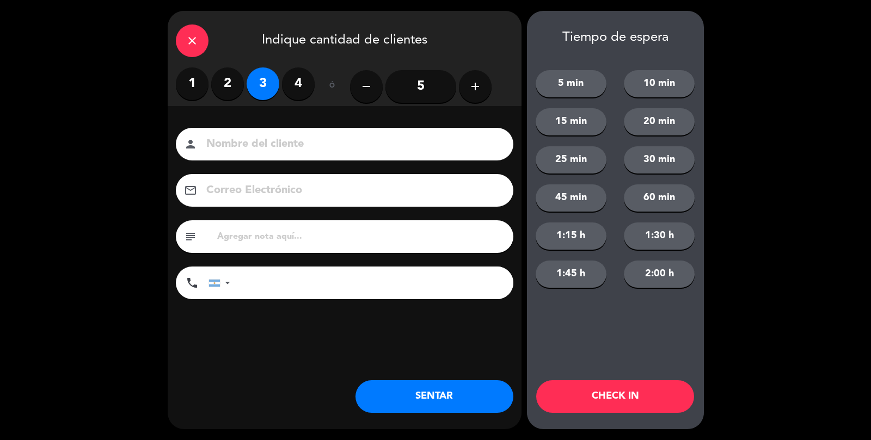
click at [262, 142] on input at bounding box center [352, 144] width 294 height 19
type input "calle"
click at [346, 352] on div "Nombre del cliente person calle Correo Electrónico email subject phone [GEOGRAP…" at bounding box center [345, 231] width 354 height 251
click at [385, 399] on button "SENTAR" at bounding box center [434, 397] width 158 height 33
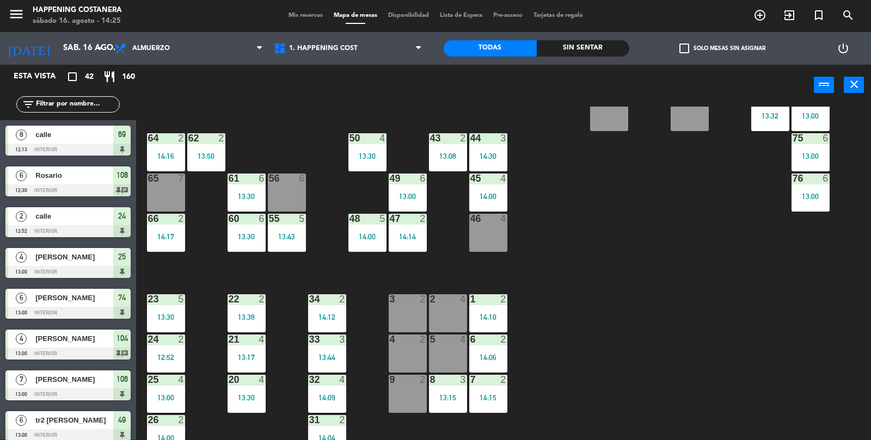
click at [162, 347] on div "24 2 12:52" at bounding box center [166, 354] width 38 height 38
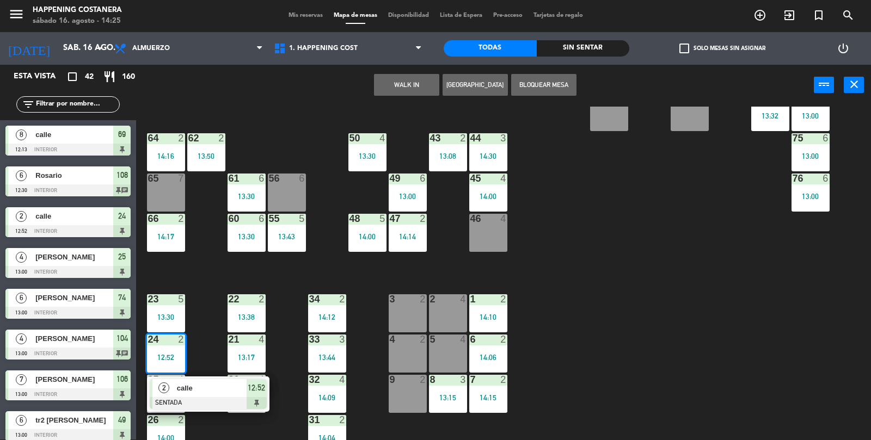
click at [169, 388] on span "2" at bounding box center [163, 388] width 11 height 11
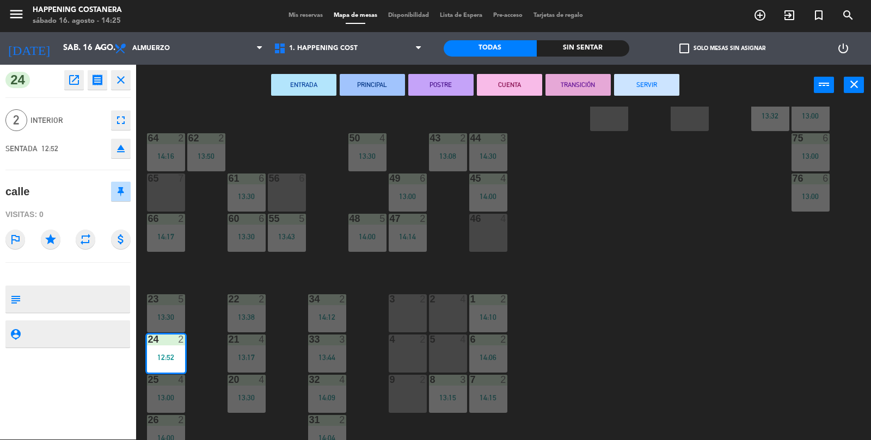
click at [504, 88] on button "CUENTA" at bounding box center [509, 85] width 65 height 22
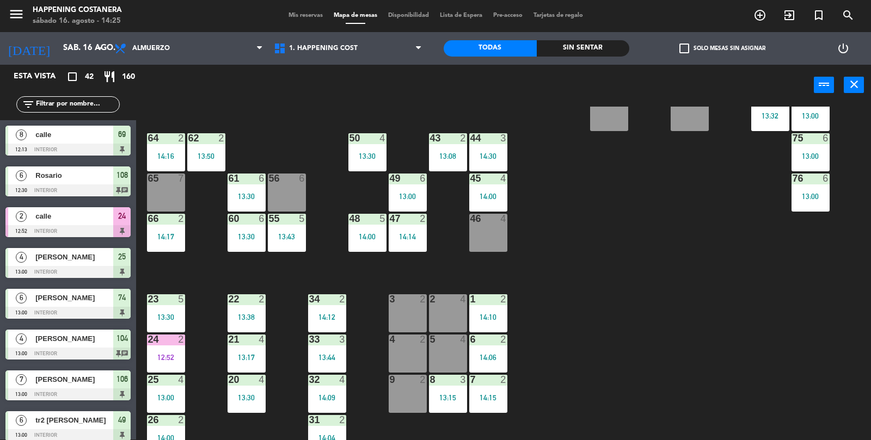
click at [698, 397] on div "69 8 12:13 122 6 121 6 120 6 14 4 CAVA 22 101 3 13:51 94 2 70 8 12:13 123 6 131…" at bounding box center [508, 300] width 726 height 387
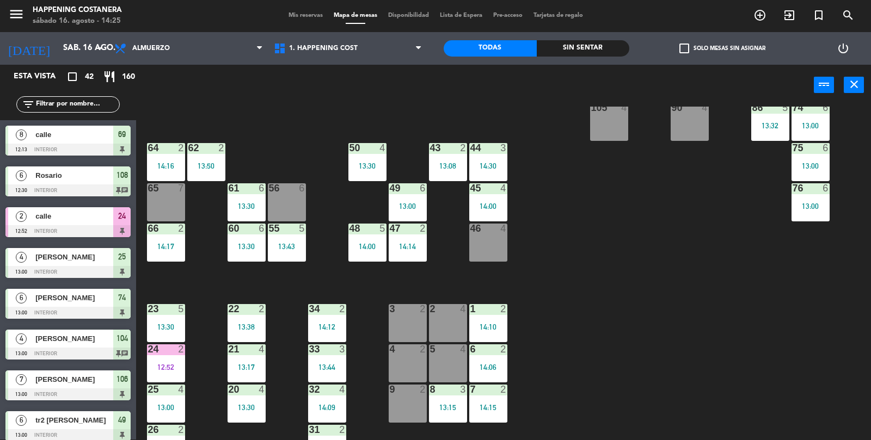
scroll to position [223, 0]
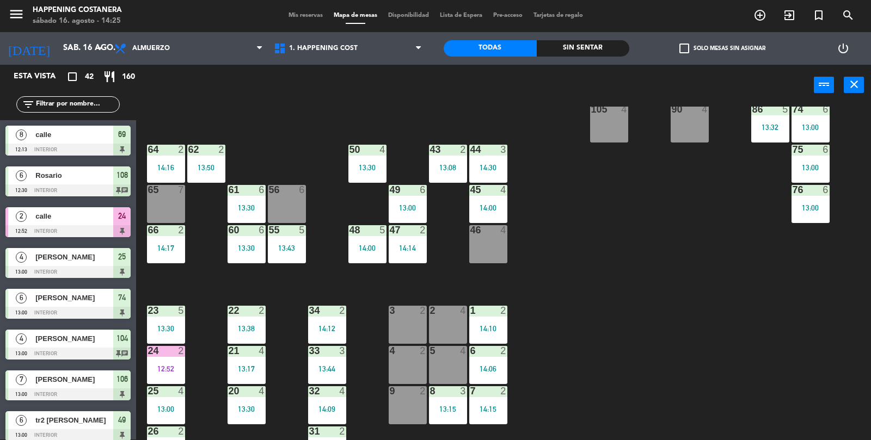
click at [671, 408] on div "69 8 12:13 122 6 121 6 120 6 14 4 CAVA 22 101 3 13:51 94 2 70 8 12:13 123 6 131…" at bounding box center [508, 300] width 726 height 387
click at [666, 422] on div "69 8 12:13 122 6 121 6 120 6 14 4 CAVA 22 101 3 13:51 94 2 70 8 12:13 123 6 131…" at bounding box center [508, 300] width 726 height 387
click at [678, 416] on div "69 8 12:13 122 6 121 6 120 6 14 4 CAVA 22 101 3 13:51 94 2 70 8 12:13 123 6 131…" at bounding box center [508, 300] width 726 height 387
click at [688, 412] on div "69 8 12:13 122 6 121 6 120 6 14 4 CAVA 22 101 3 13:51 94 2 70 8 12:13 123 6 131…" at bounding box center [508, 300] width 726 height 387
click at [745, 397] on div "69 8 12:13 122 6 121 6 120 6 14 4 CAVA 22 101 3 13:51 94 2 70 8 12:13 123 6 131…" at bounding box center [508, 300] width 726 height 387
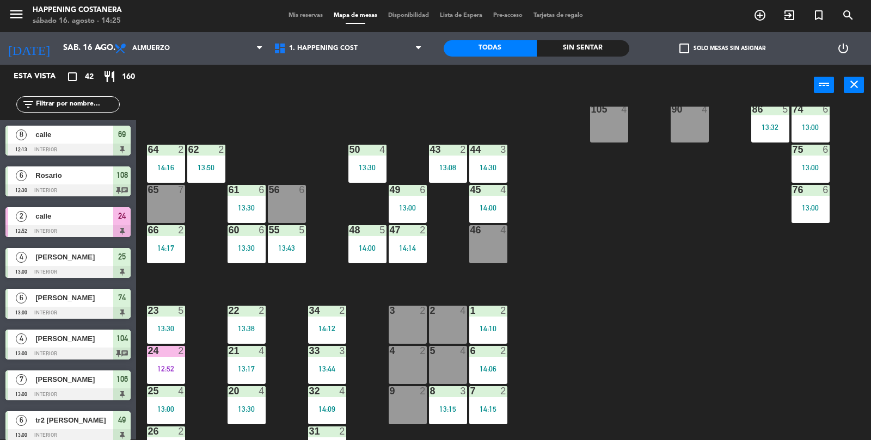
click at [700, 393] on div "69 8 12:13 122 6 121 6 120 6 14 4 CAVA 22 101 3 13:51 94 2 70 8 12:13 123 6 131…" at bounding box center [508, 300] width 726 height 387
click at [642, 268] on div "69 8 12:13 122 6 121 6 120 6 14 4 CAVA 22 101 3 13:51 94 2 70 8 12:13 123 6 131…" at bounding box center [508, 300] width 726 height 387
click at [642, 440] on div "69 8 12:13 122 6 121 6 120 6 14 4 CAVA 22 101 3 13:51 94 2 70 8 12:13 123 6 131…" at bounding box center [508, 300] width 726 height 387
click at [64, 103] on input "text" at bounding box center [77, 105] width 84 height 12
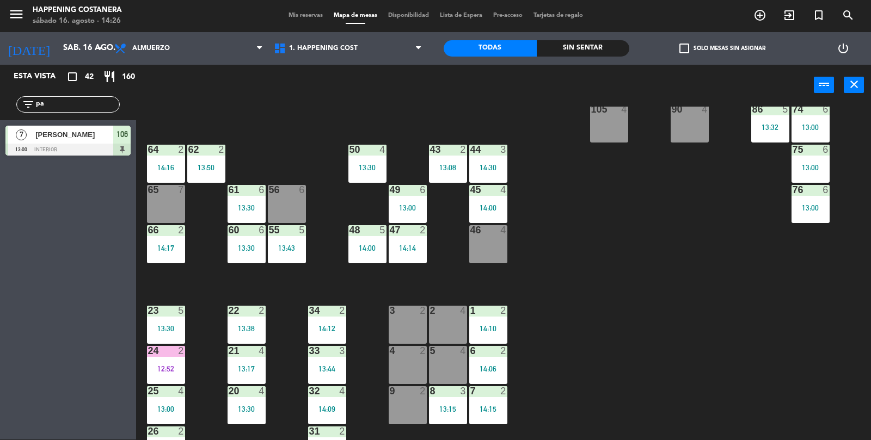
type input "p"
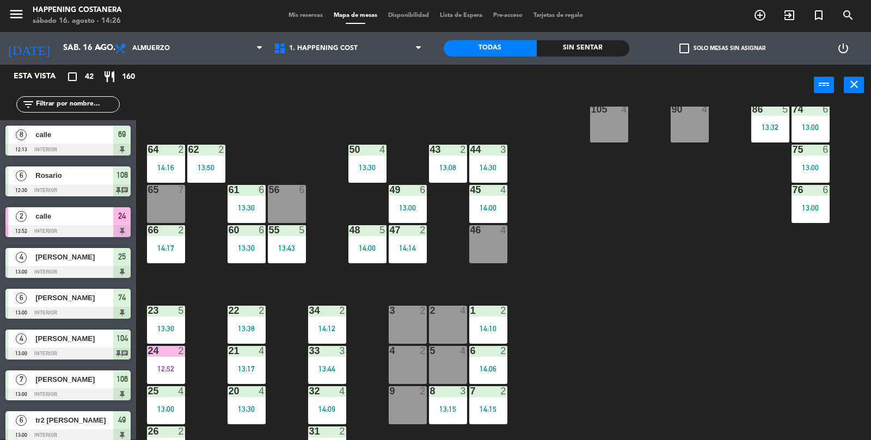
click at [772, 327] on div "69 8 12:13 122 6 121 6 120 6 14 4 CAVA 22 101 3 13:51 94 2 70 8 12:13 123 6 131…" at bounding box center [508, 300] width 726 height 387
click at [756, 275] on div "69 8 12:13 122 6 121 6 120 6 14 4 CAVA 22 101 3 13:51 94 2 70 8 12:13 123 6 131…" at bounding box center [508, 300] width 726 height 387
click at [753, 355] on div "69 8 12:13 122 6 121 6 120 6 14 4 CAVA 22 101 3 13:51 94 2 70 8 12:13 123 6 131…" at bounding box center [508, 300] width 726 height 387
click at [689, 219] on div "69 8 12:13 122 6 121 6 120 6 14 4 CAVA 22 101 3 13:51 94 2 70 8 12:13 123 6 131…" at bounding box center [508, 300] width 726 height 387
click at [659, 268] on div "69 8 12:13 122 6 121 6 120 6 14 4 CAVA 22 101 3 13:51 94 2 70 8 12:13 123 6 131…" at bounding box center [508, 300] width 726 height 387
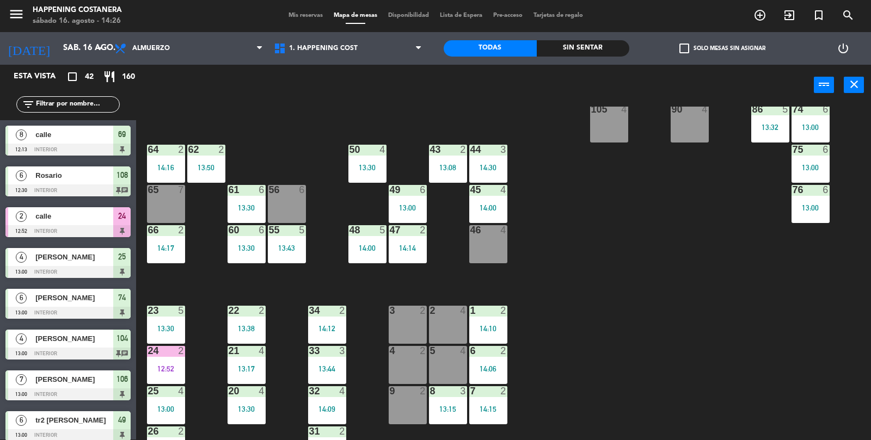
click at [652, 266] on div "69 8 12:13 122 6 121 6 120 6 14 4 CAVA 22 101 3 13:51 94 2 70 8 12:13 123 6 131…" at bounding box center [508, 300] width 726 height 387
click at [729, 369] on div "69 8 12:13 122 6 121 6 120 6 14 4 CAVA 22 101 3 13:51 94 2 70 8 12:13 123 6 131…" at bounding box center [508, 300] width 726 height 387
click at [733, 358] on div "69 8 12:13 122 6 121 6 120 6 14 4 CAVA 22 101 3 13:51 94 2 70 8 12:13 123 6 131…" at bounding box center [508, 300] width 726 height 387
click at [628, 268] on div "69 8 12:13 122 6 121 6 120 6 14 4 CAVA 22 101 3 13:51 94 2 70 8 12:13 123 6 131…" at bounding box center [508, 300] width 726 height 387
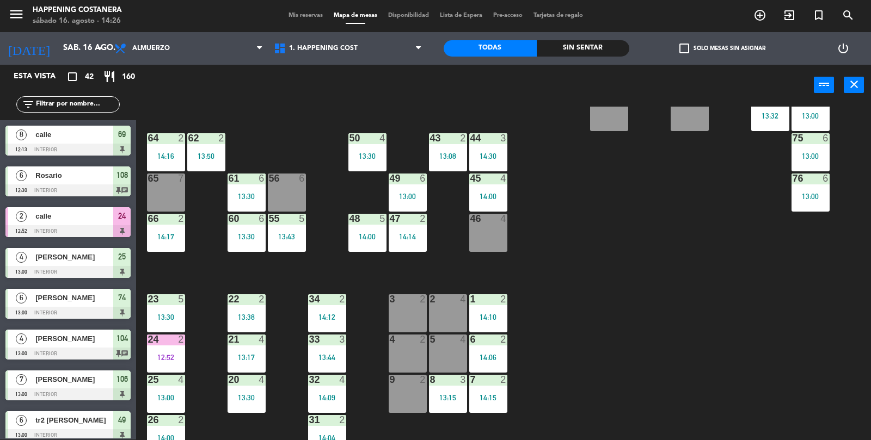
click at [616, 253] on div "69 8 12:13 122 6 121 6 120 6 14 4 CAVA 22 101 3 13:51 94 2 70 8 12:13 123 6 131…" at bounding box center [508, 300] width 726 height 387
click at [634, 246] on div "69 8 12:13 122 6 121 6 120 6 14 4 CAVA 22 101 3 13:51 94 2 70 8 12:13 123 6 131…" at bounding box center [508, 300] width 726 height 387
click at [646, 290] on div "69 8 12:13 122 6 121 6 120 6 14 4 CAVA 22 101 3 13:51 94 2 70 8 12:13 123 6 131…" at bounding box center [508, 300] width 726 height 387
click at [54, 107] on input "text" at bounding box center [77, 105] width 84 height 12
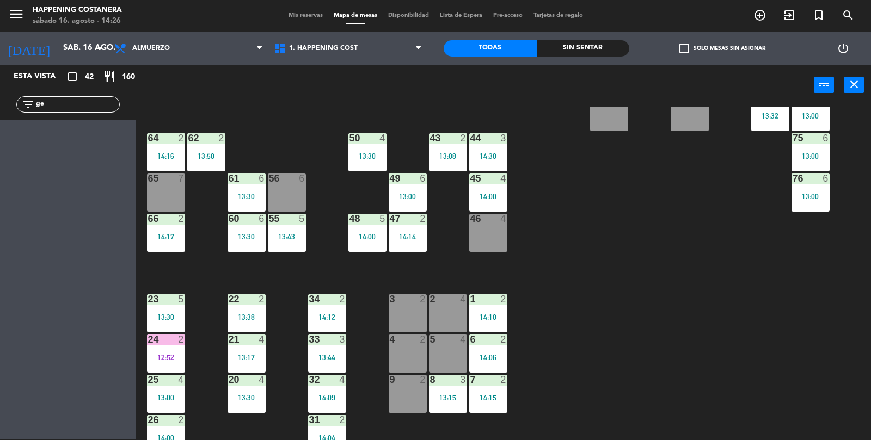
type input "g"
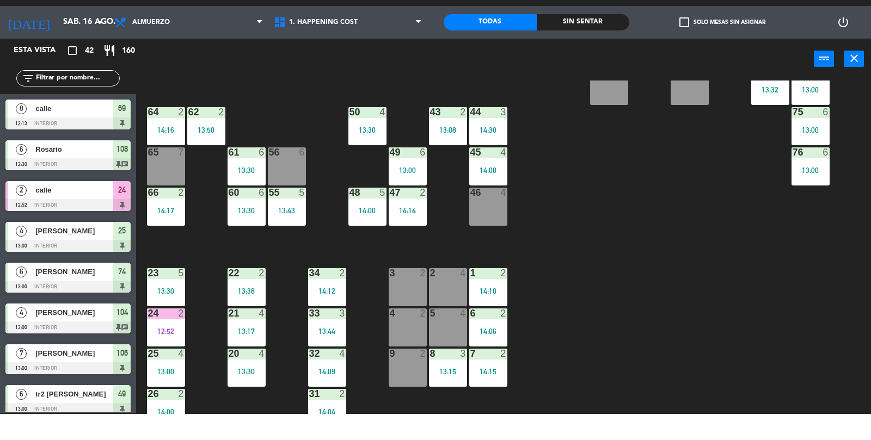
click at [170, 396] on div "13:00" at bounding box center [166, 398] width 38 height 8
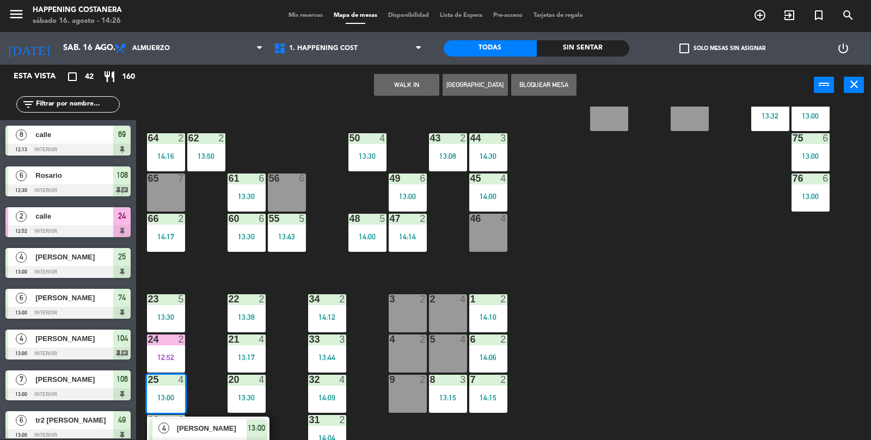
click at [749, 259] on div "69 8 12:13 122 6 121 6 120 6 14 4 CAVA 22 101 3 13:51 94 2 70 8 12:13 123 6 131…" at bounding box center [508, 300] width 726 height 387
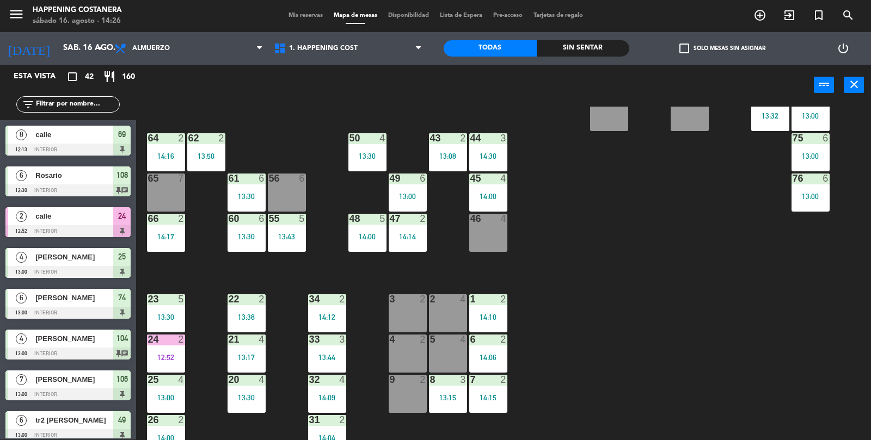
click at [158, 329] on div "23 5 13:30" at bounding box center [166, 314] width 38 height 38
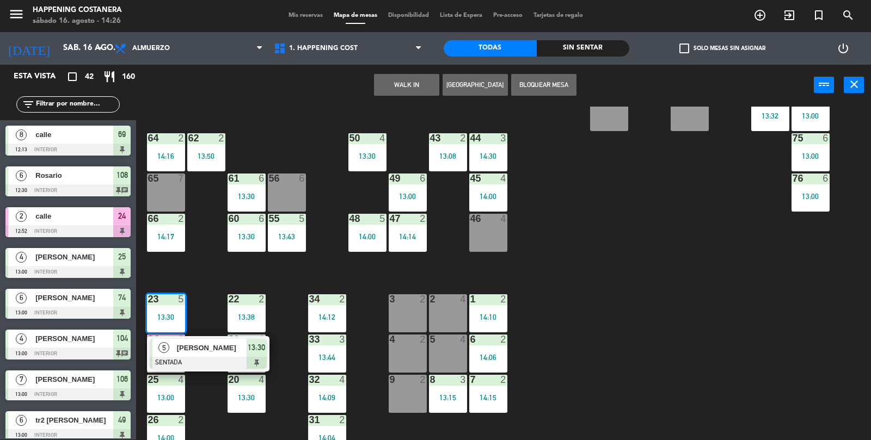
click at [167, 381] on div at bounding box center [166, 380] width 18 height 10
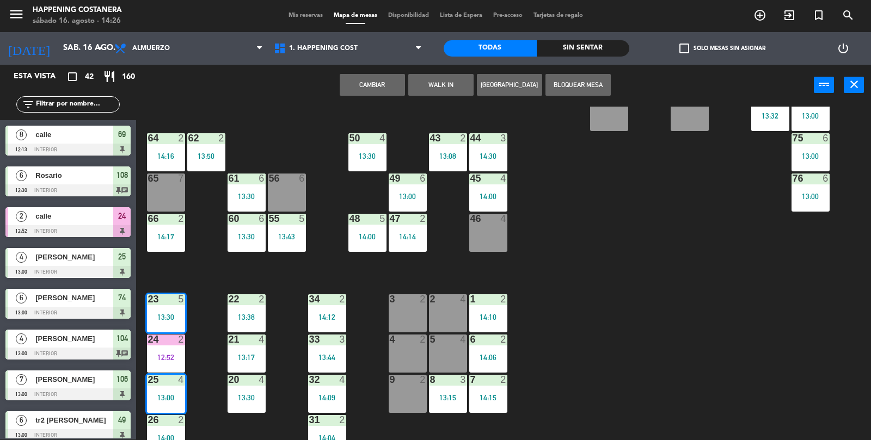
click at [704, 299] on div "69 8 12:13 122 6 121 6 120 6 14 4 CAVA 22 101 3 13:51 94 2 70 8 12:13 123 6 131…" at bounding box center [508, 300] width 726 height 387
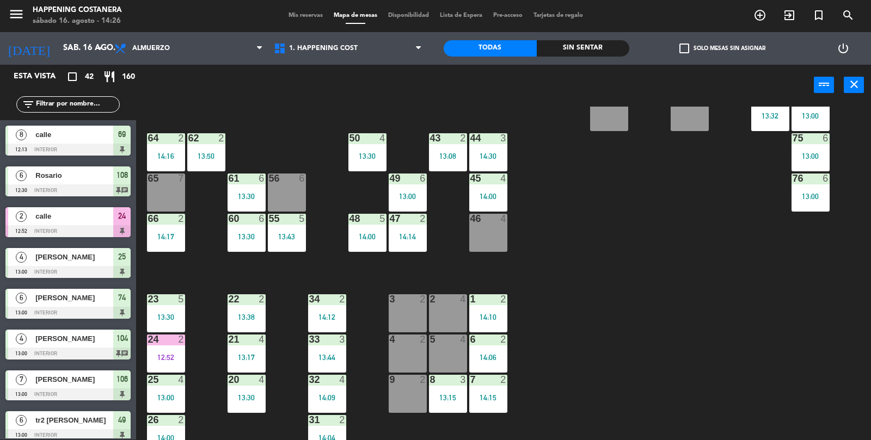
click at [163, 345] on div "24 2" at bounding box center [166, 340] width 38 height 11
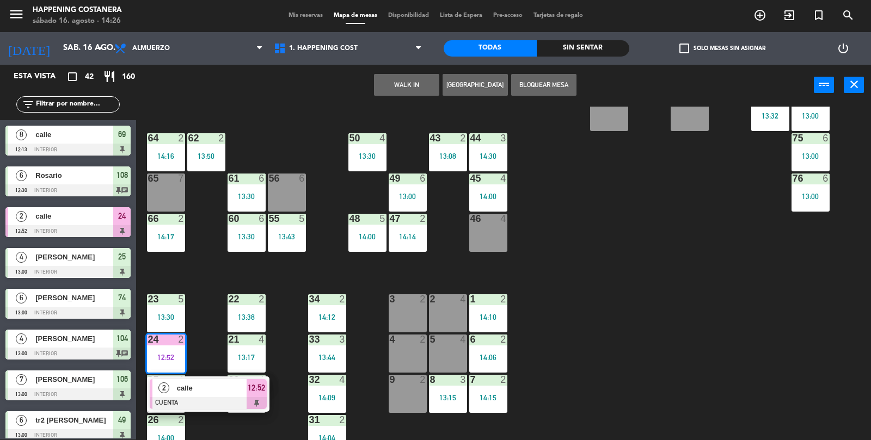
click at [167, 385] on span "2" at bounding box center [163, 388] width 11 height 11
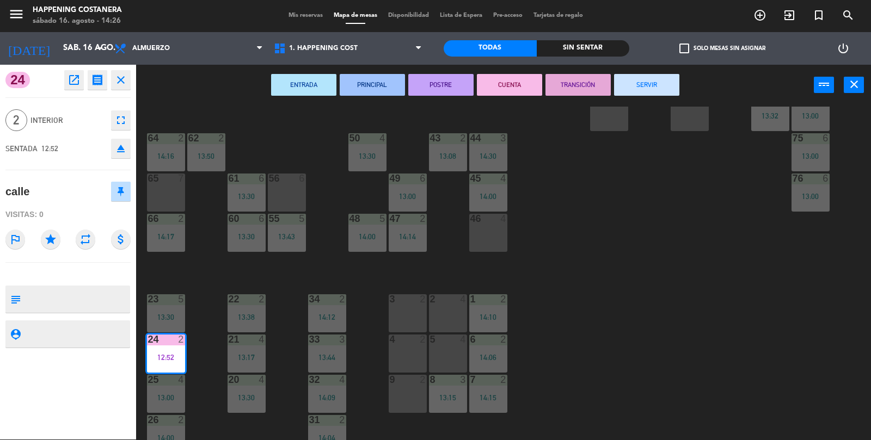
click at [671, 84] on button "SERVIR" at bounding box center [646, 85] width 65 height 22
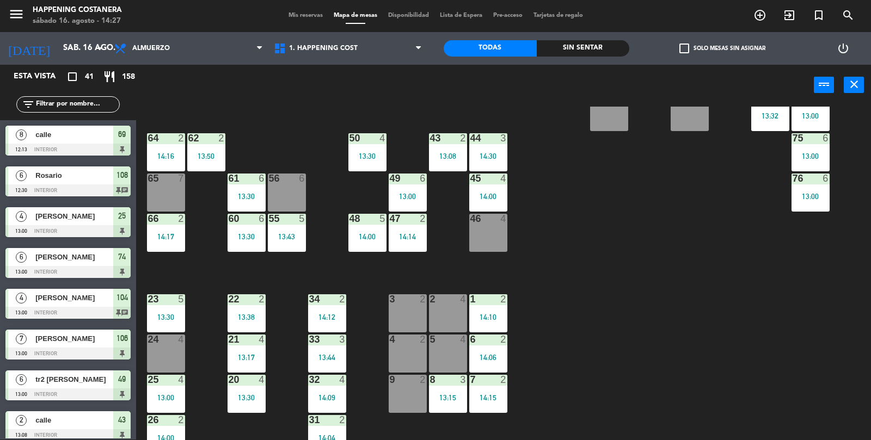
click at [598, 46] on div "Sin sentar" at bounding box center [583, 48] width 93 height 16
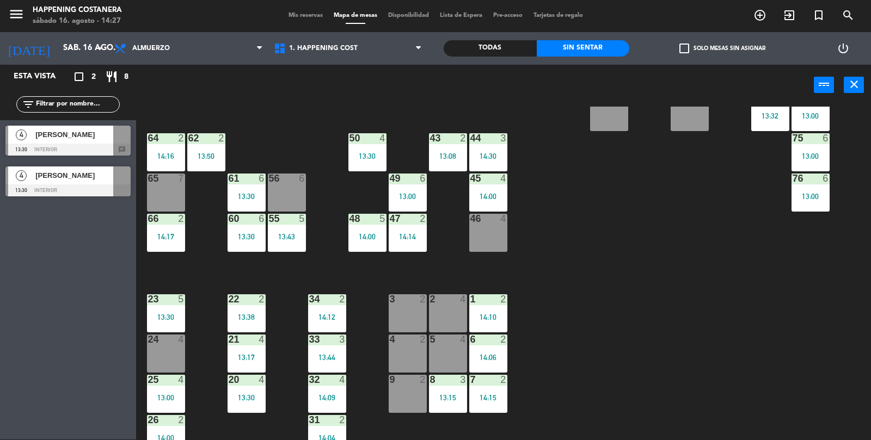
click at [495, 53] on div "Todas" at bounding box center [490, 48] width 93 height 16
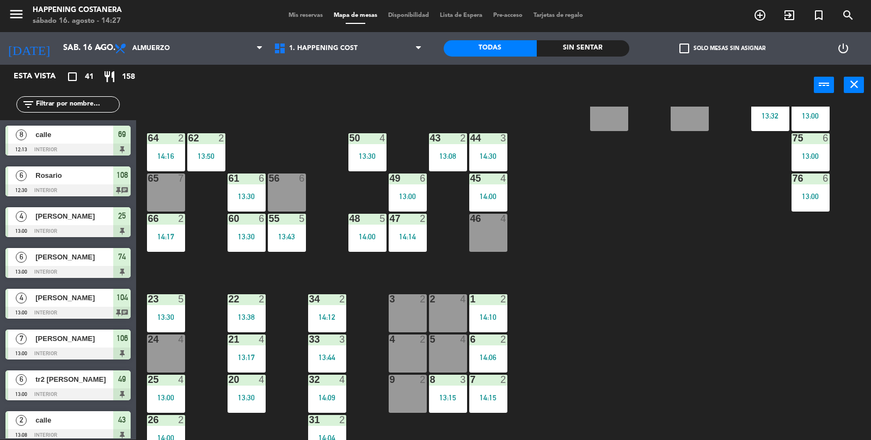
click at [592, 52] on div "Sin sentar" at bounding box center [583, 48] width 93 height 16
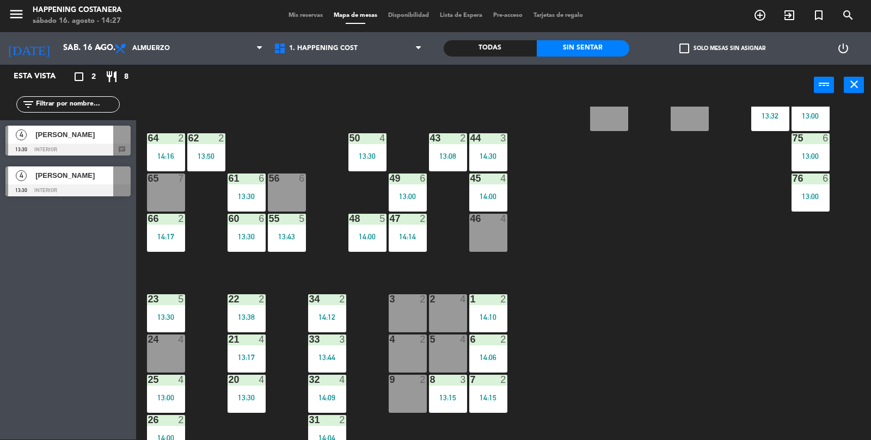
click at [760, 302] on div "69 8 12:13 122 6 121 6 120 6 14 4 CAVA 22 101 3 13:51 94 2 70 8 12:13 123 6 131…" at bounding box center [508, 300] width 726 height 387
click at [475, 42] on div "Todas" at bounding box center [490, 48] width 93 height 16
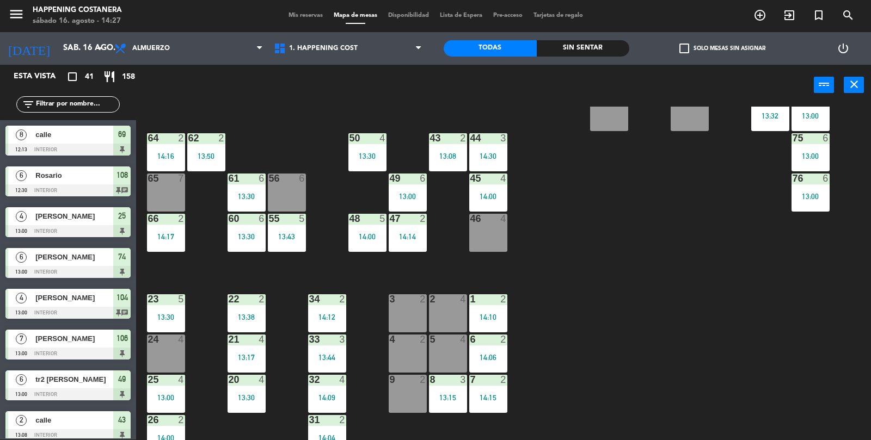
click at [579, 49] on div "Sin sentar" at bounding box center [583, 48] width 93 height 16
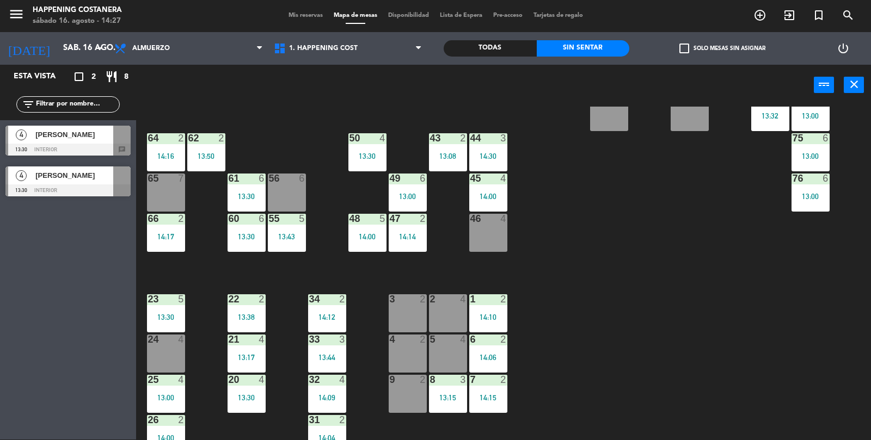
click at [526, 54] on div "Todas" at bounding box center [490, 48] width 93 height 16
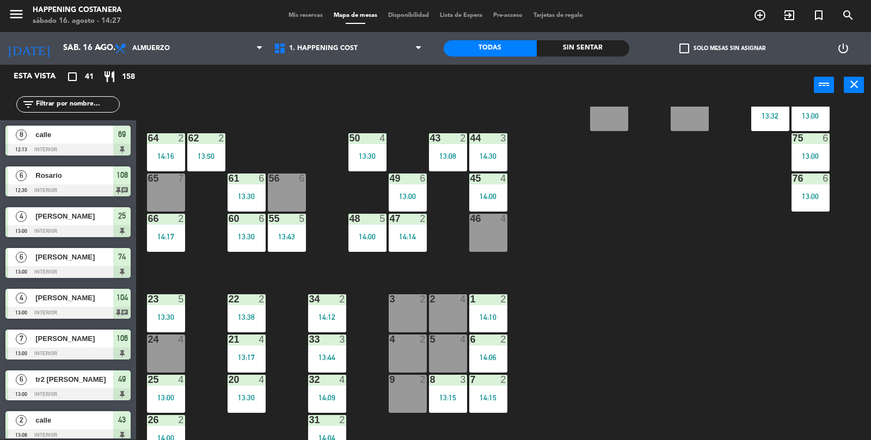
click at [444, 397] on div "13:15" at bounding box center [448, 398] width 38 height 8
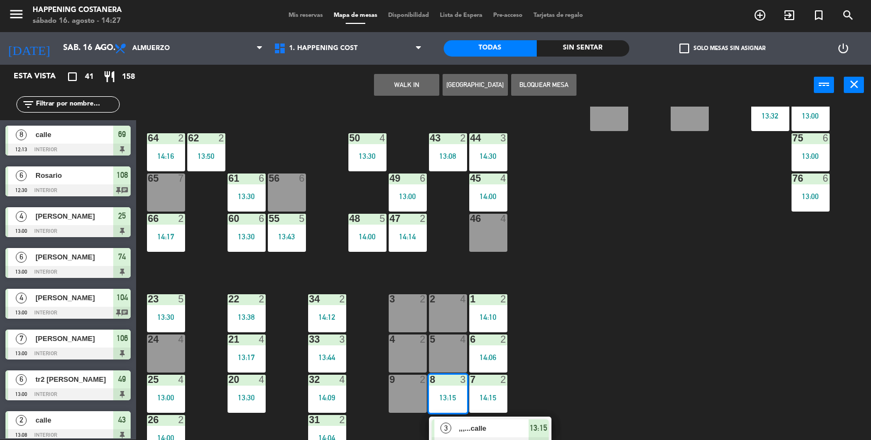
click at [479, 440] on div "3 ,,,...calle SENTADA 13:15" at bounding box center [490, 434] width 122 height 35
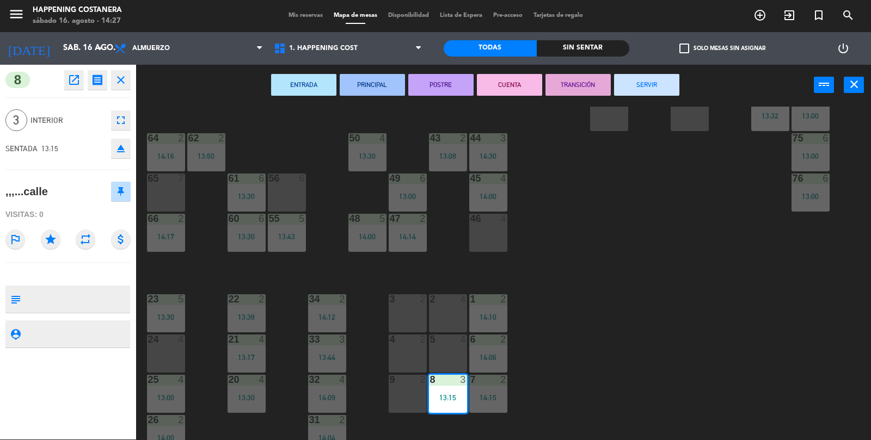
click at [657, 91] on button "SERVIR" at bounding box center [646, 85] width 65 height 22
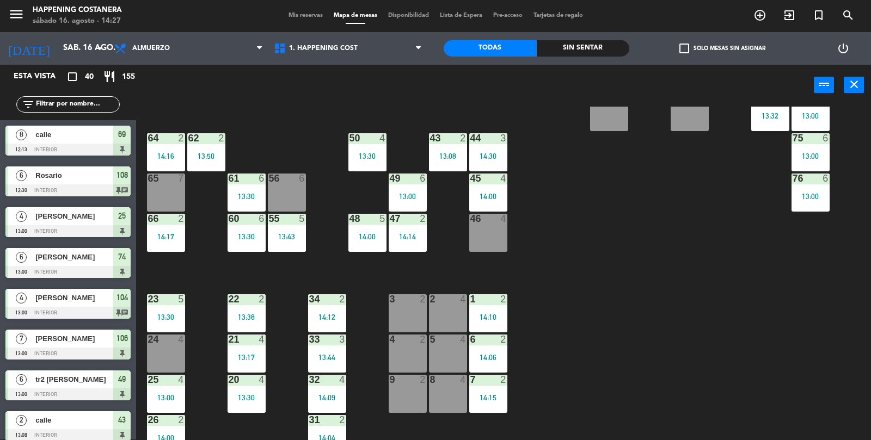
click at [409, 391] on div "9 2" at bounding box center [408, 394] width 38 height 38
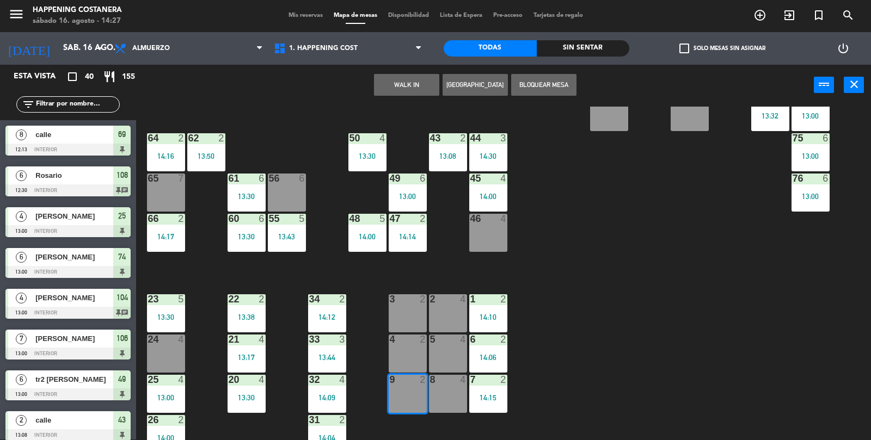
click at [689, 314] on div "69 8 12:13 122 6 121 6 120 6 14 4 CAVA 22 101 3 13:51 94 2 70 8 12:13 123 6 131…" at bounding box center [508, 300] width 726 height 387
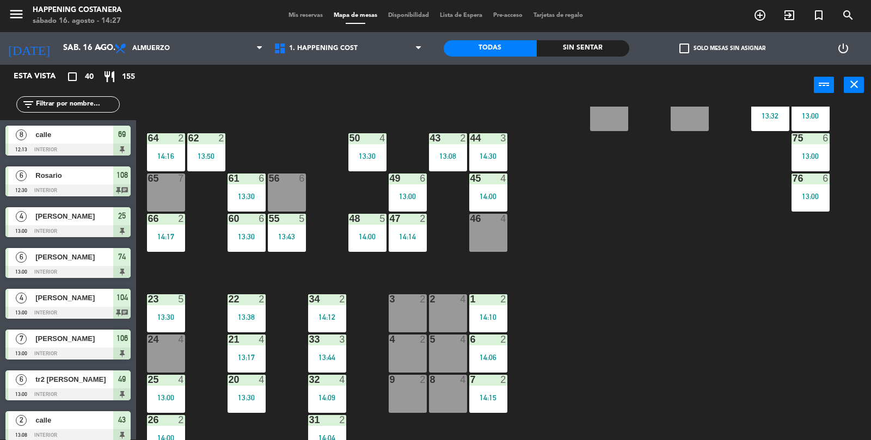
click at [399, 336] on div at bounding box center [408, 340] width 18 height 10
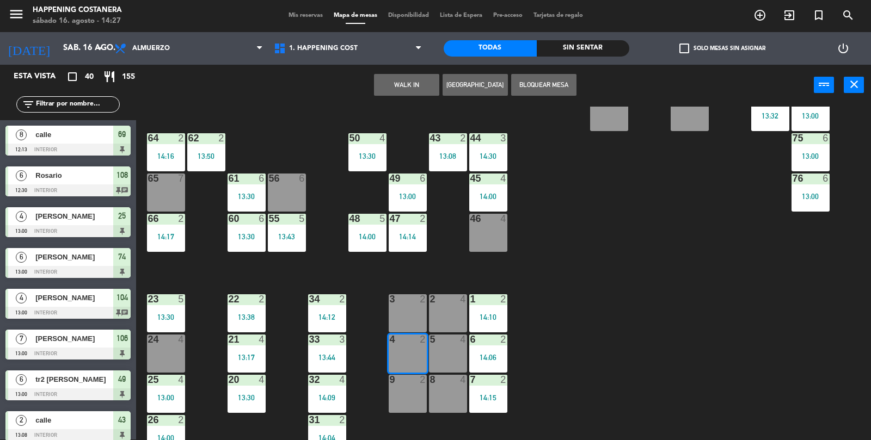
click at [421, 74] on button "WALK IN" at bounding box center [406, 85] width 65 height 22
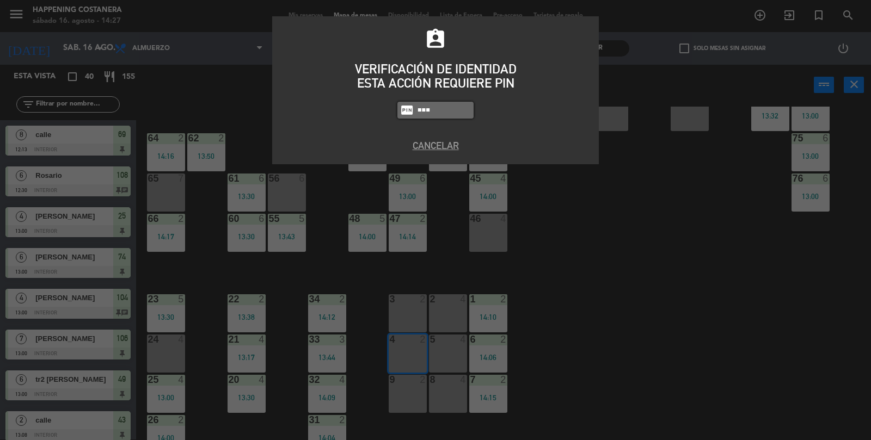
type input "9660"
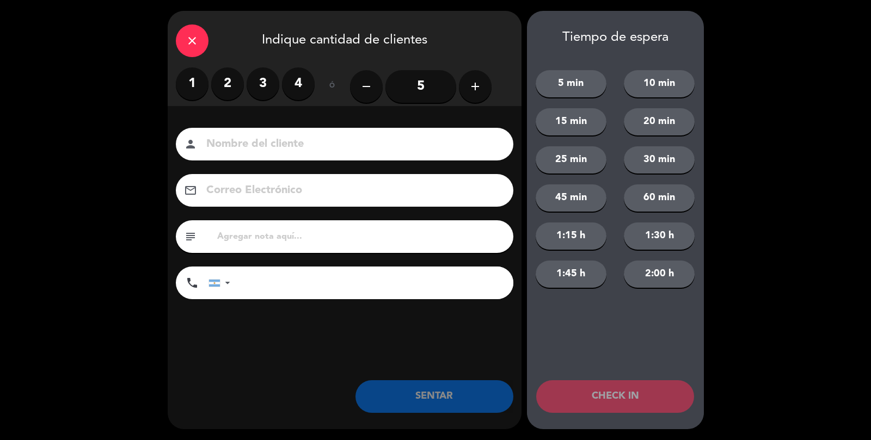
click at [236, 87] on label "2" at bounding box center [227, 84] width 33 height 33
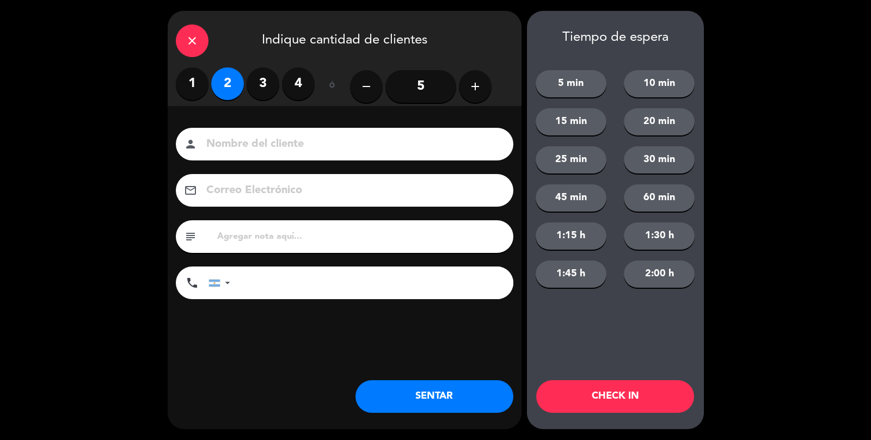
click at [217, 135] on input at bounding box center [352, 144] width 294 height 19
type input "calle"
click at [432, 391] on button "SENTAR" at bounding box center [434, 397] width 158 height 33
click at [421, 420] on div "close Indique cantidad de clientes 1 2 3 4 ó remove 5 add Nombre del cliente pe…" at bounding box center [345, 220] width 354 height 419
click at [495, 430] on div "close Indique cantidad de clientes 1 2 3 4 ó remove 5 add Nombre del cliente pe…" at bounding box center [435, 220] width 871 height 440
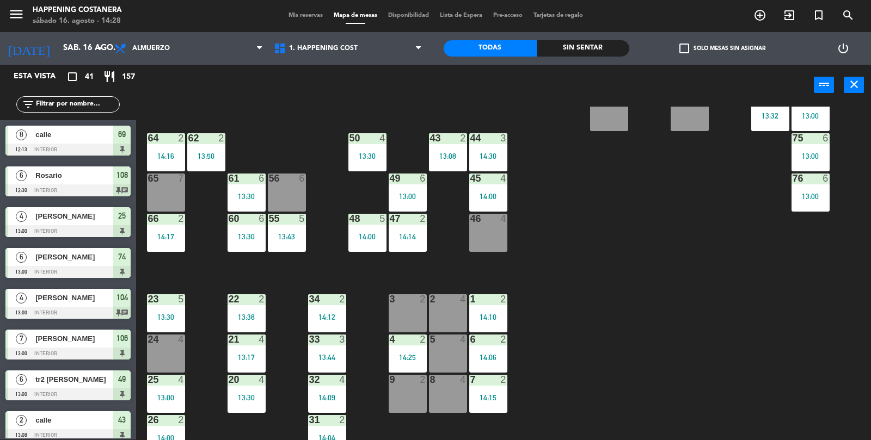
scroll to position [234, 0]
click at [673, 390] on div "69 8 12:13 122 6 121 6 120 6 14 4 CAVA 22 101 3 13:51 94 2 70 8 12:13 123 6 131…" at bounding box center [508, 300] width 726 height 387
click at [591, 50] on div "Sin sentar" at bounding box center [583, 48] width 93 height 16
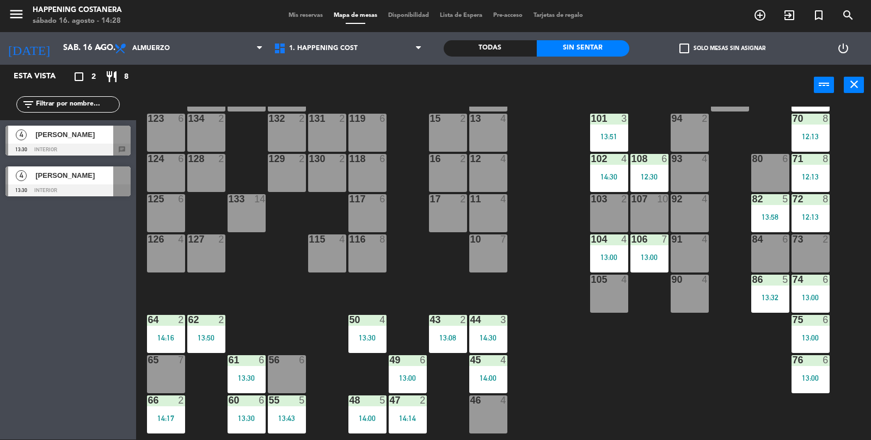
scroll to position [53, 0]
click at [492, 40] on div "Todas" at bounding box center [490, 48] width 93 height 16
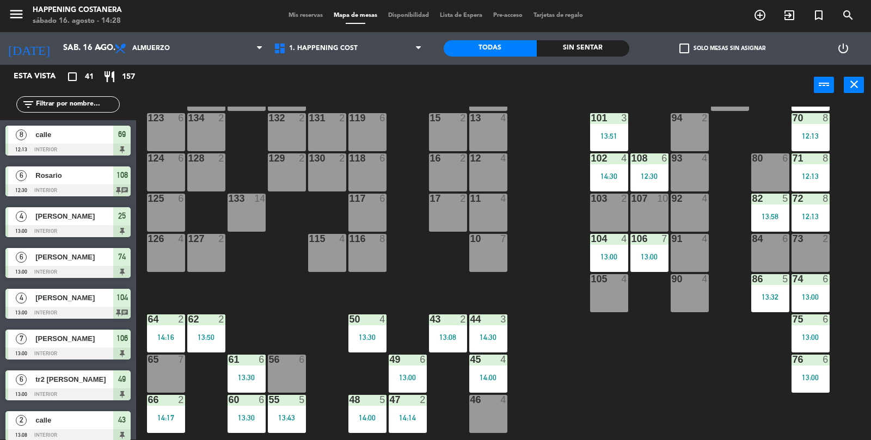
click at [686, 391] on div "69 8 12:13 122 6 121 6 120 6 14 4 CAVA 22 101 3 13:51 94 2 70 8 12:13 123 6 131…" at bounding box center [508, 300] width 726 height 387
click at [679, 385] on div "69 8 12:13 122 6 121 6 120 6 14 4 CAVA 22 101 3 13:51 94 2 70 8 12:13 123 6 131…" at bounding box center [508, 300] width 726 height 387
click at [655, 414] on div "69 8 12:13 122 6 121 6 120 6 14 4 CAVA 22 101 3 13:51 94 2 70 8 12:13 123 6 131…" at bounding box center [508, 300] width 726 height 387
click at [661, 416] on div "69 8 12:13 122 6 121 6 120 6 14 4 CAVA 22 101 3 13:51 94 2 70 8 12:13 123 6 131…" at bounding box center [508, 300] width 726 height 387
click at [651, 440] on div "69 8 12:13 122 6 121 6 120 6 14 4 CAVA 22 101 3 13:51 94 2 70 8 12:13 123 6 131…" at bounding box center [508, 300] width 726 height 387
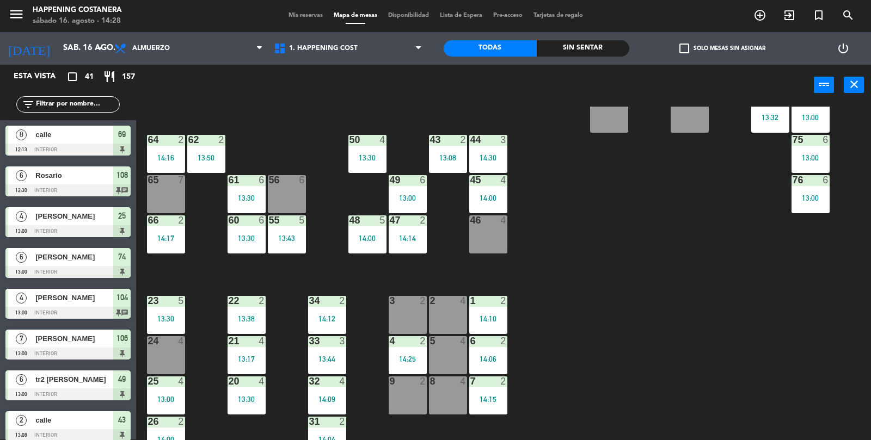
scroll to position [235, 0]
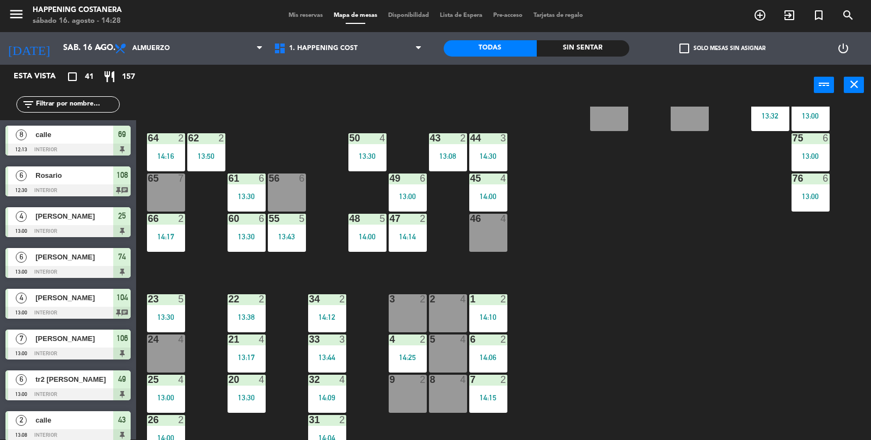
click at [667, 400] on div "69 8 12:13 122 6 121 6 120 6 14 4 CAVA 22 101 3 13:51 94 2 70 8 12:13 123 6 131…" at bounding box center [508, 300] width 726 height 387
click at [629, 291] on div "69 8 12:13 122 6 121 6 120 6 14 4 CAVA 22 101 3 13:51 94 2 70 8 12:13 123 6 131…" at bounding box center [508, 300] width 726 height 387
click at [621, 284] on div "69 8 12:13 122 6 121 6 120 6 14 4 CAVA 22 101 3 13:51 94 2 70 8 12:13 123 6 131…" at bounding box center [508, 300] width 726 height 387
click at [154, 367] on div "24 4" at bounding box center [166, 354] width 38 height 38
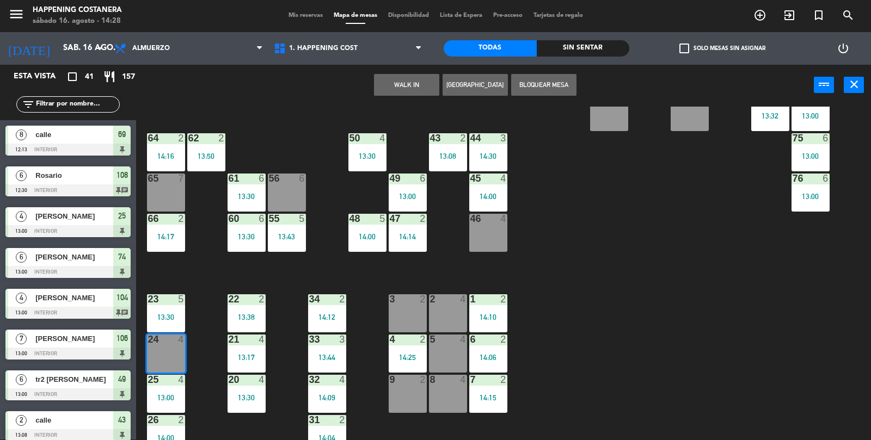
click at [422, 81] on button "WALK IN" at bounding box center [406, 85] width 65 height 22
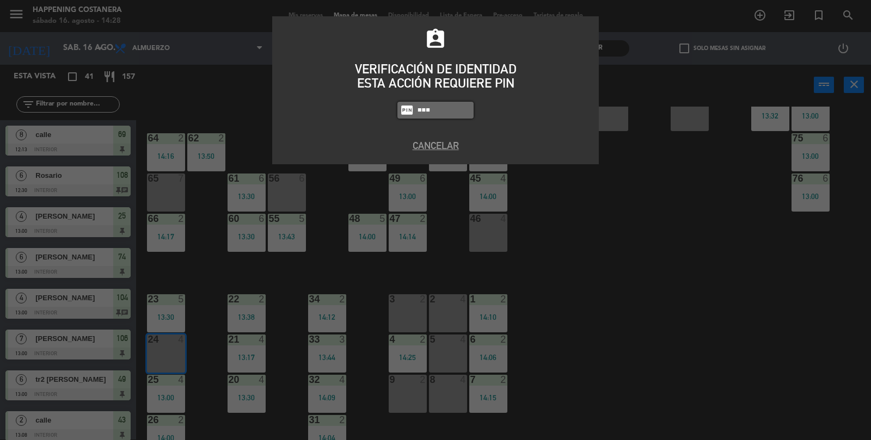
type input "9660"
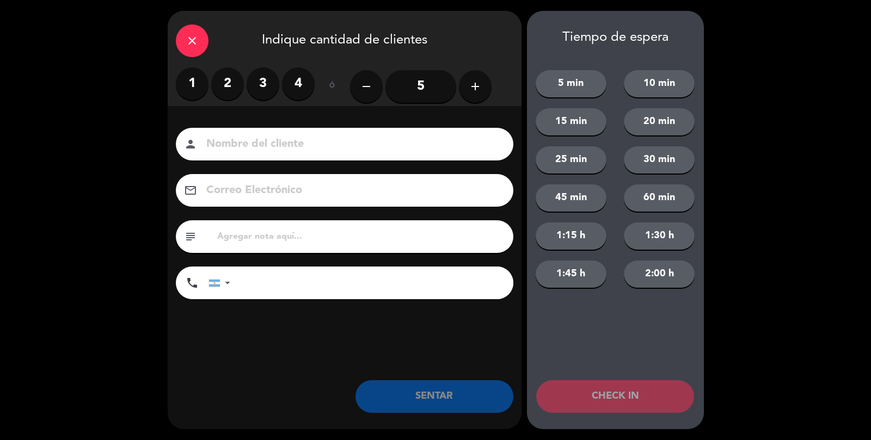
click at [239, 84] on label "2" at bounding box center [227, 84] width 33 height 33
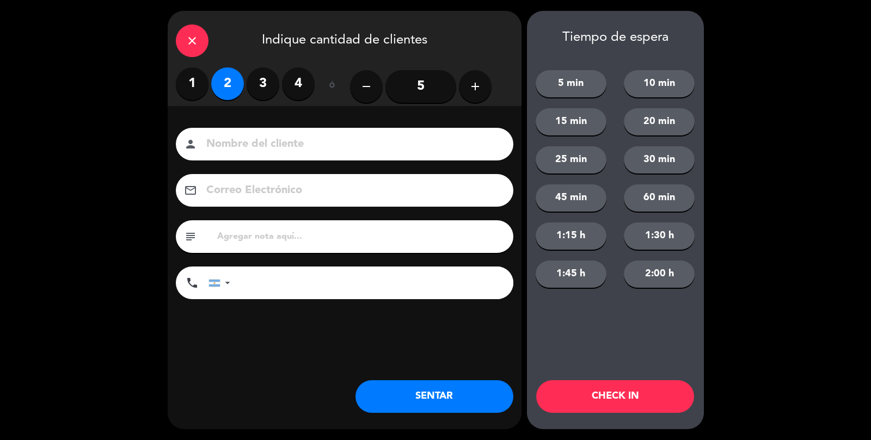
click at [249, 138] on input at bounding box center [352, 144] width 294 height 19
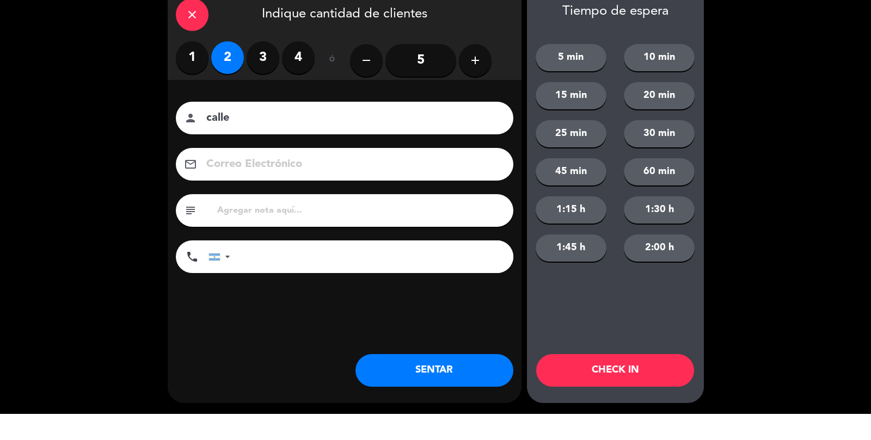
type input "calle"
click at [481, 404] on button "SENTAR" at bounding box center [434, 397] width 158 height 33
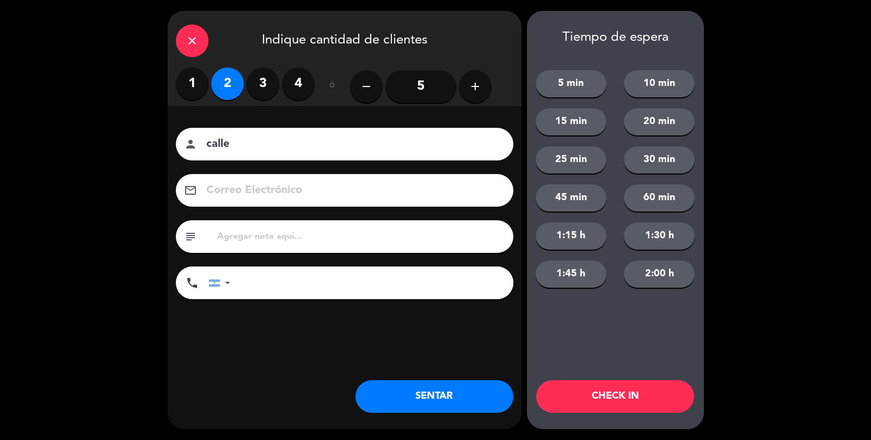
click at [483, 375] on div "close Indique cantidad de clientes 1 2 3 4 ó remove 5 add Nombre del cliente pe…" at bounding box center [345, 220] width 354 height 419
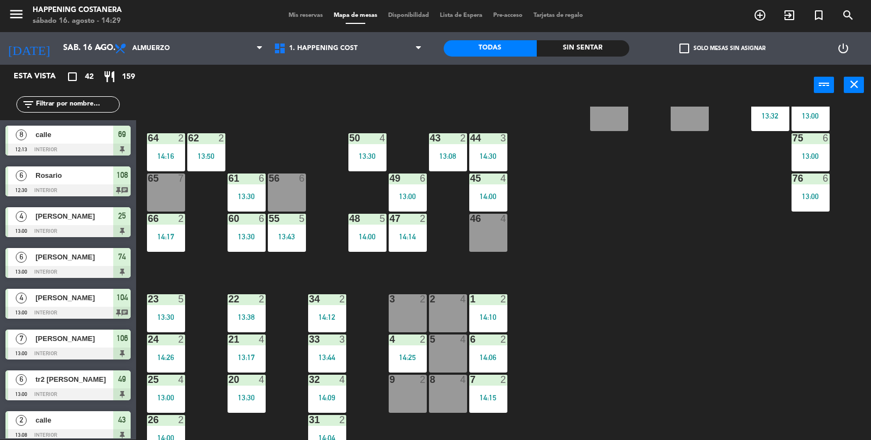
click at [571, 54] on div "Sin sentar" at bounding box center [583, 48] width 93 height 16
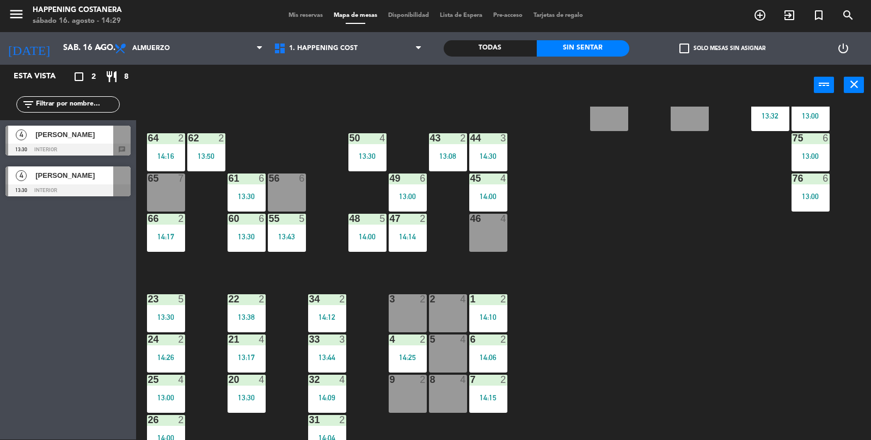
click at [476, 48] on div "Todas" at bounding box center [490, 48] width 93 height 16
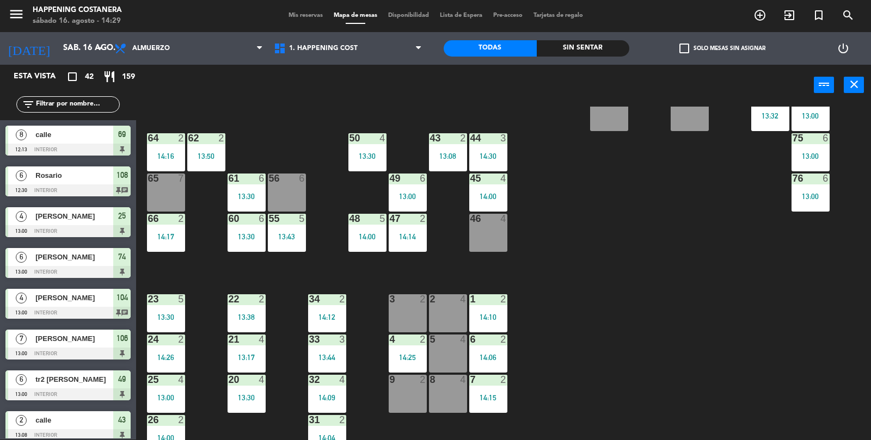
click at [290, 14] on span "Mis reservas" at bounding box center [305, 16] width 45 height 6
click at [284, 18] on span "Mis reservas" at bounding box center [305, 16] width 45 height 6
click at [289, 16] on span "Mis reservas" at bounding box center [305, 16] width 45 height 6
click at [298, 14] on span "Mis reservas" at bounding box center [305, 16] width 45 height 6
click at [567, 50] on div "Sin sentar" at bounding box center [583, 48] width 93 height 16
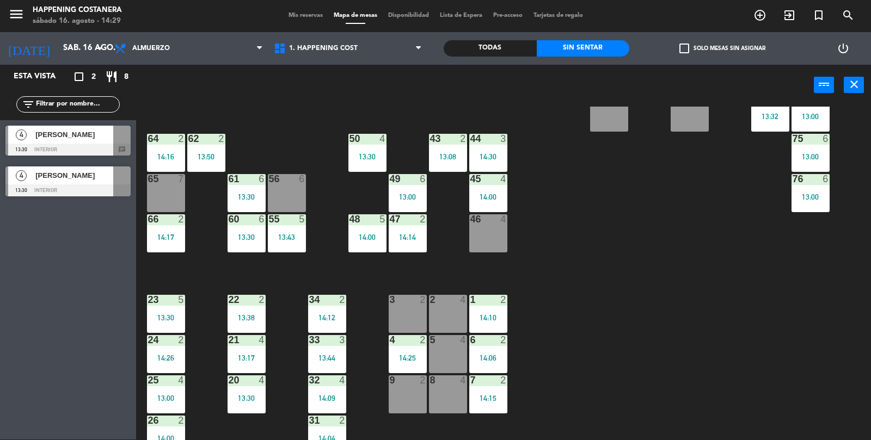
scroll to position [234, 0]
click at [71, 142] on div "[PERSON_NAME]" at bounding box center [73, 135] width 79 height 18
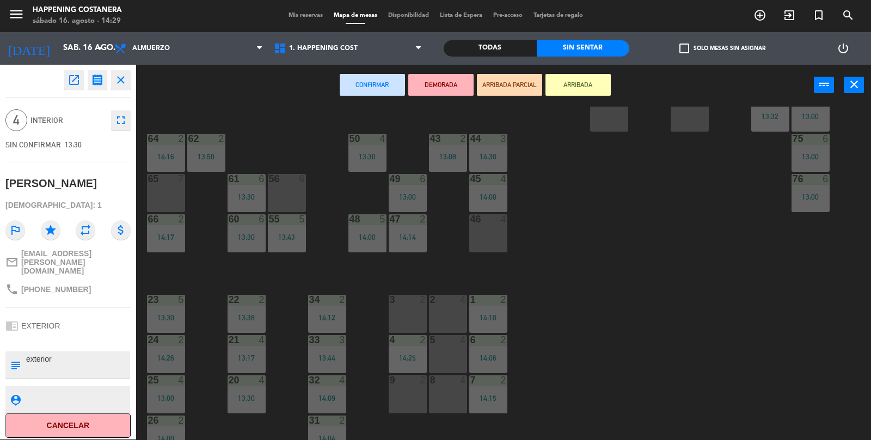
click at [500, 225] on div "46 4" at bounding box center [488, 233] width 38 height 38
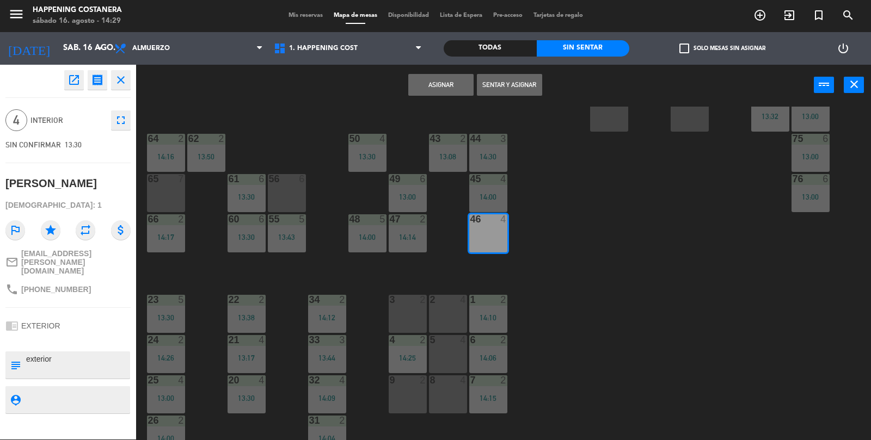
click at [421, 79] on button "Asignar" at bounding box center [440, 85] width 65 height 22
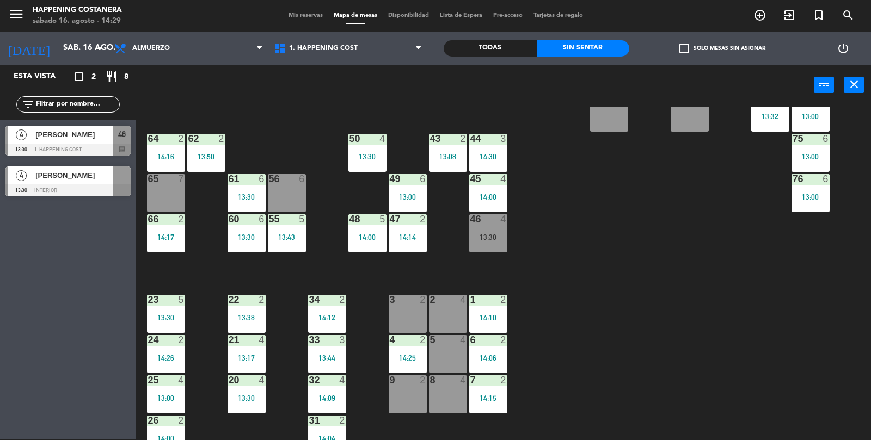
click at [479, 249] on div "46 4 13:30" at bounding box center [488, 233] width 38 height 38
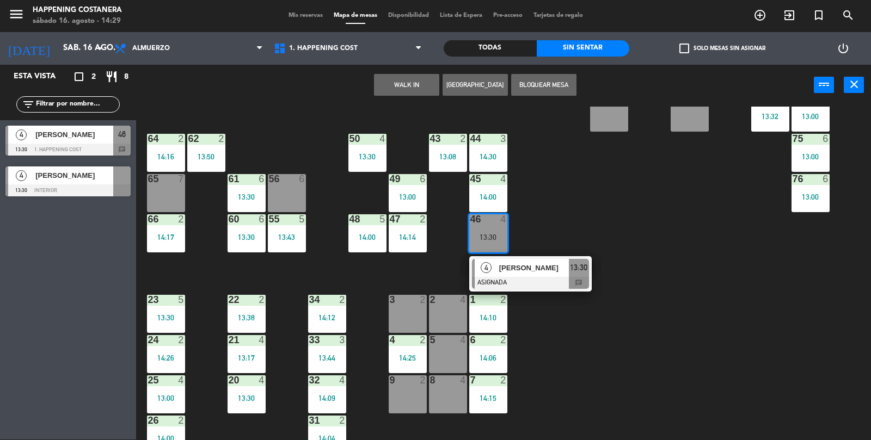
click at [498, 280] on div at bounding box center [530, 283] width 117 height 12
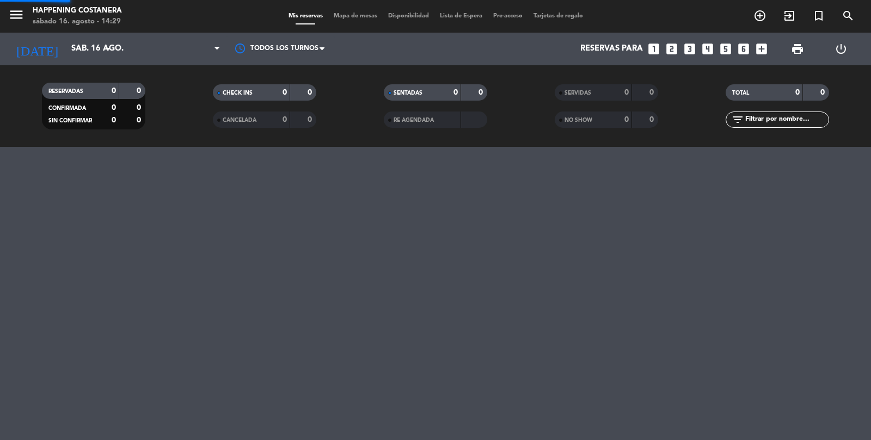
click at [471, 89] on div "0" at bounding box center [474, 93] width 21 height 13
click at [356, 14] on span "Mapa de mesas" at bounding box center [355, 16] width 54 height 6
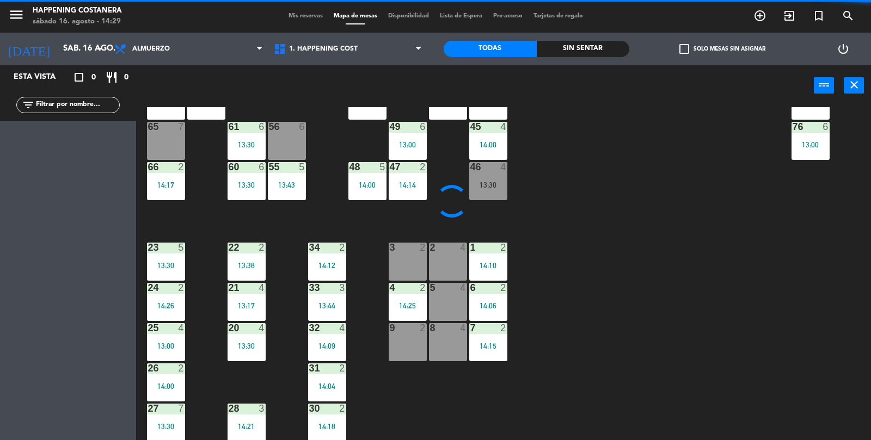
click at [471, 169] on div "46" at bounding box center [470, 167] width 1 height 10
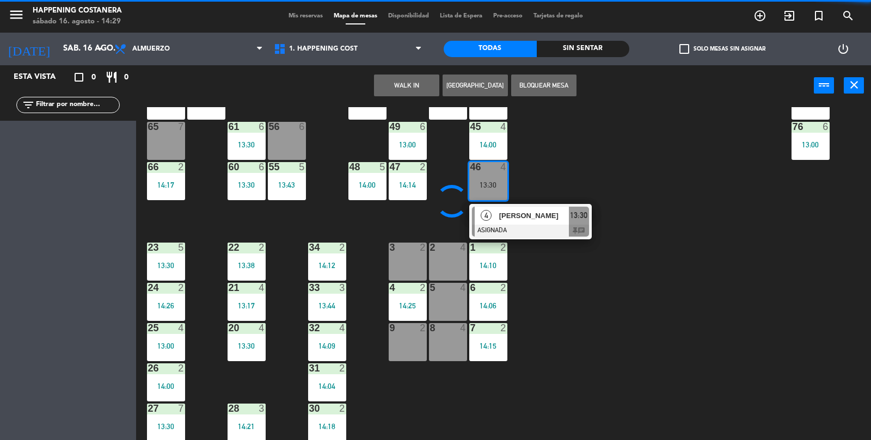
click at [514, 233] on div at bounding box center [530, 231] width 117 height 12
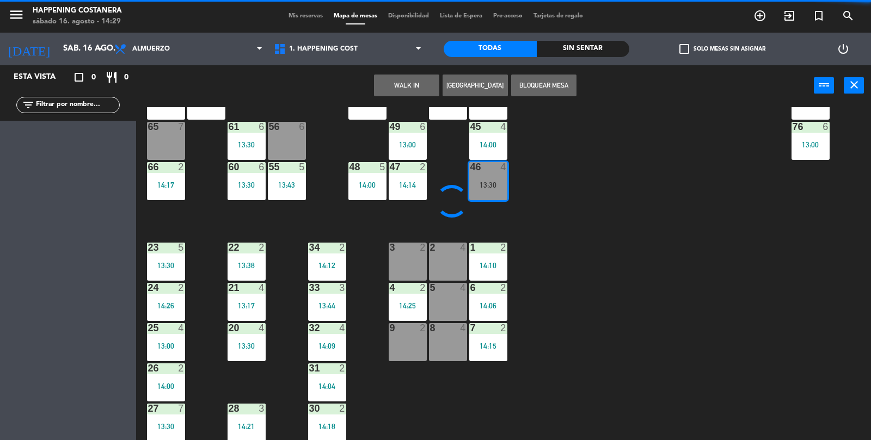
click at [648, 242] on div "69 8 12:13 122 6 121 6 120 6 14 4 CAVA 22 101 3 13:51 94 2 70 8 12:13 123 6 131…" at bounding box center [508, 274] width 726 height 334
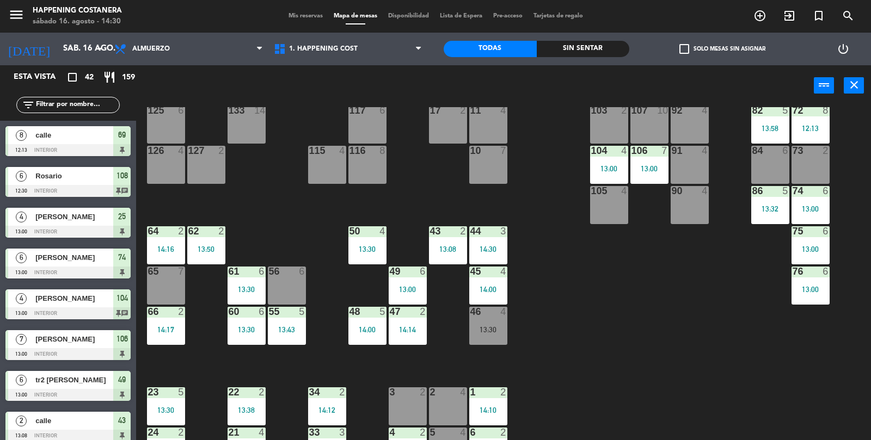
scroll to position [127, 0]
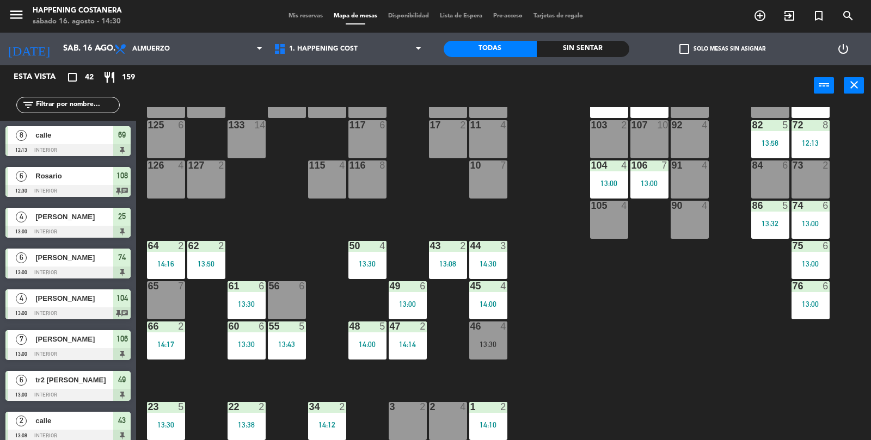
click at [485, 353] on div "46 4 13:30" at bounding box center [488, 341] width 38 height 38
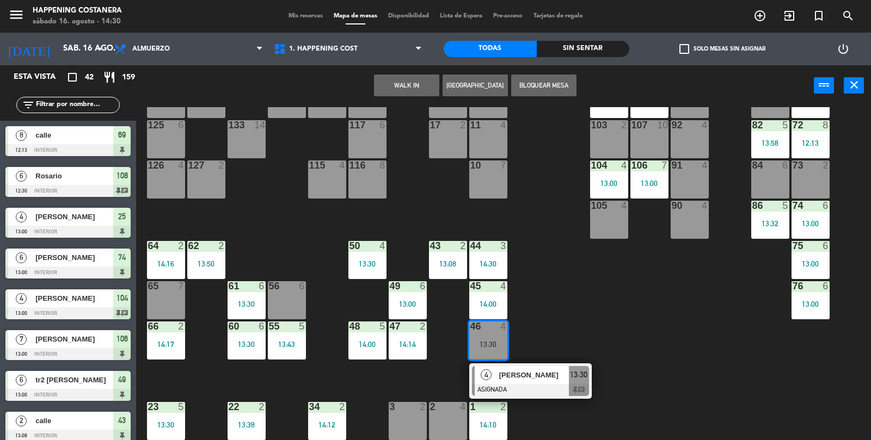
click at [507, 390] on div at bounding box center [530, 390] width 117 height 12
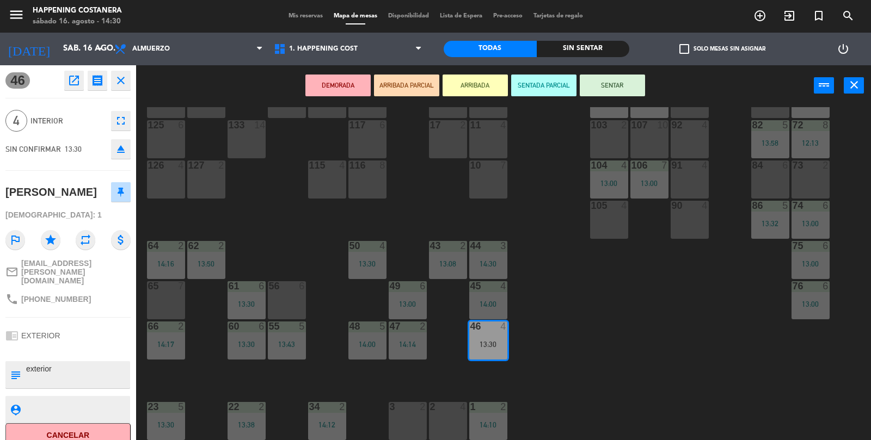
click at [477, 84] on button "ARRIBADA" at bounding box center [475, 86] width 65 height 22
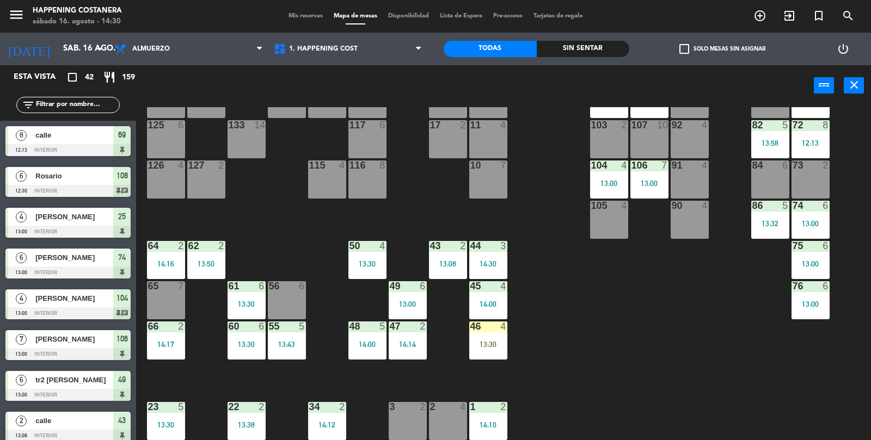
scroll to position [0, 0]
click at [302, 13] on span "Mis reservas" at bounding box center [305, 16] width 45 height 6
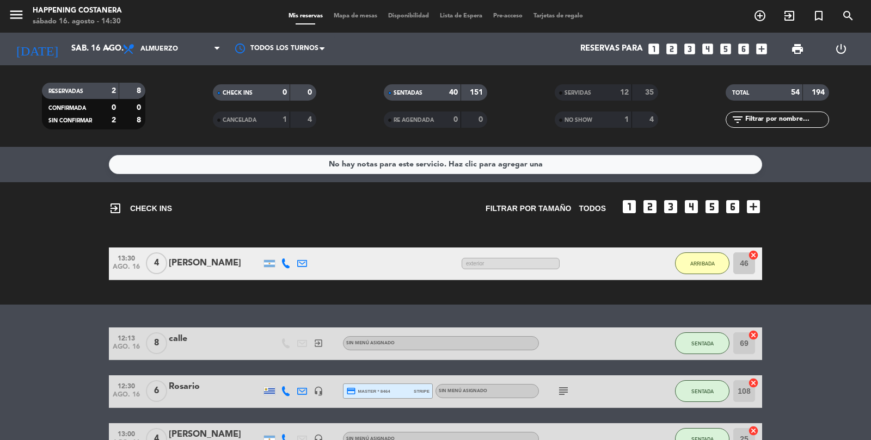
click at [346, 19] on span "Mapa de mesas" at bounding box center [355, 16] width 54 height 6
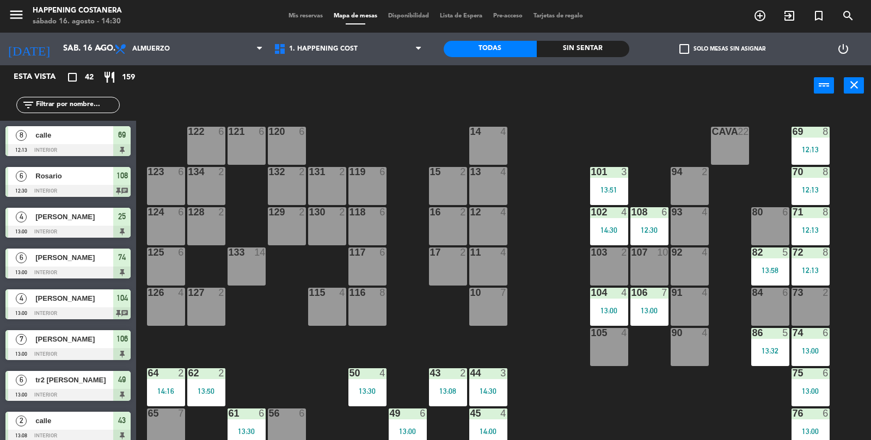
click at [680, 440] on div "69 8 12:13 122 6 121 6 120 6 14 4 CAVA 22 101 3 13:51 94 2 70 8 12:13 123 6 131…" at bounding box center [508, 300] width 726 height 387
click at [732, 440] on div "69 8 12:13 122 6 121 6 120 6 14 4 CAVA 22 101 3 13:51 94 2 70 8 12:13 123 6 131…" at bounding box center [508, 300] width 726 height 387
click at [743, 440] on div "69 8 12:13 122 6 121 6 120 6 14 4 CAVA 22 101 3 13:51 94 2 70 8 12:13 123 6 131…" at bounding box center [508, 300] width 726 height 387
click at [691, 440] on div "69 8 12:13 122 6 121 6 120 6 14 4 CAVA 22 101 3 13:51 94 2 70 8 12:13 123 6 131…" at bounding box center [508, 300] width 726 height 387
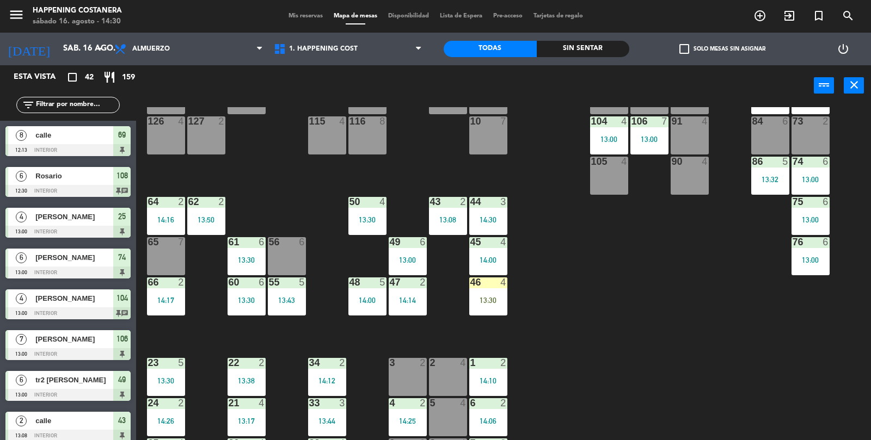
scroll to position [235, 0]
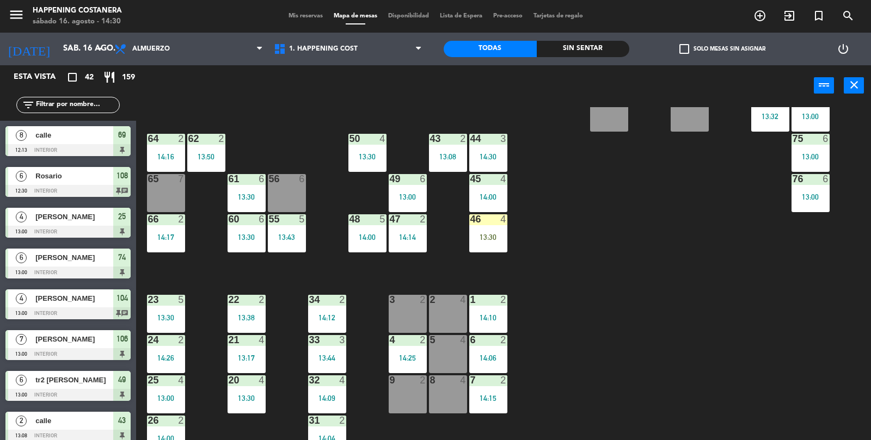
click at [470, 55] on div "Todas" at bounding box center [490, 49] width 93 height 16
click at [599, 66] on div "power_input close" at bounding box center [475, 85] width 678 height 41
click at [578, 44] on div "Sin sentar" at bounding box center [583, 49] width 93 height 16
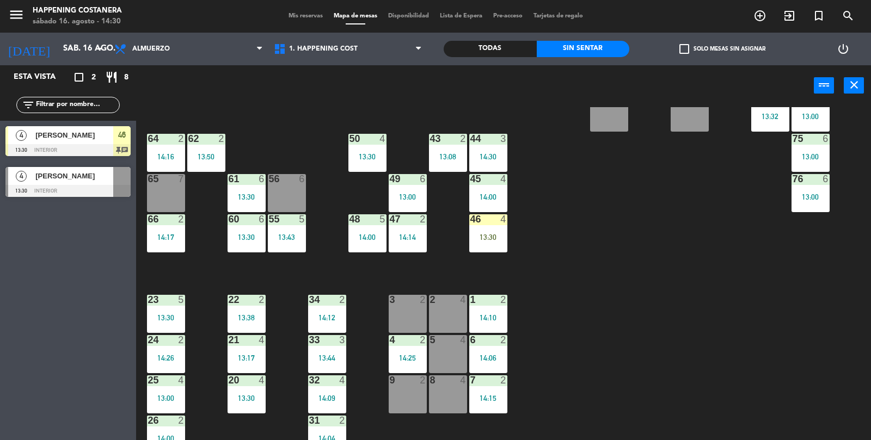
click at [737, 241] on div "69 8 12:13 122 6 121 6 120 6 14 4 CAVA 22 101 3 13:51 94 2 70 8 12:13 123 6 131…" at bounding box center [508, 300] width 726 height 387
click at [650, 197] on div "69 8 12:13 122 6 121 6 120 6 14 4 CAVA 22 101 3 13:51 94 2 70 8 12:13 123 6 131…" at bounding box center [508, 300] width 726 height 387
click at [465, 47] on div "Todas" at bounding box center [490, 49] width 93 height 16
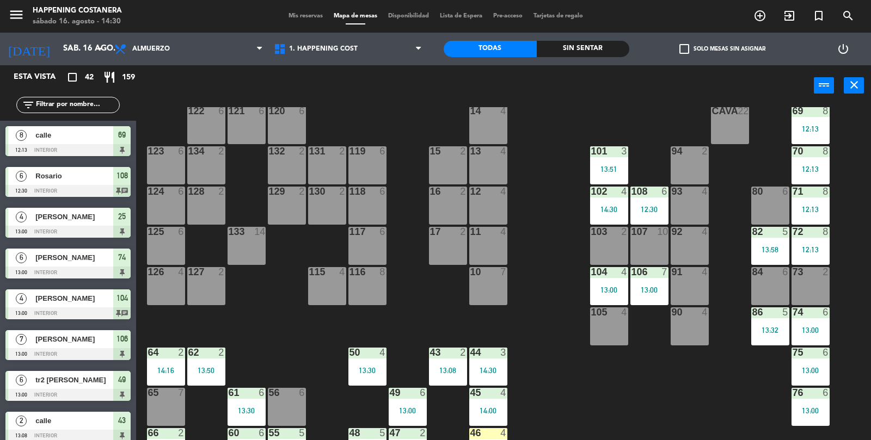
scroll to position [0, 0]
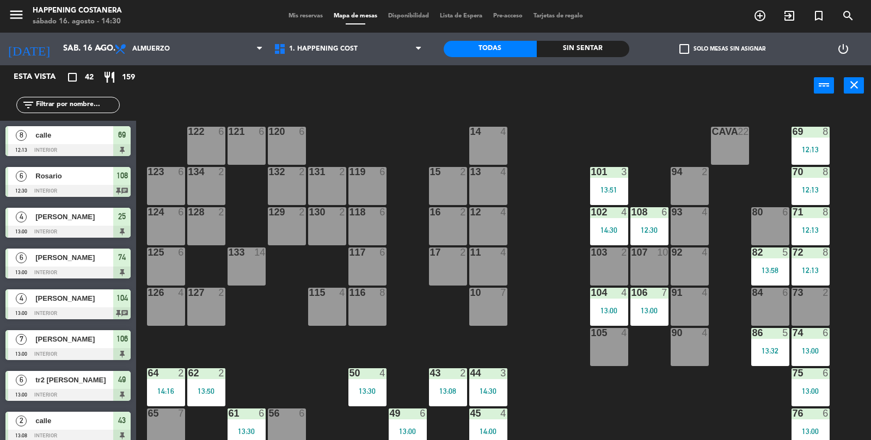
click at [706, 395] on div "69 8 12:13 122 6 121 6 120 6 14 4 CAVA 22 101 3 13:51 94 2 70 8 12:13 123 6 131…" at bounding box center [508, 300] width 726 height 387
click at [655, 216] on div at bounding box center [649, 212] width 18 height 10
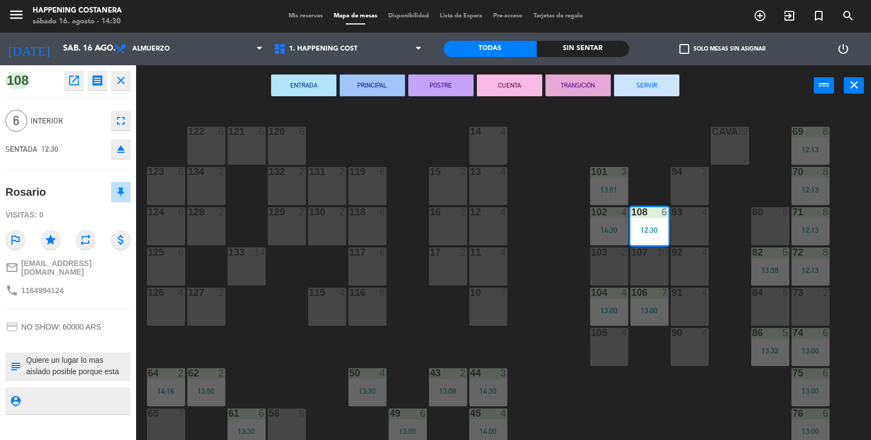
click at [652, 84] on button "SERVIR" at bounding box center [646, 86] width 65 height 22
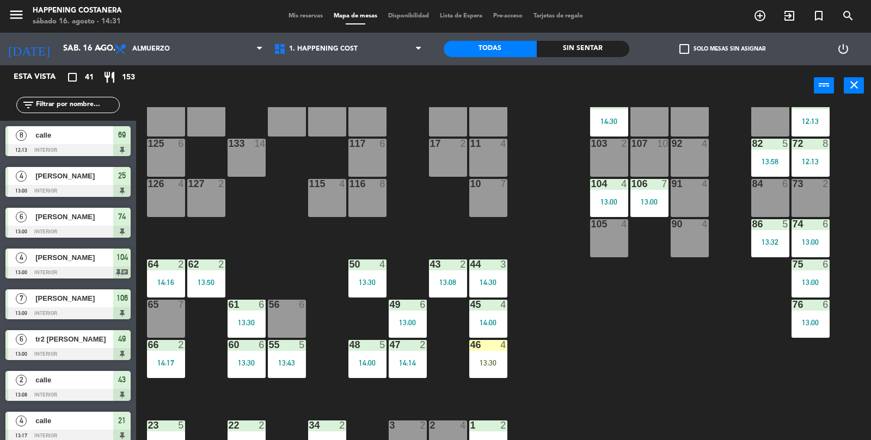
scroll to position [235, 0]
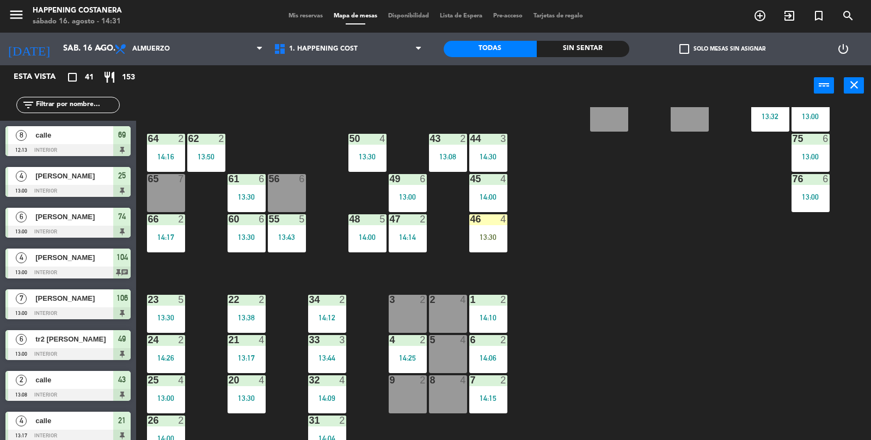
click at [771, 393] on div "69 8 12:13 122 6 121 6 120 6 14 4 CAVA 22 101 3 13:51 94 2 70 8 12:13 123 6 131…" at bounding box center [508, 300] width 726 height 387
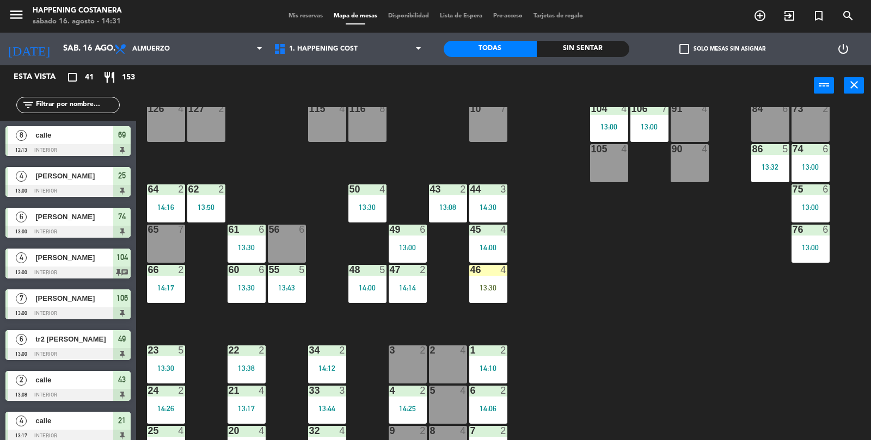
scroll to position [183, 0]
click at [804, 389] on div "69 8 12:13 122 6 121 6 120 6 14 4 CAVA 22 101 3 13:51 94 2 70 8 12:13 123 6 131…" at bounding box center [508, 300] width 726 height 387
click at [784, 402] on div "69 8 12:13 122 6 121 6 120 6 14 4 CAVA 22 101 3 13:51 94 2 70 8 12:13 123 6 131…" at bounding box center [508, 300] width 726 height 387
click at [164, 248] on div "65 7" at bounding box center [166, 244] width 38 height 38
click at [771, 424] on div "69 8 12:13 122 6 121 6 120 6 14 4 CAVA 22 101 3 13:51 94 2 70 8 12:13 123 6 131…" at bounding box center [508, 300] width 726 height 387
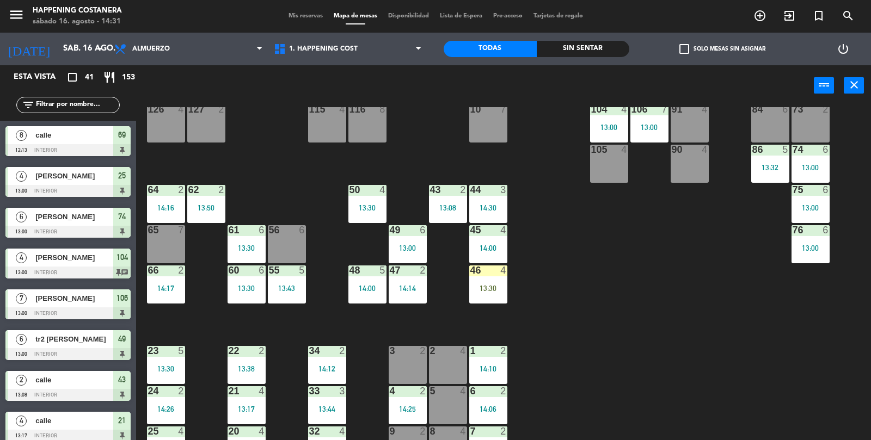
click at [784, 440] on div "69 8 12:13 122 6 121 6 120 6 14 4 CAVA 22 101 3 13:51 94 2 70 8 12:13 123 6 131…" at bounding box center [508, 300] width 726 height 387
click at [793, 418] on div "69 8 12:13 122 6 121 6 120 6 14 4 CAVA 22 101 3 13:51 94 2 70 8 12:13 123 6 131…" at bounding box center [508, 300] width 726 height 387
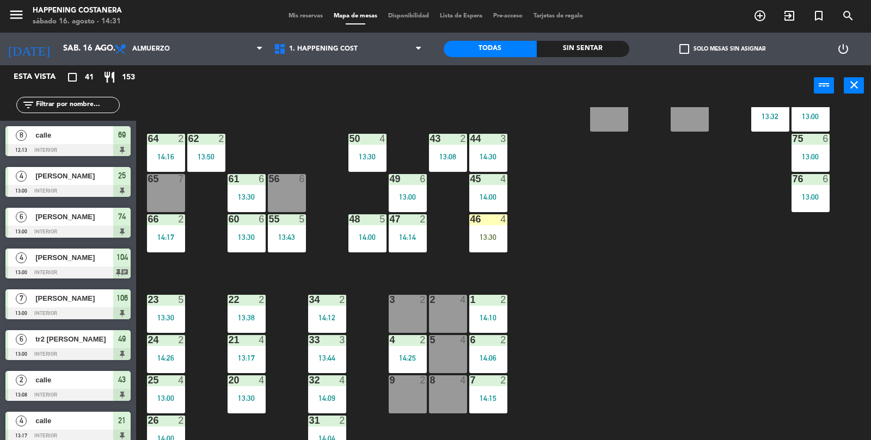
click at [826, 384] on div "69 8 12:13 122 6 121 6 120 6 14 4 CAVA 22 101 3 13:51 94 2 70 8 12:13 123 6 131…" at bounding box center [508, 300] width 726 height 387
click at [784, 428] on div "69 8 12:13 122 6 121 6 120 6 14 4 CAVA 22 101 3 13:51 94 2 70 8 12:13 123 6 131…" at bounding box center [508, 300] width 726 height 387
click at [780, 424] on div "69 8 12:13 122 6 121 6 120 6 14 4 CAVA 22 101 3 13:51 94 2 70 8 12:13 123 6 131…" at bounding box center [508, 300] width 726 height 387
click at [304, 192] on div "56 6" at bounding box center [287, 193] width 38 height 38
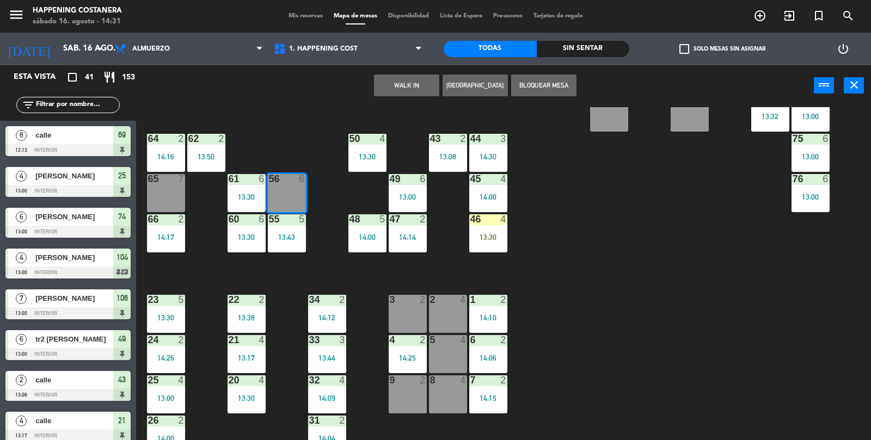
click at [401, 89] on button "WALK IN" at bounding box center [406, 86] width 65 height 22
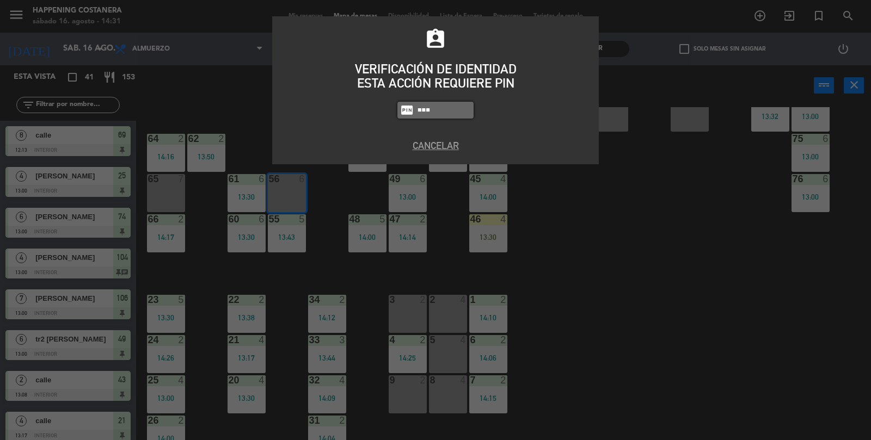
type input "9660"
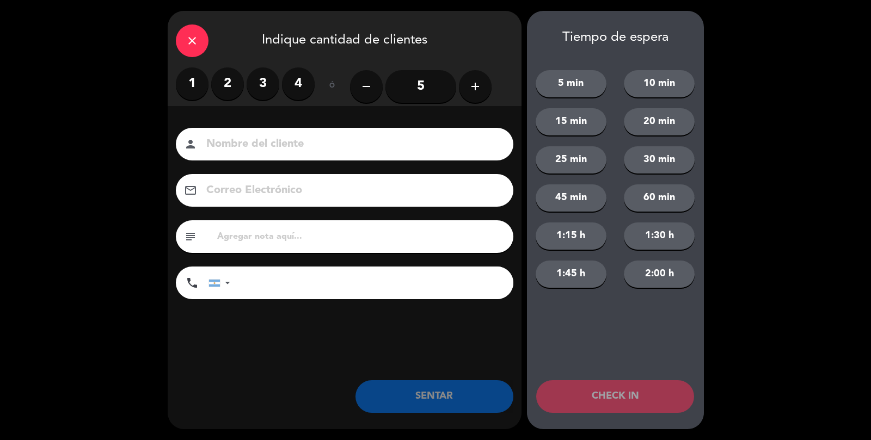
click at [295, 85] on label "4" at bounding box center [298, 84] width 33 height 33
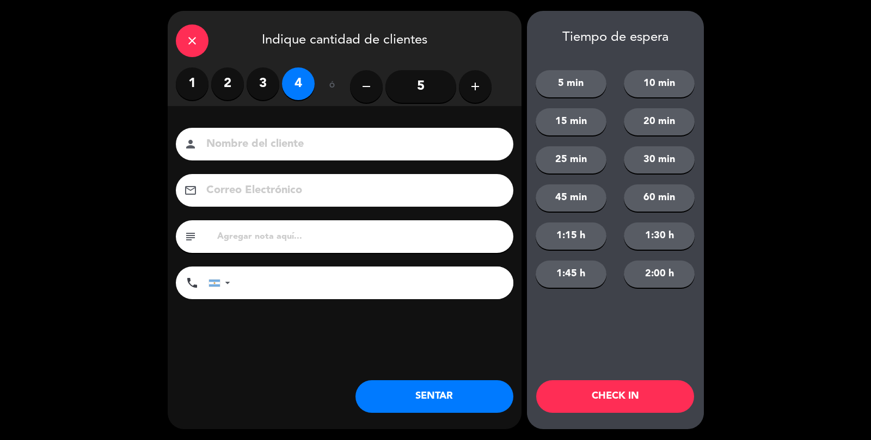
click at [294, 151] on input at bounding box center [352, 144] width 294 height 19
type input "[PERSON_NAME]"
click at [468, 384] on button "SENTAR" at bounding box center [434, 397] width 158 height 33
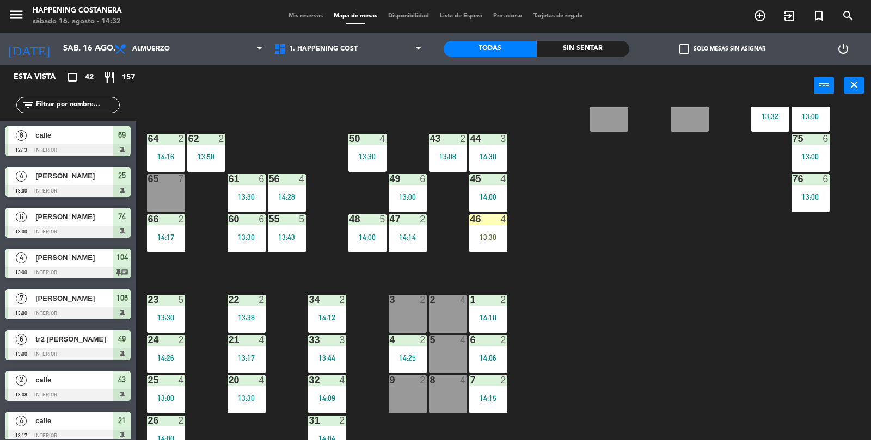
click at [276, 199] on div "14:28" at bounding box center [287, 197] width 38 height 8
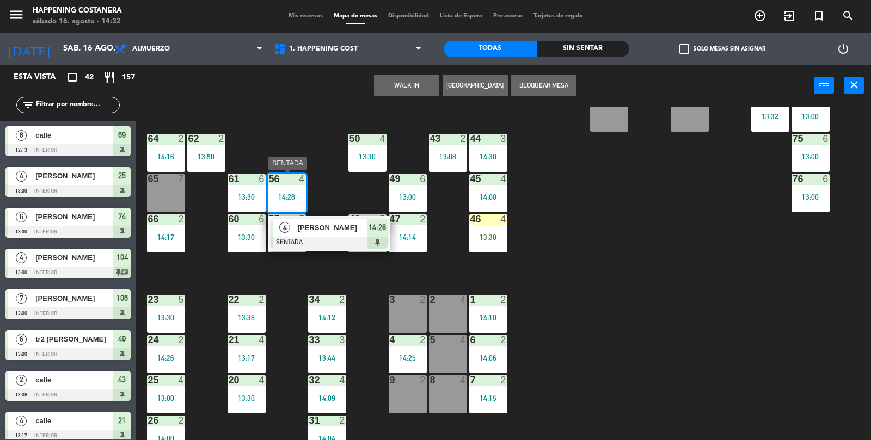
click at [316, 249] on div "4 [PERSON_NAME] 14:28" at bounding box center [329, 233] width 122 height 35
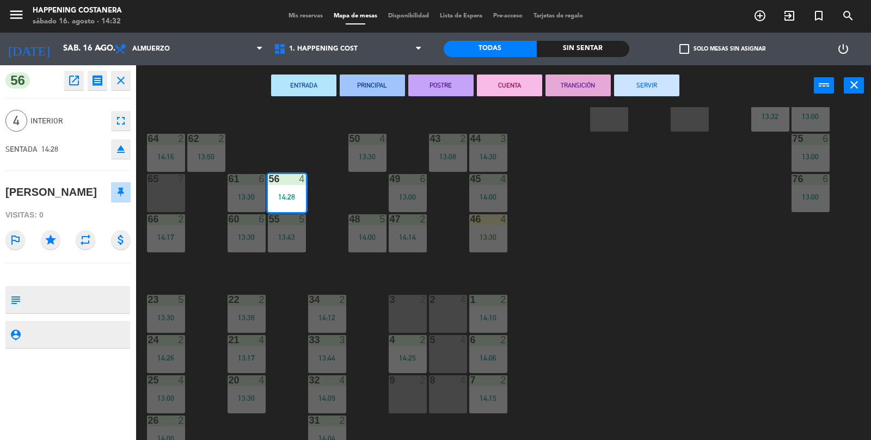
click at [77, 77] on icon "open_in_new" at bounding box center [74, 80] width 13 height 13
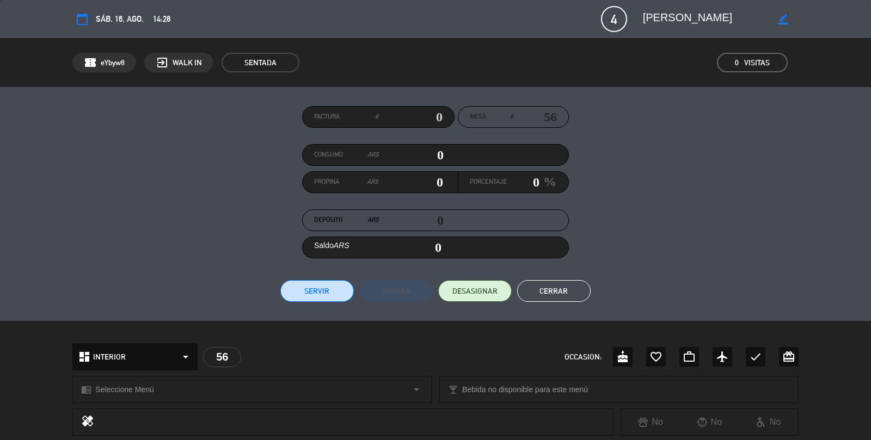
click at [778, 21] on icon "border_color" at bounding box center [783, 19] width 10 height 10
click at [713, 22] on textarea at bounding box center [705, 19] width 125 height 20
type textarea "g"
type textarea "facundo"
click at [783, 23] on icon at bounding box center [783, 19] width 10 height 10
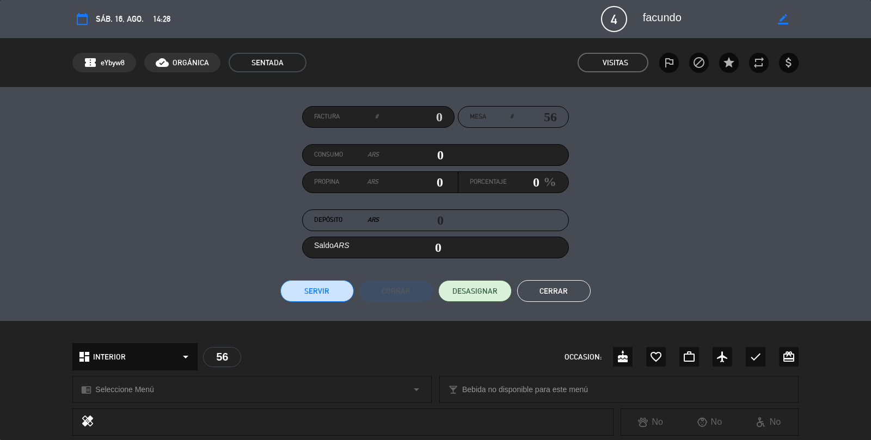
click at [549, 284] on button "Cerrar" at bounding box center [553, 291] width 73 height 22
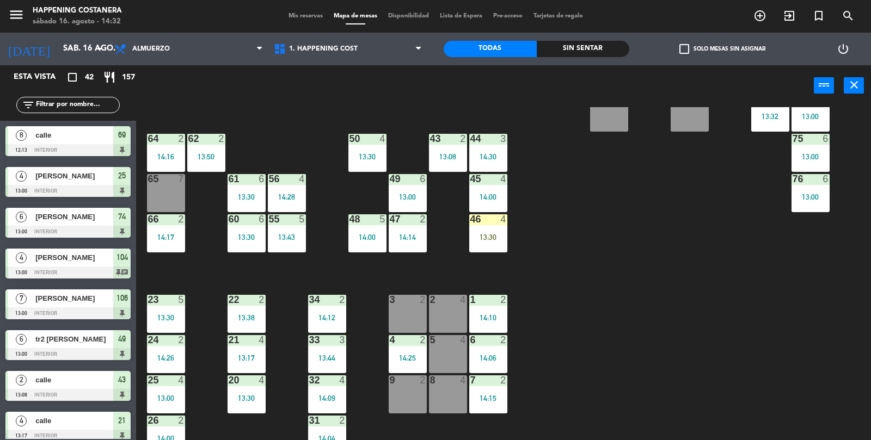
scroll to position [53, 0]
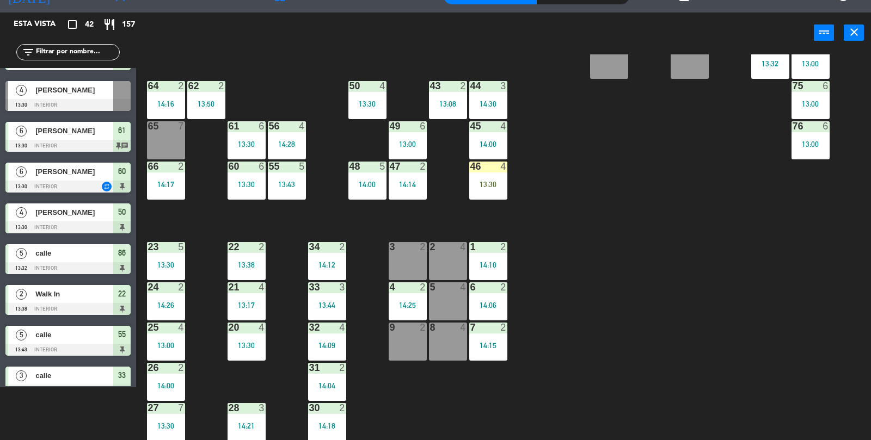
click at [778, 291] on div "69 8 12:13 122 6 121 6 120 6 14 4 CAVA 22 101 3 13:51 94 2 70 8 12:13 123 6 131…" at bounding box center [508, 247] width 726 height 387
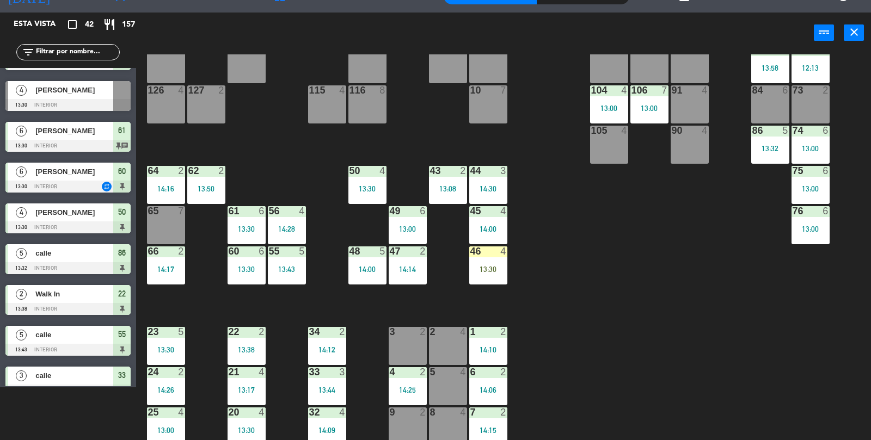
scroll to position [151, 0]
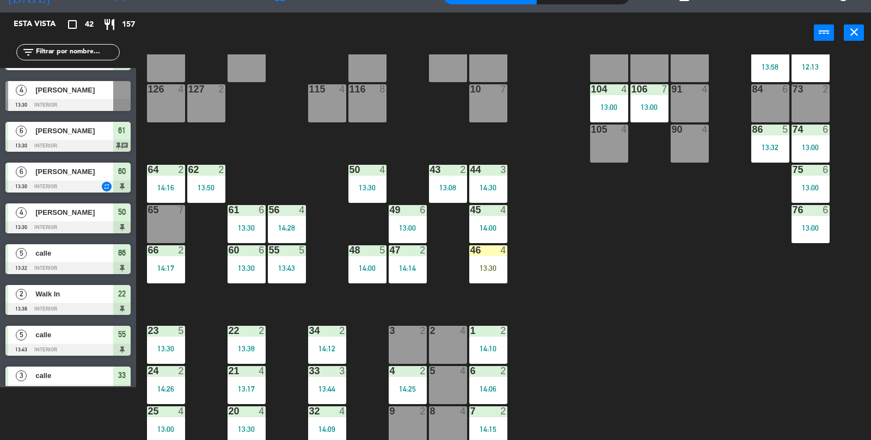
click at [773, 342] on div "69 8 12:13 122 6 121 6 120 6 14 4 CAVA 22 101 3 13:51 94 2 70 8 12:13 123 6 131…" at bounding box center [508, 247] width 726 height 387
click at [288, 211] on div at bounding box center [287, 210] width 18 height 10
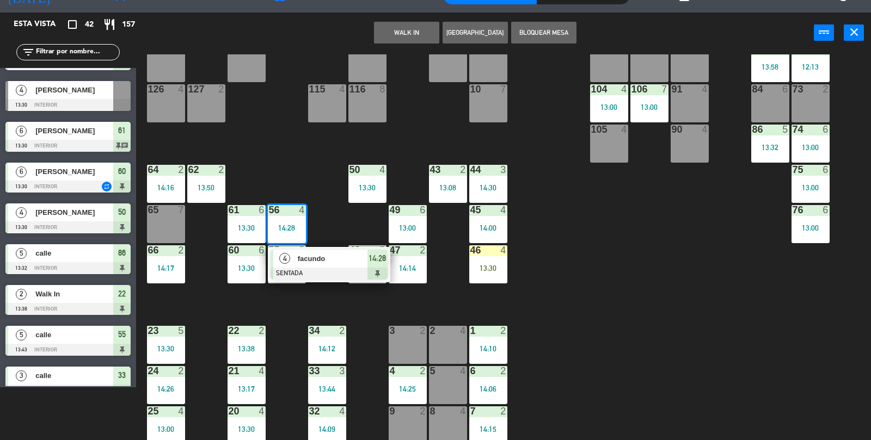
click at [768, 336] on div "69 8 12:13 122 6 121 6 120 6 14 4 CAVA 22 101 3 13:51 94 2 70 8 12:13 123 6 131…" at bounding box center [508, 247] width 726 height 387
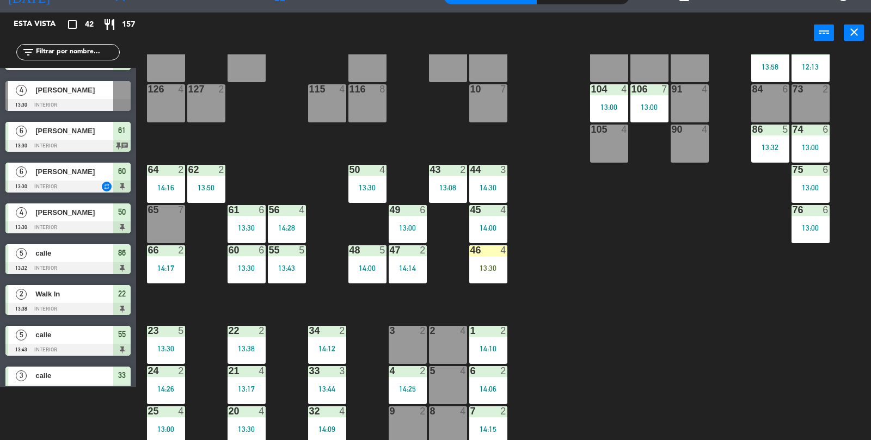
click at [279, 233] on div "56 4 14:28" at bounding box center [287, 224] width 38 height 38
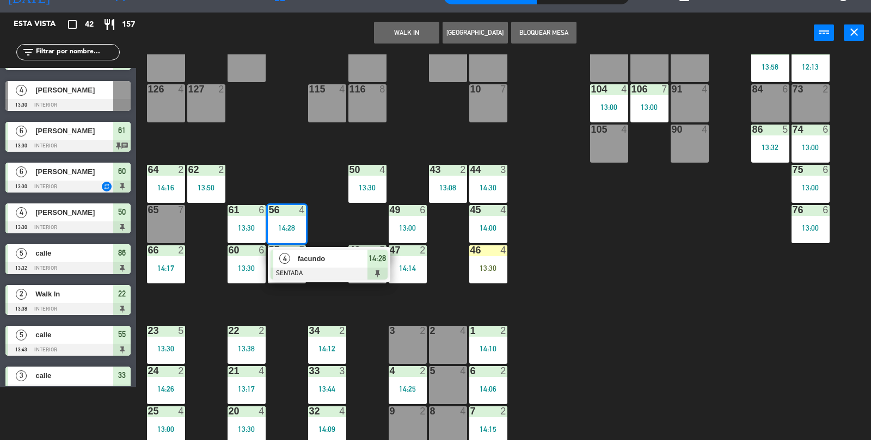
click at [758, 343] on div "69 8 12:13 122 6 121 6 120 6 14 4 CAVA 22 101 3 13:51 94 2 70 8 12:13 123 6 131…" at bounding box center [508, 247] width 726 height 387
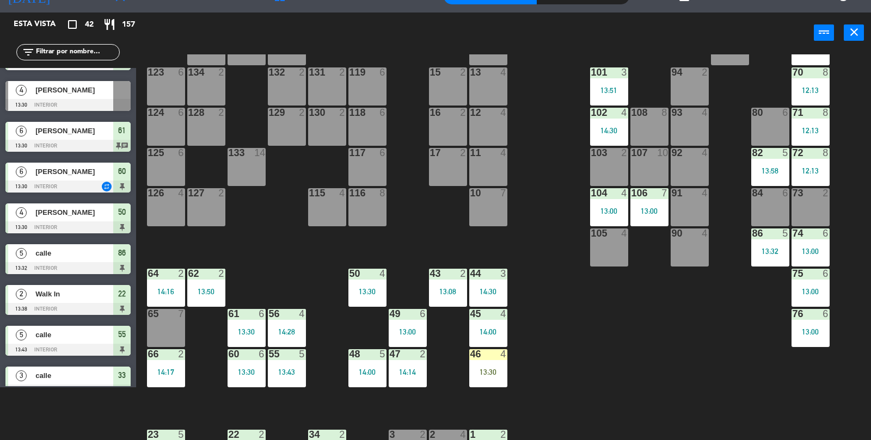
scroll to position [0, 0]
